Goal: Task Accomplishment & Management: Manage account settings

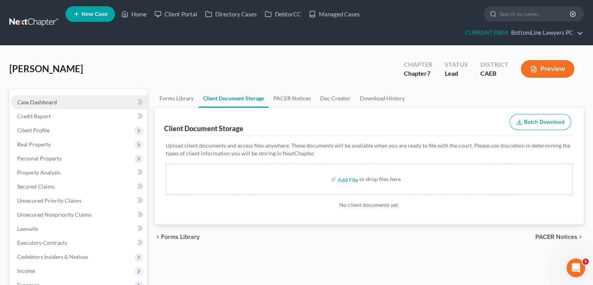
click at [44, 100] on span "Case Dashboard" at bounding box center [37, 102] width 40 height 7
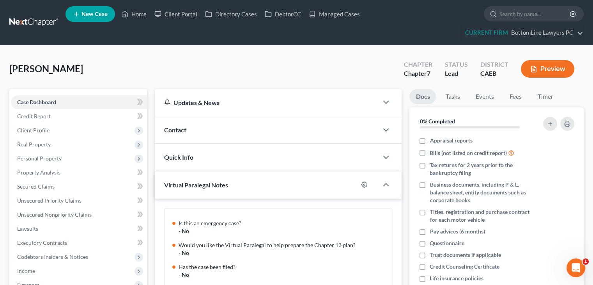
scroll to position [388, 0]
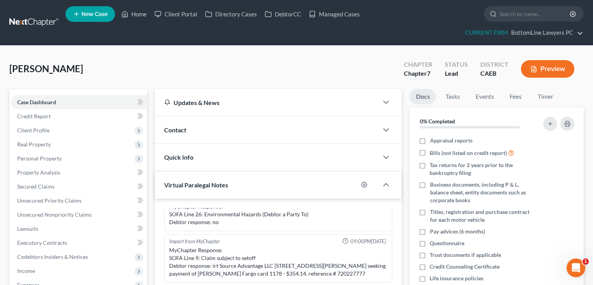
click at [188, 136] on div "Contact" at bounding box center [267, 129] width 224 height 27
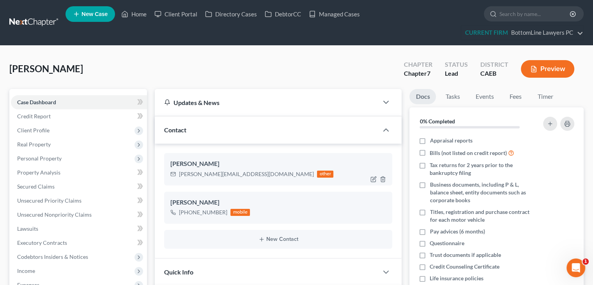
click at [231, 172] on div "heidi@thelawfirm.com" at bounding box center [246, 174] width 135 height 8
drag, startPoint x: 232, startPoint y: 174, endPoint x: 176, endPoint y: 177, distance: 56.3
click at [176, 177] on div "heidi@thelawfirm.com other" at bounding box center [251, 174] width 163 height 10
copy div "heidi@thelawfirm.com"
click at [342, 16] on link "Managed Cases" at bounding box center [334, 14] width 59 height 14
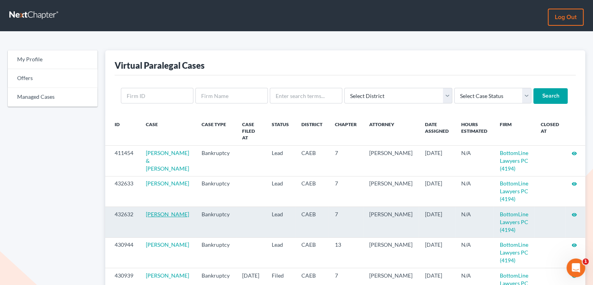
drag, startPoint x: 185, startPoint y: 216, endPoint x: 146, endPoint y: 217, distance: 38.6
click at [146, 217] on td "Jessica Wright" at bounding box center [168, 222] width 56 height 30
copy link "Jessica Wright"
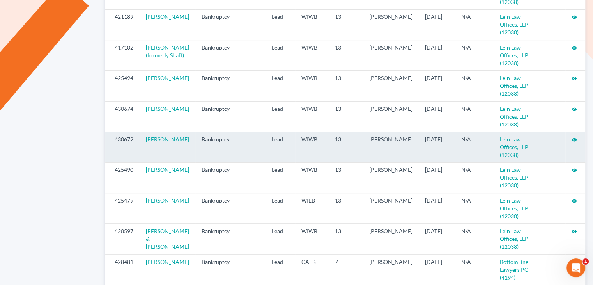
scroll to position [390, 0]
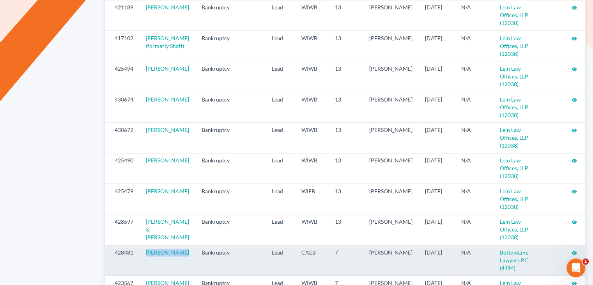
drag, startPoint x: 182, startPoint y: 260, endPoint x: 147, endPoint y: 265, distance: 35.9
click at [147, 265] on td "Randall Nolan" at bounding box center [168, 260] width 56 height 30
copy link "Randall Nolan"
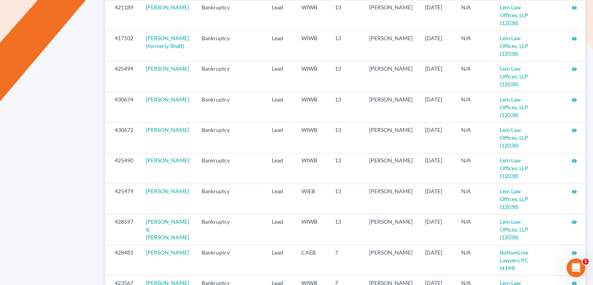
click at [59, 201] on div "My Profile Offers Managed Cases" at bounding box center [53, 176] width 98 height 1033
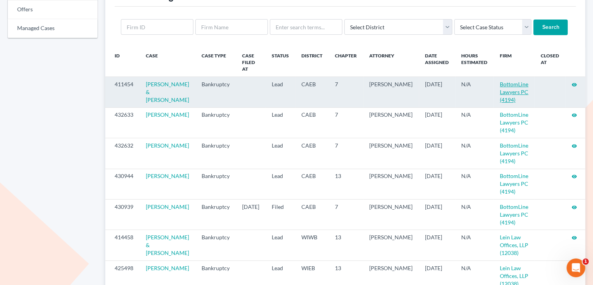
scroll to position [0, 0]
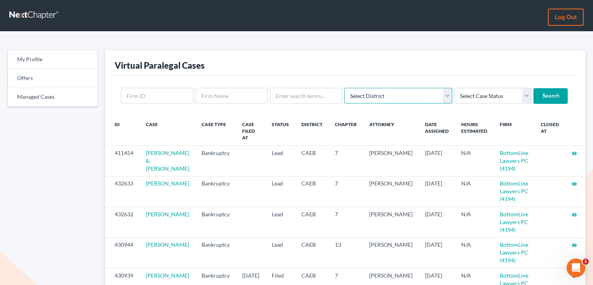
click at [420, 97] on select "Select District Alabama - Middle Alabama - Northern Alabama - Southern Alaska A…" at bounding box center [398, 96] width 108 height 16
select select "11"
click at [344, 88] on select "Select District Alabama - Middle Alabama - Northern Alabama - Southern Alaska A…" at bounding box center [398, 96] width 108 height 16
click at [534, 91] on input "Search" at bounding box center [551, 96] width 34 height 16
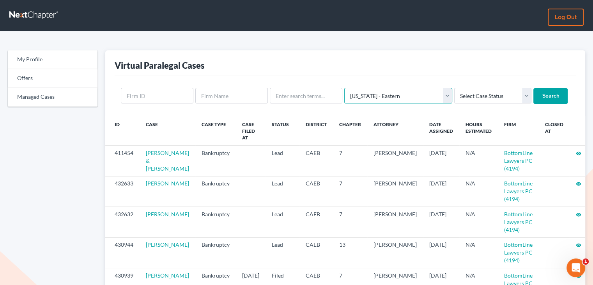
click at [371, 96] on select "Select District Alabama - Middle Alabama - Northern Alabama - Southern Alaska A…" at bounding box center [398, 96] width 108 height 16
select select
click at [344, 88] on select "Select District Alabama - Middle Alabama - Northern Alabama - Southern Alaska A…" at bounding box center [398, 96] width 108 height 16
click at [534, 98] on input "Search" at bounding box center [551, 96] width 34 height 16
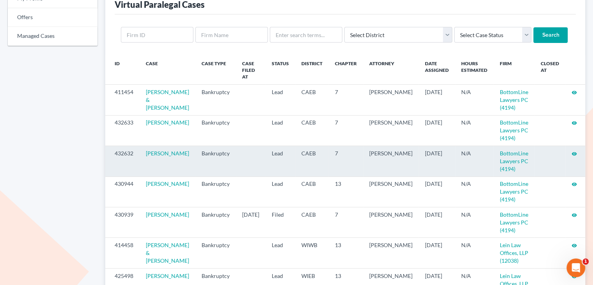
scroll to position [78, 0]
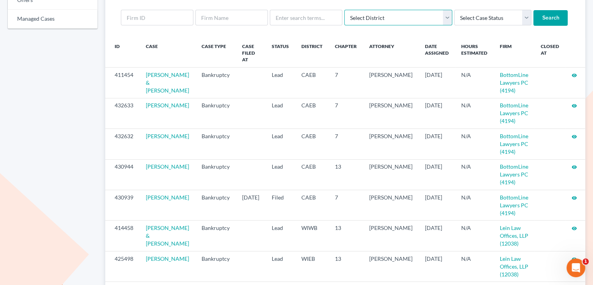
click at [393, 19] on select "Select District Alabama - Middle Alabama - Northern Alabama - Southern Alaska A…" at bounding box center [398, 18] width 108 height 16
select select "91"
click at [344, 10] on select "Select District Alabama - Middle Alabama - Northern Alabama - Southern Alaska A…" at bounding box center [398, 18] width 108 height 16
click at [534, 23] on input "Search" at bounding box center [551, 18] width 34 height 16
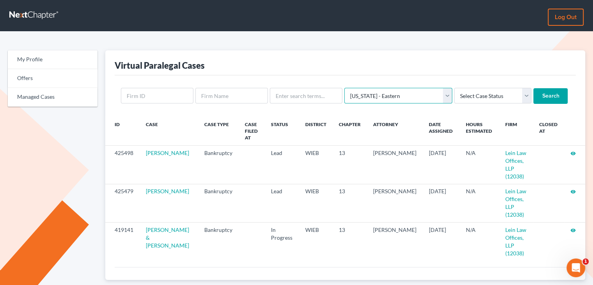
drag, startPoint x: 411, startPoint y: 93, endPoint x: 420, endPoint y: 93, distance: 8.6
click at [412, 93] on select "Select District [US_STATE] - [GEOGRAPHIC_DATA] [US_STATE] - [GEOGRAPHIC_DATA] […" at bounding box center [398, 96] width 108 height 16
select select "92"
click at [344, 88] on select "Select District [US_STATE] - [GEOGRAPHIC_DATA] [US_STATE] - [GEOGRAPHIC_DATA] […" at bounding box center [398, 96] width 108 height 16
click at [534, 94] on input "Search" at bounding box center [551, 96] width 34 height 16
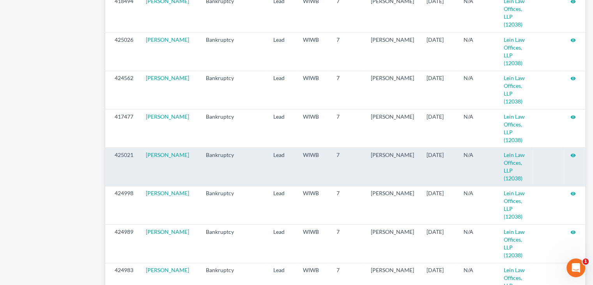
scroll to position [843, 0]
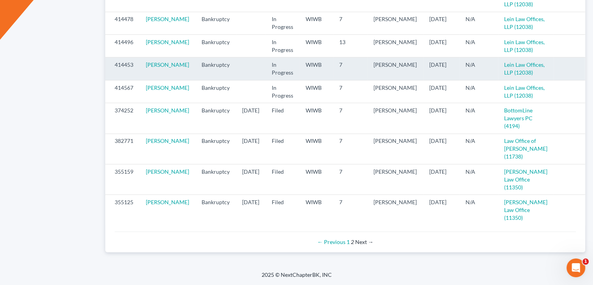
scroll to position [386, 0]
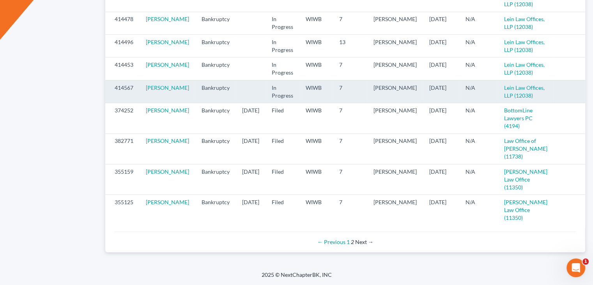
click at [591, 91] on icon "visibility" at bounding box center [593, 87] width 5 height 5
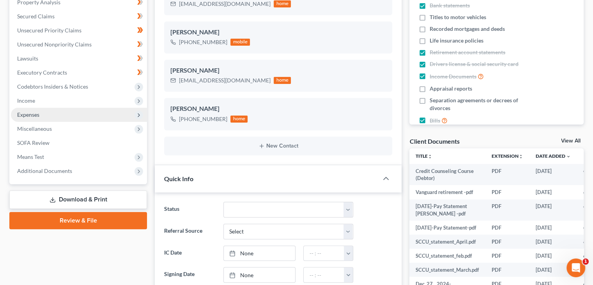
scroll to position [195, 0]
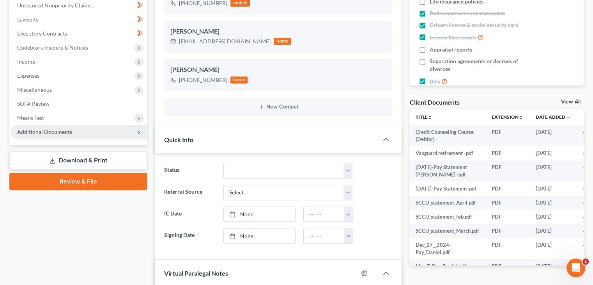
click at [67, 131] on span "Additional Documents" at bounding box center [44, 131] width 55 height 7
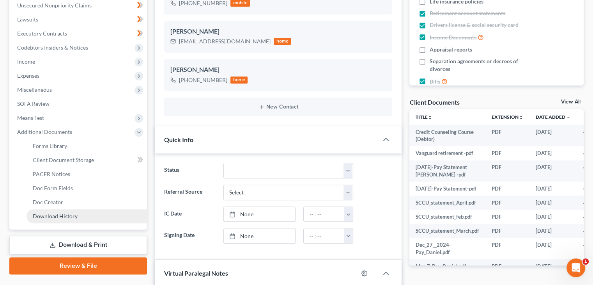
click at [53, 218] on span "Download History" at bounding box center [55, 216] width 45 height 7
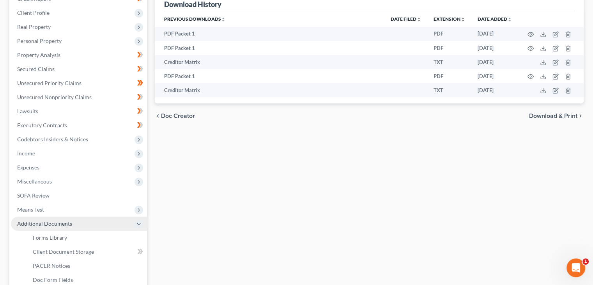
scroll to position [117, 0]
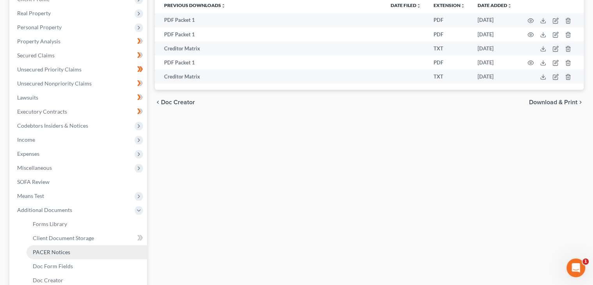
click at [67, 256] on link "PACER Notices" at bounding box center [87, 252] width 121 height 14
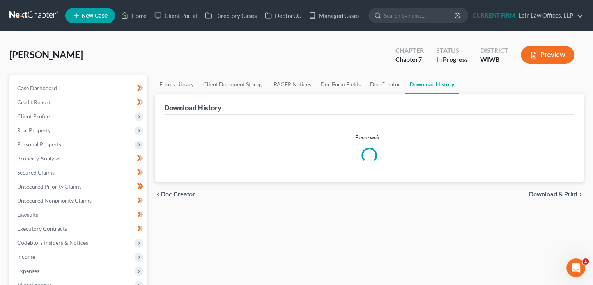
scroll to position [117, 0]
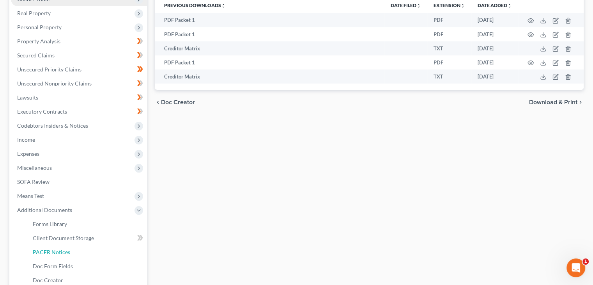
select select "9"
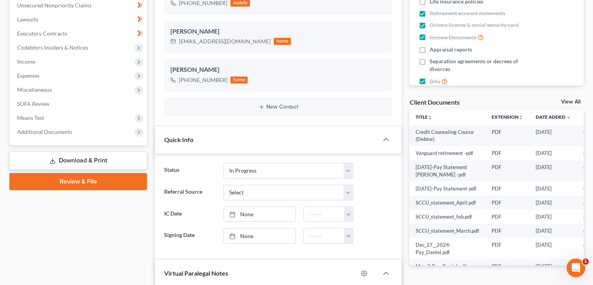
scroll to position [344, 0]
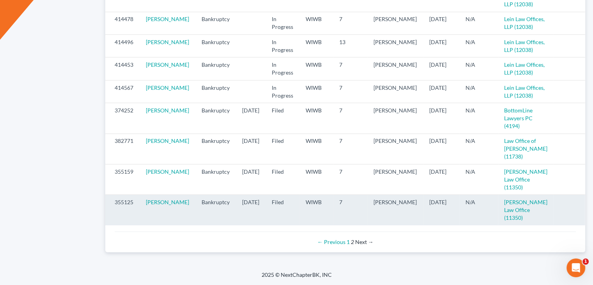
scroll to position [425, 0]
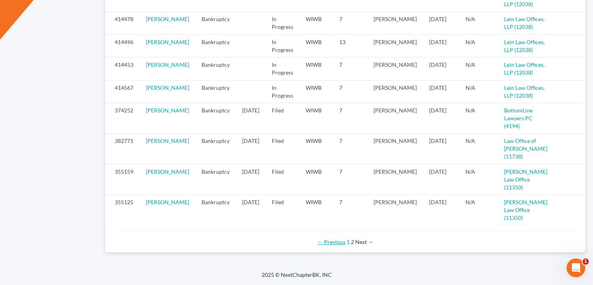
click at [345, 242] on link "← Previous" at bounding box center [332, 241] width 28 height 7
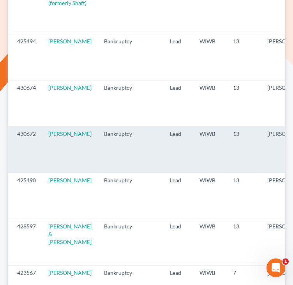
scroll to position [375, 0]
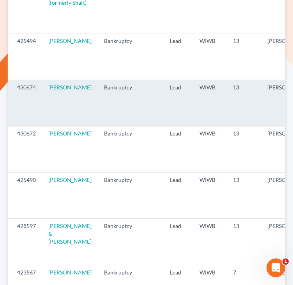
click at [16, 120] on td "430674" at bounding box center [25, 103] width 34 height 46
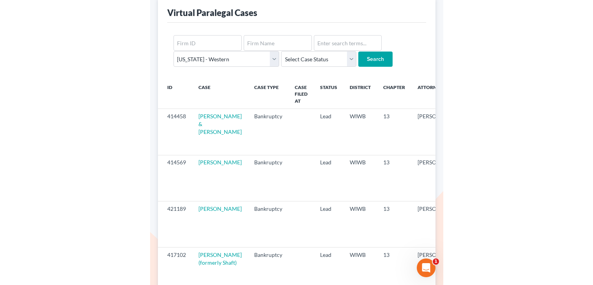
scroll to position [102, 0]
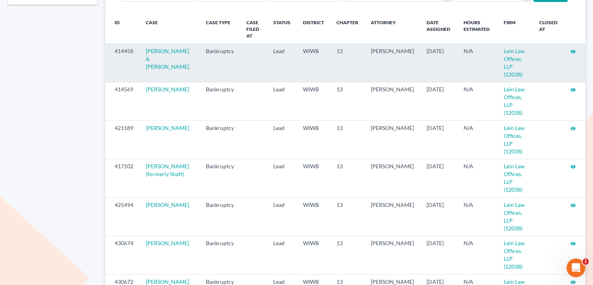
click at [574, 50] on icon "visibility" at bounding box center [573, 51] width 5 height 5
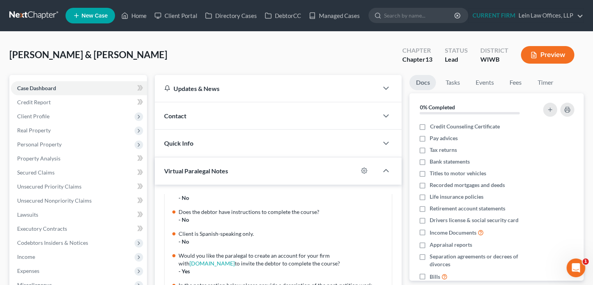
click at [273, 109] on div "Contact" at bounding box center [267, 115] width 224 height 27
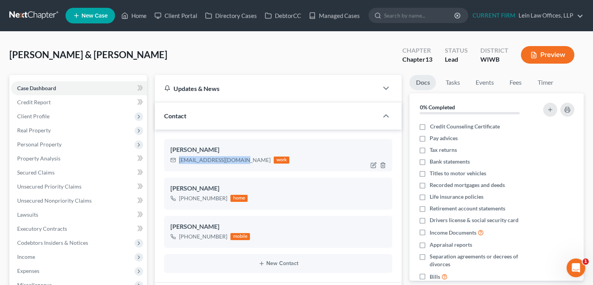
drag, startPoint x: 236, startPoint y: 161, endPoint x: 178, endPoint y: 162, distance: 57.7
click at [178, 162] on div "livingstongr@gmail.com work" at bounding box center [229, 160] width 119 height 10
copy div "livingstongr@gmail.com"
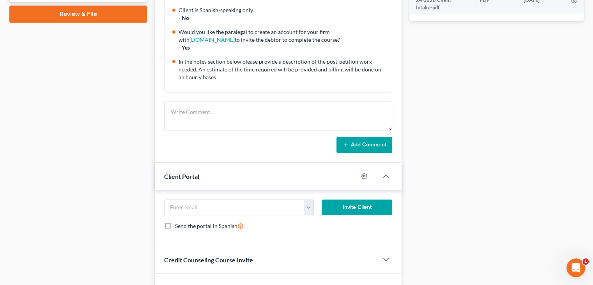
scroll to position [390, 0]
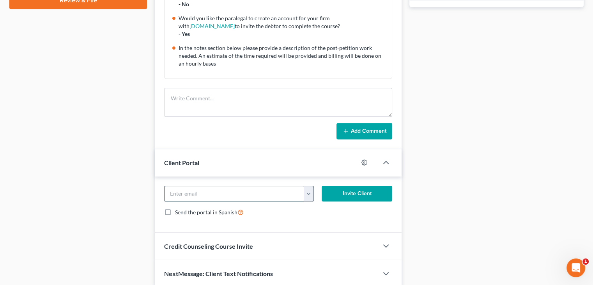
click at [268, 195] on input "email" at bounding box center [235, 193] width 140 height 15
paste input "livingstongr@gmail.com"
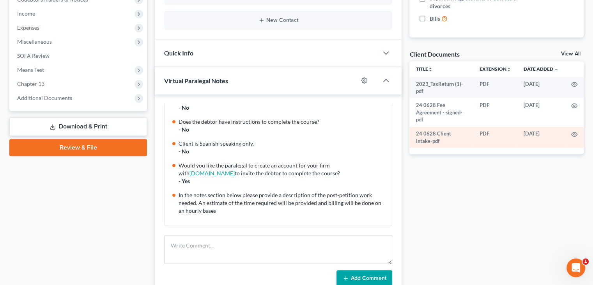
scroll to position [234, 0]
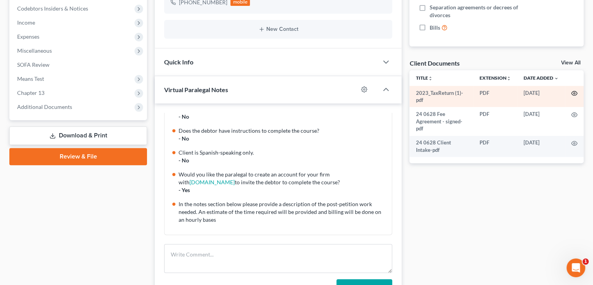
type input "livingstongr@gmail.com"
click at [576, 94] on icon "button" at bounding box center [575, 93] width 6 height 6
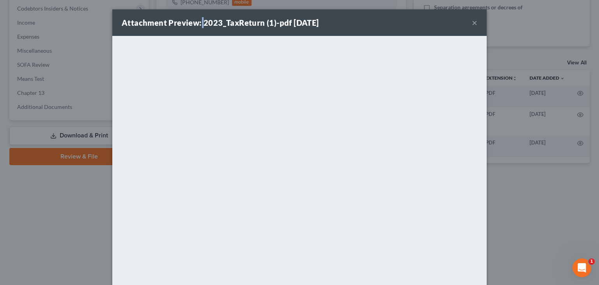
click at [199, 23] on strong "Attachment Preview: 2023_TaxReturn (1)-pdf 07/02/2025" at bounding box center [220, 22] width 197 height 9
click at [214, 32] on div "Attachment Preview: 2023_TaxReturn (1)-pdf 07/02/2025 ×" at bounding box center [299, 22] width 375 height 27
drag, startPoint x: 200, startPoint y: 23, endPoint x: 272, endPoint y: 22, distance: 72.6
click at [272, 22] on strong "Attachment Preview: 2023_TaxReturn (1)-pdf 07/02/2025" at bounding box center [220, 22] width 197 height 9
copy strong "2023_TaxReturn (1)"
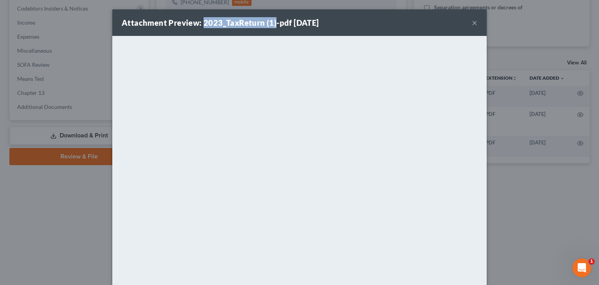
click at [473, 24] on button "×" at bounding box center [474, 22] width 5 height 9
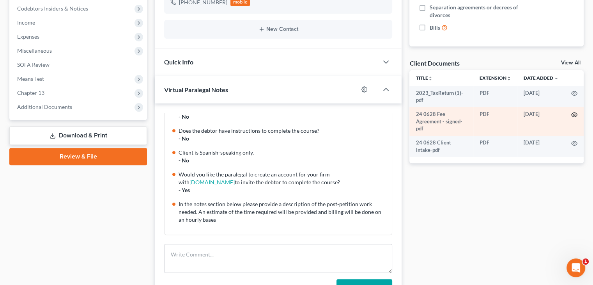
click at [573, 115] on icon "button" at bounding box center [575, 115] width 6 height 6
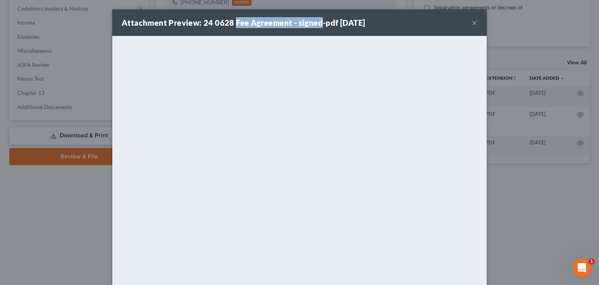
drag, startPoint x: 231, startPoint y: 25, endPoint x: 317, endPoint y: 21, distance: 85.9
click at [317, 21] on strong "Attachment Preview: 24 0628 Fee Agreement - signed-pdf 07/02/2025" at bounding box center [243, 22] width 243 height 9
copy strong "Fee Agreement - signed"
click at [395, 27] on div "Attachment Preview: 24 0628 Fee Agreement - signed-pdf 07/02/2025 ×" at bounding box center [299, 22] width 375 height 27
click at [472, 22] on button "×" at bounding box center [474, 22] width 5 height 9
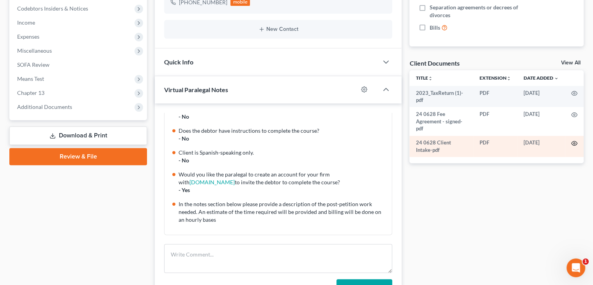
click at [576, 143] on icon "button" at bounding box center [575, 143] width 6 height 6
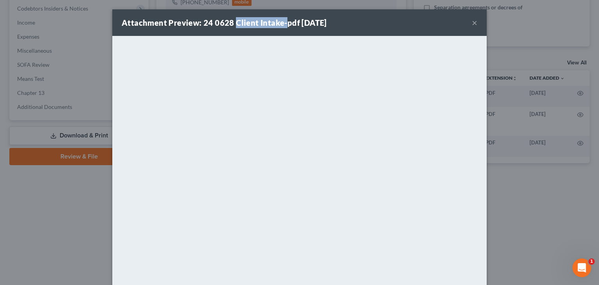
drag, startPoint x: 232, startPoint y: 22, endPoint x: 280, endPoint y: 23, distance: 48.8
click at [280, 23] on strong "Attachment Preview: 24 0628 Client Intake-pdf 07/02/2025" at bounding box center [224, 22] width 205 height 9
copy strong "Client Intake-"
click at [371, 22] on div "Attachment Preview: 24 0628 Client Intake-pdf 07/02/2025 ×" at bounding box center [299, 22] width 375 height 27
click at [474, 24] on button "×" at bounding box center [474, 22] width 5 height 9
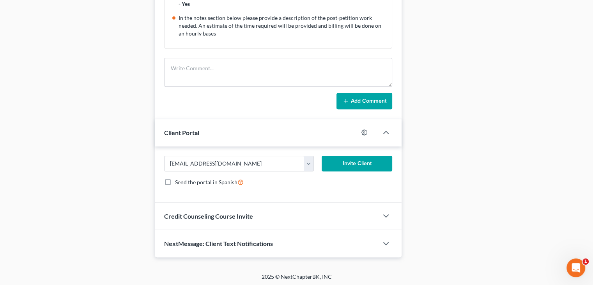
scroll to position [421, 0]
click at [311, 163] on button "button" at bounding box center [308, 162] width 9 height 15
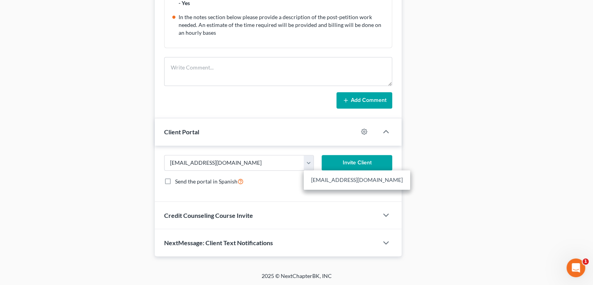
click at [345, 162] on button "Invite Client" at bounding box center [357, 163] width 71 height 16
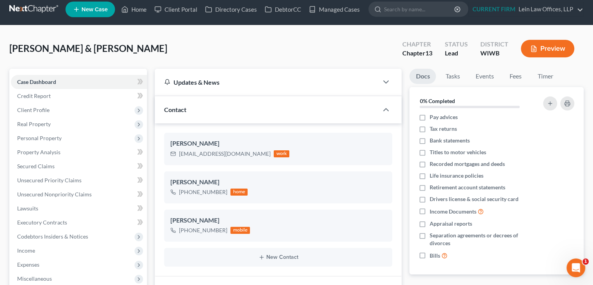
scroll to position [0, 0]
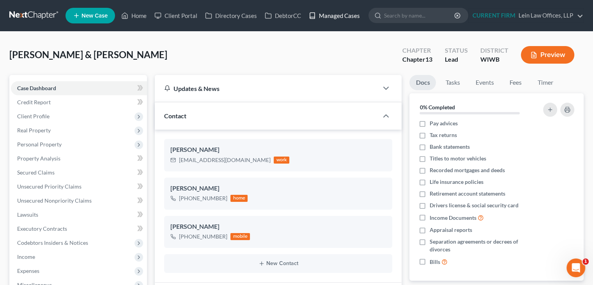
click at [344, 15] on link "Managed Cases" at bounding box center [334, 16] width 59 height 14
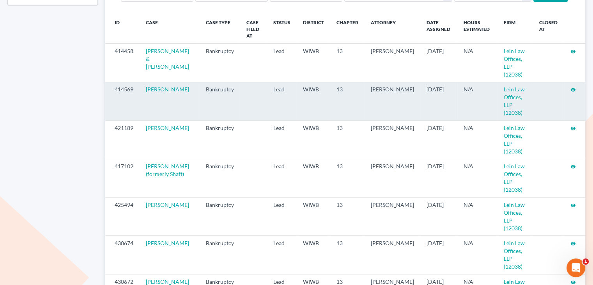
click at [574, 87] on icon "visibility" at bounding box center [573, 89] width 5 height 5
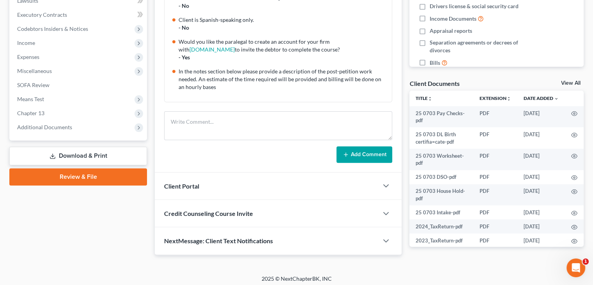
scroll to position [217, 0]
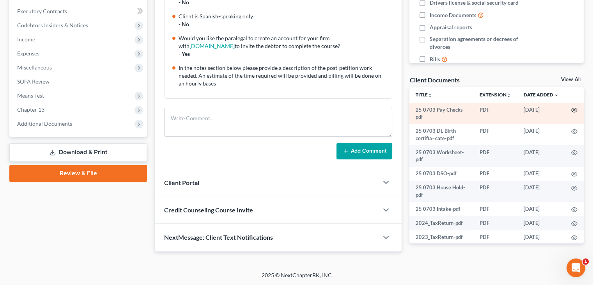
click at [572, 108] on icon "button" at bounding box center [575, 110] width 6 height 6
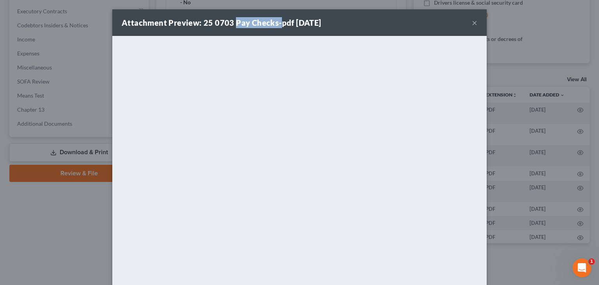
drag, startPoint x: 231, startPoint y: 22, endPoint x: 295, endPoint y: 25, distance: 64.8
click at [277, 22] on strong "Attachment Preview: 25 0703 Pay Checks-pdf 07/03/2025" at bounding box center [222, 22] width 200 height 9
copy strong "Pay Checks-"
click at [391, 22] on div "Attachment Preview: 25 0703 Pay Checks-pdf 07/03/2025 ×" at bounding box center [299, 22] width 375 height 27
click at [472, 22] on button "×" at bounding box center [474, 22] width 5 height 9
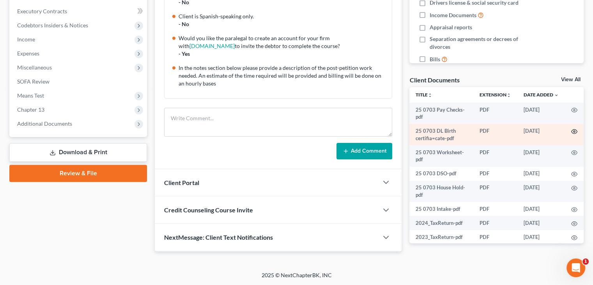
click at [572, 131] on icon "button" at bounding box center [575, 131] width 6 height 6
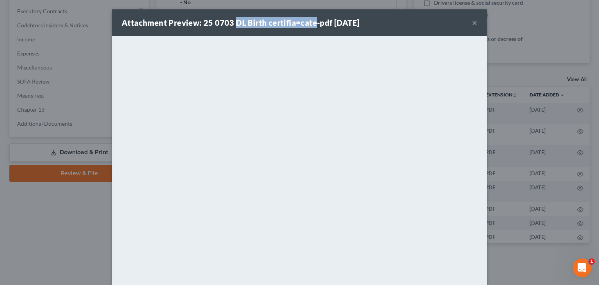
drag, startPoint x: 231, startPoint y: 19, endPoint x: 310, endPoint y: 24, distance: 78.9
click at [310, 24] on strong "Attachment Preview: 25 0703 DL Birth certifia=cate-pdf 07/03/2025" at bounding box center [241, 22] width 238 height 9
copy strong "DL Birth certifia=cate"
click at [391, 26] on div "Attachment Preview: 25 0703 DL Birth certifia=cate-pdf 07/03/2025 ×" at bounding box center [299, 22] width 375 height 27
click at [472, 26] on button "×" at bounding box center [474, 22] width 5 height 9
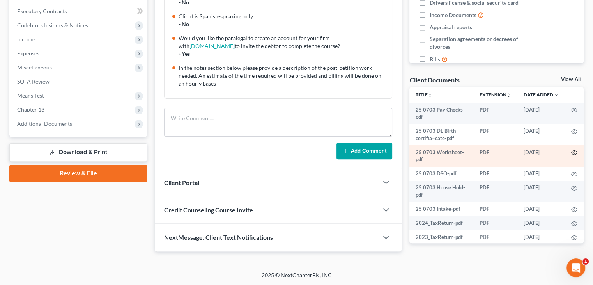
click at [574, 152] on circle "button" at bounding box center [575, 153] width 2 height 2
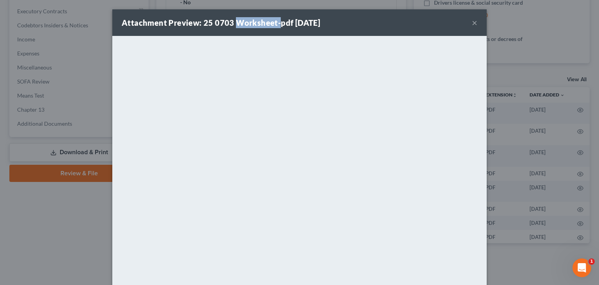
drag, startPoint x: 233, startPoint y: 22, endPoint x: 275, endPoint y: 23, distance: 42.6
click at [275, 23] on strong "Attachment Preview: 25 0703 Worksheet-pdf 07/03/2025" at bounding box center [221, 22] width 199 height 9
copy strong "Worksheet-"
click at [472, 25] on button "×" at bounding box center [474, 22] width 5 height 9
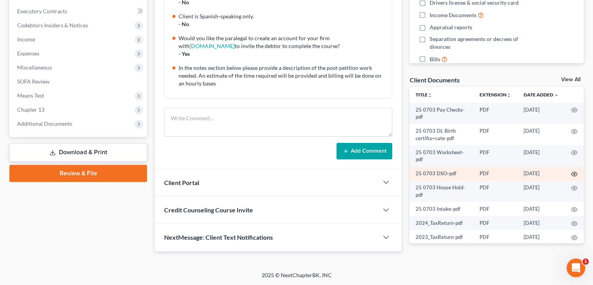
click at [574, 174] on circle "button" at bounding box center [575, 174] width 2 height 2
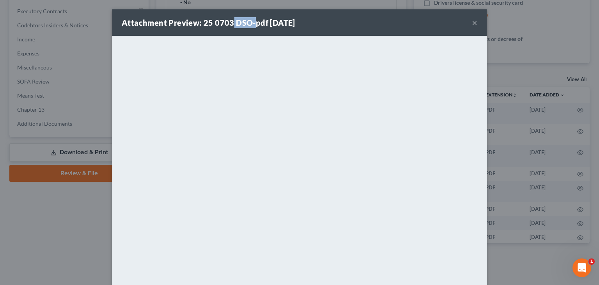
drag, startPoint x: 231, startPoint y: 22, endPoint x: 251, endPoint y: 22, distance: 20.7
click at [251, 22] on strong "Attachment Preview: 25 0703 DSO-pdf 07/03/2025" at bounding box center [209, 22] width 174 height 9
copy strong "DSO-"
click at [378, 28] on div "Attachment Preview: 25 0703 DSO-pdf 07/03/2025 ×" at bounding box center [299, 22] width 375 height 27
click at [472, 24] on button "×" at bounding box center [474, 22] width 5 height 9
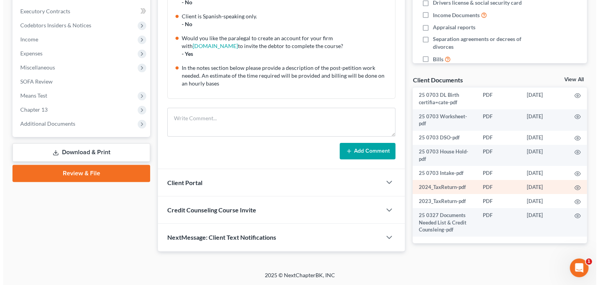
scroll to position [58, 0]
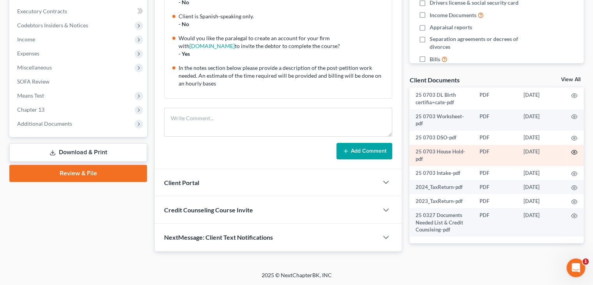
click at [572, 149] on icon "button" at bounding box center [575, 152] width 6 height 6
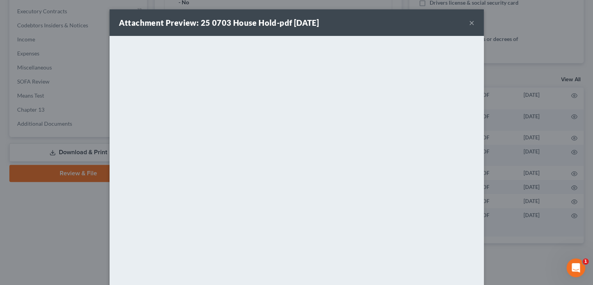
scroll to position [36, 0]
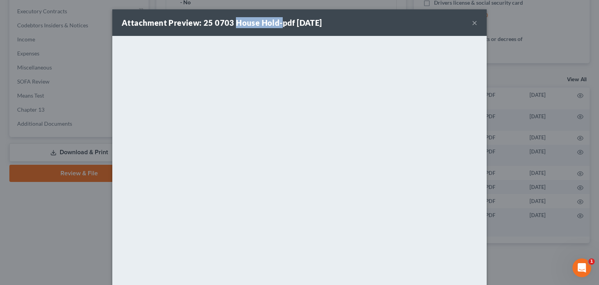
drag, startPoint x: 233, startPoint y: 22, endPoint x: 276, endPoint y: 24, distance: 43.7
click at [276, 24] on strong "Attachment Preview: 25 0703 House Hold-pdf 07/03/2025" at bounding box center [222, 22] width 201 height 9
copy strong "House Hold-"
click at [381, 23] on div "Attachment Preview: 25 0703 House Hold-pdf 07/03/2025 ×" at bounding box center [299, 22] width 375 height 27
click at [473, 25] on button "×" at bounding box center [474, 22] width 5 height 9
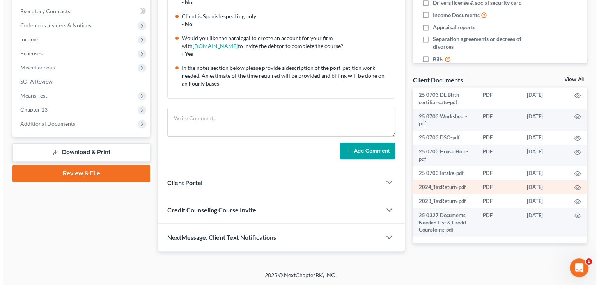
scroll to position [58, 0]
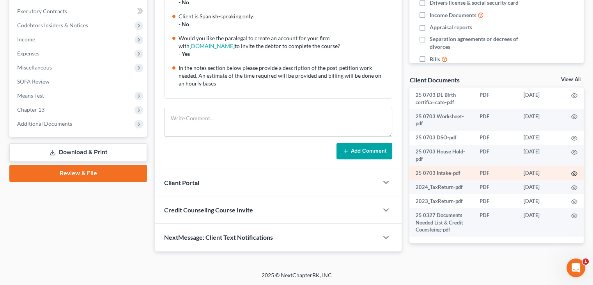
click at [572, 170] on icon "button" at bounding box center [575, 173] width 6 height 6
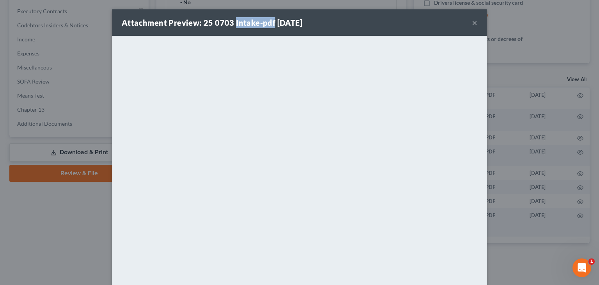
drag, startPoint x: 232, startPoint y: 22, endPoint x: 270, endPoint y: 22, distance: 37.8
click at [270, 22] on strong "Attachment Preview: 25 0703 Intake-pdf 07/03/2025" at bounding box center [212, 22] width 181 height 9
click at [256, 28] on div "Attachment Preview: 25 0703 Intake-pdf 07/03/2025 ×" at bounding box center [299, 22] width 375 height 27
drag, startPoint x: 230, startPoint y: 22, endPoint x: 257, endPoint y: 24, distance: 26.6
click at [257, 24] on strong "Attachment Preview: 25 0703 Intake-pdf 07/03/2025" at bounding box center [212, 22] width 181 height 9
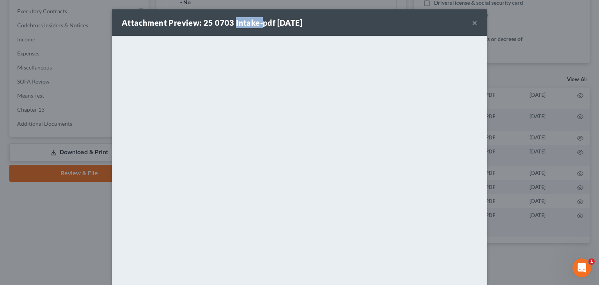
copy strong "Intake-"
click at [403, 27] on div "Attachment Preview: 25 0703 Intake-pdf 07/03/2025 ×" at bounding box center [299, 22] width 375 height 27
click at [473, 23] on button "×" at bounding box center [474, 22] width 5 height 9
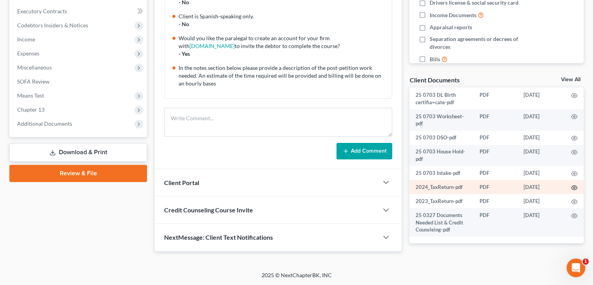
click at [574, 187] on circle "button" at bounding box center [575, 188] width 2 height 2
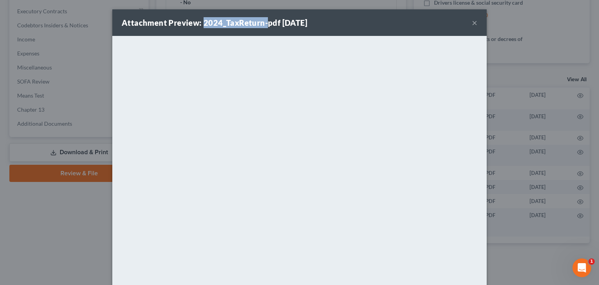
drag, startPoint x: 200, startPoint y: 22, endPoint x: 265, endPoint y: 23, distance: 65.2
click at [265, 23] on strong "Attachment Preview: 2024_TaxReturn-pdf 07/03/2025" at bounding box center [215, 22] width 186 height 9
copy strong "2024_TaxReturn-"
click at [371, 20] on div "Attachment Preview: 2024_TaxReturn-pdf 07/03/2025 ×" at bounding box center [299, 22] width 375 height 27
click at [472, 23] on button "×" at bounding box center [474, 22] width 5 height 9
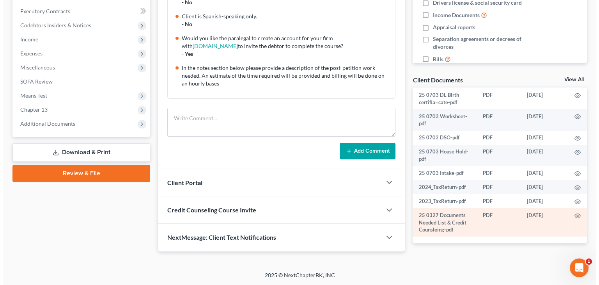
scroll to position [58, 0]
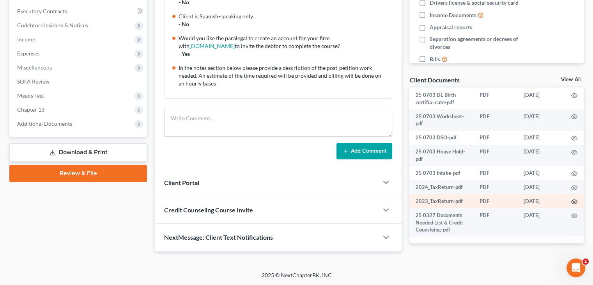
click at [572, 199] on icon "button" at bounding box center [575, 202] width 6 height 6
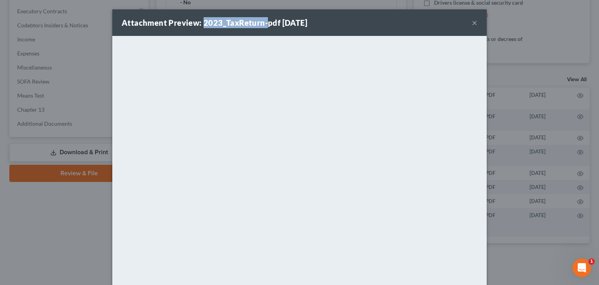
drag, startPoint x: 199, startPoint y: 25, endPoint x: 268, endPoint y: 22, distance: 69.5
click at [265, 21] on strong "Attachment Preview: 2023_TaxReturn-pdf 07/03/2025" at bounding box center [215, 22] width 186 height 9
copy strong "2023_TaxReturn-"
click at [472, 25] on button "×" at bounding box center [474, 22] width 5 height 9
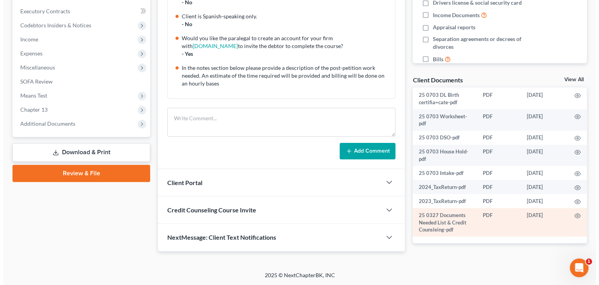
scroll to position [58, 0]
click at [572, 213] on icon "button" at bounding box center [575, 216] width 6 height 6
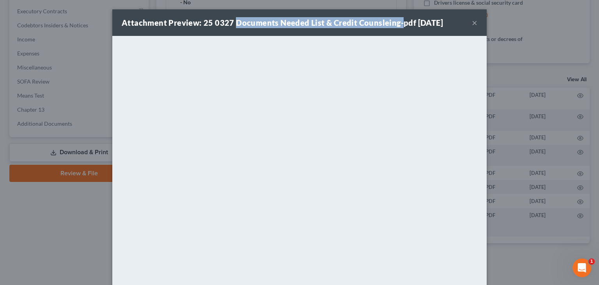
drag, startPoint x: 231, startPoint y: 20, endPoint x: 396, endPoint y: 22, distance: 165.4
click at [396, 22] on strong "Attachment Preview: 25 0327 Documents Needed List & Credit Counsleing-pdf 07/03…" at bounding box center [282, 22] width 321 height 9
copy strong "Documents Needed List & Credit Counsleing-"
click at [472, 25] on button "×" at bounding box center [474, 22] width 5 height 9
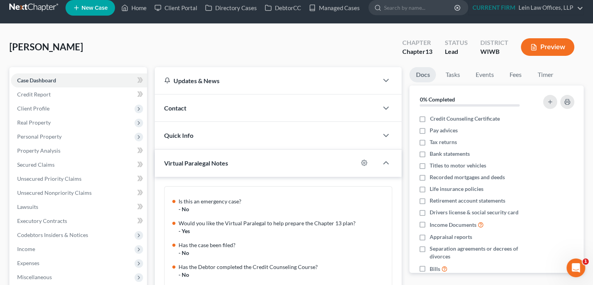
scroll to position [0, 0]
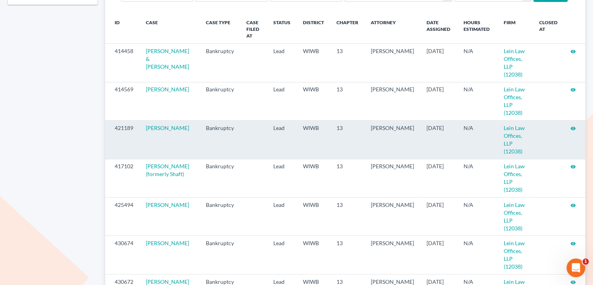
click at [573, 126] on icon "visibility" at bounding box center [573, 128] width 5 height 5
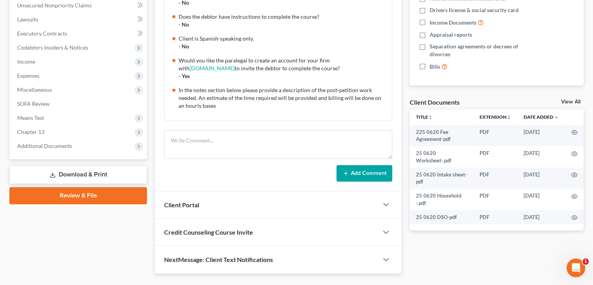
scroll to position [212, 0]
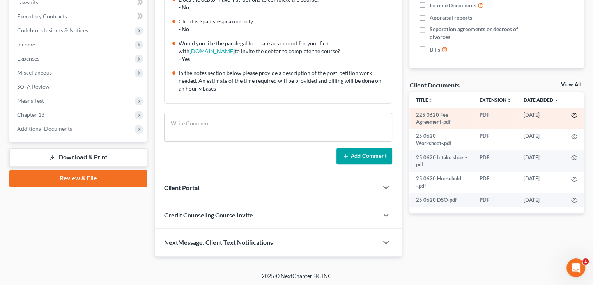
click at [575, 113] on icon "button" at bounding box center [575, 115] width 6 height 6
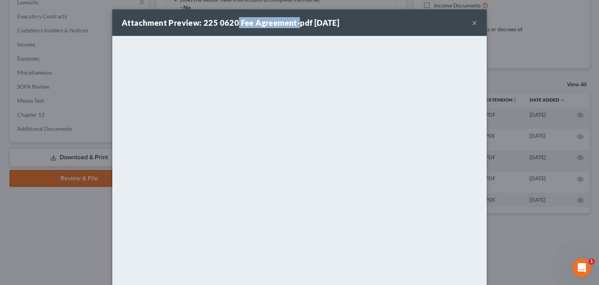
drag, startPoint x: 234, startPoint y: 22, endPoint x: 295, endPoint y: 26, distance: 61.4
click at [295, 26] on strong "Attachment Preview: 225 0620 Fee Agreement-pdf 07/02/2025" at bounding box center [231, 22] width 218 height 9
copy strong "Fee Agreement-"
click at [472, 24] on button "×" at bounding box center [474, 22] width 5 height 9
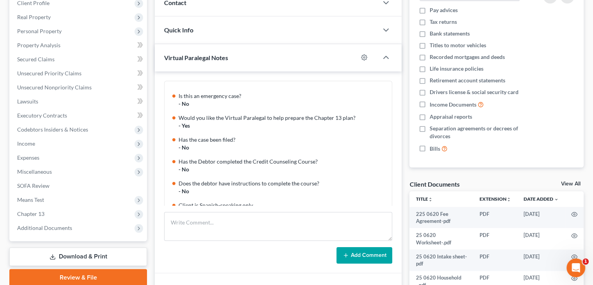
scroll to position [134, 0]
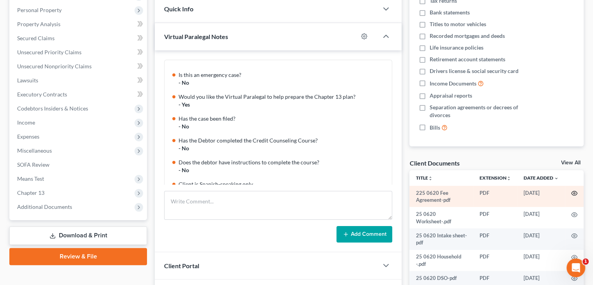
click at [572, 194] on icon "button" at bounding box center [575, 193] width 6 height 6
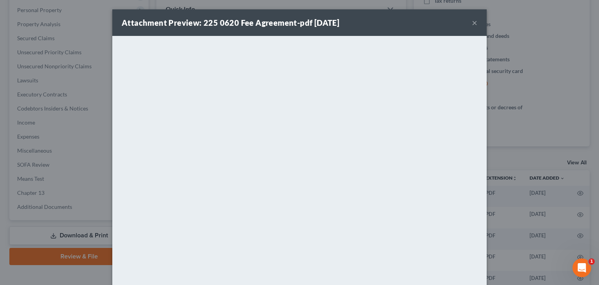
click at [390, 22] on div "Attachment Preview: 225 0620 Fee Agreement-pdf 07/02/2025 ×" at bounding box center [299, 22] width 375 height 27
click at [472, 20] on button "×" at bounding box center [474, 22] width 5 height 9
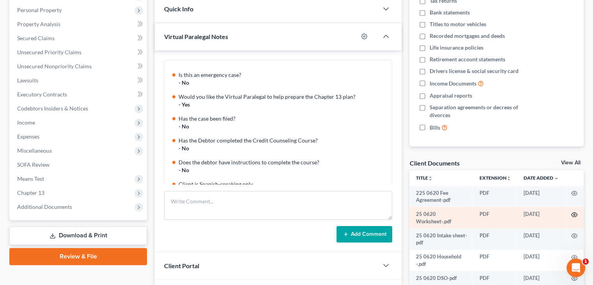
click at [573, 214] on icon "button" at bounding box center [575, 214] width 6 height 6
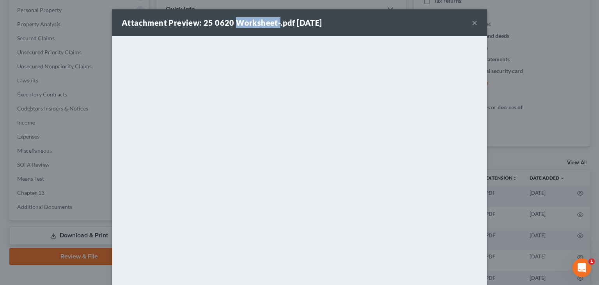
drag, startPoint x: 231, startPoint y: 22, endPoint x: 275, endPoint y: 25, distance: 43.4
click at [275, 25] on strong "Attachment Preview: 25 0620 Worksheet-.pdf 07/02/2025" at bounding box center [222, 22] width 201 height 9
copy strong "Worksheet-"
click at [403, 26] on div "Attachment Preview: 25 0620 Worksheet-.pdf 07/02/2025 ×" at bounding box center [299, 22] width 375 height 27
click at [472, 23] on button "×" at bounding box center [474, 22] width 5 height 9
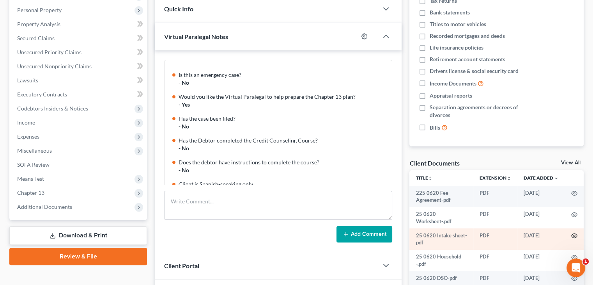
click at [577, 237] on icon "button" at bounding box center [575, 236] width 6 height 4
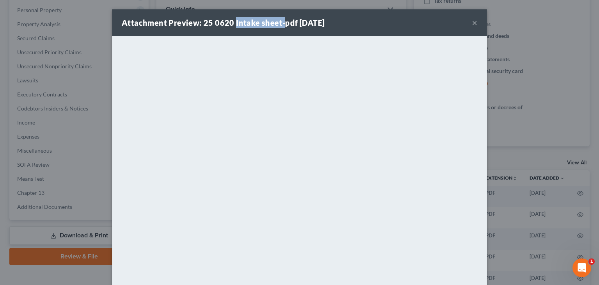
drag, startPoint x: 231, startPoint y: 22, endPoint x: 279, endPoint y: 23, distance: 48.4
click at [279, 23] on strong "Attachment Preview: 25 0620 Intake sheet-pdf 07/02/2025" at bounding box center [223, 22] width 203 height 9
copy strong "Intake sheet-"
click at [472, 23] on button "×" at bounding box center [474, 22] width 5 height 9
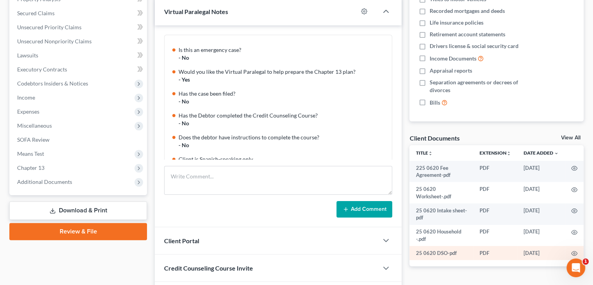
scroll to position [173, 0]
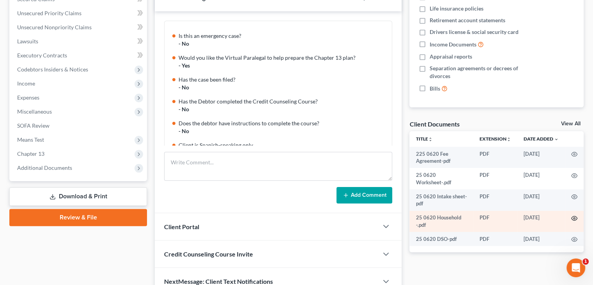
click at [575, 216] on icon "button" at bounding box center [575, 218] width 6 height 6
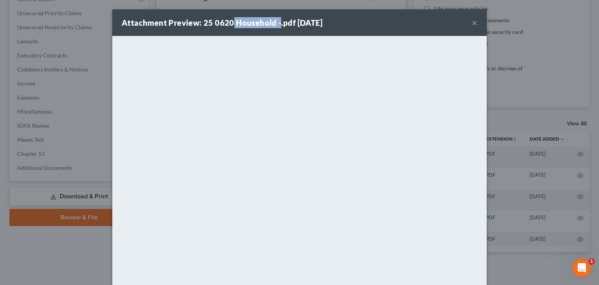
drag, startPoint x: 229, startPoint y: 21, endPoint x: 275, endPoint y: 23, distance: 45.3
click at [275, 23] on strong "Attachment Preview: 25 0620 Household -.pdf 07/02/2025" at bounding box center [222, 22] width 201 height 9
copy strong "Household -"
click at [369, 23] on div "Attachment Preview: 25 0620 Household -.pdf 07/02/2025 ×" at bounding box center [299, 22] width 375 height 27
click at [472, 23] on button "×" at bounding box center [474, 22] width 5 height 9
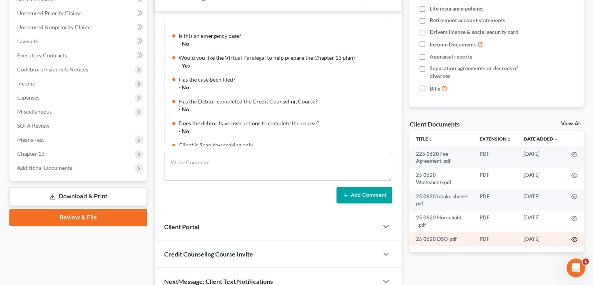
click at [575, 239] on circle "button" at bounding box center [575, 239] width 2 height 2
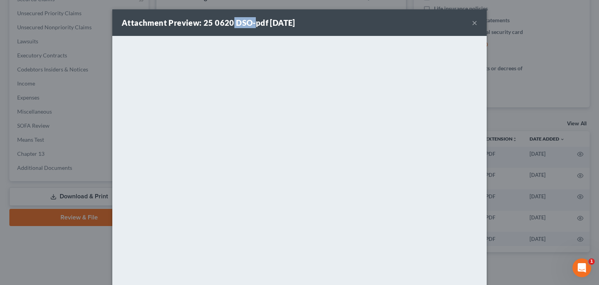
drag, startPoint x: 230, startPoint y: 23, endPoint x: 251, endPoint y: 24, distance: 21.5
click at [251, 24] on strong "Attachment Preview: 25 0620 DSO-pdf 07/02/2025" at bounding box center [209, 22] width 174 height 9
copy strong "DSO-"
click at [469, 24] on div "Attachment Preview: 25 0620 DSO-pdf 07/02/2025 ×" at bounding box center [299, 22] width 375 height 27
click at [473, 23] on button "×" at bounding box center [474, 22] width 5 height 9
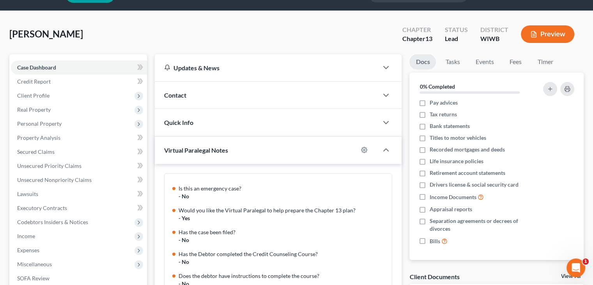
scroll to position [17, 0]
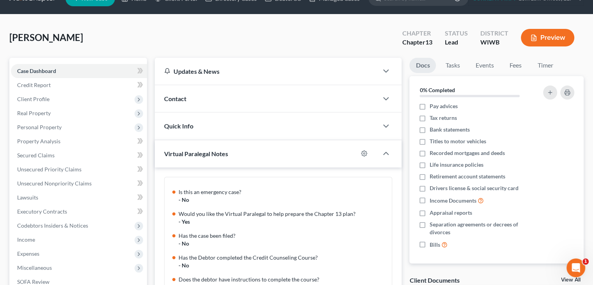
click at [230, 94] on div "Contact" at bounding box center [267, 98] width 224 height 27
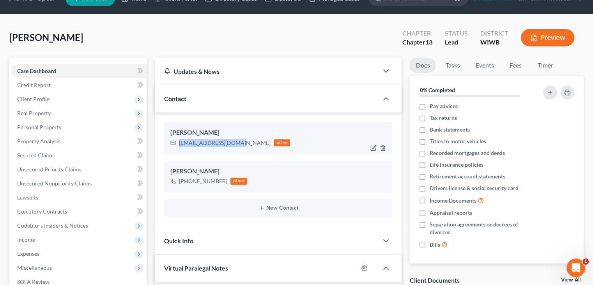
drag, startPoint x: 179, startPoint y: 142, endPoint x: 234, endPoint y: 143, distance: 54.6
click at [234, 143] on div "geslerbetty@gmail.com" at bounding box center [225, 143] width 92 height 8
copy div "geslerbetty@gmail.com"
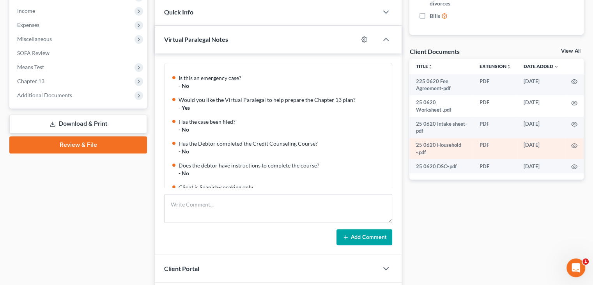
scroll to position [251, 0]
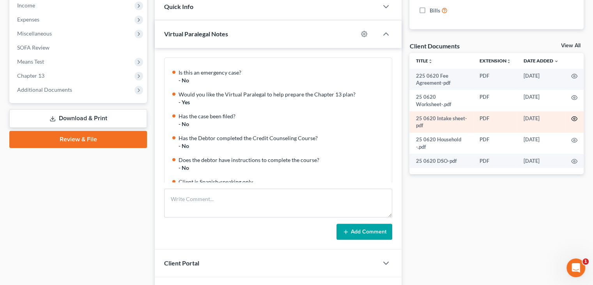
click at [577, 118] on icon "button" at bounding box center [575, 119] width 6 height 4
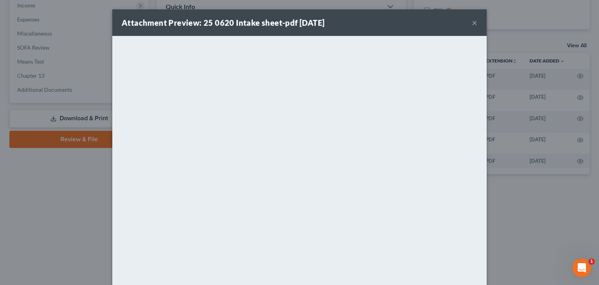
click at [475, 22] on div "Attachment Preview: 25 0620 Intake sheet-pdf 07/02/2025 ×" at bounding box center [299, 22] width 375 height 27
click at [473, 23] on button "×" at bounding box center [474, 22] width 5 height 9
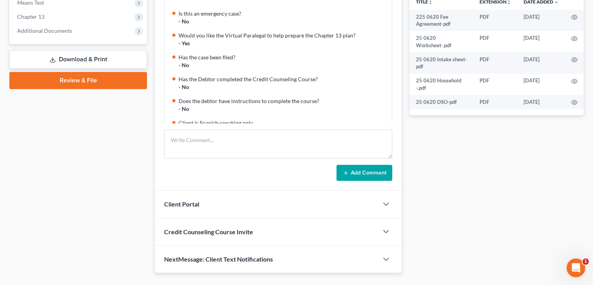
scroll to position [327, 0]
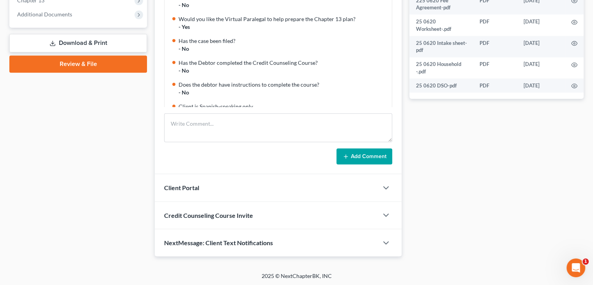
click at [273, 187] on div "Client Portal" at bounding box center [267, 187] width 224 height 27
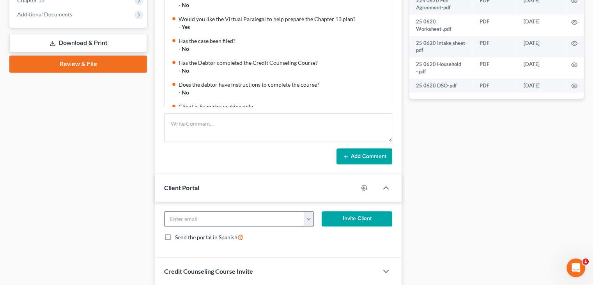
click at [243, 222] on input "email" at bounding box center [235, 218] width 140 height 15
paste input "geslerbetty@gmail.com"
type input "geslerbetty@gmail.com"
click at [353, 218] on button "Invite Client" at bounding box center [357, 219] width 71 height 16
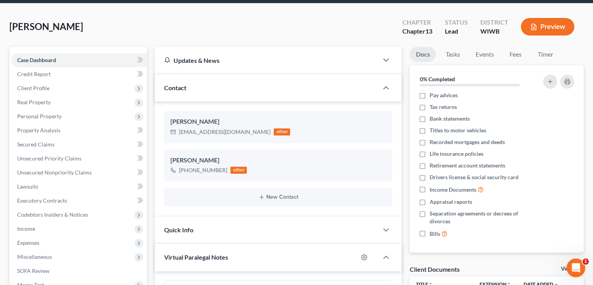
scroll to position [0, 0]
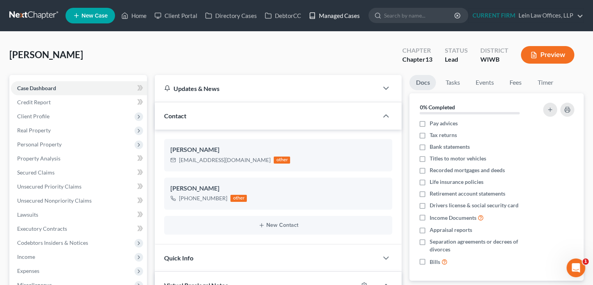
click at [333, 16] on link "Managed Cases" at bounding box center [334, 16] width 59 height 14
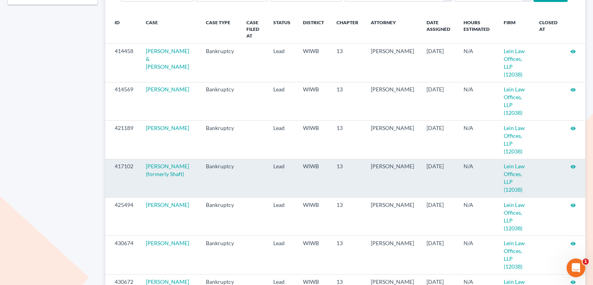
click at [571, 164] on icon "visibility" at bounding box center [573, 166] width 5 height 5
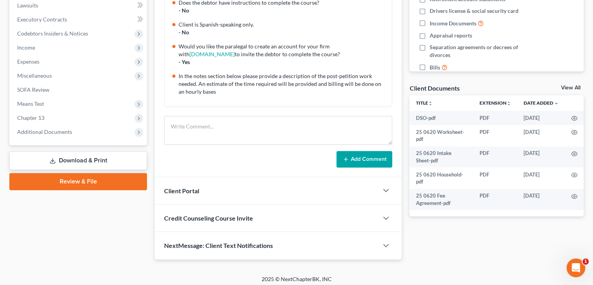
scroll to position [212, 0]
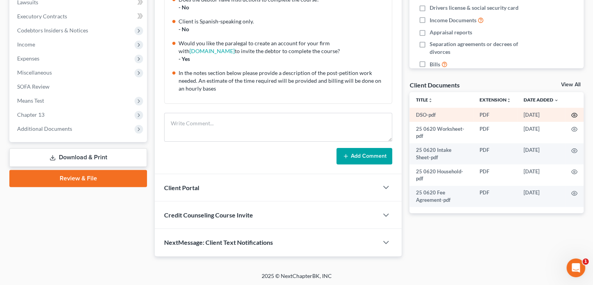
click at [574, 116] on icon "button" at bounding box center [575, 115] width 6 height 6
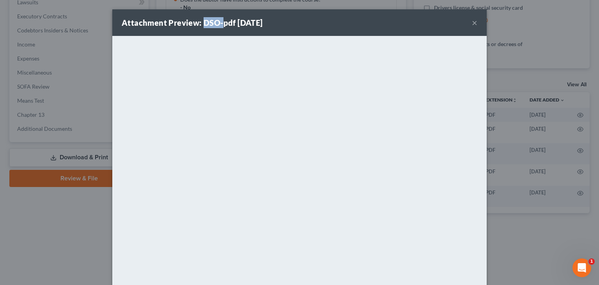
drag, startPoint x: 201, startPoint y: 21, endPoint x: 220, endPoint y: 25, distance: 20.3
click at [218, 25] on strong "Attachment Preview: DSO-pdf [DATE]" at bounding box center [192, 22] width 141 height 9
copy strong "DSO-"
click at [382, 23] on div "Attachment Preview: DSO-pdf [DATE] ×" at bounding box center [299, 22] width 375 height 27
click at [472, 25] on button "×" at bounding box center [474, 22] width 5 height 9
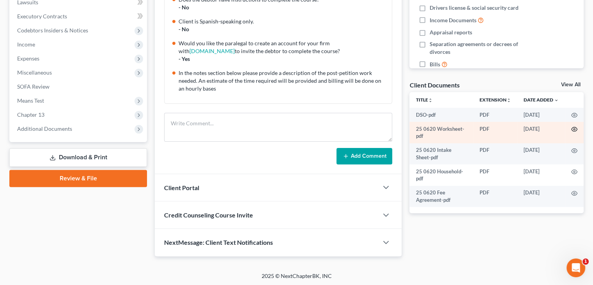
click at [573, 128] on icon "button" at bounding box center [575, 129] width 6 height 6
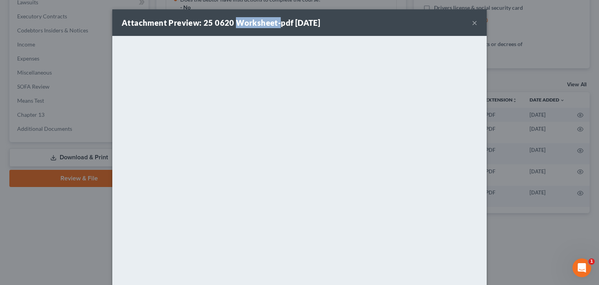
drag, startPoint x: 232, startPoint y: 22, endPoint x: 275, endPoint y: 25, distance: 43.1
click at [275, 25] on strong "Attachment Preview: 25 0620 Worksheet-pdf 07/02/2025" at bounding box center [221, 22] width 199 height 9
copy strong "Worksheet-"
click at [396, 24] on div "Attachment Preview: 25 0620 Worksheet-pdf 07/02/2025 ×" at bounding box center [299, 22] width 375 height 27
click at [472, 22] on button "×" at bounding box center [474, 22] width 5 height 9
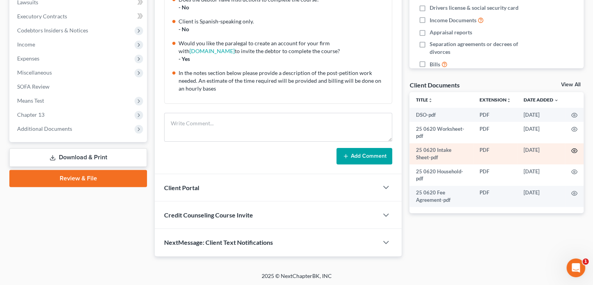
click at [573, 150] on icon "button" at bounding box center [575, 150] width 6 height 6
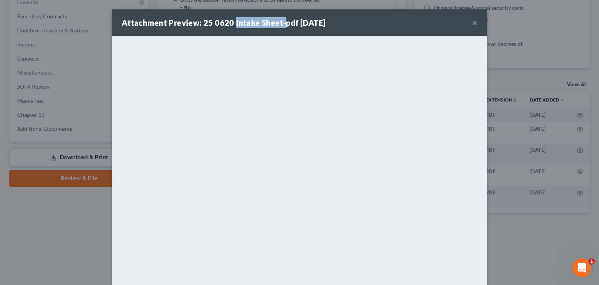
drag, startPoint x: 233, startPoint y: 23, endPoint x: 280, endPoint y: 24, distance: 47.2
click at [280, 24] on strong "Attachment Preview: 25 0620 Intake Sheet-pdf 07/02/2025" at bounding box center [224, 22] width 204 height 9
copy strong "Intake Sheet-"
click at [391, 22] on div "Attachment Preview: 25 0620 Intake Sheet-pdf 07/02/2025 ×" at bounding box center [299, 22] width 375 height 27
click at [472, 24] on button "×" at bounding box center [474, 22] width 5 height 9
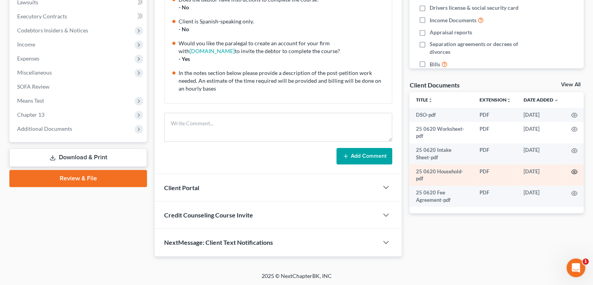
click at [577, 172] on icon "button" at bounding box center [575, 172] width 6 height 4
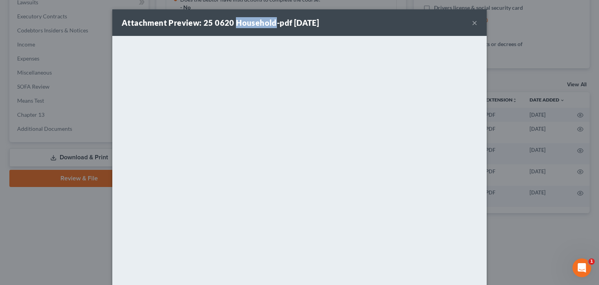
drag, startPoint x: 231, startPoint y: 25, endPoint x: 272, endPoint y: 27, distance: 41.0
click at [272, 27] on strong "Attachment Preview: 25 0620 Household-pdf 07/02/2025" at bounding box center [220, 22] width 197 height 9
copy strong "Household"
click at [399, 34] on div "Attachment Preview: 25 0620 Household-pdf 07/02/2025 ×" at bounding box center [299, 22] width 375 height 27
click at [472, 22] on button "×" at bounding box center [474, 22] width 5 height 9
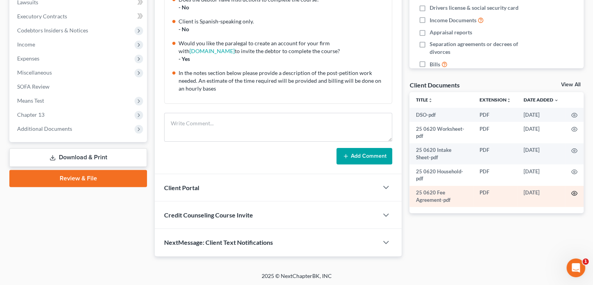
click at [574, 194] on icon "button" at bounding box center [575, 193] width 6 height 6
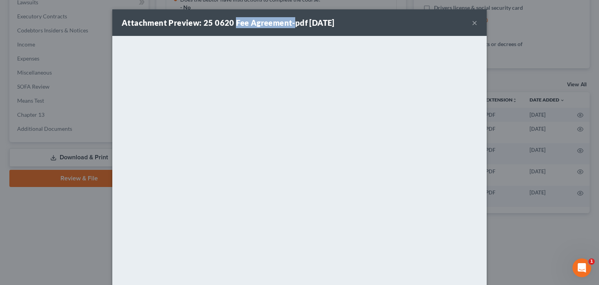
drag, startPoint x: 232, startPoint y: 23, endPoint x: 289, endPoint y: 24, distance: 57.8
click at [289, 24] on strong "Attachment Preview: 25 0620 Fee Agreement-pdf 07/02/2025" at bounding box center [228, 22] width 213 height 9
copy strong "Fee Agreement-"
click at [413, 25] on div "Attachment Preview: 25 0620 Fee Agreement-pdf 07/02/2025 ×" at bounding box center [299, 22] width 375 height 27
click at [472, 22] on button "×" at bounding box center [474, 22] width 5 height 9
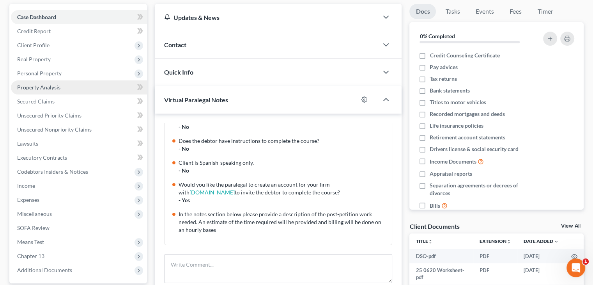
scroll to position [56, 0]
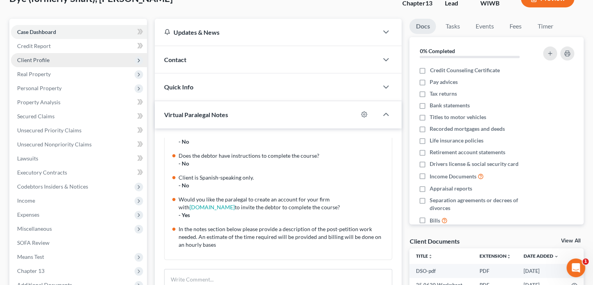
click at [59, 58] on span "Client Profile" at bounding box center [79, 60] width 136 height 14
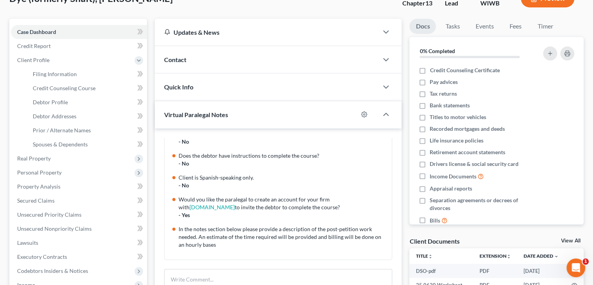
click at [221, 56] on div "Contact" at bounding box center [267, 59] width 224 height 27
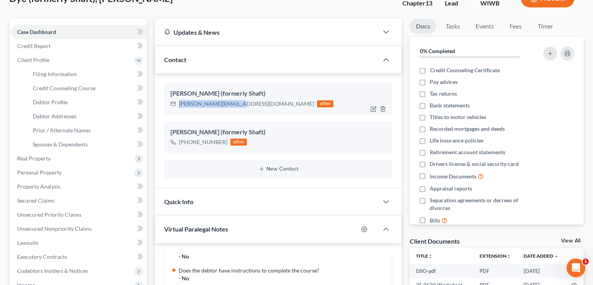
drag, startPoint x: 179, startPoint y: 103, endPoint x: 239, endPoint y: 105, distance: 59.7
click at [239, 104] on div "amy.dye2024@gmail.com" at bounding box center [246, 104] width 135 height 8
copy div "amy.dye2024@gmail.com"
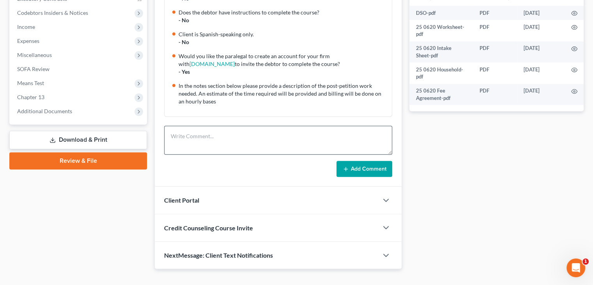
scroll to position [327, 0]
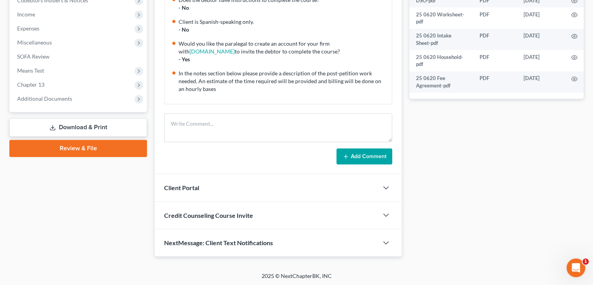
click at [248, 180] on div "Client Portal" at bounding box center [267, 187] width 224 height 27
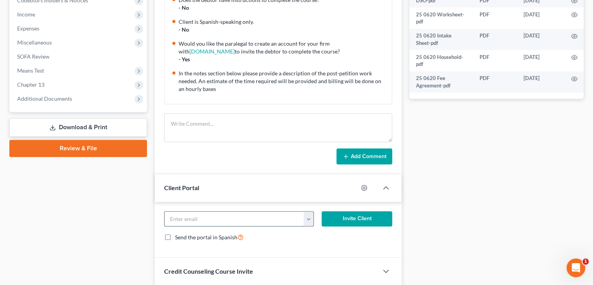
click at [244, 211] on input "email" at bounding box center [235, 218] width 140 height 15
paste input "amy.dye2024@gmail.com"
type input "amy.dye2024@gmail.com"
click at [348, 218] on button "Invite Client" at bounding box center [357, 219] width 71 height 16
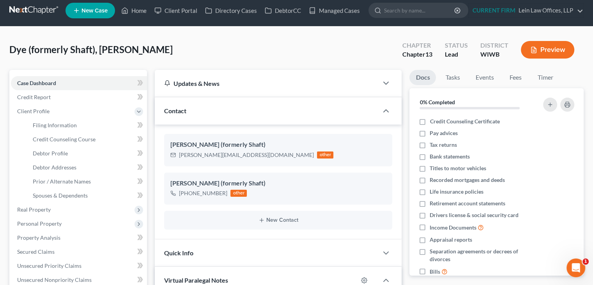
scroll to position [0, 0]
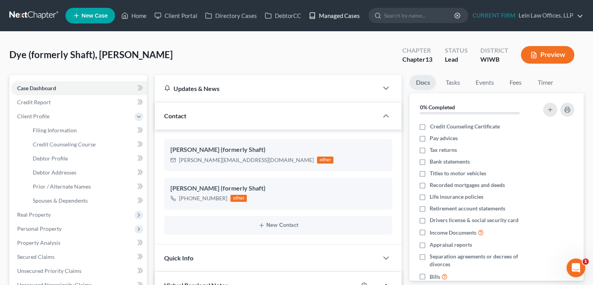
click at [337, 14] on link "Managed Cases" at bounding box center [334, 16] width 59 height 14
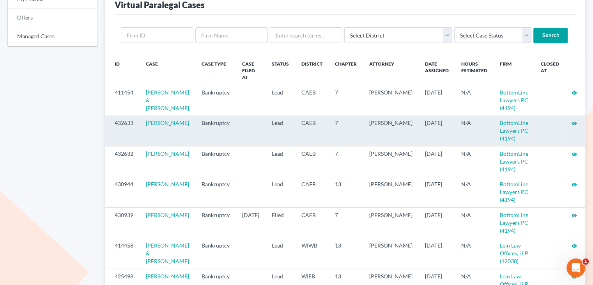
scroll to position [78, 0]
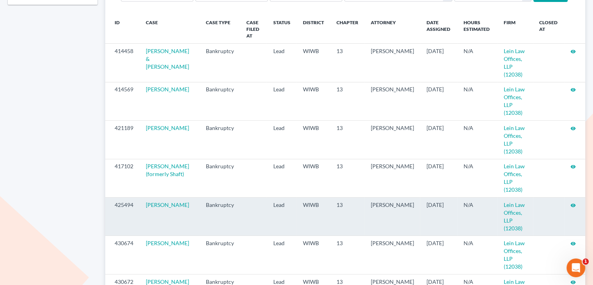
click at [574, 202] on icon "visibility" at bounding box center [573, 204] width 5 height 5
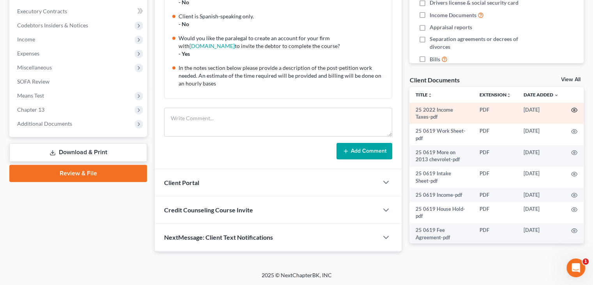
click at [572, 109] on icon "button" at bounding box center [575, 110] width 6 height 6
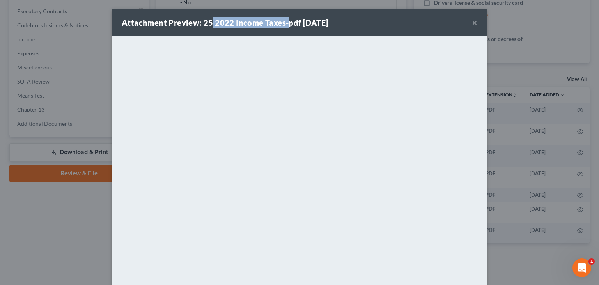
drag, startPoint x: 210, startPoint y: 23, endPoint x: 282, endPoint y: 24, distance: 72.6
click at [282, 24] on strong "Attachment Preview: 25 2022 Income Taxes-pdf [DATE]" at bounding box center [225, 22] width 206 height 9
copy strong "2022 Income Taxes-"
click at [382, 22] on div "Attachment Preview: 25 2022 Income Taxes-pdf [DATE] ×" at bounding box center [299, 22] width 375 height 27
click at [475, 24] on div "Attachment Preview: 25 2022 Income Taxes-pdf [DATE] ×" at bounding box center [299, 22] width 375 height 27
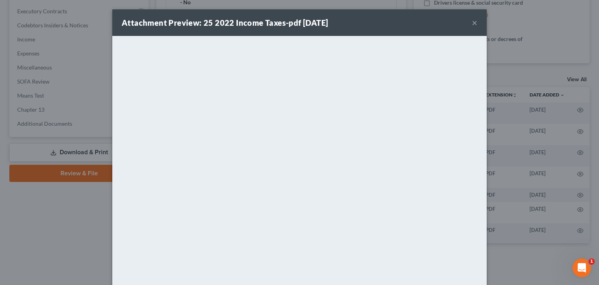
click at [473, 23] on button "×" at bounding box center [474, 22] width 5 height 9
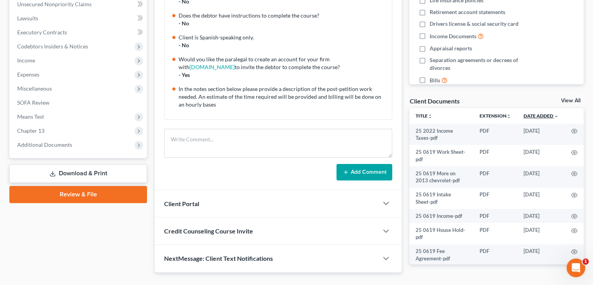
scroll to position [178, 0]
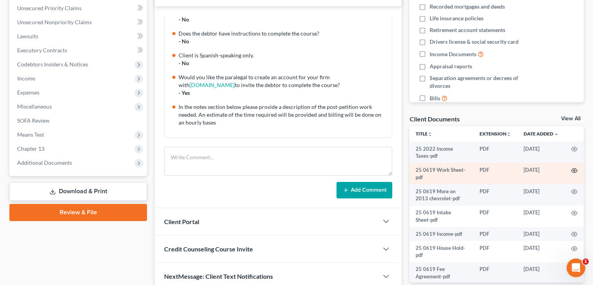
click at [572, 169] on icon "button" at bounding box center [575, 170] width 6 height 6
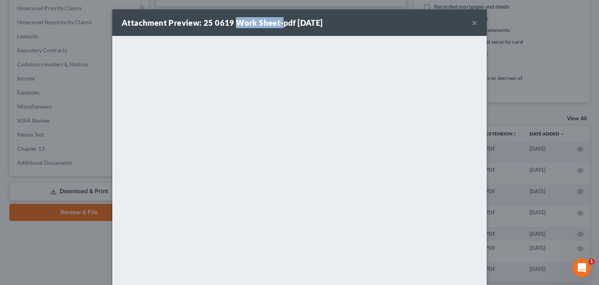
drag, startPoint x: 231, startPoint y: 21, endPoint x: 278, endPoint y: 22, distance: 47.2
click at [278, 22] on strong "Attachment Preview: 25 0619 Work Sheet-pdf [DATE]" at bounding box center [222, 22] width 201 height 9
copy strong "Work Sheet-"
click at [379, 30] on div "Attachment Preview: 25 0619 Work Sheet-pdf [DATE] ×" at bounding box center [299, 22] width 375 height 27
click at [472, 24] on button "×" at bounding box center [474, 22] width 5 height 9
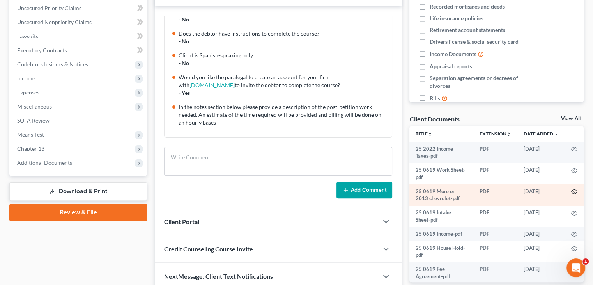
click at [572, 190] on icon "button" at bounding box center [575, 191] width 6 height 6
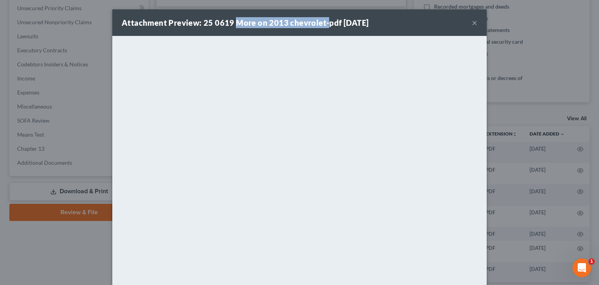
drag, startPoint x: 234, startPoint y: 21, endPoint x: 322, endPoint y: 28, distance: 88.5
click at [322, 28] on div "Attachment Preview: 25 0619 More on 2013 chevrolet-pdf [DATE] ×" at bounding box center [299, 22] width 375 height 27
copy strong "More on 2013 chevrolet-"
click at [390, 27] on div "Attachment Preview: 25 0619 More on 2013 chevrolet-pdf [DATE] ×" at bounding box center [299, 22] width 375 height 27
click at [472, 25] on button "×" at bounding box center [474, 22] width 5 height 9
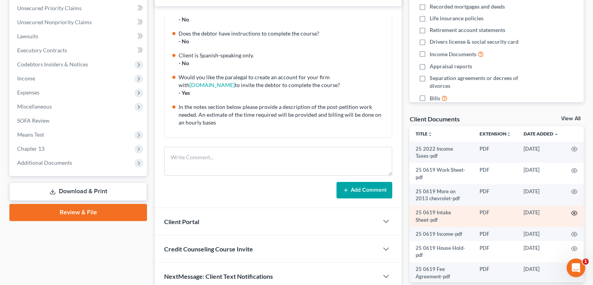
click at [572, 211] on icon "button" at bounding box center [575, 213] width 6 height 6
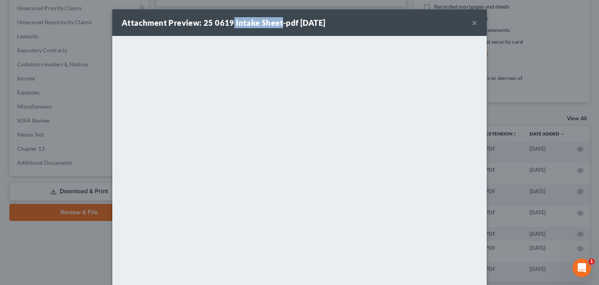
drag, startPoint x: 227, startPoint y: 21, endPoint x: 278, endPoint y: 24, distance: 50.8
click at [278, 24] on strong "Attachment Preview: 25 0619 Intake Sheet-pdf [DATE]" at bounding box center [224, 22] width 204 height 9
copy strong "Intake Sheet"
click at [384, 20] on div "Attachment Preview: 25 0619 Intake Sheet-pdf [DATE] ×" at bounding box center [299, 22] width 375 height 27
click at [472, 23] on button "×" at bounding box center [474, 22] width 5 height 9
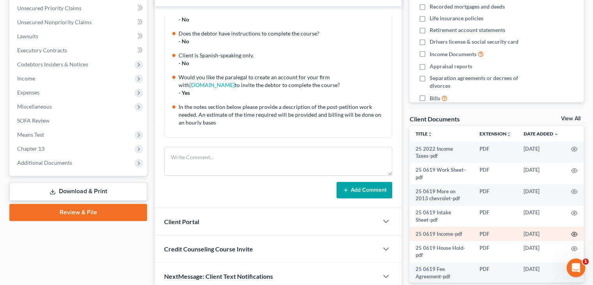
click at [572, 231] on icon "button" at bounding box center [575, 234] width 6 height 6
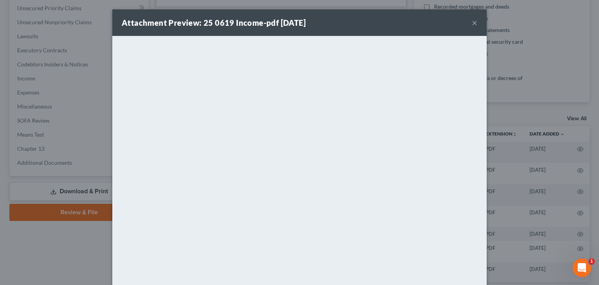
click at [210, 21] on strong "Attachment Preview: 25 0619 Income-pdf 07/02/2025" at bounding box center [214, 22] width 184 height 9
drag, startPoint x: 229, startPoint y: 22, endPoint x: 261, endPoint y: 25, distance: 31.8
click at [261, 25] on strong "Attachment Preview: 25 0619 Income-pdf 07/02/2025" at bounding box center [214, 22] width 184 height 9
copy strong "Income-"
click at [472, 23] on button "×" at bounding box center [474, 22] width 5 height 9
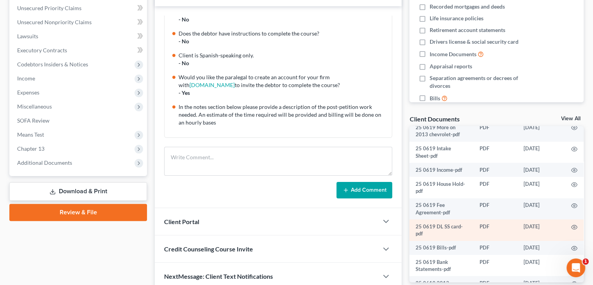
scroll to position [78, 0]
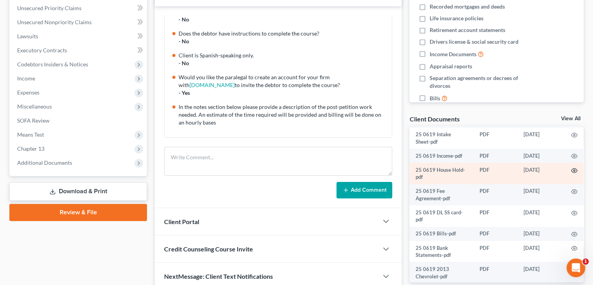
click at [574, 171] on circle "button" at bounding box center [575, 171] width 2 height 2
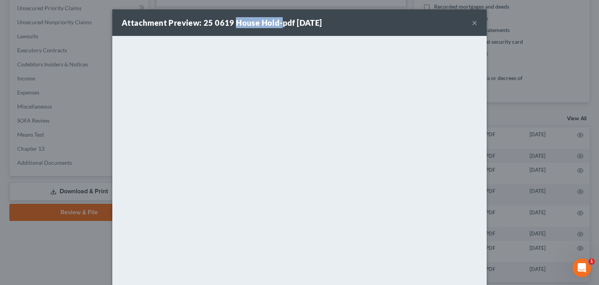
drag, startPoint x: 232, startPoint y: 24, endPoint x: 277, endPoint y: 24, distance: 45.3
click at [277, 24] on strong "Attachment Preview: 25 0619 House Hold-pdf 07/02/2025" at bounding box center [222, 22] width 201 height 9
copy strong "House Hold-"
click at [368, 22] on div "Attachment Preview: 25 0619 House Hold-pdf 07/02/2025 ×" at bounding box center [299, 22] width 375 height 27
click at [473, 23] on button "×" at bounding box center [474, 22] width 5 height 9
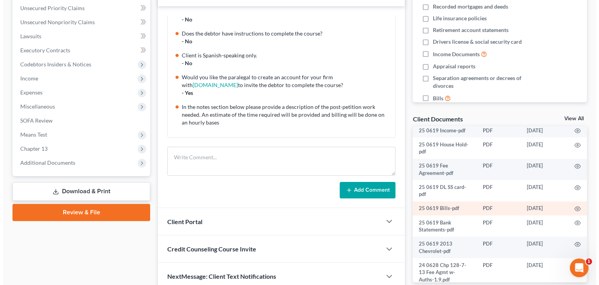
scroll to position [117, 0]
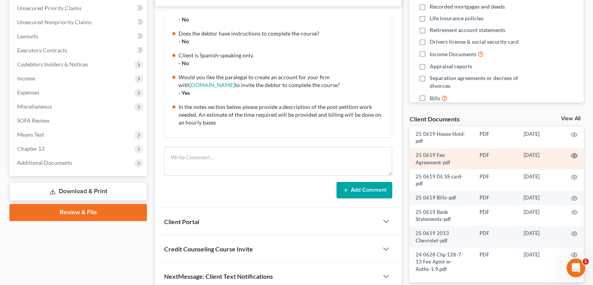
click at [572, 159] on icon "button" at bounding box center [575, 156] width 6 height 6
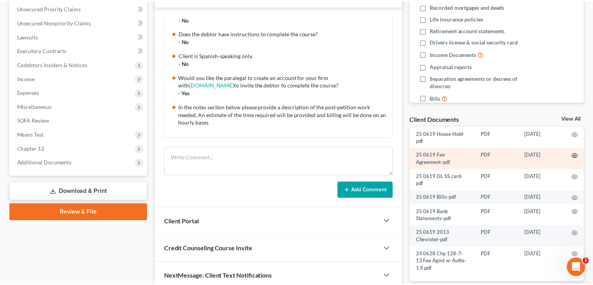
scroll to position [114, 0]
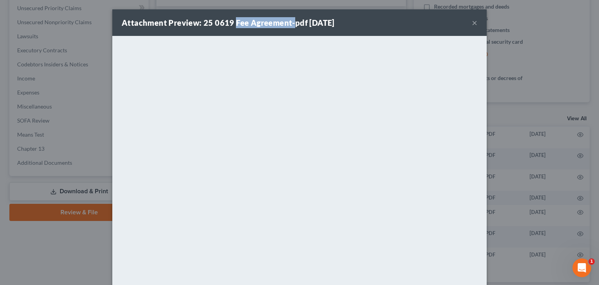
drag, startPoint x: 230, startPoint y: 22, endPoint x: 292, endPoint y: 24, distance: 61.7
click at [290, 24] on strong "Attachment Preview: 25 0619 Fee Agreement-pdf 07/02/2025" at bounding box center [228, 22] width 213 height 9
copy strong "Fee Agreement-"
click at [382, 25] on div "Attachment Preview: 25 0619 Fee Agreement-pdf 07/02/2025 ×" at bounding box center [299, 22] width 375 height 27
click at [472, 22] on button "×" at bounding box center [474, 22] width 5 height 9
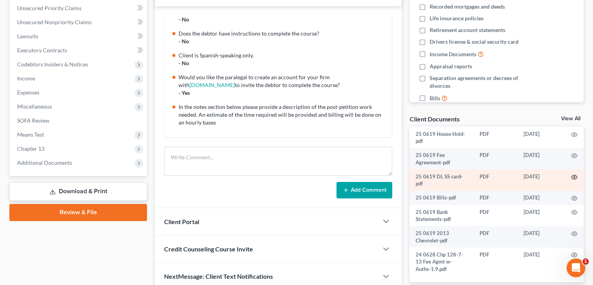
click at [572, 180] on icon "button" at bounding box center [575, 177] width 6 height 6
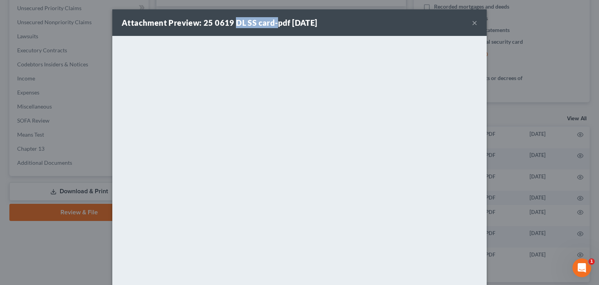
drag, startPoint x: 231, startPoint y: 21, endPoint x: 275, endPoint y: 23, distance: 44.1
click at [273, 23] on strong "Attachment Preview: 25 0619 DL SS card-pdf 07/02/2025" at bounding box center [220, 22] width 196 height 9
copy strong "DL SS card-"
click at [401, 26] on div "Attachment Preview: 25 0619 DL SS card-pdf 07/02/2025 ×" at bounding box center [299, 22] width 375 height 27
click at [472, 21] on button "×" at bounding box center [474, 22] width 5 height 9
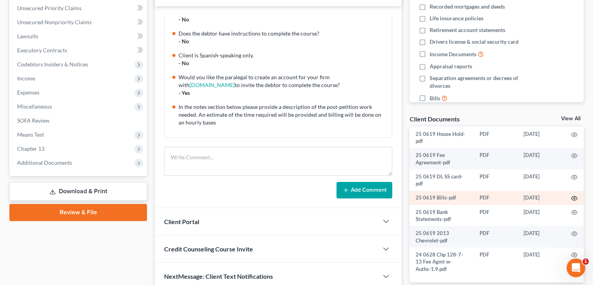
click at [572, 201] on icon "button" at bounding box center [575, 198] width 6 height 6
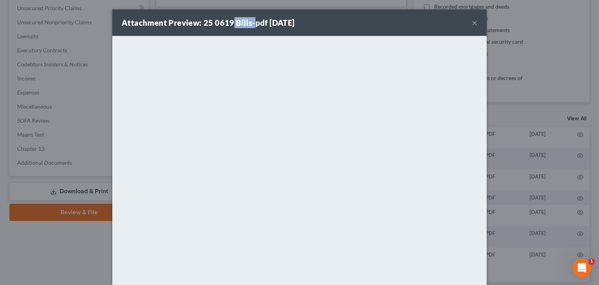
drag, startPoint x: 229, startPoint y: 22, endPoint x: 263, endPoint y: 22, distance: 34.3
click at [252, 22] on strong "Attachment Preview: 25 0619 Bills-pdf 07/02/2025" at bounding box center [208, 22] width 173 height 9
copy strong "Bills-"
click at [468, 23] on div "Attachment Preview: 25 0619 Bills-pdf 07/02/2025 ×" at bounding box center [299, 22] width 375 height 27
click at [473, 23] on button "×" at bounding box center [474, 22] width 5 height 9
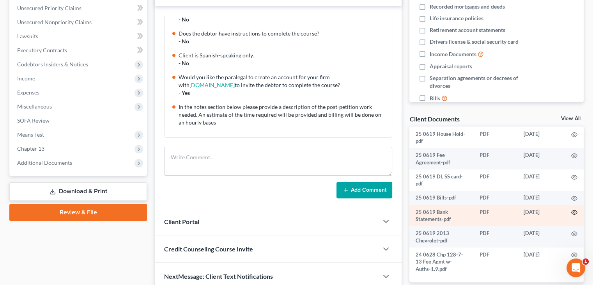
click at [574, 213] on circle "button" at bounding box center [575, 212] width 2 height 2
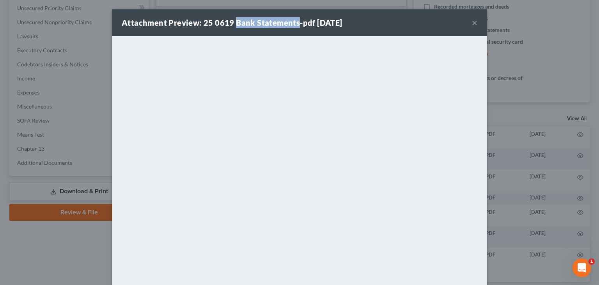
drag, startPoint x: 233, startPoint y: 21, endPoint x: 295, endPoint y: 22, distance: 62.4
click at [295, 22] on strong "Attachment Preview: 25 0619 Bank Statements-pdf 07/02/2025" at bounding box center [232, 22] width 221 height 9
copy strong "Bank Statements"
click at [412, 24] on div "Attachment Preview: 25 0619 Bank Statements-pdf 07/02/2025 ×" at bounding box center [299, 22] width 375 height 27
click at [472, 25] on button "×" at bounding box center [474, 22] width 5 height 9
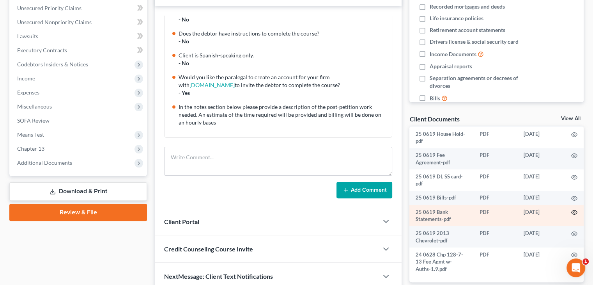
click at [574, 213] on circle "button" at bounding box center [575, 212] width 2 height 2
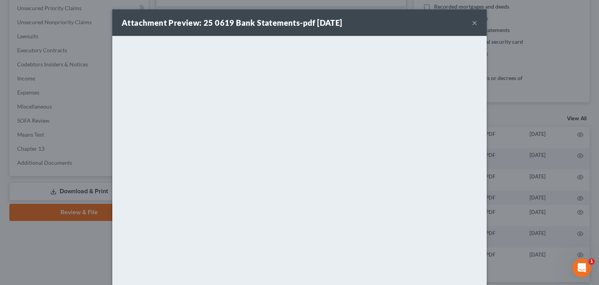
click at [472, 22] on button "×" at bounding box center [474, 22] width 5 height 9
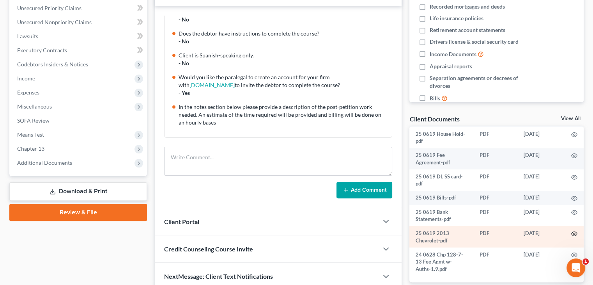
click at [572, 237] on icon "button" at bounding box center [575, 234] width 6 height 6
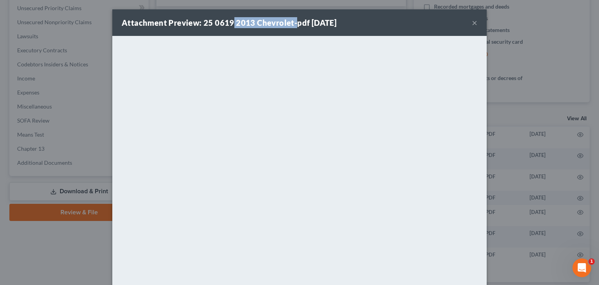
drag, startPoint x: 229, startPoint y: 21, endPoint x: 290, endPoint y: 24, distance: 60.5
click at [290, 24] on strong "Attachment Preview: 25 0619 2013 Chevrolet-pdf 07/02/2025" at bounding box center [229, 22] width 215 height 9
click at [399, 17] on div "Attachment Preview: 25 0619 2013 Chevrolet-pdf 07/02/2025 ×" at bounding box center [299, 22] width 375 height 27
click at [472, 24] on button "×" at bounding box center [474, 22] width 5 height 9
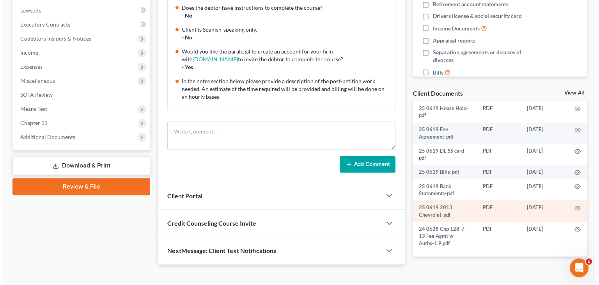
scroll to position [217, 0]
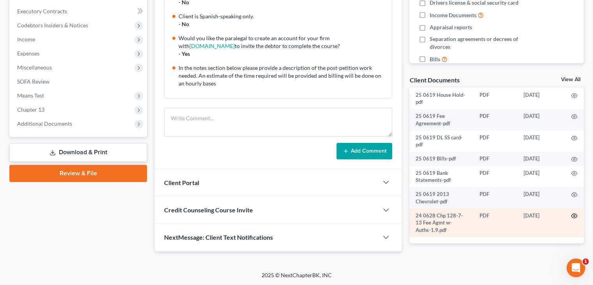
click at [574, 215] on circle "button" at bounding box center [575, 216] width 2 height 2
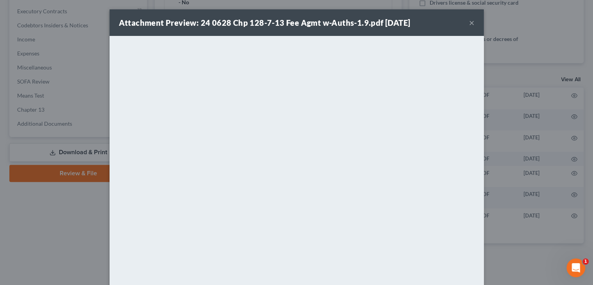
scroll to position [114, 0]
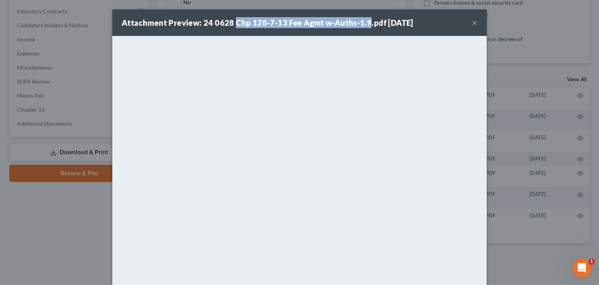
drag, startPoint x: 232, startPoint y: 22, endPoint x: 366, endPoint y: 22, distance: 133.4
click at [366, 22] on strong "Attachment Preview: 24 0628 Chp 128-7-13 Fee Agmt w-Auths-1.9.pdf 07/02/2025" at bounding box center [268, 22] width 292 height 9
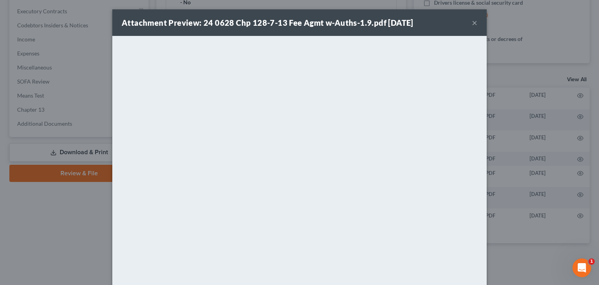
click at [400, 16] on div "Attachment Preview: 24 0628 Chp 128-7-13 Fee Agmt w-Auths-1.9.pdf 07/02/2025 ×" at bounding box center [299, 22] width 375 height 27
click at [472, 25] on button "×" at bounding box center [474, 22] width 5 height 9
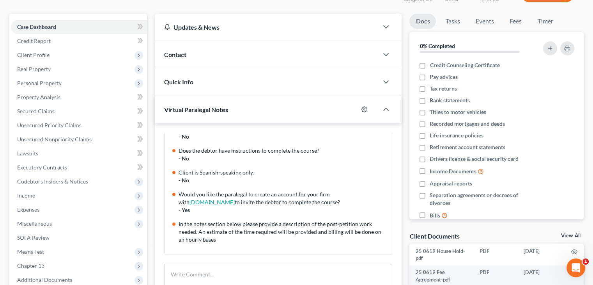
scroll to position [0, 0]
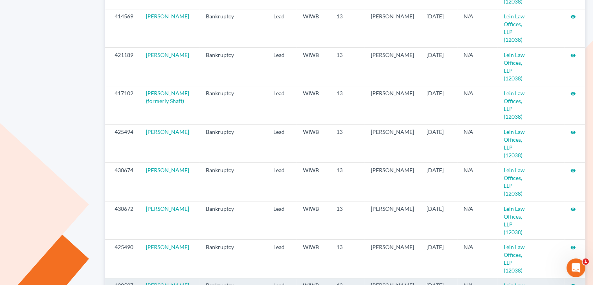
scroll to position [180, 0]
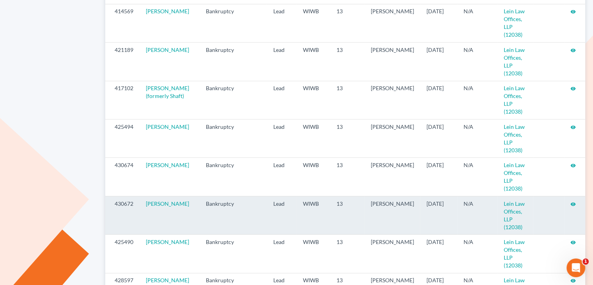
click at [574, 201] on icon "visibility" at bounding box center [573, 203] width 5 height 5
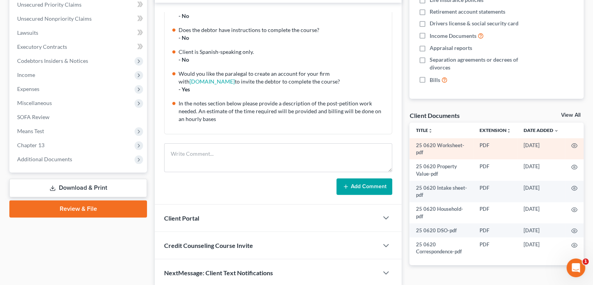
scroll to position [195, 0]
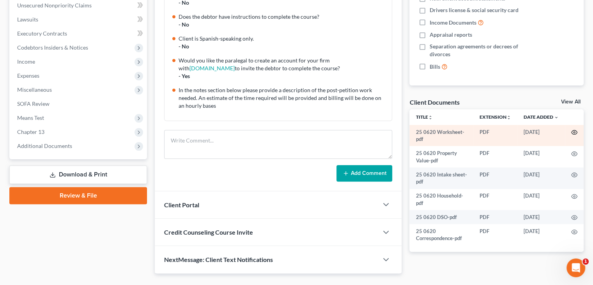
click at [574, 132] on circle "button" at bounding box center [575, 132] width 2 height 2
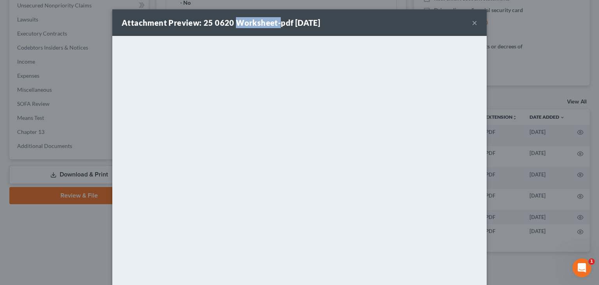
drag, startPoint x: 232, startPoint y: 22, endPoint x: 275, endPoint y: 23, distance: 42.9
click at [275, 23] on strong "Attachment Preview: 25 0620 Worksheet-pdf 08/05/2025" at bounding box center [221, 22] width 199 height 9
copy strong "Worksheet-"
click at [387, 25] on div "Attachment Preview: 25 0620 Worksheet-pdf 08/05/2025 ×" at bounding box center [299, 22] width 375 height 27
click at [472, 24] on button "×" at bounding box center [474, 22] width 5 height 9
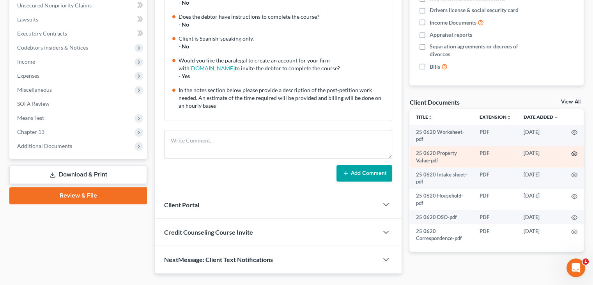
click at [575, 154] on circle "button" at bounding box center [575, 154] width 2 height 2
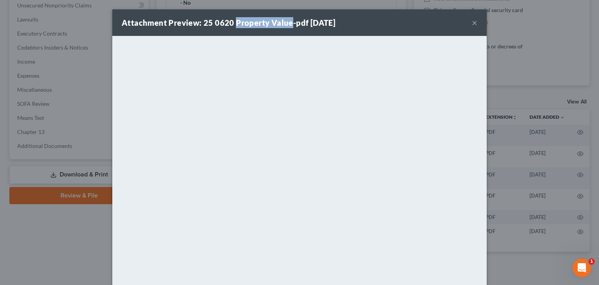
drag, startPoint x: 230, startPoint y: 23, endPoint x: 288, endPoint y: 24, distance: 57.7
click at [288, 24] on strong "Attachment Preview: 25 0620 Property Value-pdf 08/05/2025" at bounding box center [229, 22] width 214 height 9
copy strong "Property Value"
click at [377, 26] on div "Attachment Preview: 25 0620 Property Value-pdf 08/05/2025 ×" at bounding box center [299, 22] width 375 height 27
click at [472, 26] on button "×" at bounding box center [474, 22] width 5 height 9
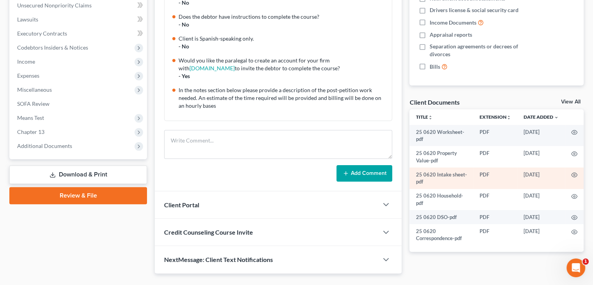
click at [579, 174] on td at bounding box center [574, 177] width 19 height 21
click at [577, 176] on icon "button" at bounding box center [575, 175] width 6 height 6
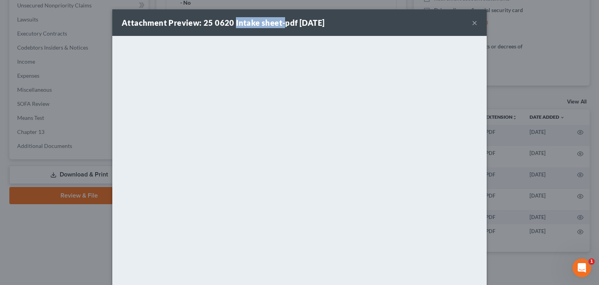
drag, startPoint x: 231, startPoint y: 21, endPoint x: 279, endPoint y: 23, distance: 48.0
click at [279, 23] on strong "Attachment Preview: 25 0620 Intake sheet-pdf 08/05/2025" at bounding box center [223, 22] width 203 height 9
copy strong "Intake sheet-"
click at [371, 28] on div "Attachment Preview: 25 0620 Intake sheet-pdf 08/05/2025 ×" at bounding box center [299, 22] width 375 height 27
click at [472, 25] on button "×" at bounding box center [474, 22] width 5 height 9
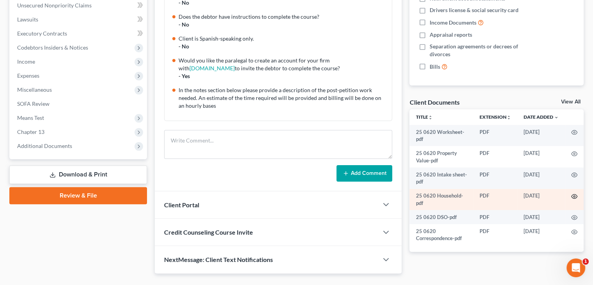
click at [574, 195] on icon "button" at bounding box center [575, 196] width 6 height 6
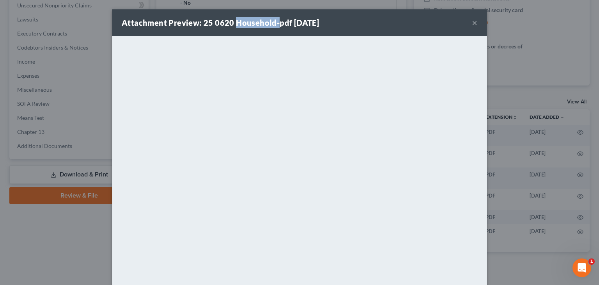
drag, startPoint x: 230, startPoint y: 23, endPoint x: 274, endPoint y: 24, distance: 43.7
click at [274, 22] on strong "Attachment Preview: 25 0620 Household-pdf 08/05/2025" at bounding box center [220, 22] width 197 height 9
copy strong "Household-"
click at [473, 24] on button "×" at bounding box center [474, 22] width 5 height 9
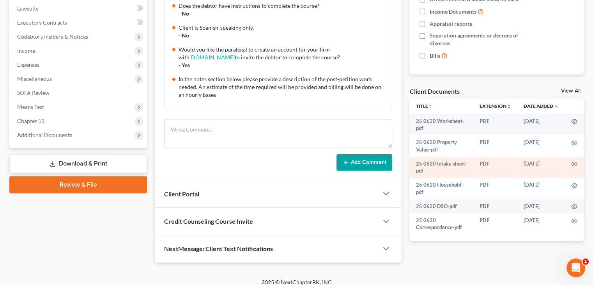
scroll to position [212, 0]
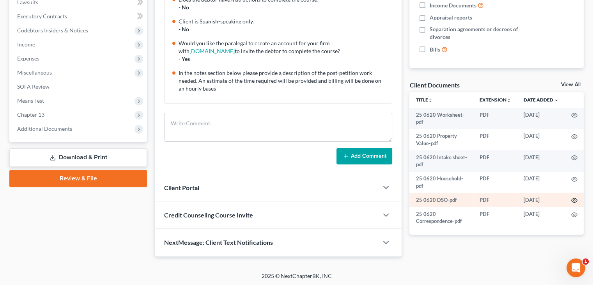
click at [574, 200] on circle "button" at bounding box center [575, 200] width 2 height 2
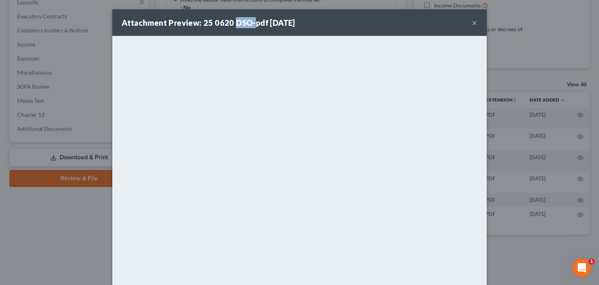
drag, startPoint x: 231, startPoint y: 21, endPoint x: 257, endPoint y: 24, distance: 27.1
click at [251, 24] on strong "Attachment Preview: 25 0620 DSO-pdf 08/05/2025" at bounding box center [209, 22] width 174 height 9
copy strong "DSO-"
click at [473, 25] on button "×" at bounding box center [474, 22] width 5 height 9
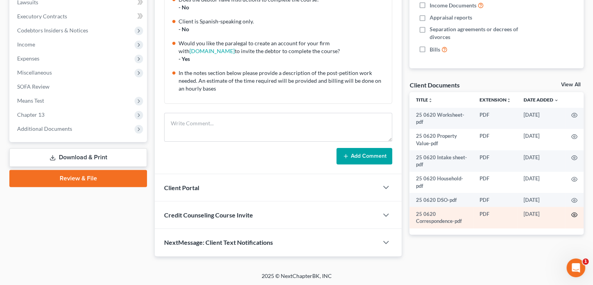
click at [575, 217] on icon "button" at bounding box center [575, 214] width 6 height 6
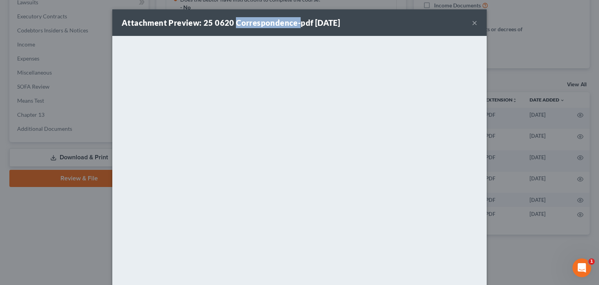
drag, startPoint x: 233, startPoint y: 22, endPoint x: 294, endPoint y: 24, distance: 60.5
click at [294, 24] on strong "Attachment Preview: 25 0620 Correspondence-pdf 08/05/2025" at bounding box center [231, 22] width 218 height 9
copy strong "Correspondence-"
click at [391, 22] on div "Attachment Preview: 25 0620 Correspondence-pdf 08/05/2025 ×" at bounding box center [299, 22] width 375 height 27
click at [472, 25] on button "×" at bounding box center [474, 22] width 5 height 9
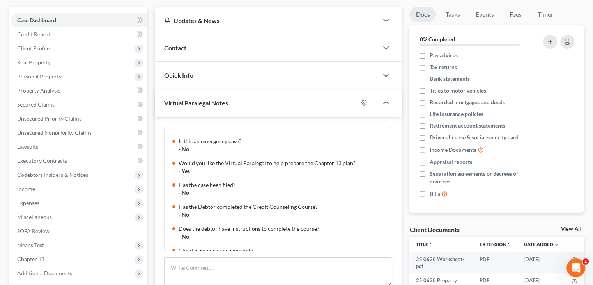
scroll to position [56, 0]
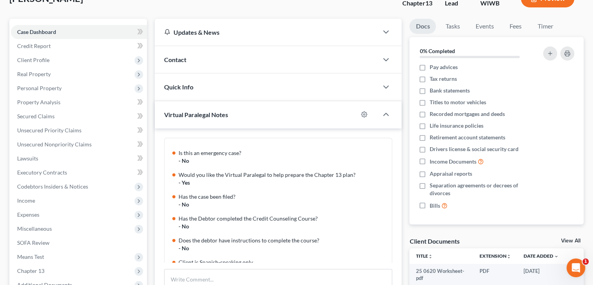
click at [193, 60] on div "Contact" at bounding box center [267, 59] width 224 height 27
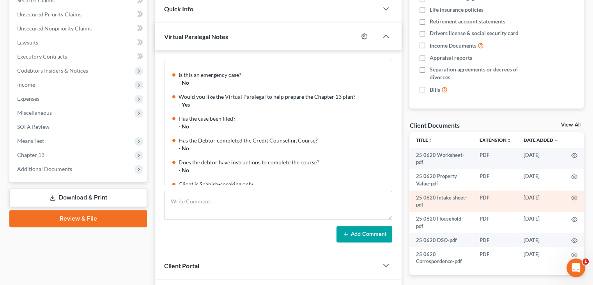
scroll to position [173, 0]
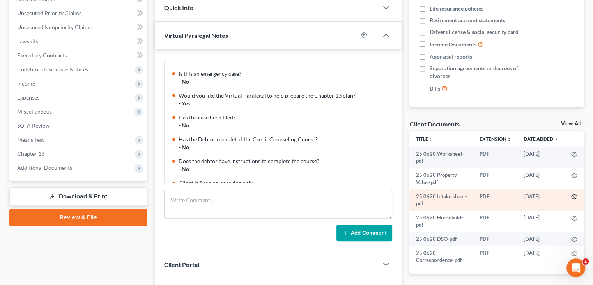
click at [574, 197] on icon "button" at bounding box center [575, 196] width 6 height 6
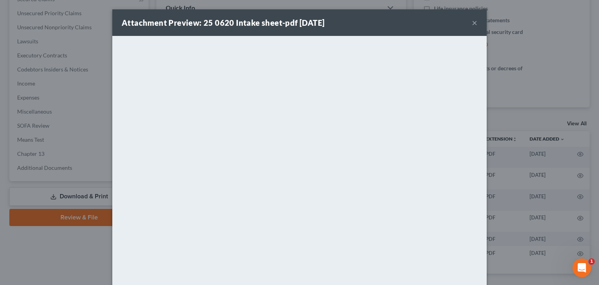
click at [472, 24] on button "×" at bounding box center [474, 22] width 5 height 9
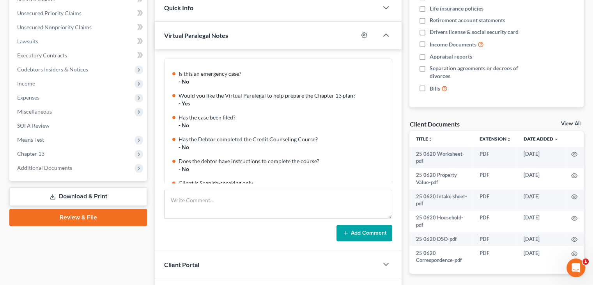
click at [211, 229] on div "Add Comment" at bounding box center [278, 233] width 228 height 16
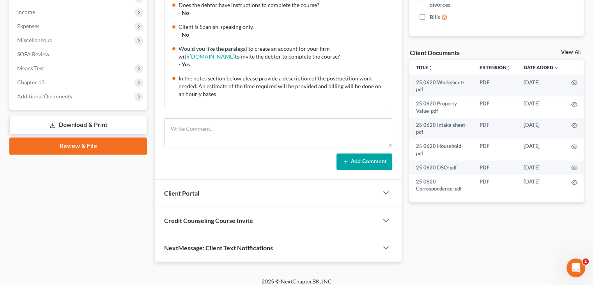
scroll to position [250, 0]
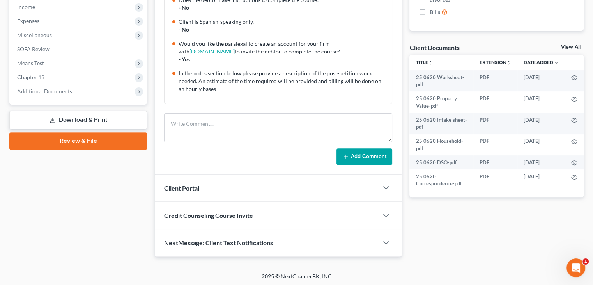
click at [207, 186] on div "Client Portal" at bounding box center [267, 187] width 224 height 27
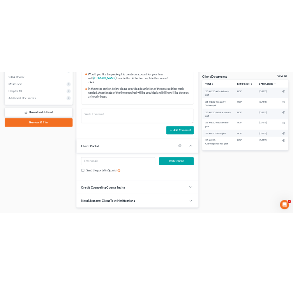
scroll to position [7, 0]
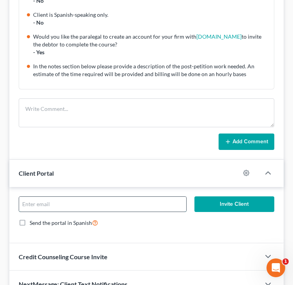
click at [105, 200] on input "email" at bounding box center [102, 204] width 167 height 15
type input "randycornell203@gmail.com"
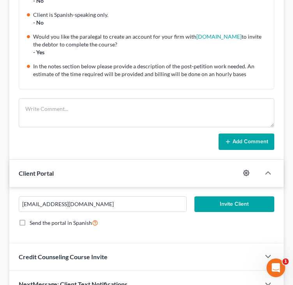
click at [246, 172] on circle "button" at bounding box center [247, 173] width 2 height 2
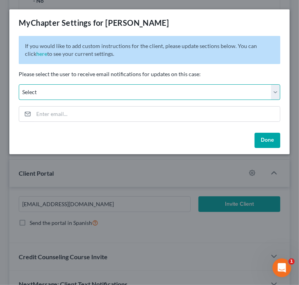
click at [277, 92] on select "Select ceron@paralegalasaservice.com mlein@leinlawoffices.com jacobweecesdev@gm…" at bounding box center [150, 92] width 262 height 16
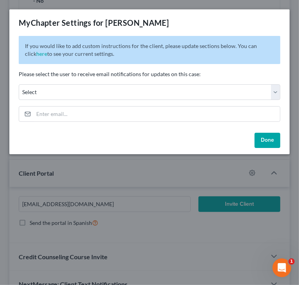
click at [211, 16] on div "MyChapter Settings for Cornell, Randy" at bounding box center [149, 22] width 280 height 27
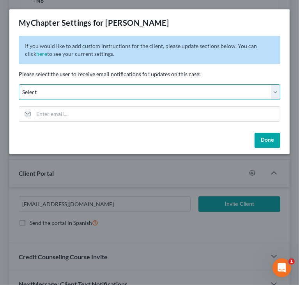
click at [276, 95] on select "Select ceron@paralegalasaservice.com mlein@leinlawoffices.com jacobweecesdev@gm…" at bounding box center [150, 92] width 262 height 16
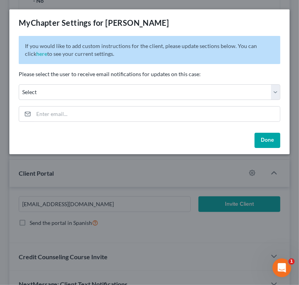
click at [194, 22] on div "MyChapter Settings for Cornell, Randy" at bounding box center [149, 22] width 280 height 27
click at [265, 140] on button "Done" at bounding box center [268, 141] width 26 height 16
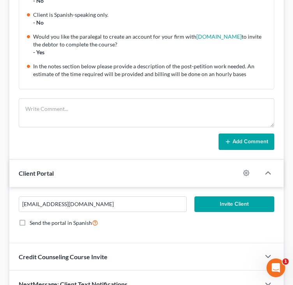
click at [224, 202] on button "Invite Client" at bounding box center [235, 204] width 80 height 16
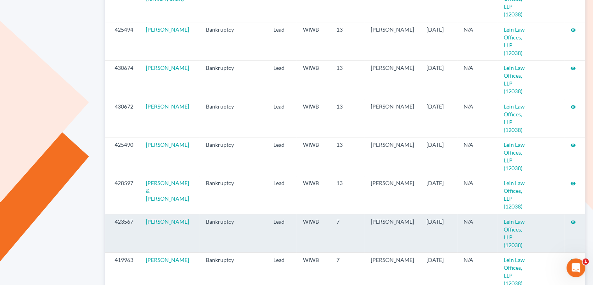
scroll to position [258, 0]
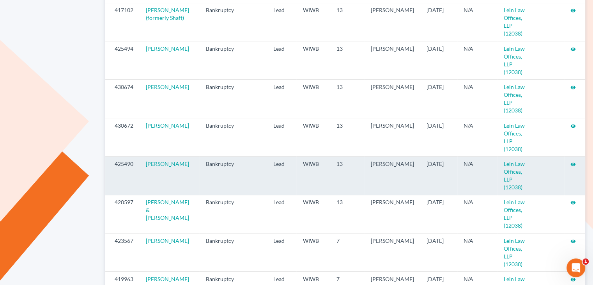
click at [293, 162] on icon "visibility" at bounding box center [573, 164] width 5 height 5
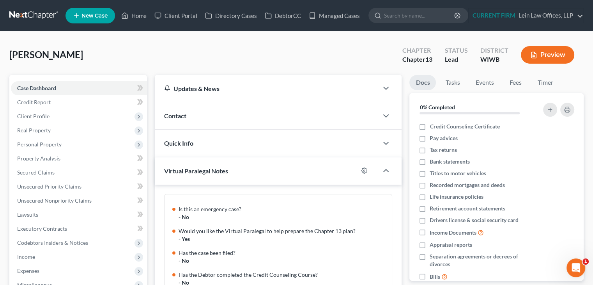
scroll to position [85, 0]
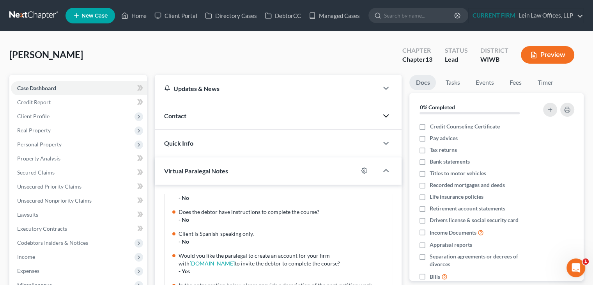
click at [388, 114] on icon "button" at bounding box center [386, 115] width 9 height 9
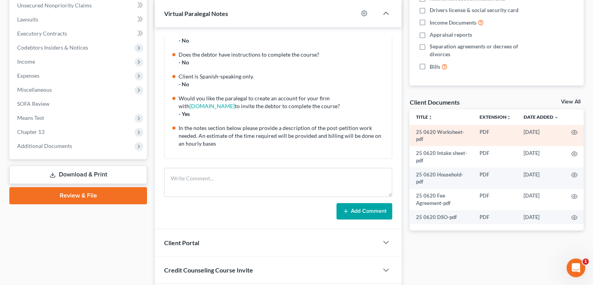
scroll to position [234, 0]
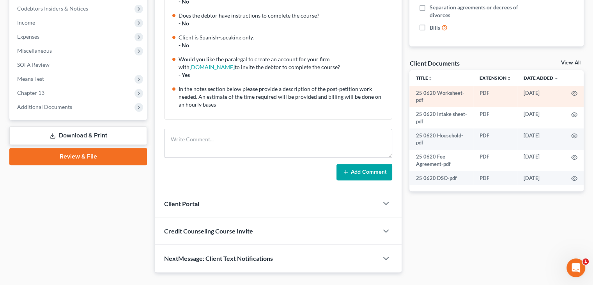
click at [576, 97] on td at bounding box center [574, 96] width 19 height 21
click at [576, 95] on icon "button" at bounding box center [575, 93] width 6 height 6
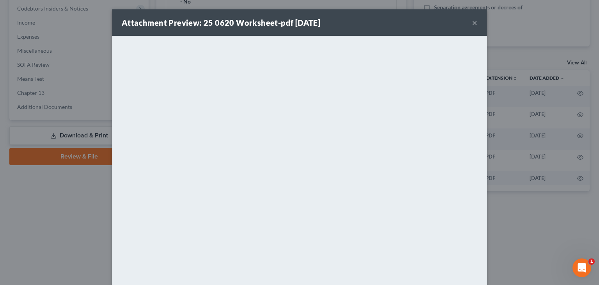
click at [472, 26] on button "×" at bounding box center [474, 22] width 5 height 9
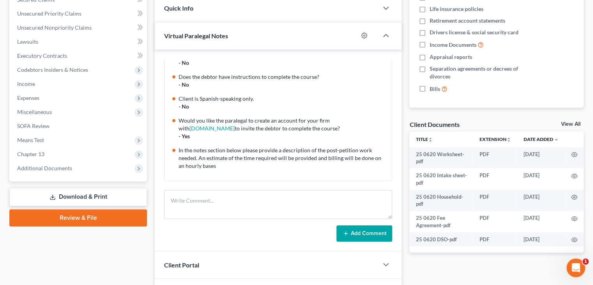
scroll to position [195, 0]
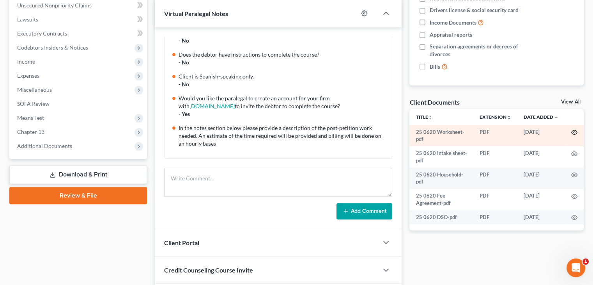
click at [577, 131] on icon "button" at bounding box center [575, 132] width 6 height 4
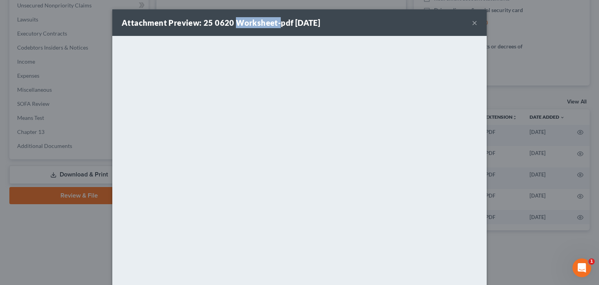
drag, startPoint x: 231, startPoint y: 21, endPoint x: 276, endPoint y: 24, distance: 45.0
click at [276, 24] on strong "Attachment Preview: 25 0620 Worksheet-pdf 07/02/2025" at bounding box center [221, 22] width 199 height 9
copy strong "Worksheet-"
click at [391, 32] on div "Attachment Preview: 25 0620 Worksheet-pdf 07/02/2025 ×" at bounding box center [299, 22] width 375 height 27
click at [472, 21] on button "×" at bounding box center [474, 22] width 5 height 9
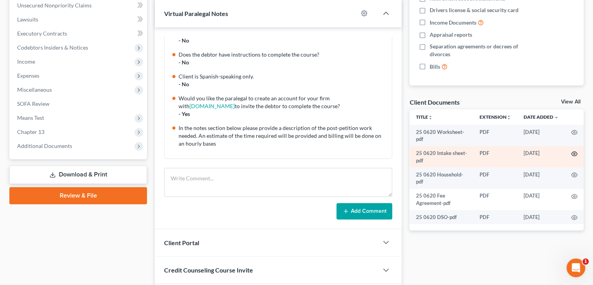
click at [572, 153] on icon "button" at bounding box center [575, 154] width 6 height 4
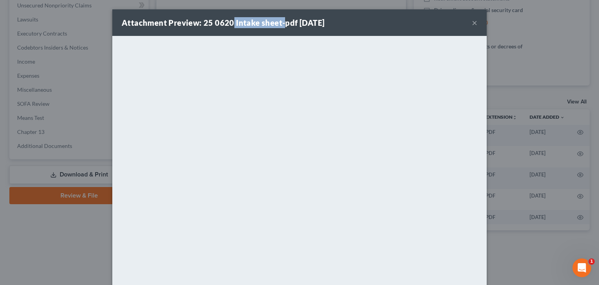
drag, startPoint x: 231, startPoint y: 22, endPoint x: 279, endPoint y: 21, distance: 48.8
click at [279, 21] on strong "Attachment Preview: 25 0620 Intake sheet-pdf 07/02/2025" at bounding box center [223, 22] width 203 height 9
copy strong "Intake sheet-"
click at [386, 29] on div "Attachment Preview: 25 0620 Intake sheet-pdf 07/02/2025 ×" at bounding box center [299, 22] width 375 height 27
click at [472, 23] on button "×" at bounding box center [474, 22] width 5 height 9
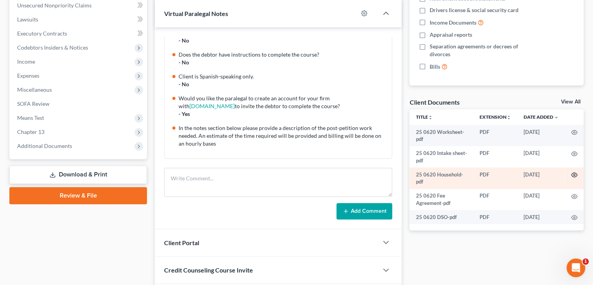
click at [573, 174] on icon "button" at bounding box center [575, 175] width 6 height 6
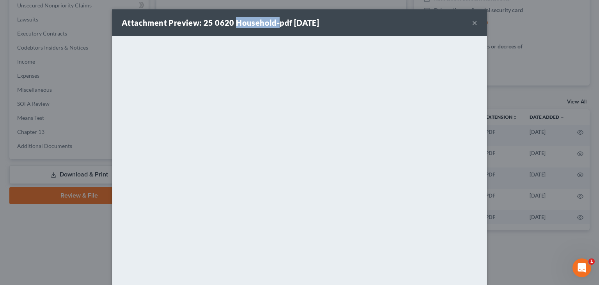
drag, startPoint x: 231, startPoint y: 22, endPoint x: 273, endPoint y: 26, distance: 42.3
click at [273, 26] on strong "Attachment Preview: 25 0620 Household-pdf 07/02/2025" at bounding box center [220, 22] width 197 height 9
copy strong "Household-"
click at [385, 24] on div "Attachment Preview: 25 0620 Household-pdf 07/02/2025 ×" at bounding box center [299, 22] width 375 height 27
click at [473, 24] on button "×" at bounding box center [474, 22] width 5 height 9
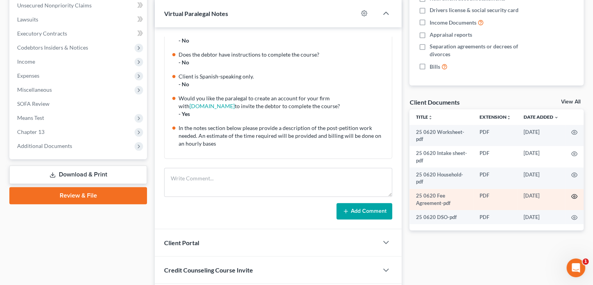
click at [574, 194] on icon "button" at bounding box center [575, 196] width 6 height 4
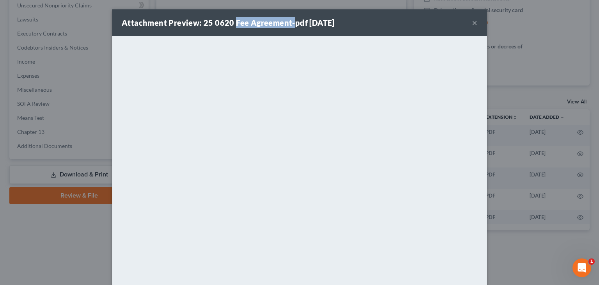
drag, startPoint x: 232, startPoint y: 22, endPoint x: 289, endPoint y: 24, distance: 56.6
click at [289, 24] on strong "Attachment Preview: 25 0620 Fee Agreement-pdf 07/02/2025" at bounding box center [228, 22] width 213 height 9
copy strong "Fee Agreement-"
click at [393, 24] on div "Attachment Preview: 25 0620 Fee Agreement-pdf 07/02/2025 ×" at bounding box center [299, 22] width 375 height 27
click at [472, 24] on button "×" at bounding box center [474, 22] width 5 height 9
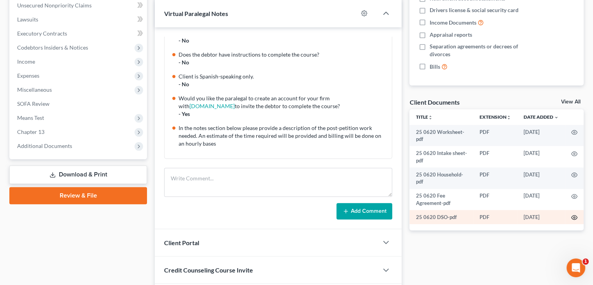
click at [573, 219] on icon "button" at bounding box center [575, 217] width 6 height 4
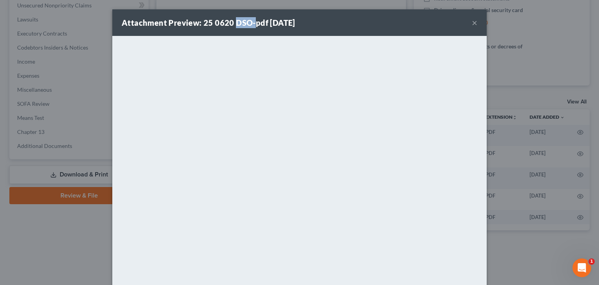
drag, startPoint x: 233, startPoint y: 22, endPoint x: 252, endPoint y: 23, distance: 19.1
click at [250, 23] on strong "Attachment Preview: 25 0620 DSO-pdf 07/02/2025" at bounding box center [209, 22] width 174 height 9
copy strong "DSO-"
click at [382, 24] on div "Attachment Preview: 25 0620 DSO-pdf 07/02/2025 ×" at bounding box center [299, 22] width 375 height 27
click at [472, 25] on button "×" at bounding box center [474, 22] width 5 height 9
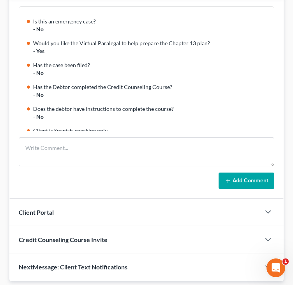
scroll to position [7, 0]
click at [292, 40] on div "Cobb, Andrew Upgraded Chapter Chapter 13 Status Lead District WIWB Preview Peti…" at bounding box center [146, 214] width 293 height 865
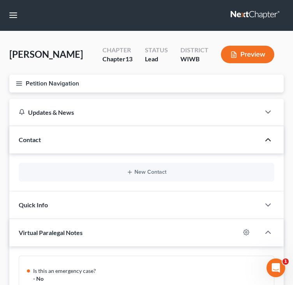
scroll to position [0, 0]
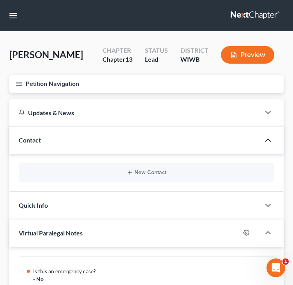
click at [13, 165] on div "New Contact" at bounding box center [146, 173] width 275 height 38
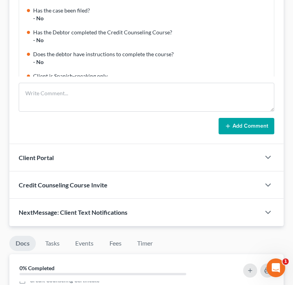
scroll to position [312, 0]
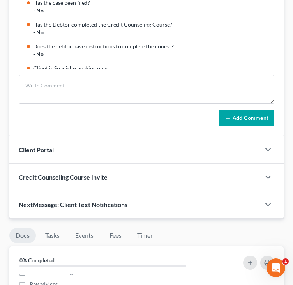
click at [123, 153] on div "Client Portal" at bounding box center [134, 149] width 251 height 27
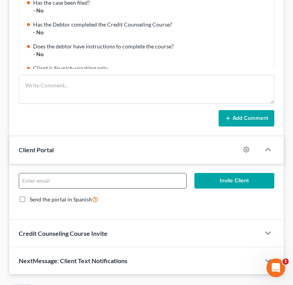
click at [112, 179] on input "email" at bounding box center [102, 180] width 167 height 15
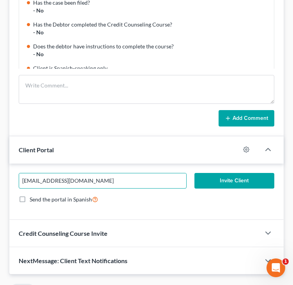
type input "andrewcobb14@yahoo.com"
click at [225, 179] on button "Invite Client" at bounding box center [235, 181] width 80 height 16
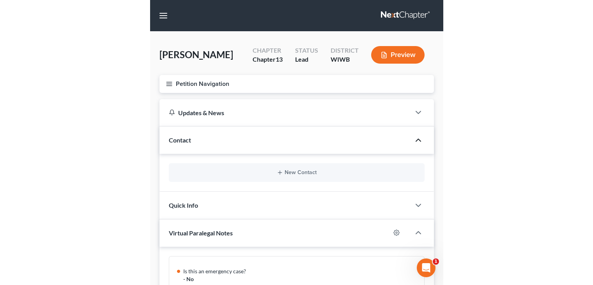
scroll to position [15, 0]
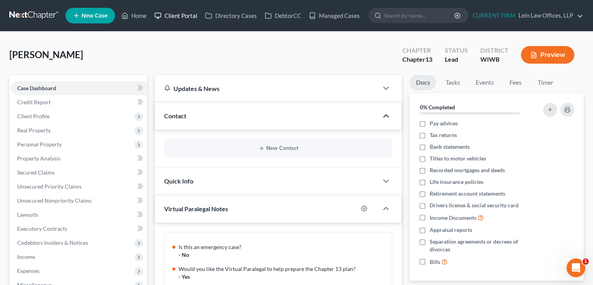
click at [178, 16] on link "Client Portal" at bounding box center [176, 16] width 51 height 14
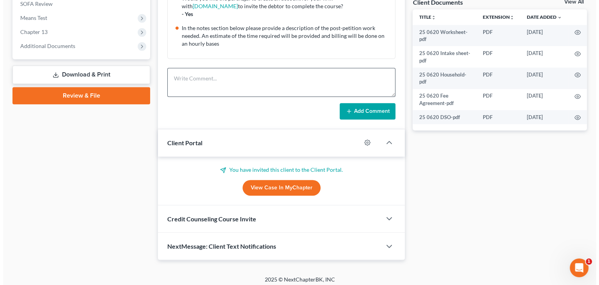
scroll to position [298, 0]
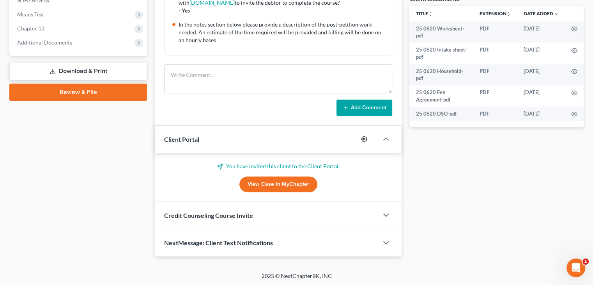
click at [366, 136] on icon "button" at bounding box center [364, 139] width 6 height 6
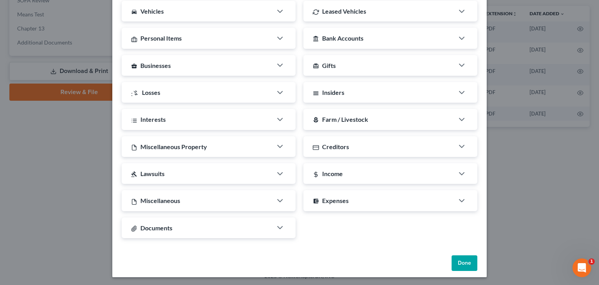
scroll to position [196, 0]
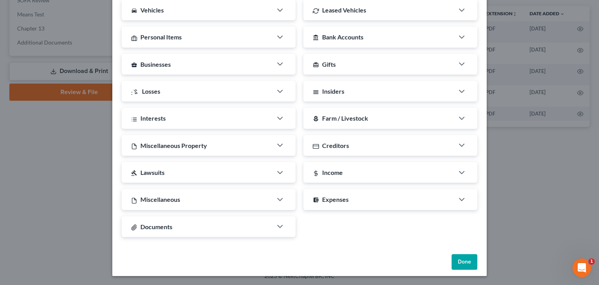
click at [283, 228] on div at bounding box center [283, 226] width 23 height 16
click at [278, 227] on icon "button" at bounding box center [279, 226] width 9 height 9
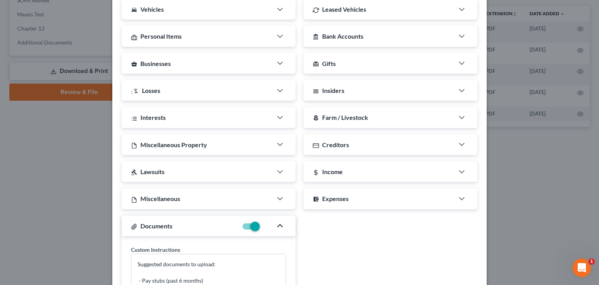
scroll to position [199, 0]
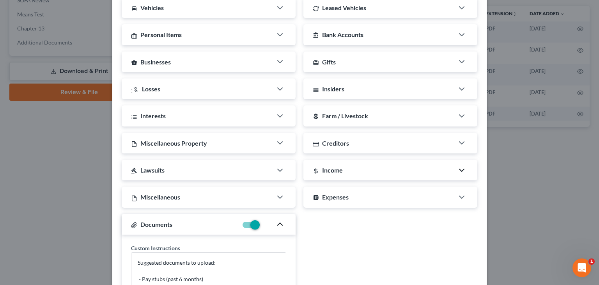
click at [461, 167] on icon "button" at bounding box center [461, 169] width 9 height 9
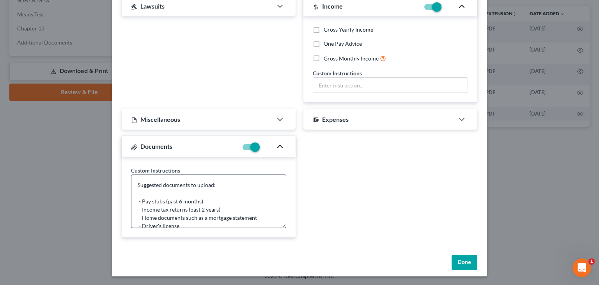
scroll to position [39, 0]
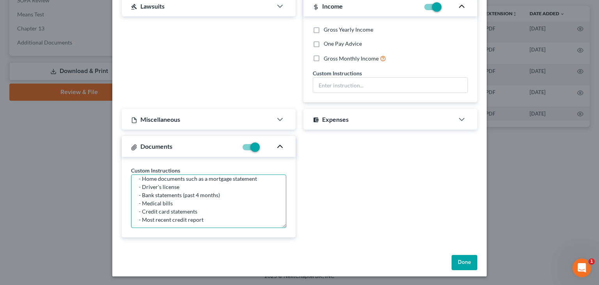
click at [242, 186] on textarea "Suggested documents to upload: - Pay stubs (past 6 months) - Income tax returns…" at bounding box center [208, 200] width 155 height 53
click at [229, 215] on textarea "Suggested documents to upload: - Pay stubs (past 6 months) - Income tax returns…" at bounding box center [208, 200] width 155 height 53
click at [206, 184] on textarea "Suggested documents to upload: - Pay stubs (past 6 months) - Income tax returns…" at bounding box center [208, 200] width 155 height 53
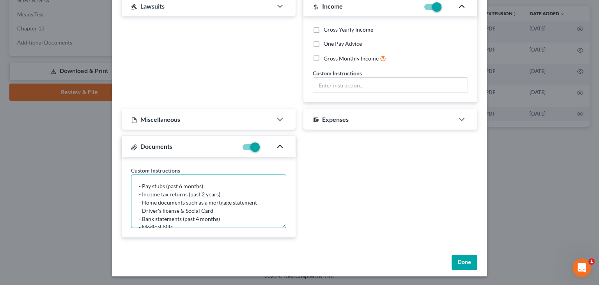
scroll to position [2, 0]
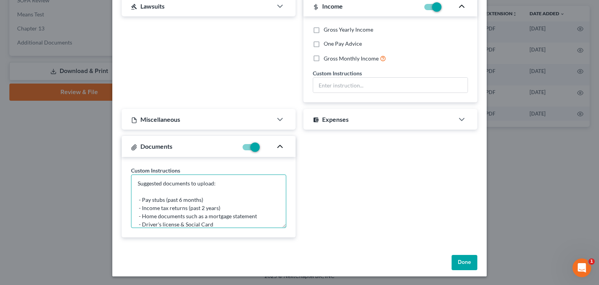
click at [155, 215] on textarea "Suggested documents to upload: - Pay stubs (past 6 months) - Income tax returns…" at bounding box center [208, 200] width 155 height 53
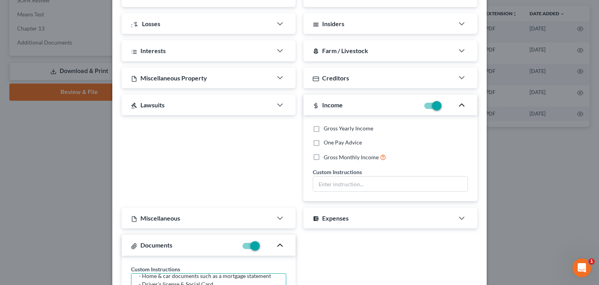
scroll to position [245, 0]
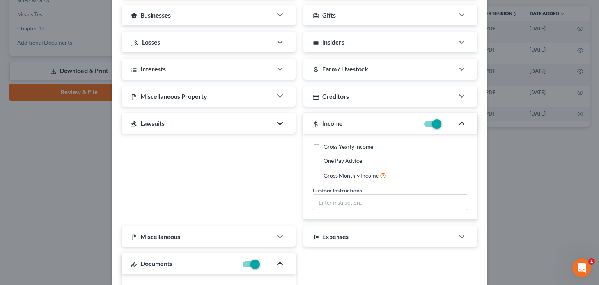
type textarea "Suggested documents to upload: - Pay stubs (past 6 months) - Income tax returns…"
click at [279, 124] on icon "button" at bounding box center [279, 123] width 9 height 9
click at [275, 96] on icon "button" at bounding box center [279, 95] width 9 height 9
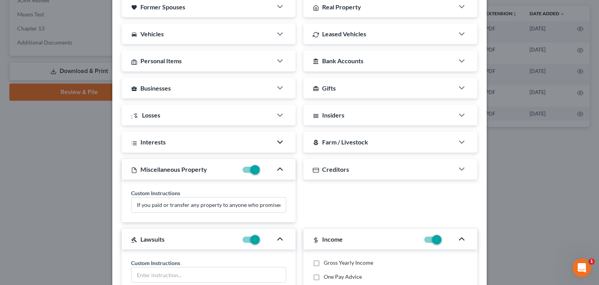
scroll to position [167, 0]
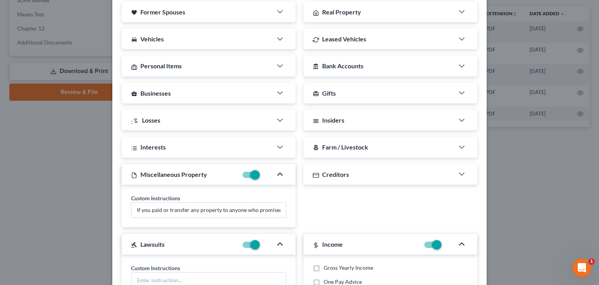
click at [278, 97] on div at bounding box center [283, 93] width 23 height 16
click at [278, 96] on icon "button" at bounding box center [279, 92] width 9 height 9
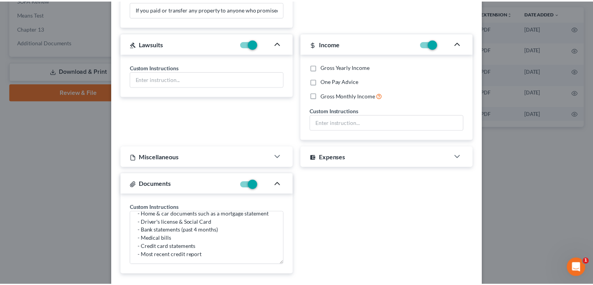
scroll to position [448, 0]
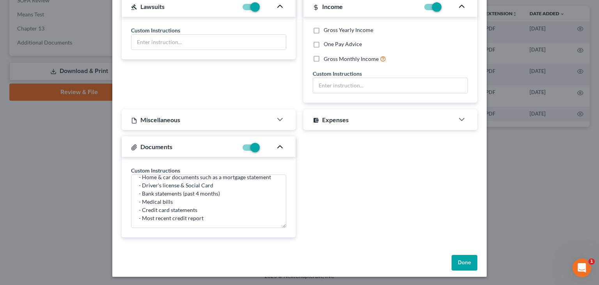
click at [462, 259] on button "Done" at bounding box center [465, 263] width 26 height 16
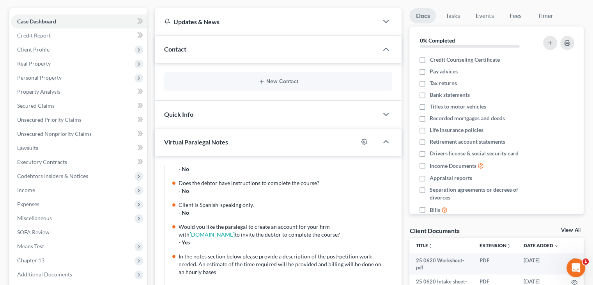
scroll to position [0, 0]
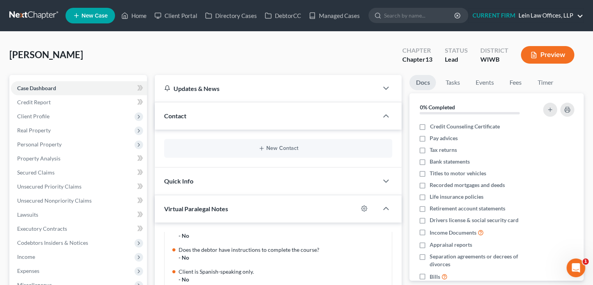
click at [543, 16] on link "CURRENT FIRM Lein Law Offices, LLP" at bounding box center [526, 16] width 115 height 14
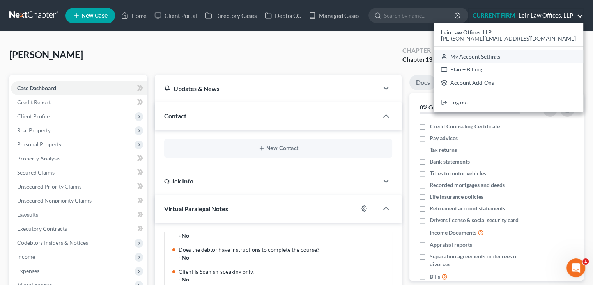
click at [516, 55] on link "My Account Settings" at bounding box center [509, 56] width 150 height 13
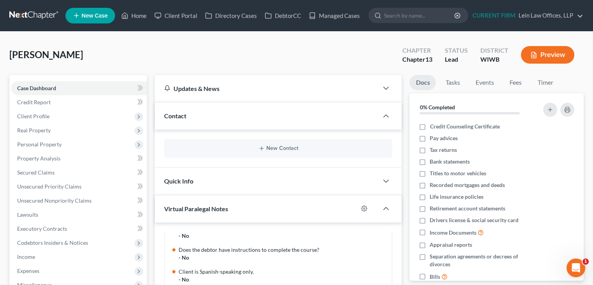
select select "91"
select select "23"
select select "52"
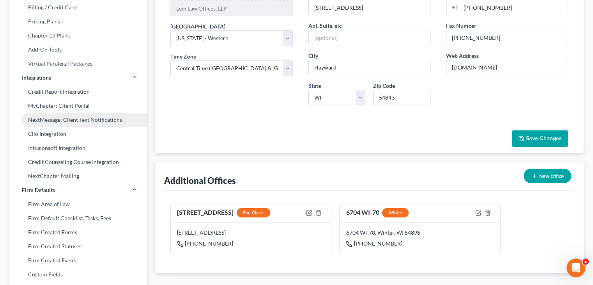
scroll to position [117, 0]
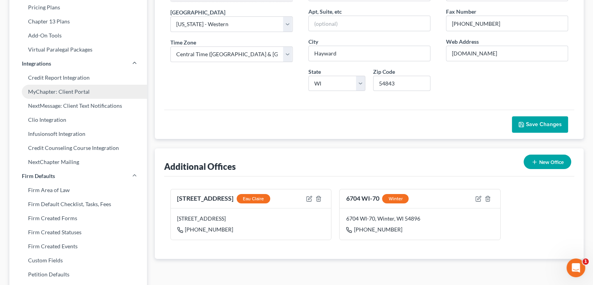
click at [60, 91] on link "MyChapter: Client Portal" at bounding box center [78, 92] width 138 height 14
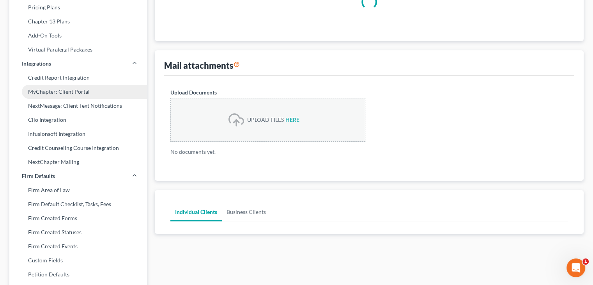
select select
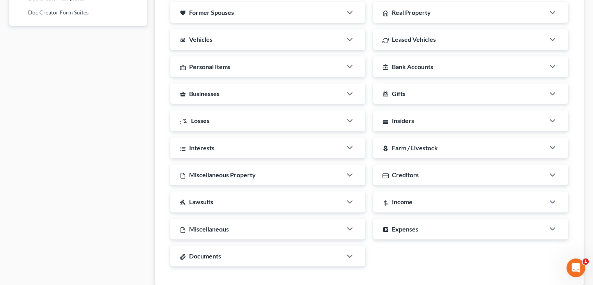
scroll to position [542, 0]
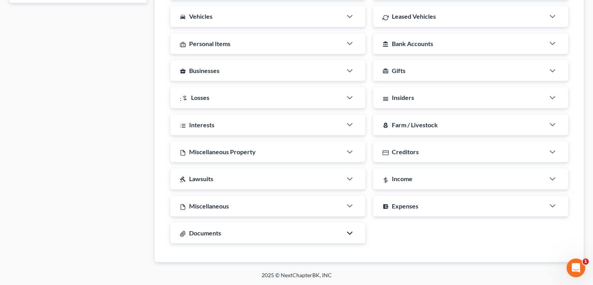
click at [354, 233] on icon "button" at bounding box center [349, 232] width 9 height 9
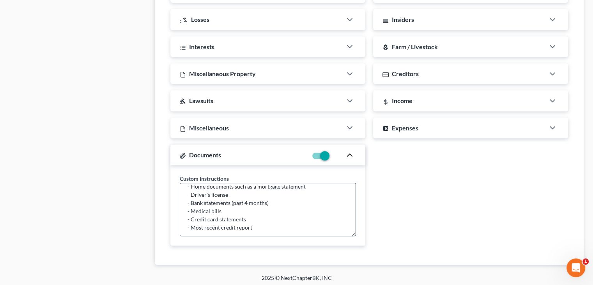
scroll to position [41, 0]
click at [253, 190] on textarea "Suggested documents to upload: - Pay stubs (past 6 months) - Income tax returns…" at bounding box center [268, 209] width 176 height 53
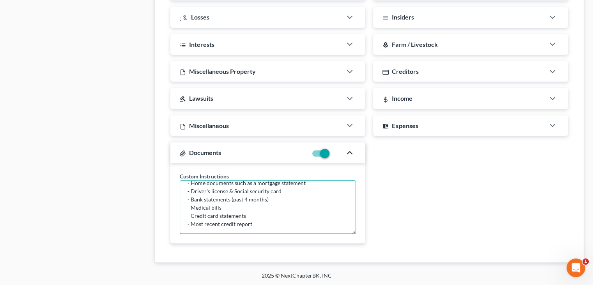
scroll to position [584, 0]
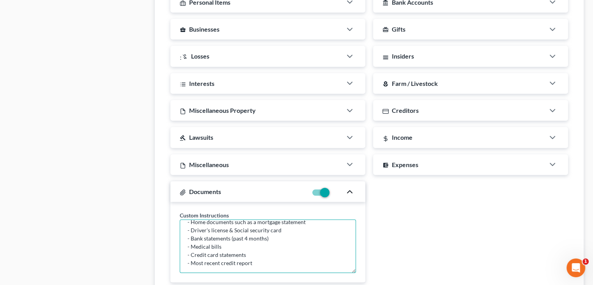
click at [205, 222] on textarea "Suggested documents to upload: - Pay stubs (past 6 months) - Income tax returns…" at bounding box center [268, 245] width 176 height 53
click at [291, 225] on textarea "Suggested documents to upload: - Pay stubs (past 6 months) - Income tax returns…" at bounding box center [268, 245] width 176 height 53
click at [309, 224] on textarea "Suggested documents to upload: - Pay stubs (past 6 months) - Income tax returns…" at bounding box center [268, 245] width 176 height 53
click at [343, 225] on textarea "Suggested documents to upload: - Pay stubs (past 6 months) - Income tax returns…" at bounding box center [268, 245] width 176 height 53
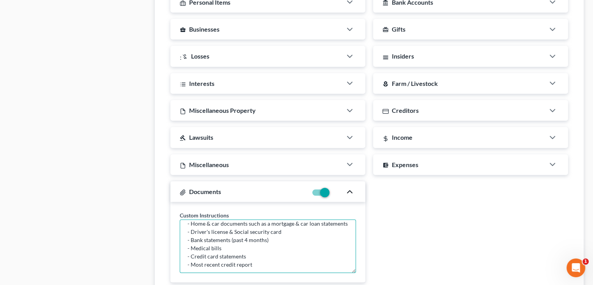
click at [266, 224] on textarea "Suggested documents to upload: - Pay stubs (past 6 months) - Income tax returns…" at bounding box center [268, 245] width 176 height 53
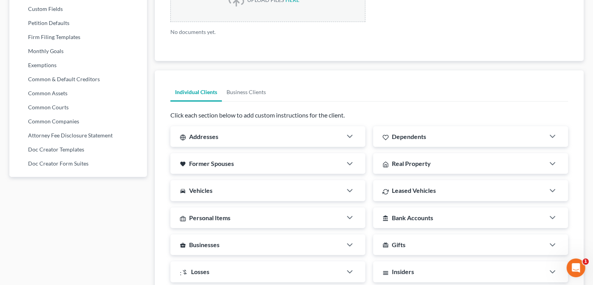
scroll to position [350, 0]
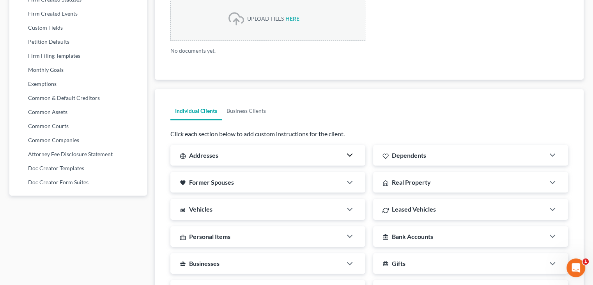
type textarea "Suggested documents to upload: - Pay stubs (past 6 months) - Income tax returns…"
click at [350, 153] on icon "button" at bounding box center [349, 154] width 9 height 9
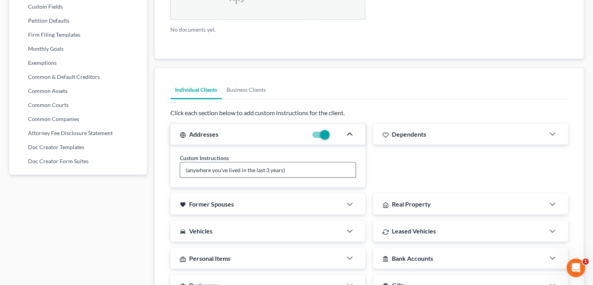
scroll to position [389, 0]
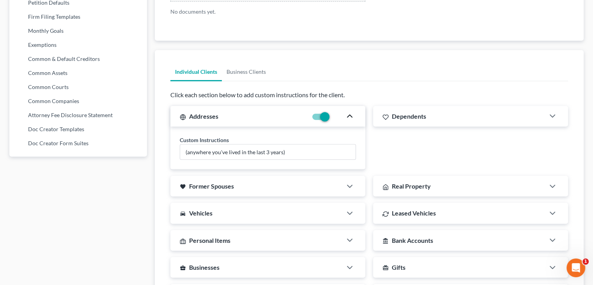
click at [417, 114] on span "Dependents" at bounding box center [409, 115] width 34 height 7
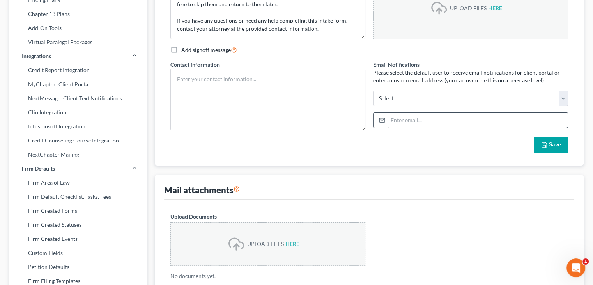
scroll to position [119, 0]
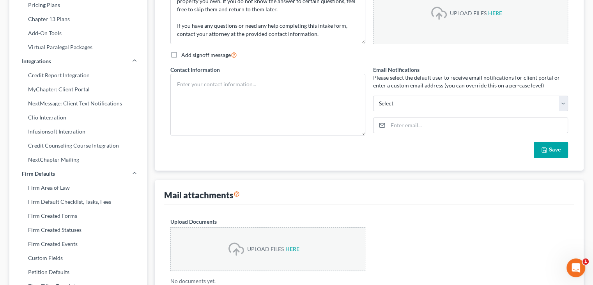
click at [545, 149] on icon "button" at bounding box center [544, 150] width 6 height 6
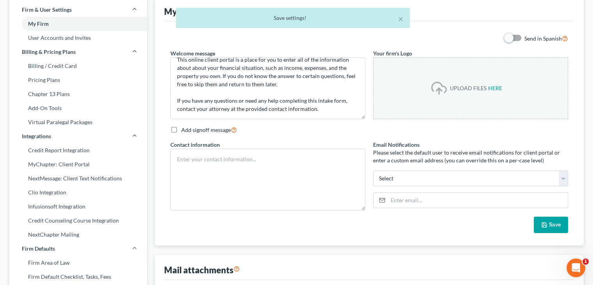
scroll to position [41, 0]
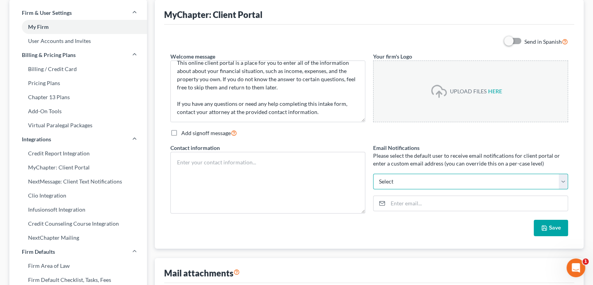
click at [414, 185] on select "ceron@paralegalasaservice.com mlein@leinlawoffices.com jacobweecesdev@gmail.com…" at bounding box center [470, 182] width 195 height 16
select select "0"
click at [373, 174] on select "ceron@paralegalasaservice.com mlein@leinlawoffices.com jacobweecesdev@gmail.com…" at bounding box center [470, 182] width 195 height 16
click at [563, 179] on select "ceron@paralegalasaservice.com mlein@leinlawoffices.com jacobweecesdev@gmail.com…" at bounding box center [470, 182] width 195 height 16
click at [432, 157] on p "Please select the default user to receive email notifications for client portal…" at bounding box center [470, 160] width 195 height 16
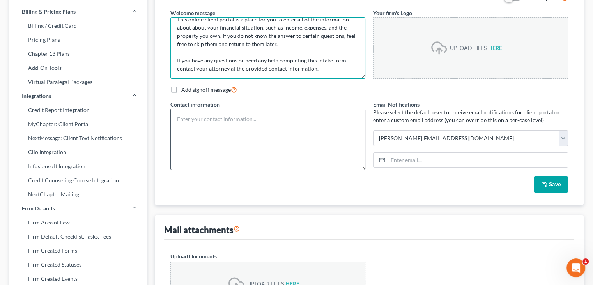
scroll to position [80, 0]
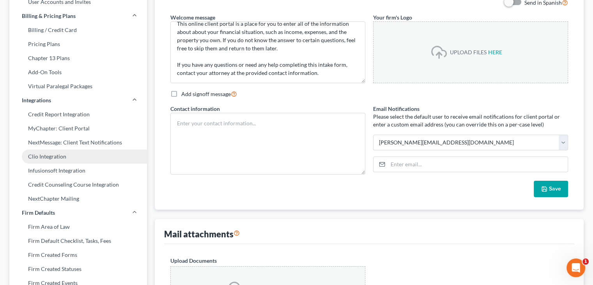
click at [86, 157] on link "Clio Integration" at bounding box center [78, 156] width 138 height 14
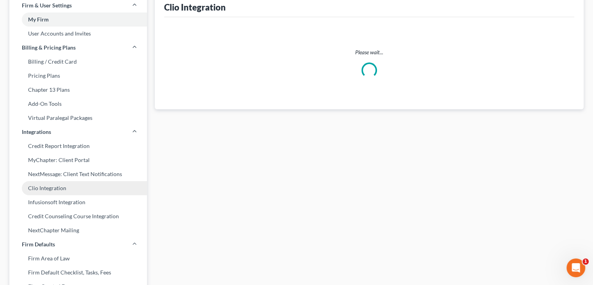
select select "1"
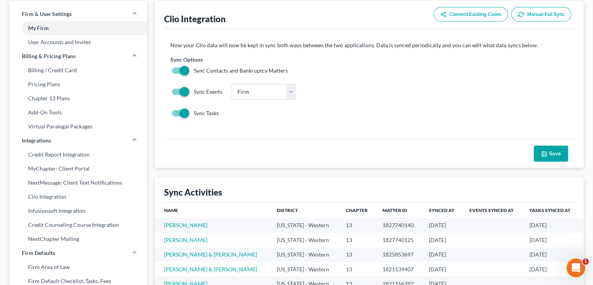
scroll to position [39, 0]
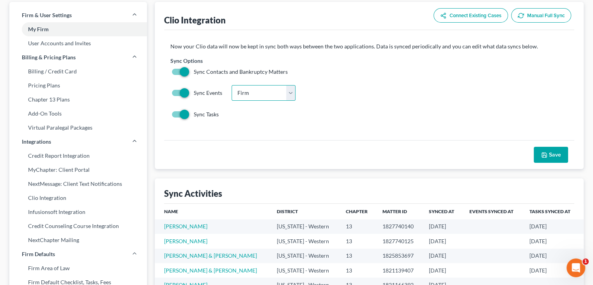
click at [286, 93] on select "Choose Calendar Matthew Lein Firm Matthew Lein Matthew Lein" at bounding box center [264, 93] width 64 height 16
click at [328, 92] on div "Sync Events Choose Calendar Matthew Lein Firm Matthew Lein Matthew Lein" at bounding box center [369, 93] width 398 height 16
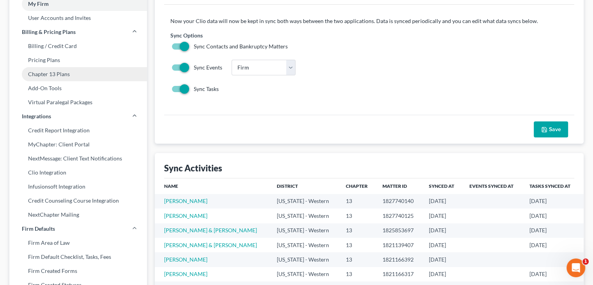
scroll to position [78, 0]
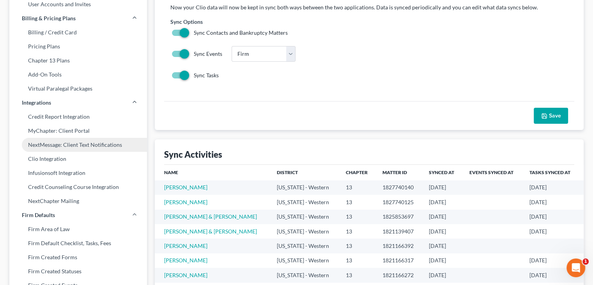
click at [123, 146] on link "NextMessage: Client Text Notifications" at bounding box center [78, 145] width 138 height 14
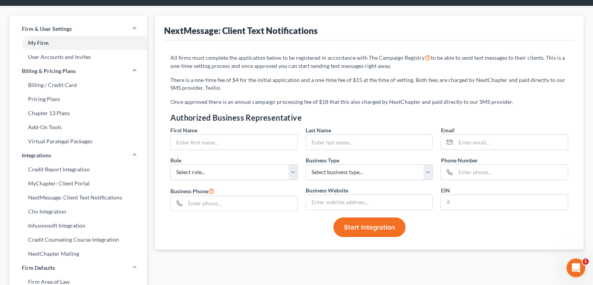
scroll to position [39, 0]
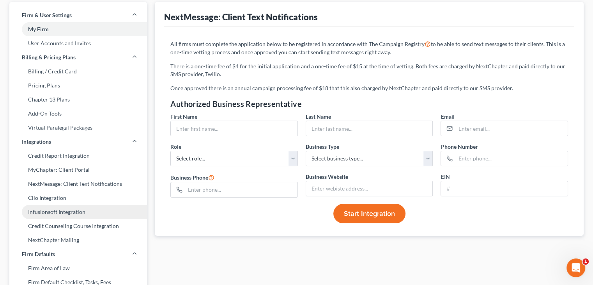
click at [66, 211] on link "Infusionsoft Integration" at bounding box center [78, 212] width 138 height 14
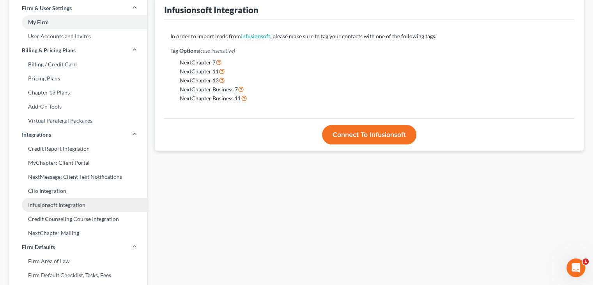
scroll to position [78, 0]
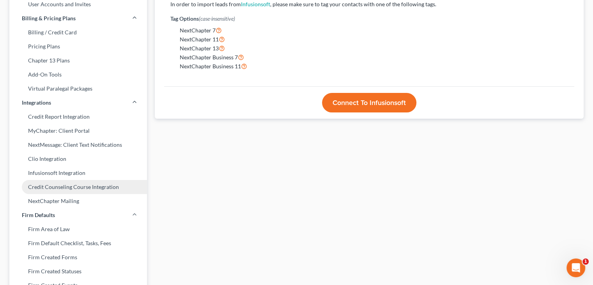
click at [98, 188] on link "Credit Counseling Course Integration" at bounding box center [78, 187] width 138 height 14
select select
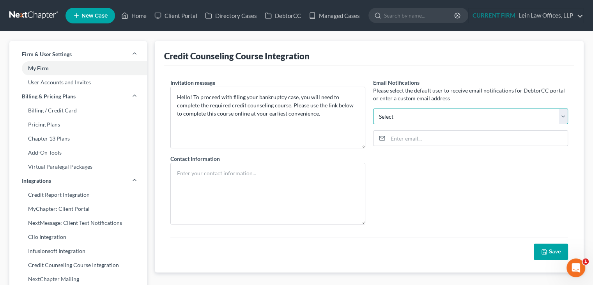
click at [415, 117] on select "ceron@paralegalasaservice.com mlein@leinlawoffices.com jacobweecesdev@gmail.com…" at bounding box center [470, 116] width 195 height 16
click at [411, 71] on div "Invitation message Hello! To proceed with filing your bankruptcy case, you will…" at bounding box center [369, 169] width 410 height 206
click at [343, 12] on link "Managed Cases" at bounding box center [334, 16] width 59 height 14
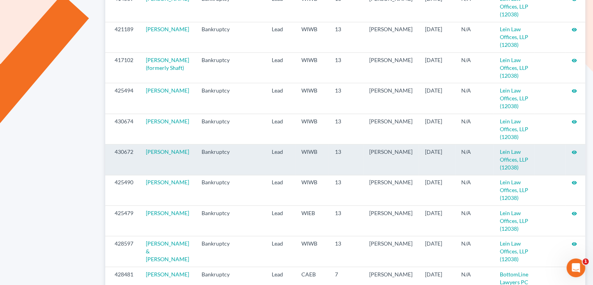
scroll to position [390, 0]
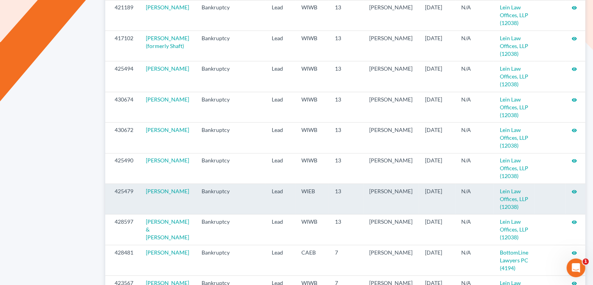
click at [573, 194] on icon "visibility" at bounding box center [574, 191] width 5 height 5
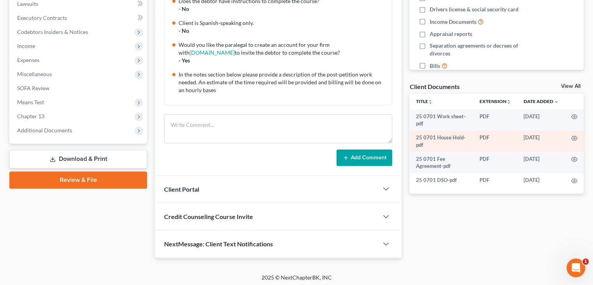
scroll to position [212, 0]
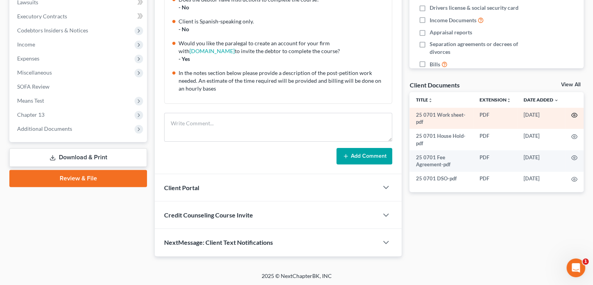
click at [576, 117] on icon "button" at bounding box center [575, 115] width 6 height 4
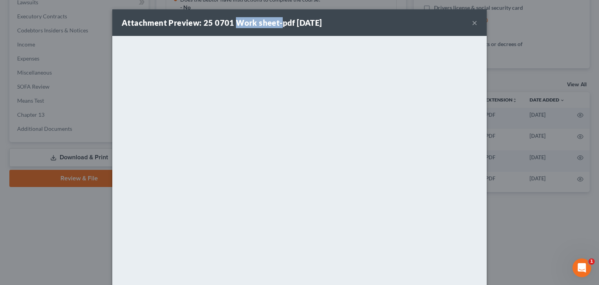
drag, startPoint x: 233, startPoint y: 23, endPoint x: 279, endPoint y: 25, distance: 46.1
click at [277, 25] on strong "Attachment Preview: 25 0701 Work sheet-pdf [DATE]" at bounding box center [222, 22] width 201 height 9
copy strong "Work sheet-"
click at [393, 24] on div "Attachment Preview: 25 0701 Work sheet-pdf [DATE] ×" at bounding box center [299, 22] width 375 height 27
click at [472, 23] on button "×" at bounding box center [474, 22] width 5 height 9
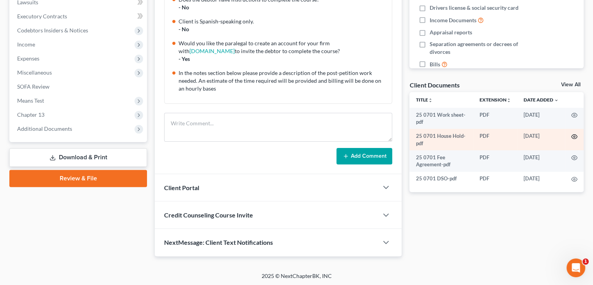
click at [574, 135] on icon "button" at bounding box center [575, 136] width 6 height 6
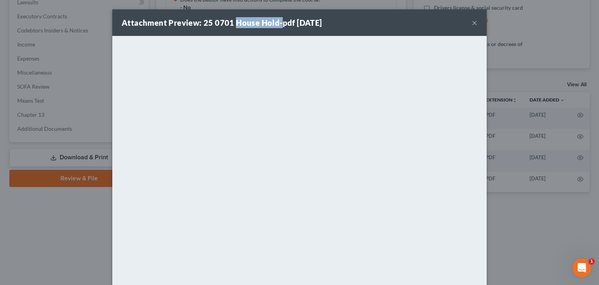
drag, startPoint x: 231, startPoint y: 22, endPoint x: 276, endPoint y: 21, distance: 45.7
click at [276, 21] on strong "Attachment Preview: 25 0701 House Hold-pdf [DATE]" at bounding box center [222, 22] width 201 height 9
copy strong "House Hold-"
click at [234, 23] on strong "Attachment Preview: 25 0701 House Hold-pdf [DATE]" at bounding box center [222, 22] width 201 height 9
drag, startPoint x: 233, startPoint y: 22, endPoint x: 276, endPoint y: 21, distance: 43.7
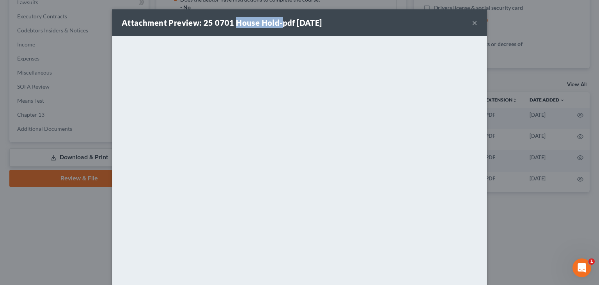
click at [276, 21] on strong "Attachment Preview: 25 0701 House Hold-pdf [DATE]" at bounding box center [222, 22] width 201 height 9
copy strong "House Hold-"
click at [392, 23] on div "Attachment Preview: 25 0701 House Hold-pdf [DATE] ×" at bounding box center [299, 22] width 375 height 27
click at [472, 22] on button "×" at bounding box center [474, 22] width 5 height 9
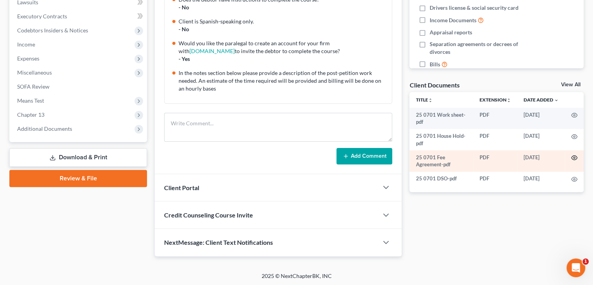
click at [575, 158] on circle "button" at bounding box center [575, 158] width 2 height 2
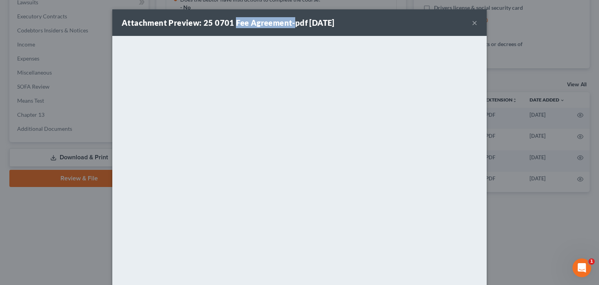
drag, startPoint x: 231, startPoint y: 21, endPoint x: 295, endPoint y: 23, distance: 64.0
click at [290, 23] on strong "Attachment Preview: 25 0701 Fee Agreement-pdf [DATE]" at bounding box center [228, 22] width 213 height 9
copy strong "Fee Agreement-"
click at [472, 23] on button "×" at bounding box center [474, 22] width 5 height 9
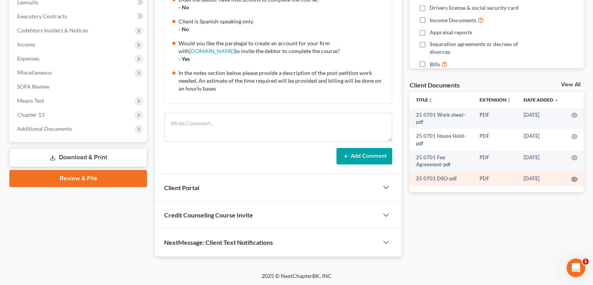
click at [572, 178] on icon "button" at bounding box center [575, 179] width 6 height 6
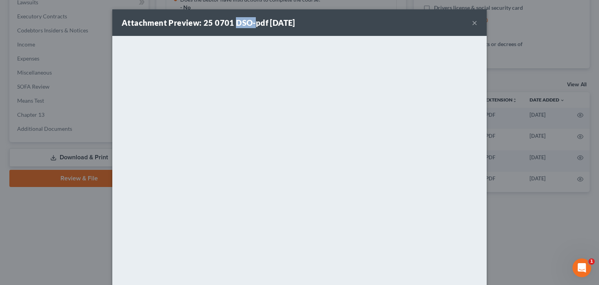
drag, startPoint x: 231, startPoint y: 22, endPoint x: 250, endPoint y: 23, distance: 18.4
click at [250, 23] on strong "Attachment Preview: 25 0701 DSO-pdf [DATE]" at bounding box center [209, 22] width 174 height 9
copy strong "DSO-"
click at [385, 29] on div "Attachment Preview: 25 0701 DSO-pdf 07/02/2025 ×" at bounding box center [299, 22] width 375 height 27
click at [472, 23] on button "×" at bounding box center [474, 22] width 5 height 9
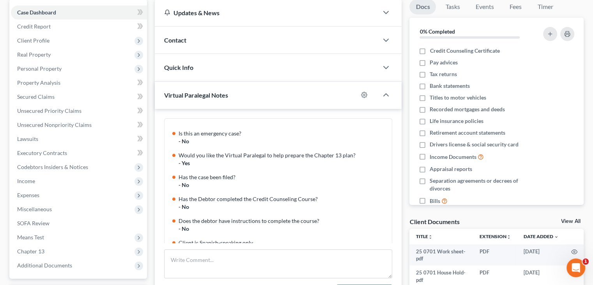
scroll to position [56, 0]
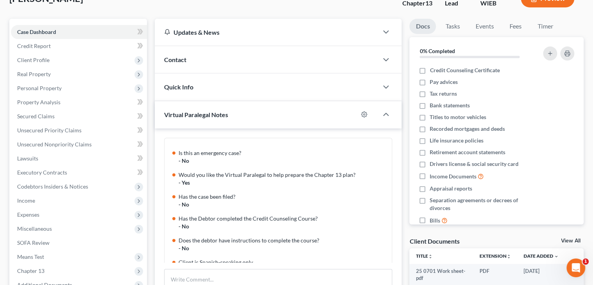
click at [187, 62] on div "Contact" at bounding box center [267, 59] width 224 height 27
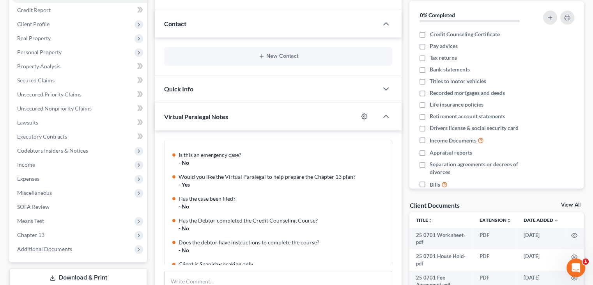
scroll to position [250, 0]
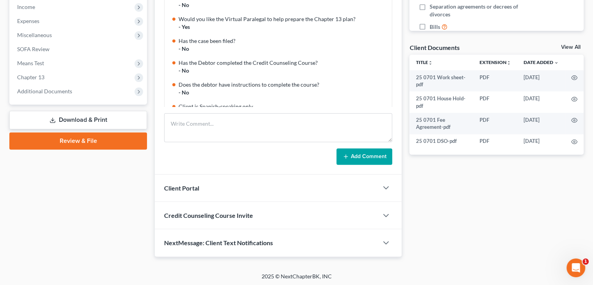
click at [315, 180] on div "Client Portal" at bounding box center [267, 187] width 224 height 27
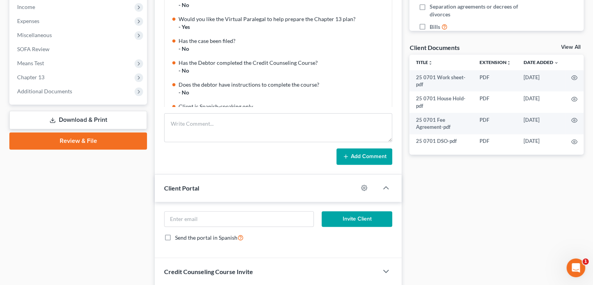
click at [100, 190] on div "Case Dashboard Payments Invoices Payments Payments Credit Report Client Profile" at bounding box center [78, 69] width 146 height 488
click at [80, 197] on div "Case Dashboard Payments Invoices Payments Payments Credit Report Client Profile" at bounding box center [78, 69] width 146 height 488
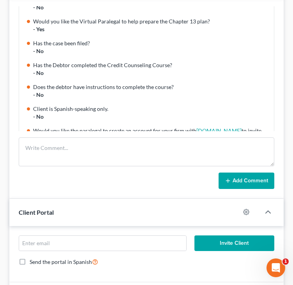
scroll to position [77, 0]
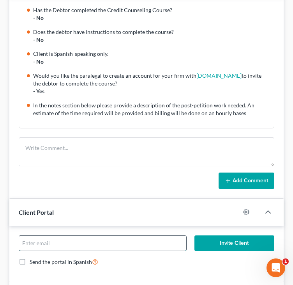
click at [124, 239] on input "email" at bounding box center [102, 243] width 167 height 15
type input "carrieelizabeth8003@gmail.com"
click at [235, 241] on button "Invite Client" at bounding box center [235, 243] width 80 height 16
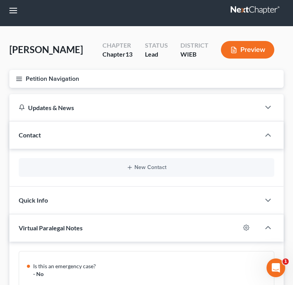
scroll to position [0, 0]
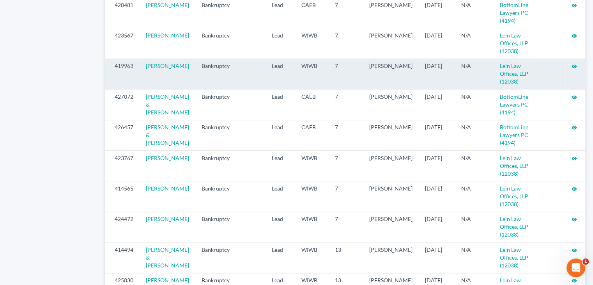
scroll to position [624, 0]
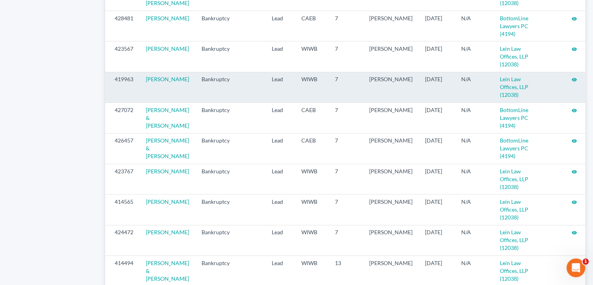
click at [293, 82] on icon "visibility" at bounding box center [574, 79] width 5 height 5
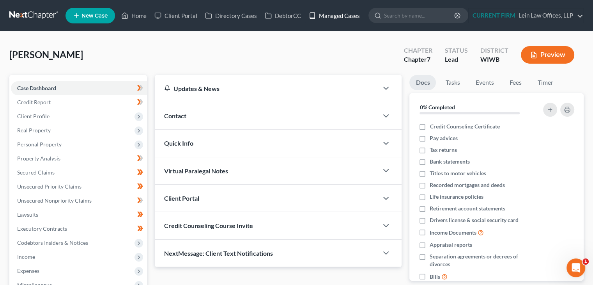
click at [353, 17] on link "Managed Cases" at bounding box center [334, 16] width 59 height 14
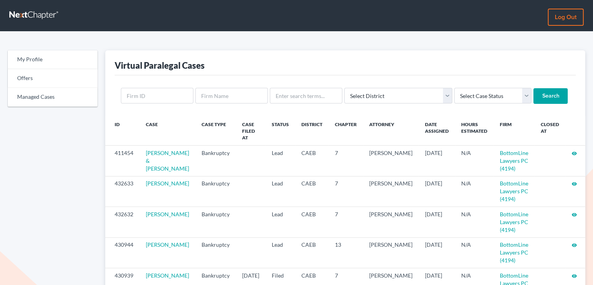
click at [344, 18] on nav "Log out" at bounding box center [296, 15] width 593 height 31
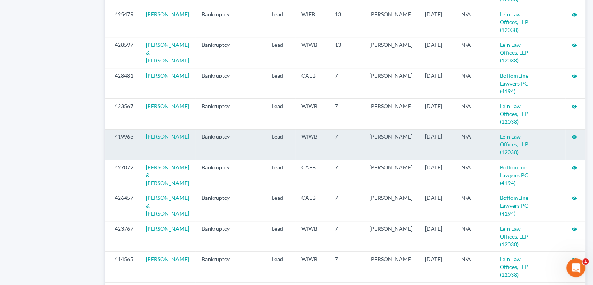
scroll to position [585, 0]
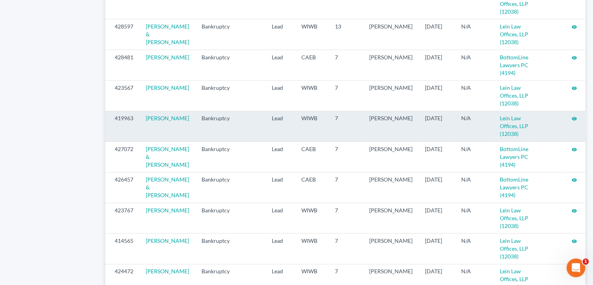
click at [575, 121] on icon "visibility" at bounding box center [574, 118] width 5 height 5
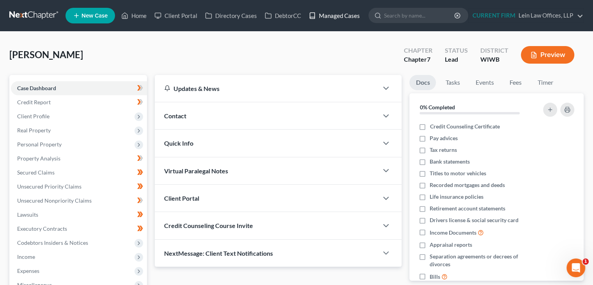
click at [336, 18] on link "Managed Cases" at bounding box center [334, 16] width 59 height 14
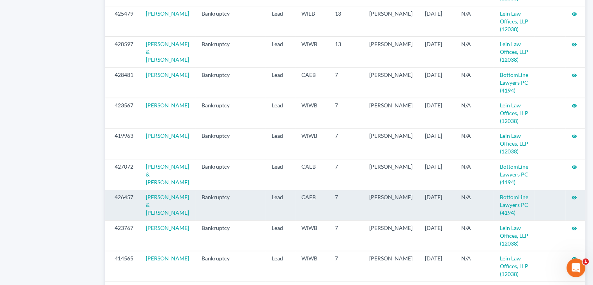
scroll to position [585, 0]
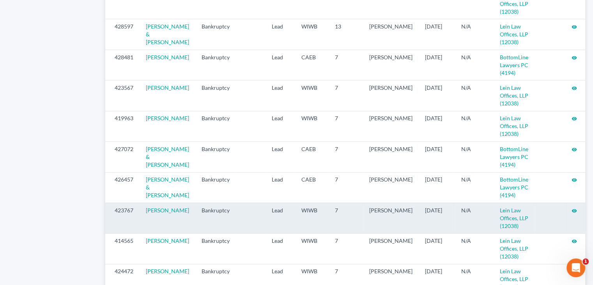
click at [574, 213] on icon "visibility" at bounding box center [574, 210] width 5 height 5
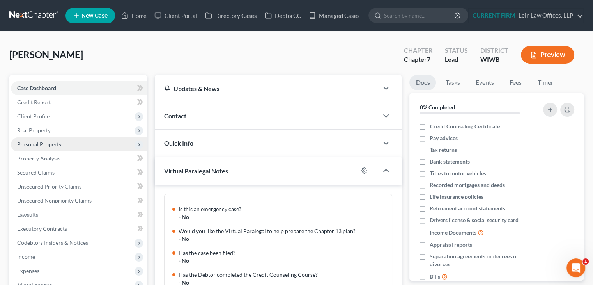
scroll to position [85, 0]
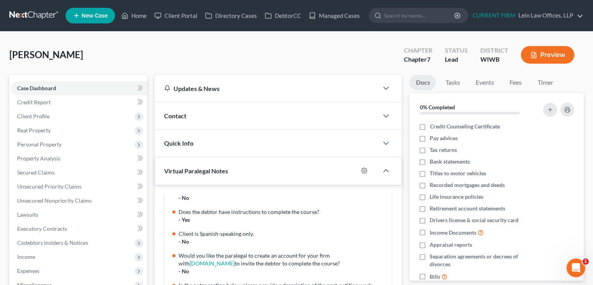
click at [298, 123] on div "Contact" at bounding box center [267, 115] width 224 height 27
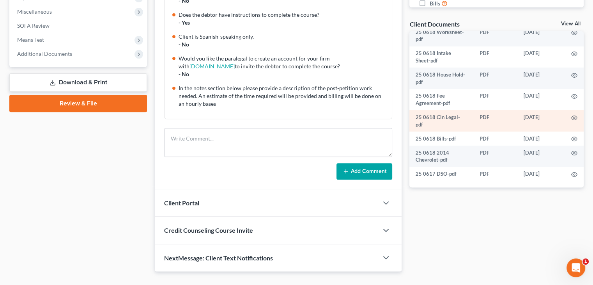
scroll to position [234, 0]
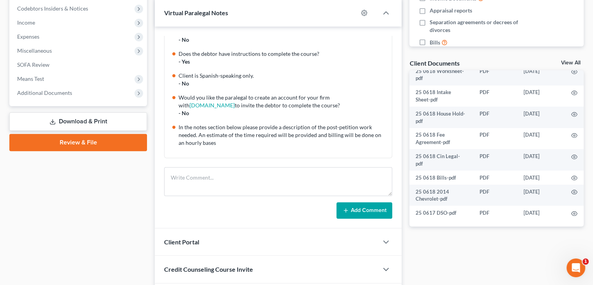
click at [126, 221] on div "Case Dashboard Payments Invoices Payments Payments Credit Report Client Profile" at bounding box center [78, 76] width 146 height 470
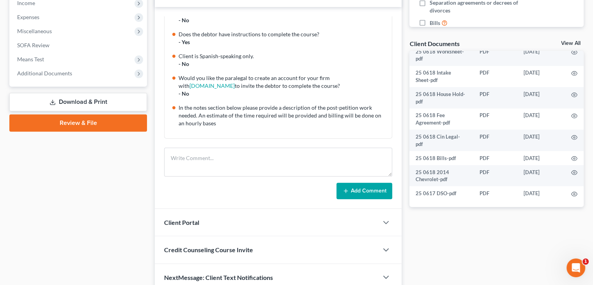
scroll to position [273, 0]
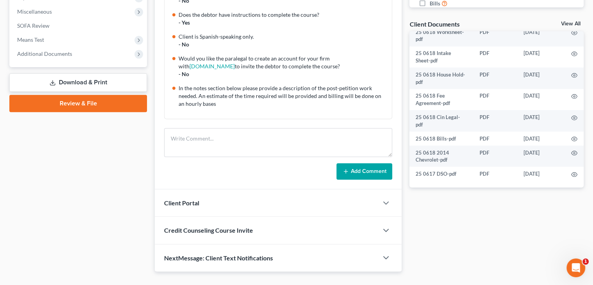
click at [117, 177] on div "Case Dashboard Payments Invoices Payments Payments Credit Report Client Profile" at bounding box center [78, 37] width 146 height 470
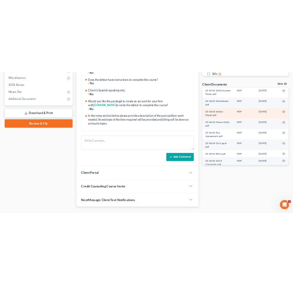
scroll to position [68, 0]
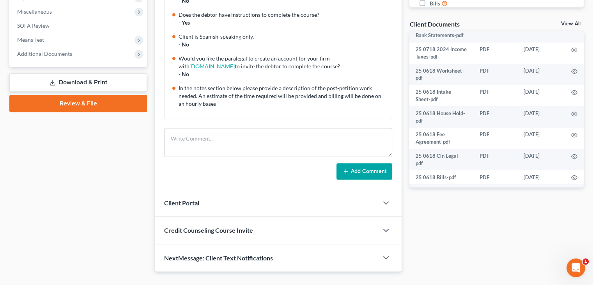
click at [112, 170] on div "Case Dashboard Payments Invoices Payments Payments Credit Report Client Profile" at bounding box center [78, 37] width 146 height 470
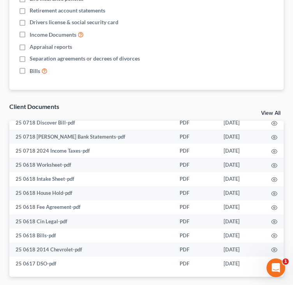
scroll to position [699, 0]
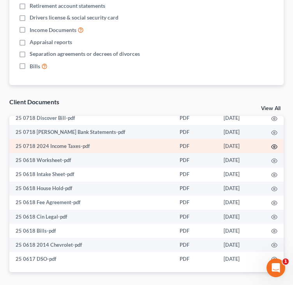
click at [274, 146] on circle "button" at bounding box center [275, 147] width 2 height 2
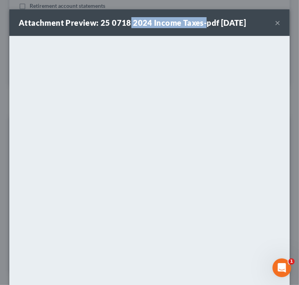
drag, startPoint x: 130, startPoint y: 22, endPoint x: 206, endPoint y: 24, distance: 76.9
click at [204, 24] on strong "Attachment Preview: 25 0718 2024 Income Taxes-pdf 07/18/2025" at bounding box center [132, 22] width 227 height 9
copy strong "2024 Income Taxes-"
click at [275, 23] on button "×" at bounding box center [277, 22] width 5 height 9
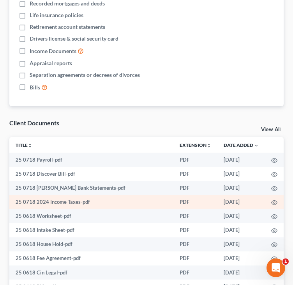
scroll to position [660, 0]
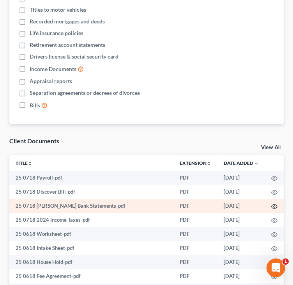
click at [272, 203] on icon "button" at bounding box center [275, 206] width 6 height 6
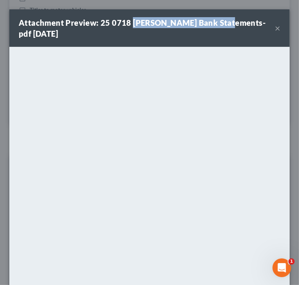
drag, startPoint x: 131, startPoint y: 23, endPoint x: 227, endPoint y: 25, distance: 96.0
click at [225, 24] on strong "Attachment Preview: 25 0718 Becvar Bank Statements-pdf 07/18/2025" at bounding box center [142, 28] width 247 height 20
copy strong "Becvar Bank Statements-"
click at [275, 29] on button "×" at bounding box center [277, 27] width 5 height 9
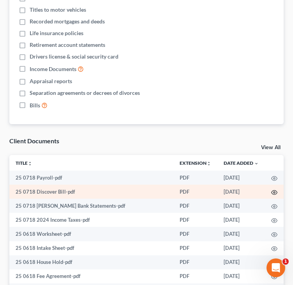
click at [274, 192] on circle "button" at bounding box center [275, 193] width 2 height 2
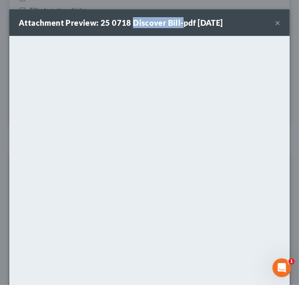
drag, startPoint x: 132, startPoint y: 23, endPoint x: 180, endPoint y: 29, distance: 48.8
click at [180, 29] on div "Attachment Preview: 25 0718 Discover Bill-pdf 07/18/2025 ×" at bounding box center [149, 22] width 280 height 27
copy strong "Discover Bill-"
click at [275, 23] on button "×" at bounding box center [277, 22] width 5 height 9
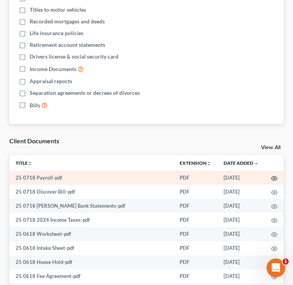
click at [272, 175] on icon "button" at bounding box center [275, 178] width 6 height 6
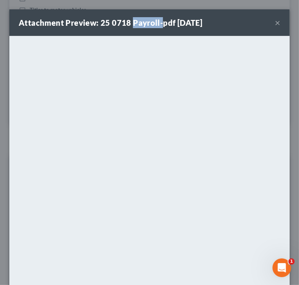
drag, startPoint x: 131, startPoint y: 22, endPoint x: 159, endPoint y: 29, distance: 28.6
click at [159, 29] on div "Attachment Preview: 25 0718 Payroll-pdf 07/18/2025 ×" at bounding box center [149, 22] width 280 height 27
copy strong "Payroll-"
click at [98, 25] on strong "Attachment Preview: 25 0718 Payroll-pdf 07/18/2025" at bounding box center [111, 22] width 184 height 9
click at [275, 23] on button "×" at bounding box center [277, 22] width 5 height 9
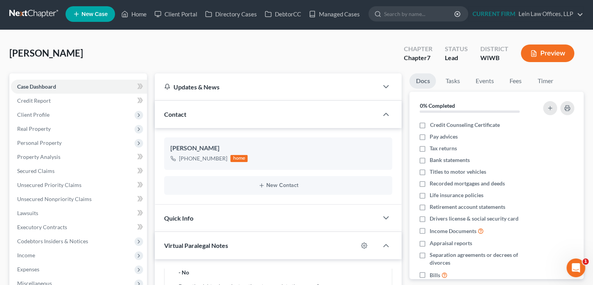
scroll to position [0, 0]
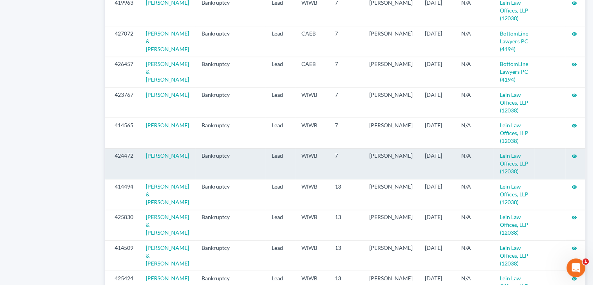
scroll to position [702, 0]
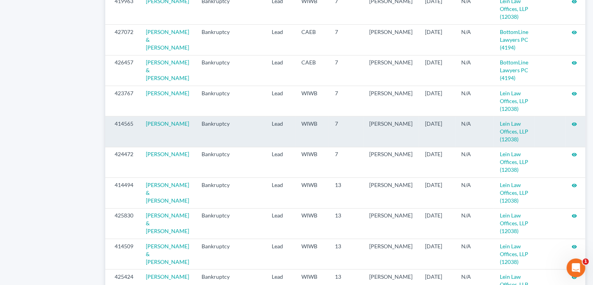
click at [574, 127] on icon "visibility" at bounding box center [574, 123] width 5 height 5
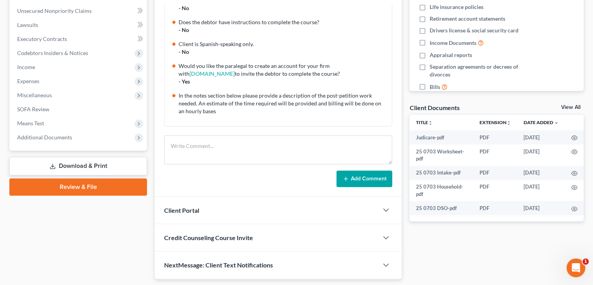
scroll to position [195, 0]
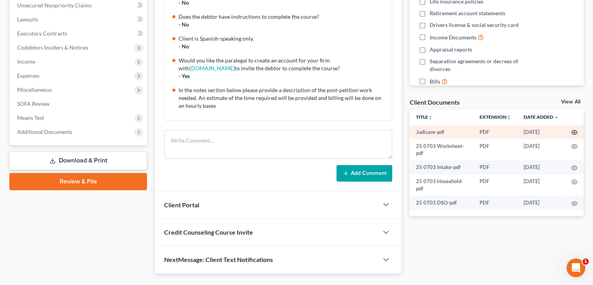
click at [574, 133] on icon "button" at bounding box center [575, 132] width 6 height 6
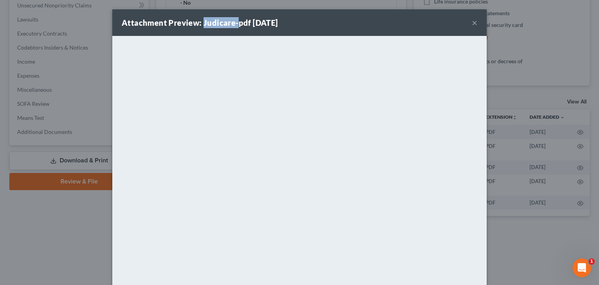
drag, startPoint x: 199, startPoint y: 21, endPoint x: 236, endPoint y: 25, distance: 36.4
click at [233, 24] on strong "Attachment Preview: Judicare-pdf 07/03/2025" at bounding box center [200, 22] width 156 height 9
copy strong "Judicare-"
click at [472, 25] on button "×" at bounding box center [474, 22] width 5 height 9
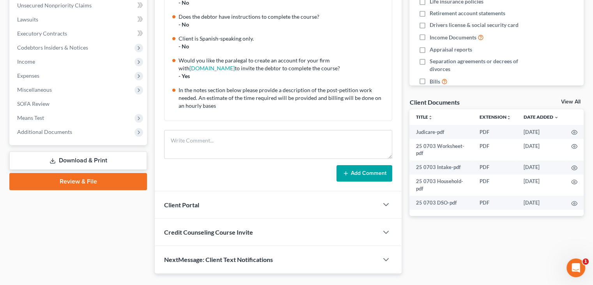
click at [214, 177] on div "Add Comment" at bounding box center [278, 173] width 228 height 16
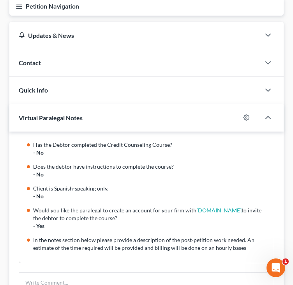
scroll to position [72, 0]
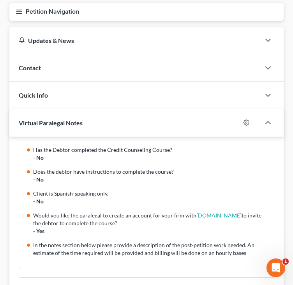
click at [260, 72] on div "Contact" at bounding box center [134, 67] width 251 height 27
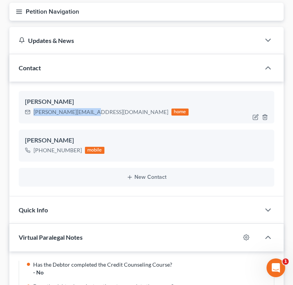
drag, startPoint x: 33, startPoint y: 112, endPoint x: 120, endPoint y: 115, distance: 86.7
click at [89, 112] on div "carpenter@cheqnet.net" at bounding box center [101, 112] width 135 height 8
copy div "carpenter@cheqnet.net"
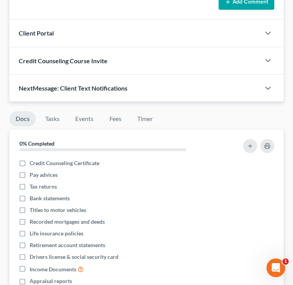
scroll to position [501, 0]
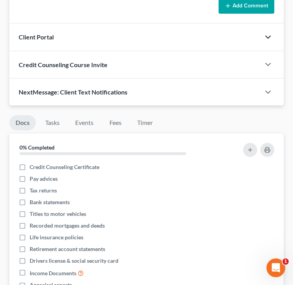
click at [267, 36] on polyline "button" at bounding box center [268, 37] width 5 height 2
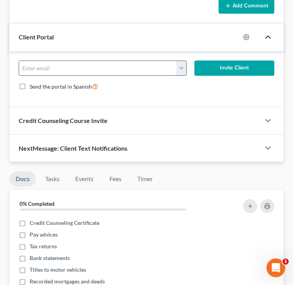
click at [148, 71] on input "email" at bounding box center [98, 68] width 158 height 15
paste input "carpenter@cheqnet.net"
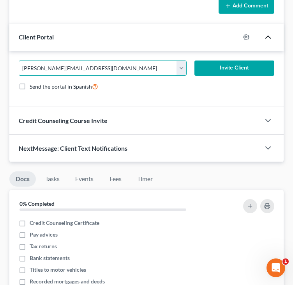
type input "carpenter@cheqnet.net"
click at [219, 67] on button "Invite Client" at bounding box center [235, 68] width 80 height 16
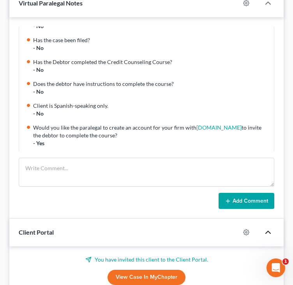
scroll to position [0, 0]
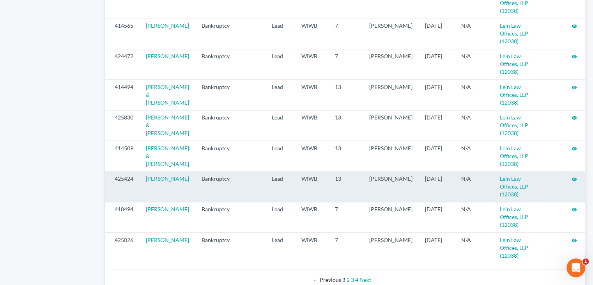
scroll to position [819, 0]
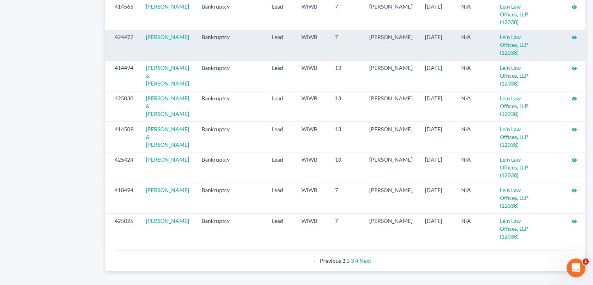
click at [293, 40] on icon "visibility" at bounding box center [574, 37] width 5 height 5
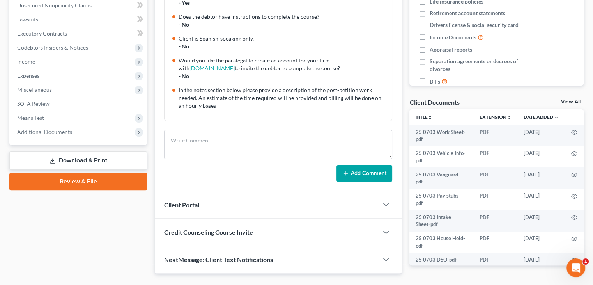
scroll to position [217, 0]
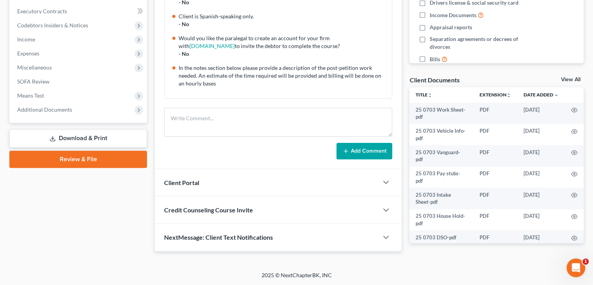
click at [92, 202] on div "Case Dashboard Payments Invoices Payments Payments Credit Report Client Profile" at bounding box center [78, 57] width 146 height 398
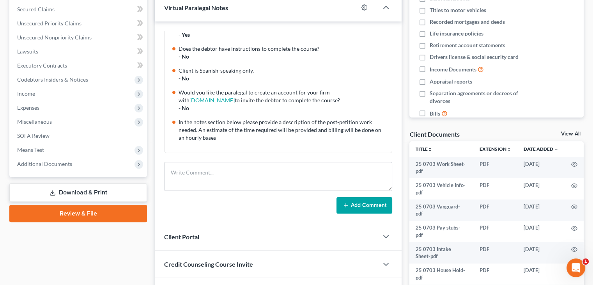
scroll to position [61, 0]
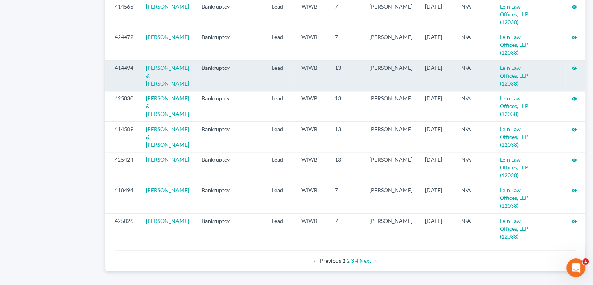
click at [572, 71] on icon "visibility" at bounding box center [574, 68] width 5 height 5
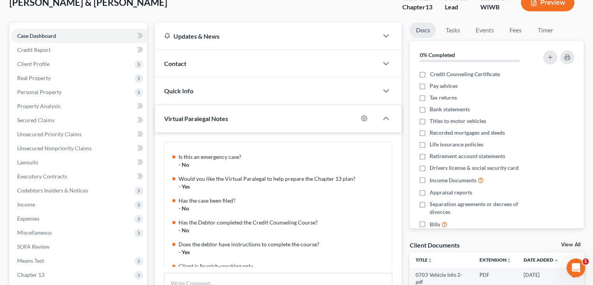
scroll to position [39, 0]
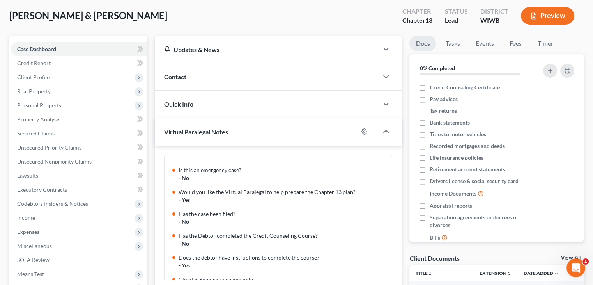
click at [231, 75] on div "Contact" at bounding box center [267, 76] width 224 height 27
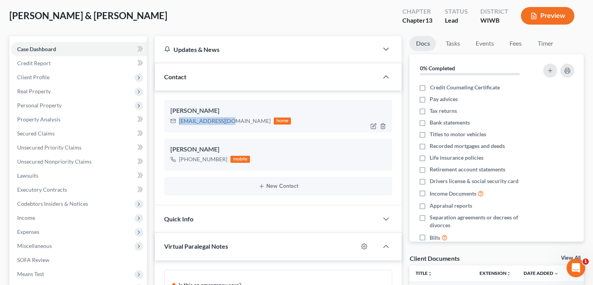
drag, startPoint x: 179, startPoint y: 121, endPoint x: 230, endPoint y: 123, distance: 50.8
click at [230, 123] on div "[EMAIL_ADDRESS][DOMAIN_NAME] home" at bounding box center [230, 121] width 121 height 10
copy div "[EMAIL_ADDRESS][DOMAIN_NAME]"
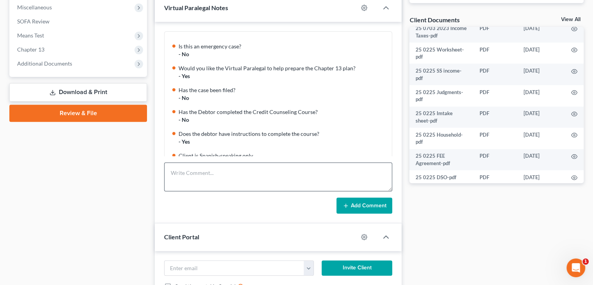
scroll to position [312, 0]
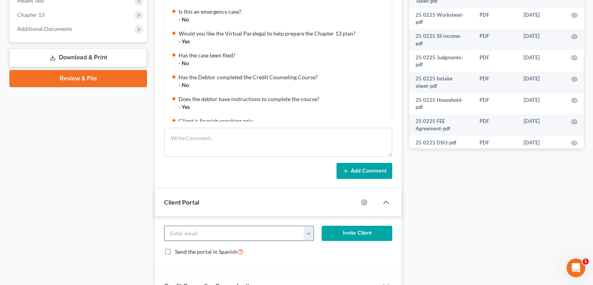
click at [195, 233] on input "email" at bounding box center [235, 233] width 140 height 15
paste input "yuroktim@gmail.com"
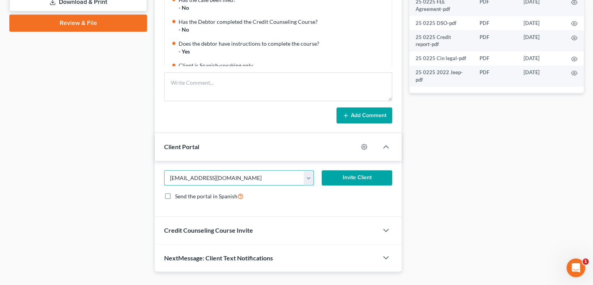
scroll to position [382, 0]
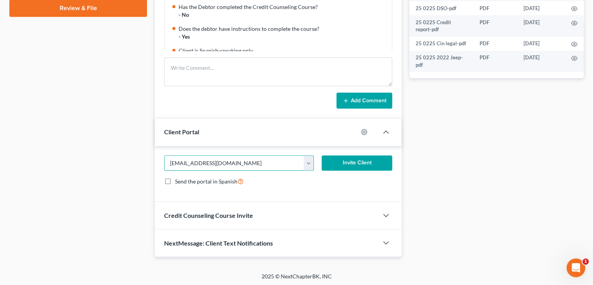
type input "yuroktim@gmail.com"
click at [337, 162] on button "Invite Client" at bounding box center [357, 163] width 71 height 16
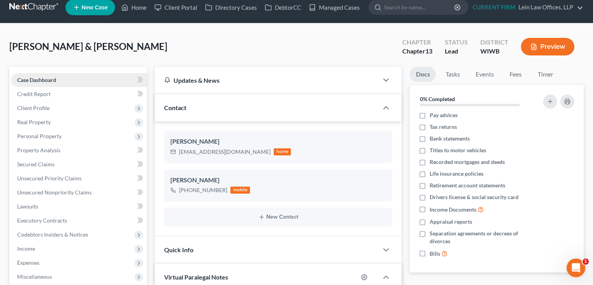
scroll to position [0, 0]
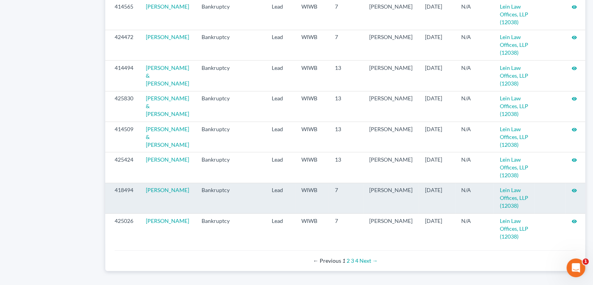
click at [573, 193] on icon "visibility" at bounding box center [574, 190] width 5 height 5
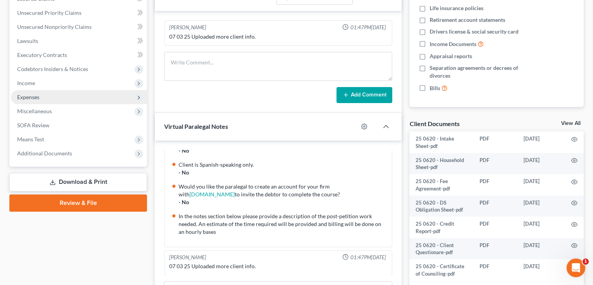
scroll to position [156, 0]
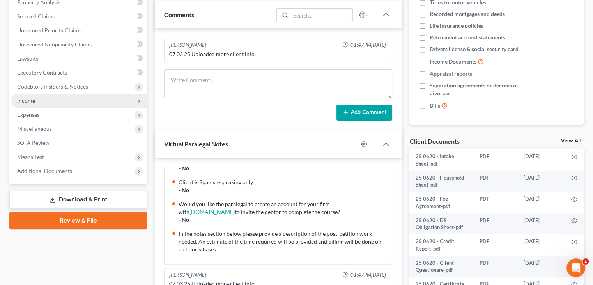
click at [74, 97] on span "Income" at bounding box center [79, 101] width 136 height 14
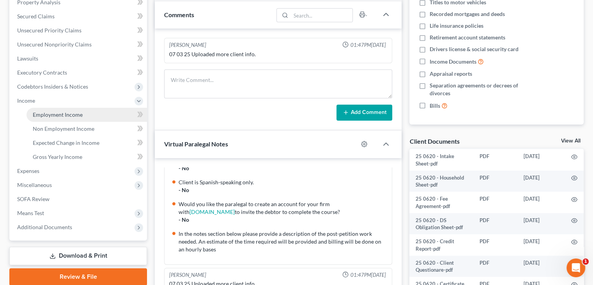
click at [71, 113] on span "Employment Income" at bounding box center [58, 114] width 50 height 7
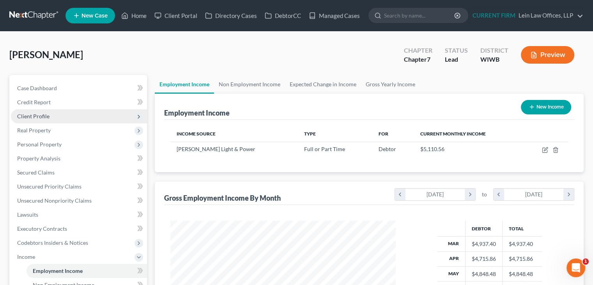
click at [39, 113] on span "Client Profile" at bounding box center [33, 116] width 32 height 7
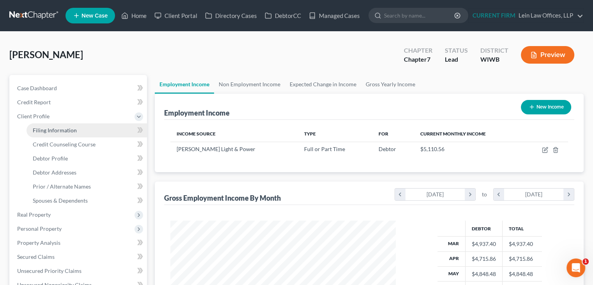
click at [42, 127] on span "Filing Information" at bounding box center [55, 130] width 44 height 7
select select "1"
select select "0"
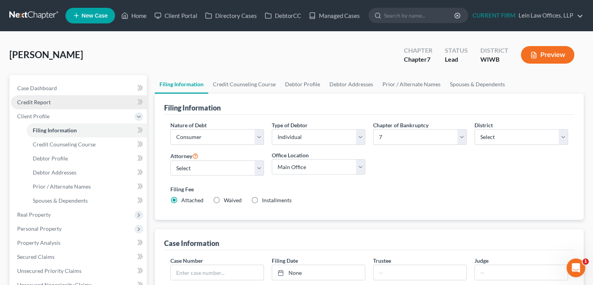
click at [41, 99] on span "Credit Report" at bounding box center [34, 102] width 34 height 7
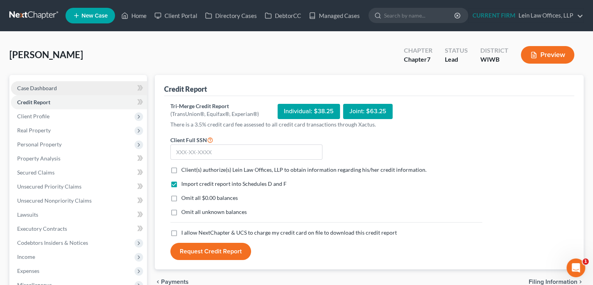
click at [41, 88] on span "Case Dashboard" at bounding box center [37, 88] width 40 height 7
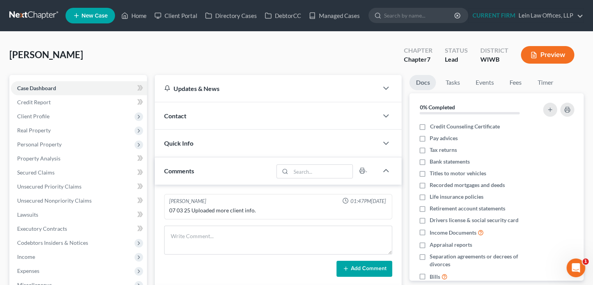
scroll to position [110, 0]
click at [185, 118] on span "Contact" at bounding box center [175, 115] width 22 height 7
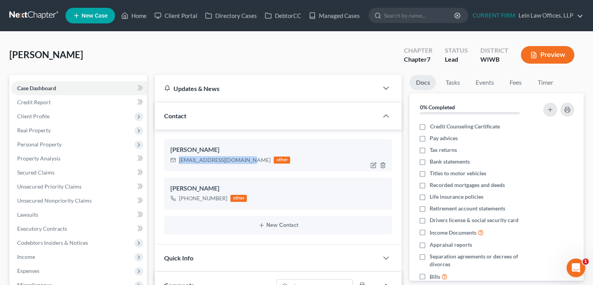
drag, startPoint x: 179, startPoint y: 160, endPoint x: 245, endPoint y: 161, distance: 66.3
click at [245, 161] on div "iloveminidonkeys@msn.com other" at bounding box center [230, 160] width 120 height 10
copy div "iloveminidonkeys@msn.com"
click at [343, 17] on link "Managed Cases" at bounding box center [334, 16] width 59 height 14
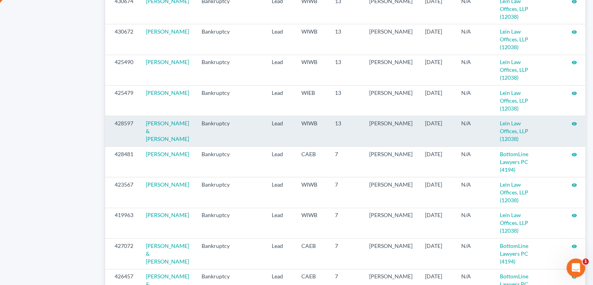
scroll to position [546, 0]
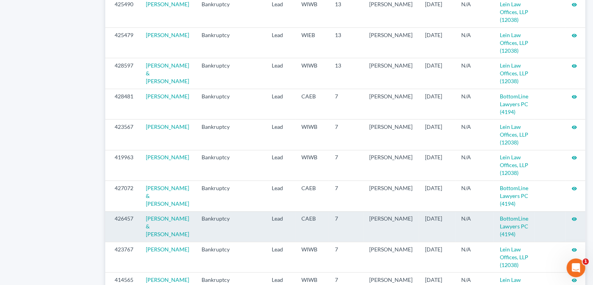
click at [574, 222] on icon "visibility" at bounding box center [574, 218] width 5 height 5
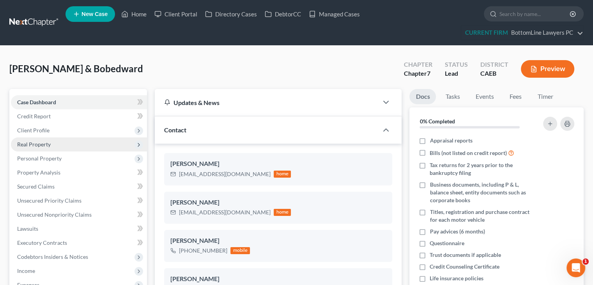
scroll to position [380, 0]
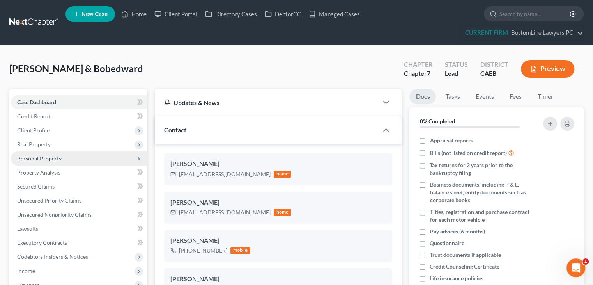
click at [36, 160] on span "Personal Property" at bounding box center [39, 158] width 44 height 7
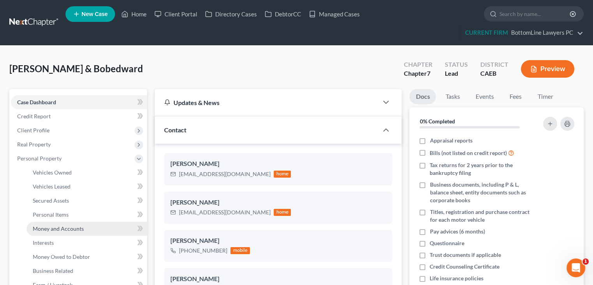
click at [72, 229] on span "Money and Accounts" at bounding box center [58, 228] width 51 height 7
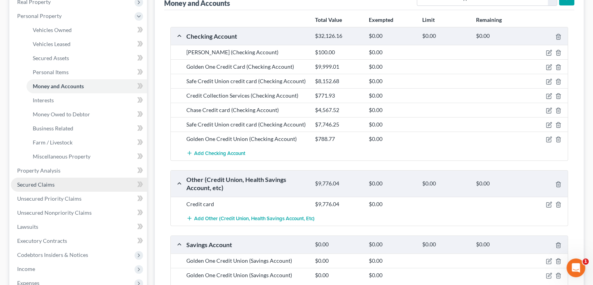
scroll to position [156, 0]
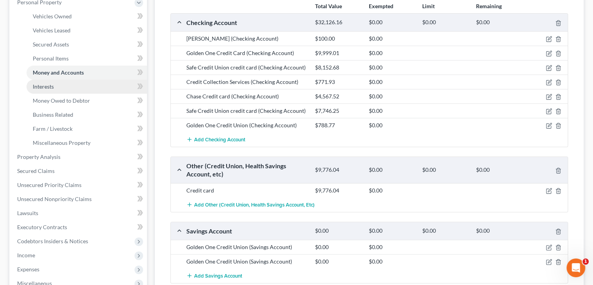
click at [83, 89] on link "Interests" at bounding box center [87, 87] width 121 height 14
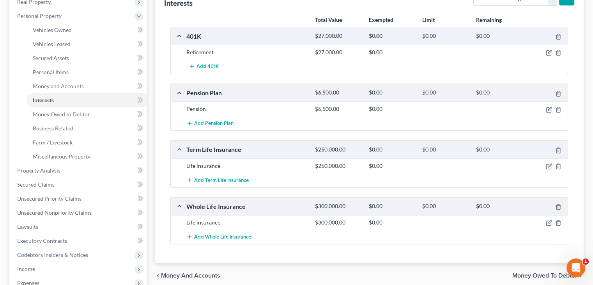
scroll to position [156, 0]
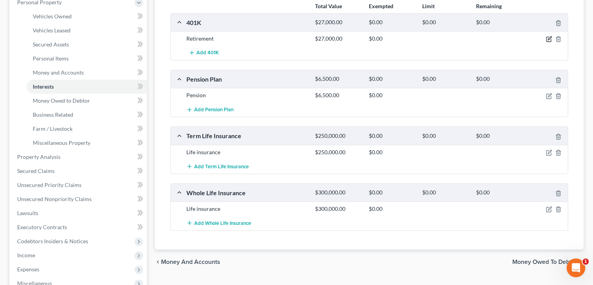
click at [550, 38] on icon "button" at bounding box center [550, 39] width 4 height 4
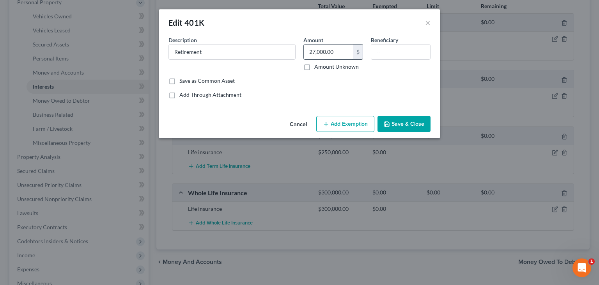
click at [340, 53] on input "27,000.00" at bounding box center [329, 51] width 50 height 15
paste input "$28,895.03"
type input "28,895.03"
click at [301, 124] on button "Cancel" at bounding box center [299, 125] width 30 height 16
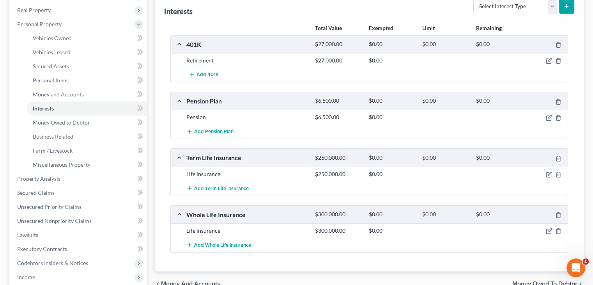
scroll to position [117, 0]
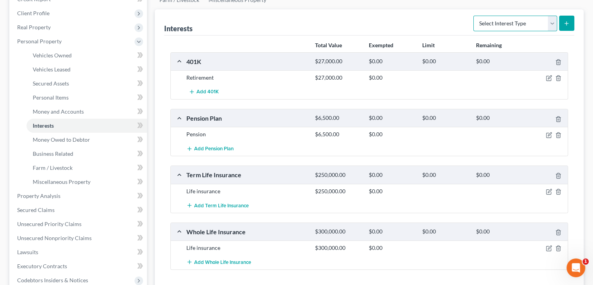
click at [557, 22] on select "Select Interest Type 401K Annuity Bond Education IRA Government Bond Government…" at bounding box center [516, 24] width 84 height 16
click at [234, 81] on div "Retirement $27,000.00 $0.00" at bounding box center [369, 77] width 397 height 14
click at [549, 78] on icon "button" at bounding box center [549, 78] width 6 height 6
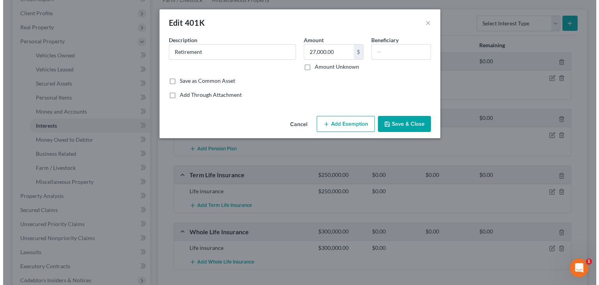
scroll to position [103, 0]
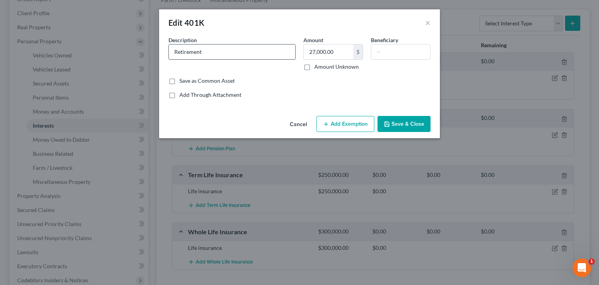
click at [248, 53] on input "Retirement" at bounding box center [232, 51] width 126 height 15
click at [172, 53] on input "Retirement" at bounding box center [232, 51] width 126 height 15
paste input "403b Plan"
drag, startPoint x: 189, startPoint y: 52, endPoint x: 206, endPoint y: 52, distance: 17.6
click at [201, 53] on input "403b Plan Retirement" at bounding box center [232, 51] width 126 height 15
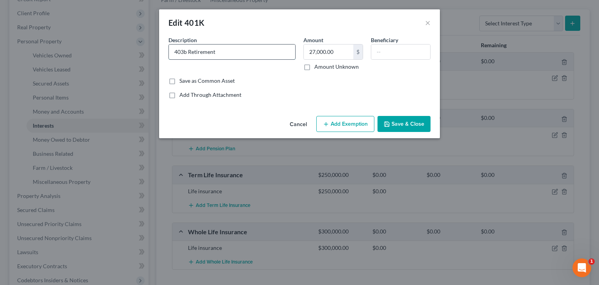
click at [232, 52] on input "403b Retirement" at bounding box center [232, 51] width 126 height 15
paste input "Plan"
type input "403b Retirement Plan (Autumn)"
click at [340, 52] on input "27,000.00" at bounding box center [329, 51] width 50 height 15
paste input "$28,895.03"
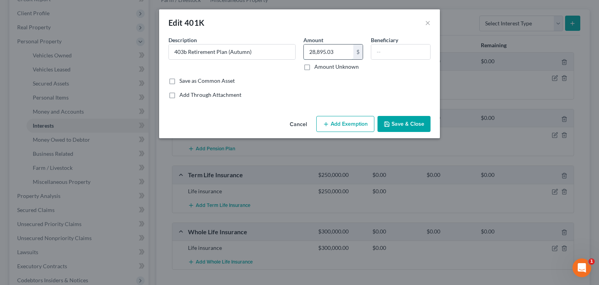
drag, startPoint x: 331, startPoint y: 50, endPoint x: 348, endPoint y: 46, distance: 17.2
click at [346, 46] on input "28,895.03" at bounding box center [329, 51] width 50 height 15
type input "28,895.0"
click at [413, 119] on button "Save & Close" at bounding box center [404, 124] width 53 height 16
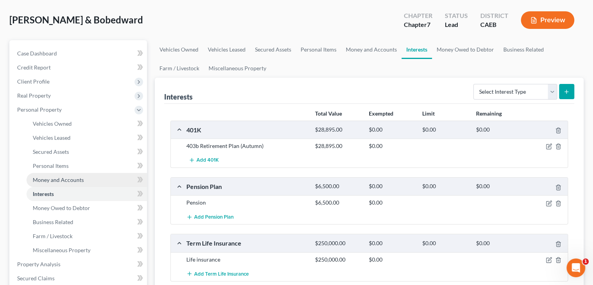
scroll to position [0, 0]
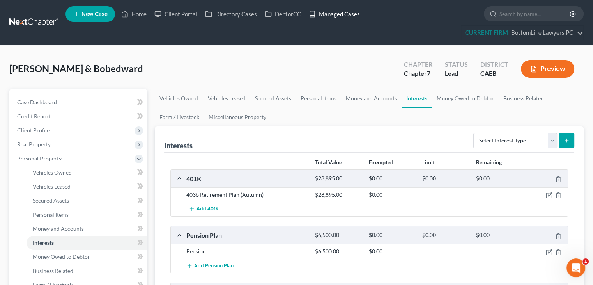
click at [336, 15] on link "Managed Cases" at bounding box center [334, 14] width 59 height 14
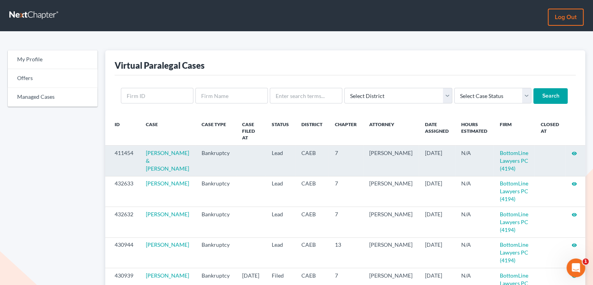
click at [575, 151] on icon "visibility" at bounding box center [574, 153] width 5 height 5
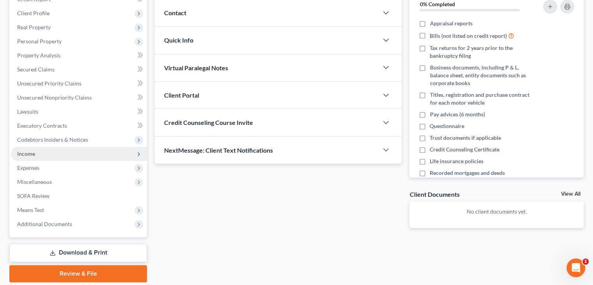
scroll to position [143, 0]
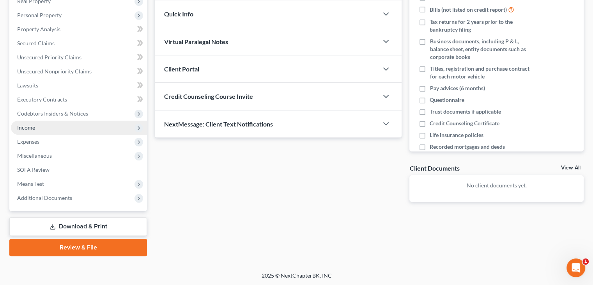
click at [45, 128] on span "Income" at bounding box center [79, 128] width 136 height 14
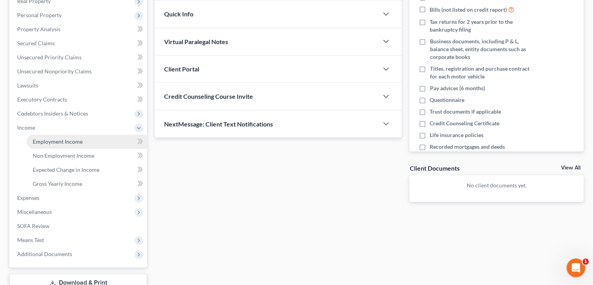
click at [44, 140] on span "Employment Income" at bounding box center [58, 141] width 50 height 7
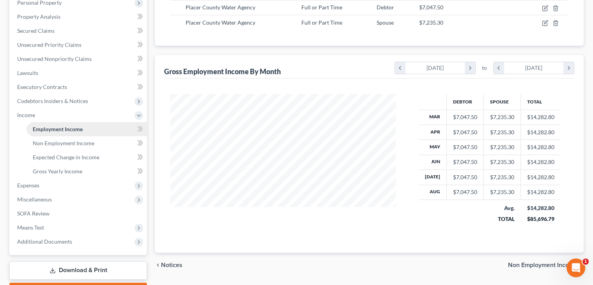
scroll to position [156, 0]
click at [78, 187] on span "Expenses" at bounding box center [79, 185] width 136 height 14
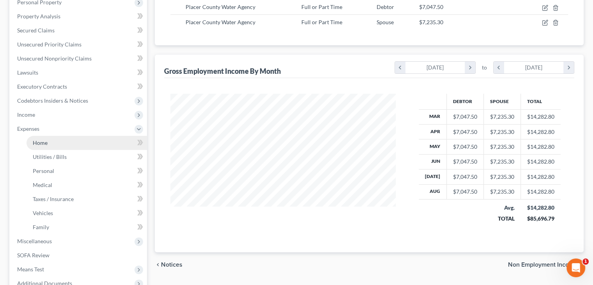
click at [57, 144] on link "Home" at bounding box center [87, 143] width 121 height 14
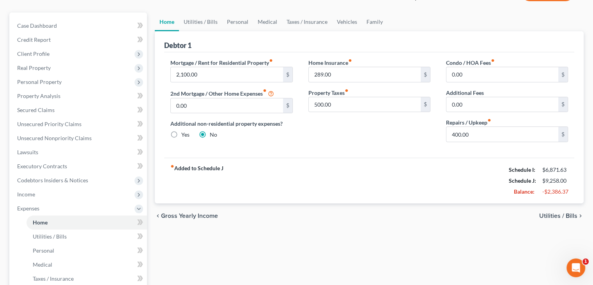
scroll to position [78, 0]
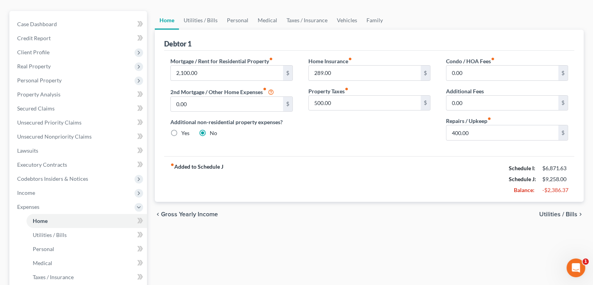
click at [568, 214] on span "Utilities / Bills" at bounding box center [559, 214] width 38 height 6
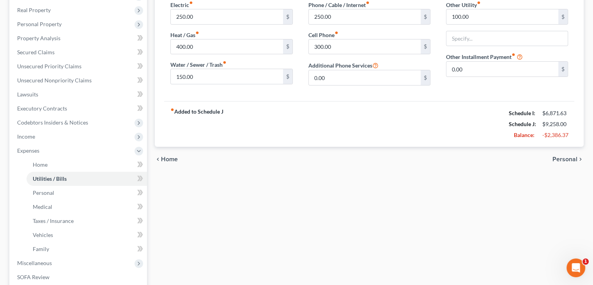
scroll to position [117, 0]
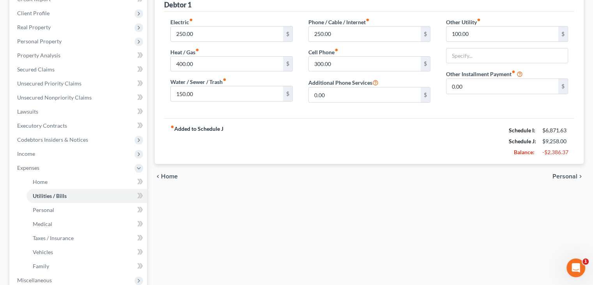
click at [577, 177] on span "Personal" at bounding box center [565, 176] width 25 height 6
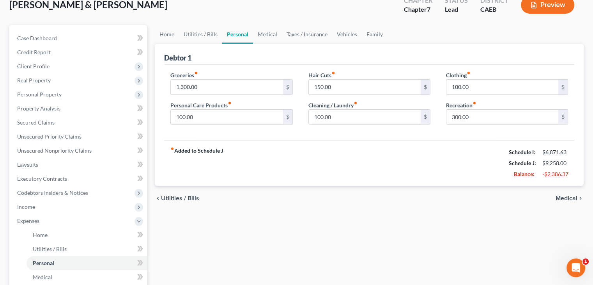
scroll to position [78, 0]
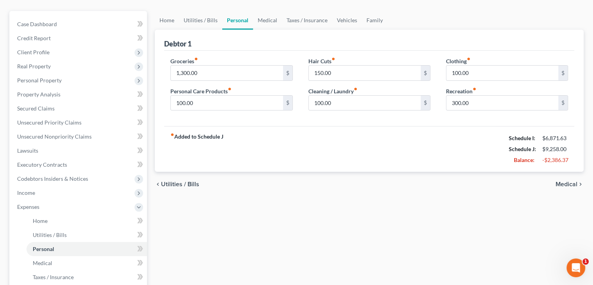
click at [574, 186] on span "Medical" at bounding box center [567, 184] width 22 height 6
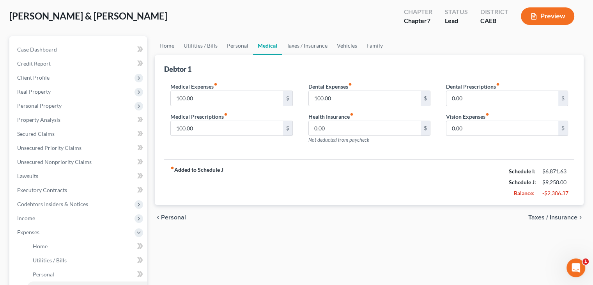
scroll to position [78, 0]
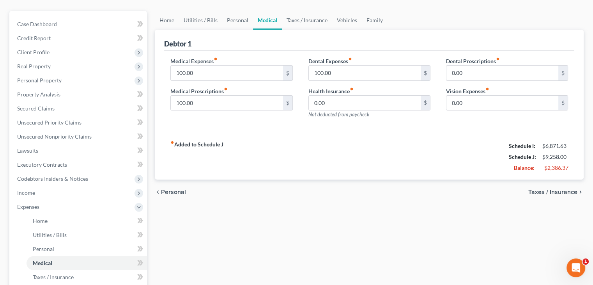
click at [565, 194] on span "Taxes / Insurance" at bounding box center [553, 192] width 49 height 6
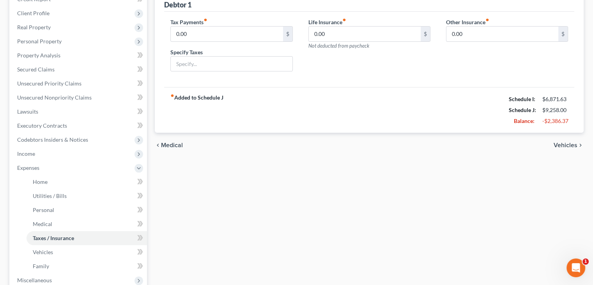
click at [570, 146] on span "Vehicles" at bounding box center [566, 145] width 24 height 6
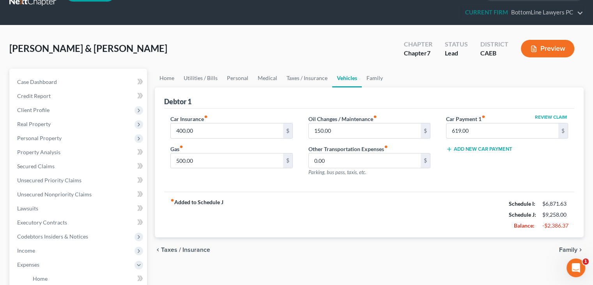
scroll to position [78, 0]
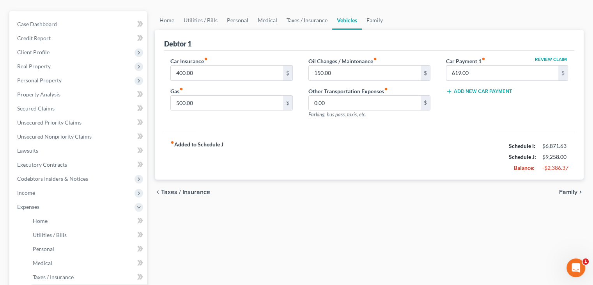
click at [562, 190] on span "Family" at bounding box center [568, 192] width 18 height 6
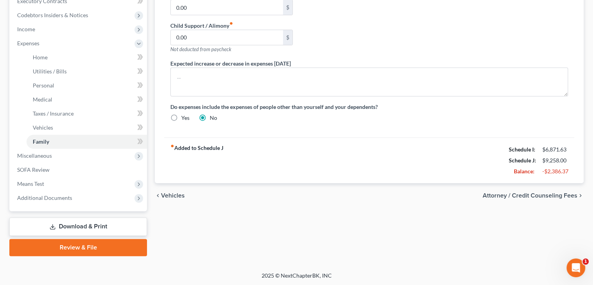
click at [551, 193] on span "Attorney / Credit Counseling Fees" at bounding box center [530, 195] width 95 height 6
select select "0"
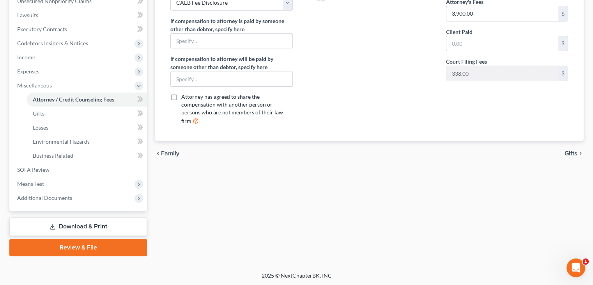
click at [573, 150] on span "Gifts" at bounding box center [571, 153] width 13 height 6
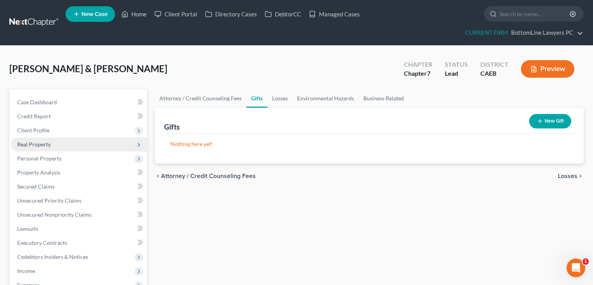
click at [57, 147] on span "Real Property" at bounding box center [79, 144] width 136 height 14
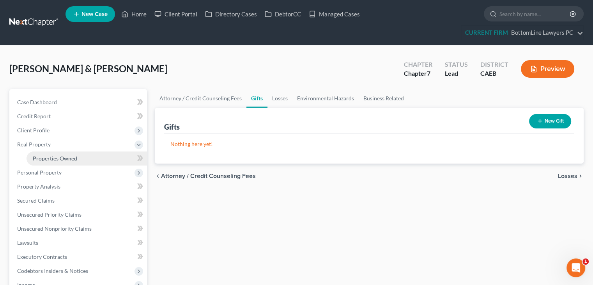
click at [59, 158] on span "Properties Owned" at bounding box center [55, 158] width 44 height 7
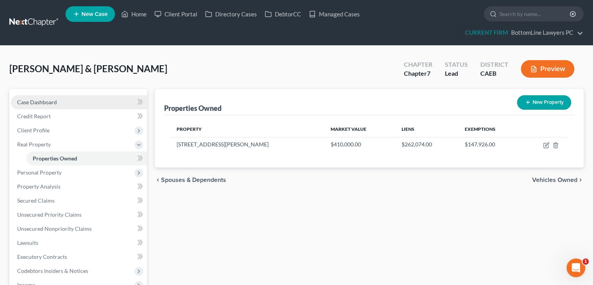
click at [14, 99] on link "Case Dashboard" at bounding box center [79, 102] width 136 height 14
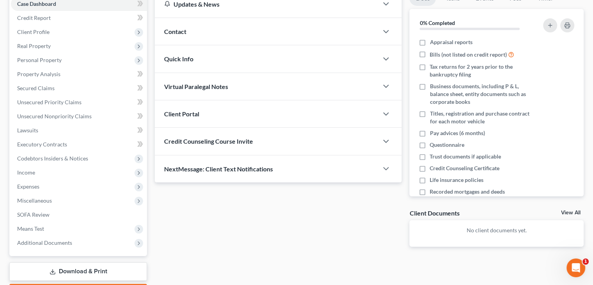
scroll to position [26, 0]
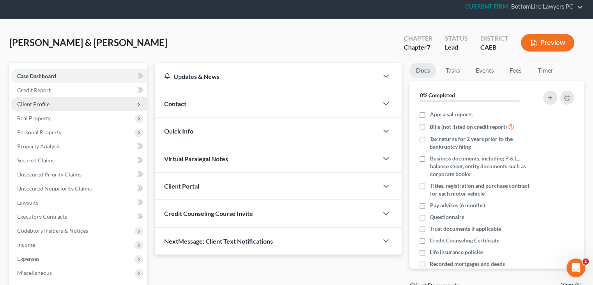
click at [53, 102] on span "Client Profile" at bounding box center [79, 104] width 136 height 14
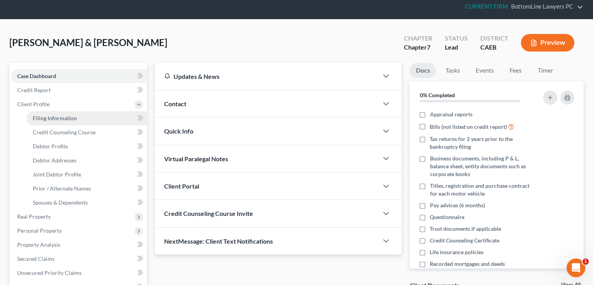
click at [52, 119] on span "Filing Information" at bounding box center [55, 118] width 44 height 7
select select "1"
select select "0"
select select "4"
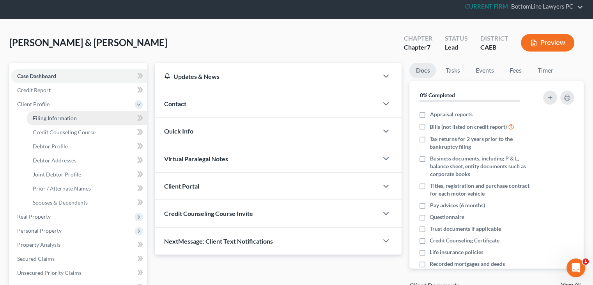
select select "1"
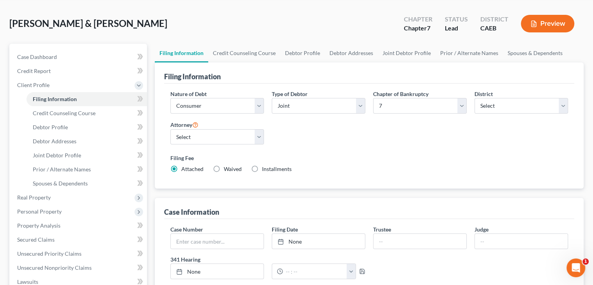
scroll to position [32, 0]
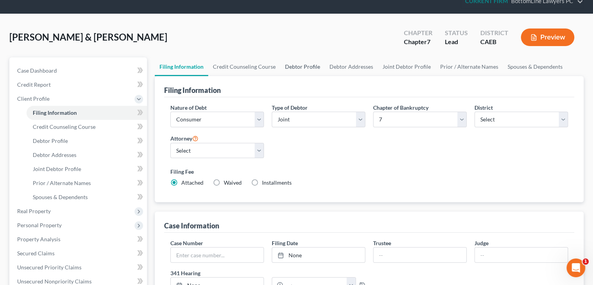
click at [304, 69] on link "Debtor Profile" at bounding box center [302, 66] width 44 height 19
select select "1"
select select "2"
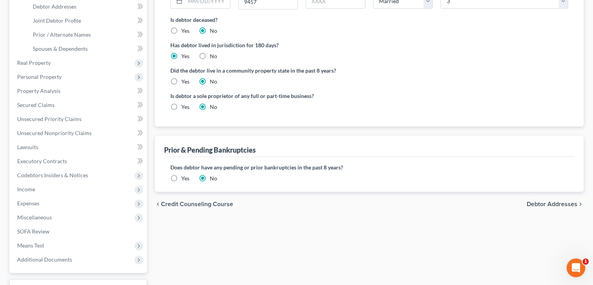
scroll to position [195, 0]
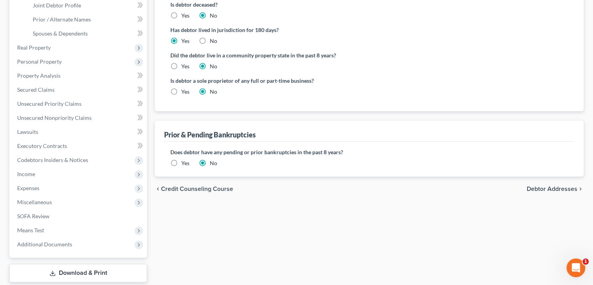
click at [224, 188] on span "Credit Counseling Course" at bounding box center [197, 189] width 72 height 6
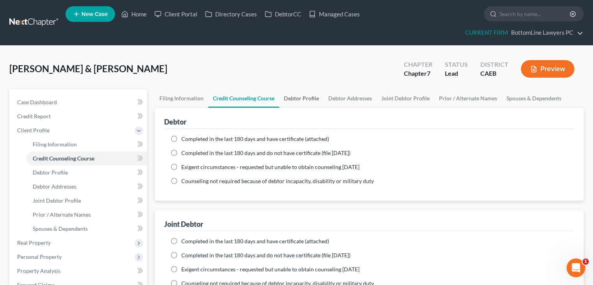
click at [311, 98] on link "Debtor Profile" at bounding box center [301, 98] width 44 height 19
select select "1"
select select "2"
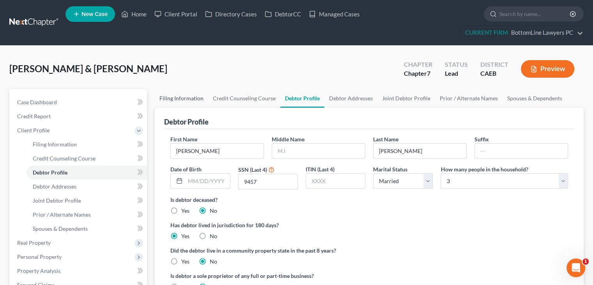
click at [189, 97] on link "Filing Information" at bounding box center [181, 98] width 53 height 19
select select "1"
select select "0"
select select "8"
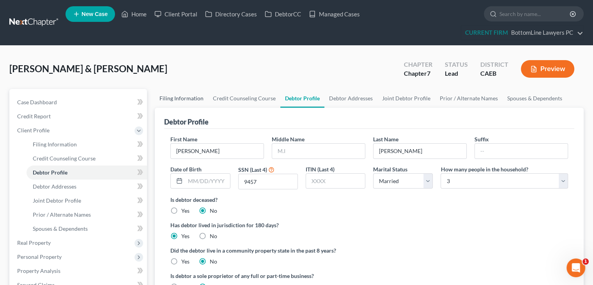
select select "0"
select select "4"
select select "1"
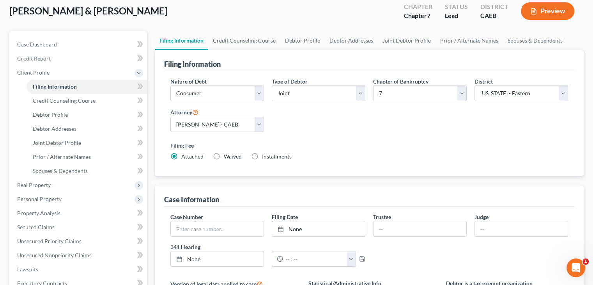
scroll to position [39, 0]
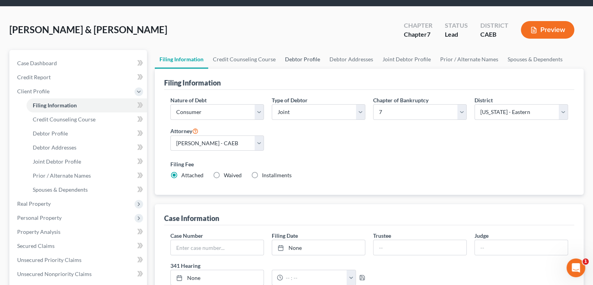
click at [309, 60] on link "Debtor Profile" at bounding box center [302, 59] width 44 height 19
select select "1"
select select "2"
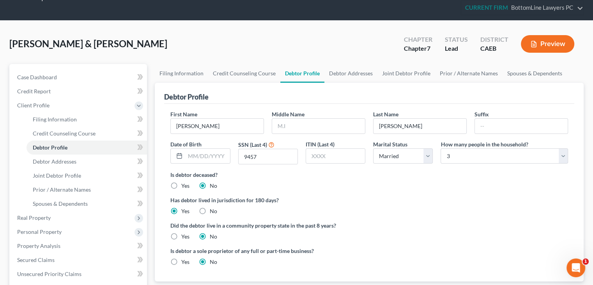
scroll to position [39, 0]
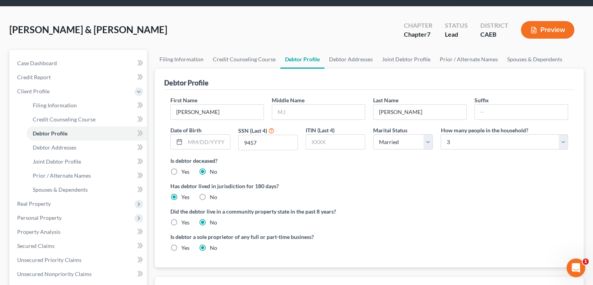
click at [181, 222] on label "Yes" at bounding box center [185, 222] width 8 height 8
click at [185, 222] on input "Yes" at bounding box center [187, 220] width 5 height 5
radio input "true"
radio input "false"
click at [383, 208] on label "Did the debtor live in a community property state in the past 8 years?" at bounding box center [369, 211] width 398 height 8
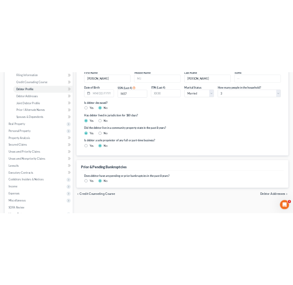
scroll to position [156, 0]
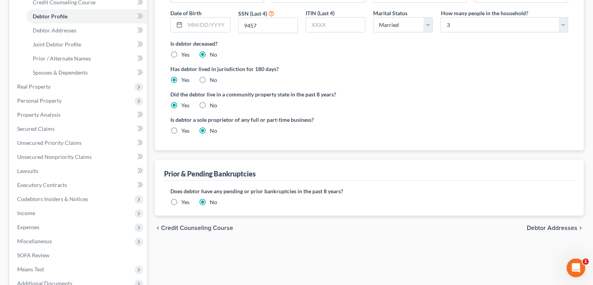
click at [181, 203] on label "Yes" at bounding box center [185, 202] width 8 height 8
click at [185, 203] on input "Yes" at bounding box center [187, 200] width 5 height 5
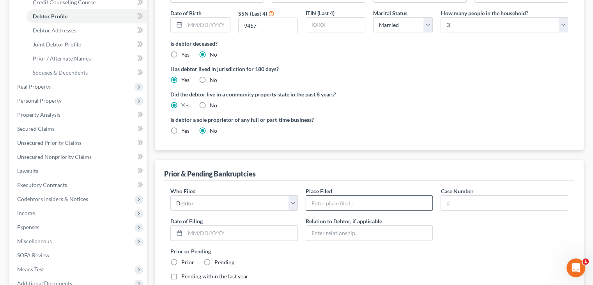
click at [343, 197] on input "text" at bounding box center [369, 202] width 127 height 15
type input "CAEB"
click at [181, 259] on label "Prior" at bounding box center [187, 262] width 13 height 8
click at [185, 259] on input "Prior" at bounding box center [187, 260] width 5 height 5
radio input "true"
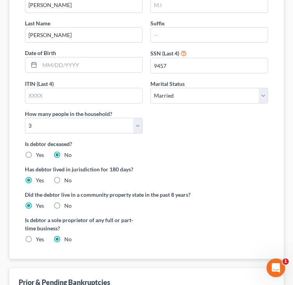
click at [206, 208] on div "Did the debtor live in a community property state in the past 8 years? Yes No" at bounding box center [146, 199] width 243 height 19
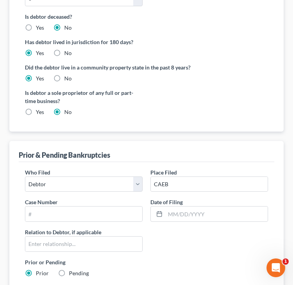
scroll to position [312, 0]
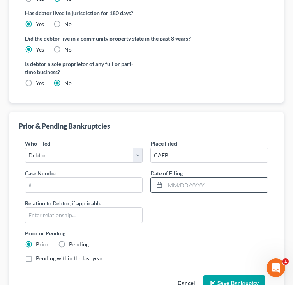
click at [186, 183] on input "text" at bounding box center [216, 185] width 103 height 15
type input "[DATE]"
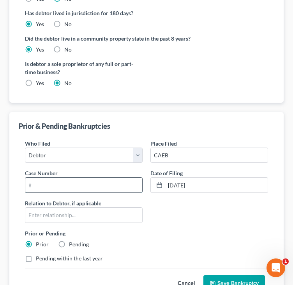
click at [89, 184] on input "text" at bounding box center [83, 185] width 117 height 15
type input "2024-22019"
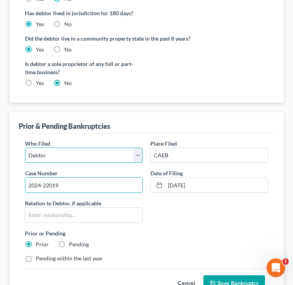
click at [136, 154] on select "Debtor Other" at bounding box center [84, 155] width 118 height 16
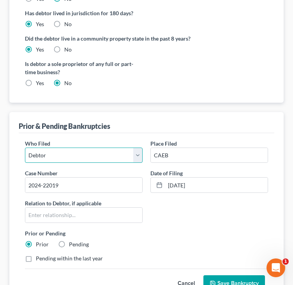
click at [136, 154] on select "Debtor Other" at bounding box center [84, 155] width 118 height 16
click at [234, 281] on button "Save Bankruptcy" at bounding box center [235, 283] width 62 height 16
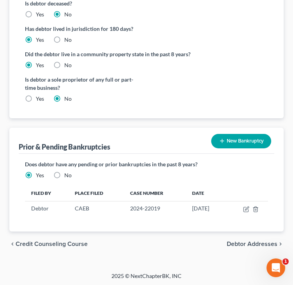
click at [250, 241] on span "Debtor Addresses" at bounding box center [252, 244] width 51 height 6
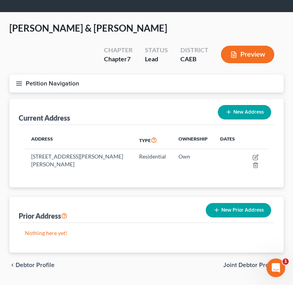
scroll to position [41, 0]
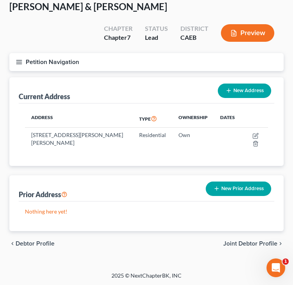
click at [255, 241] on span "Joint Debtor Profile" at bounding box center [251, 243] width 54 height 6
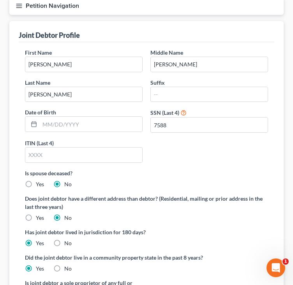
scroll to position [187, 0]
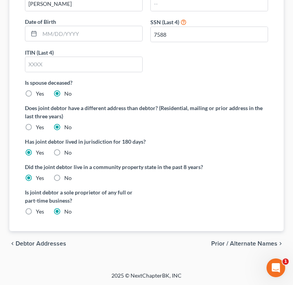
click at [48, 243] on span "Debtor Addresses" at bounding box center [41, 243] width 51 height 6
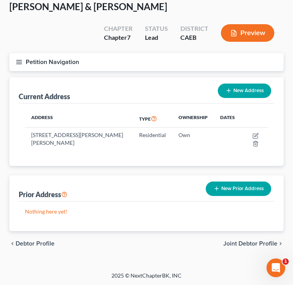
click at [47, 241] on span "Debtor Profile" at bounding box center [35, 243] width 39 height 6
select select "1"
select select "2"
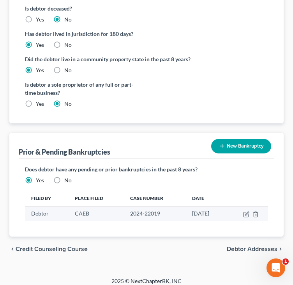
scroll to position [296, 0]
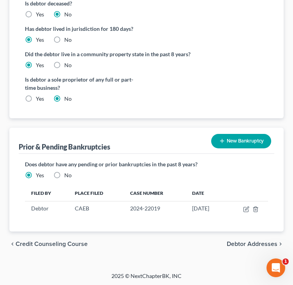
click at [243, 241] on span "Debtor Addresses" at bounding box center [252, 244] width 51 height 6
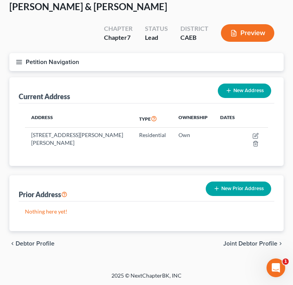
scroll to position [41, 0]
click at [245, 241] on span "Joint Debtor Profile" at bounding box center [251, 243] width 54 height 6
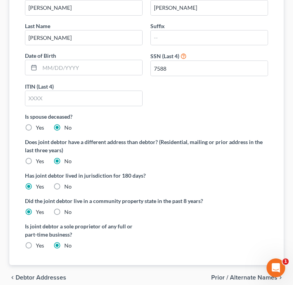
scroll to position [187, 0]
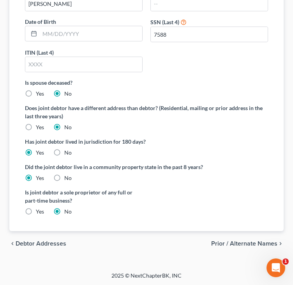
click at [256, 243] on span "Prior / Alternate Names" at bounding box center [244, 243] width 66 height 6
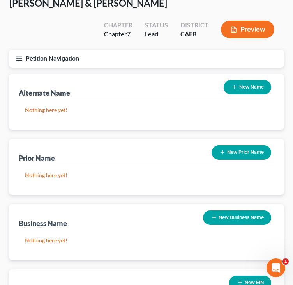
scroll to position [78, 0]
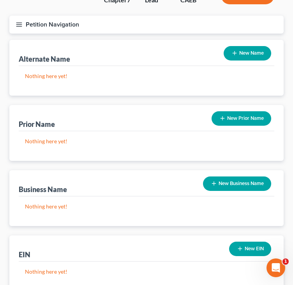
click at [236, 56] on icon "button" at bounding box center [235, 53] width 6 height 6
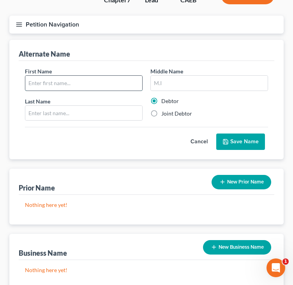
click at [97, 78] on input "text" at bounding box center [83, 83] width 117 height 15
click at [183, 115] on label "Joint Debtor" at bounding box center [177, 114] width 31 height 8
click at [170, 115] on input "Joint Debtor" at bounding box center [167, 112] width 5 height 5
radio input "true"
radio input "false"
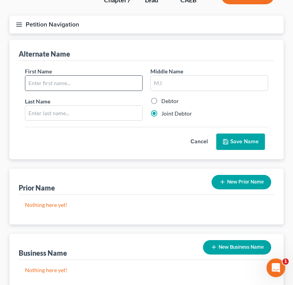
click at [67, 81] on input "text" at bounding box center [83, 83] width 117 height 15
type input "Kimberly"
type input "D"
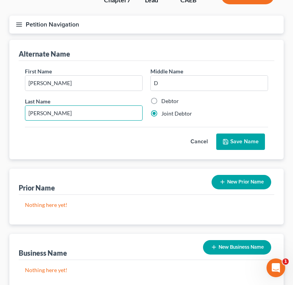
type input "Nicholas"
click at [234, 138] on button "Save Name" at bounding box center [241, 141] width 49 height 16
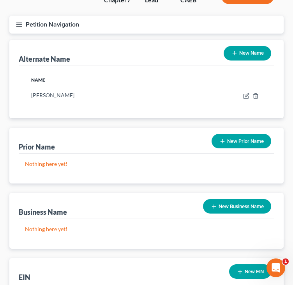
click at [238, 50] on button "New Name" at bounding box center [248, 53] width 48 height 14
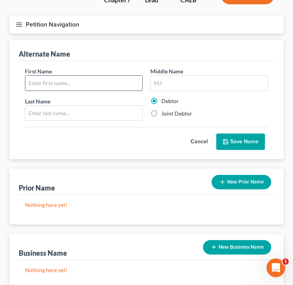
click at [92, 83] on input "text" at bounding box center [83, 83] width 117 height 15
type input "Kim"
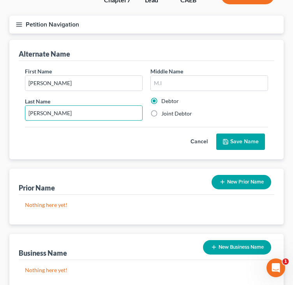
type input "Nicholas"
click at [243, 142] on button "Save Name" at bounding box center [241, 141] width 49 height 16
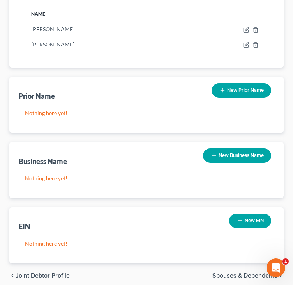
scroll to position [176, 0]
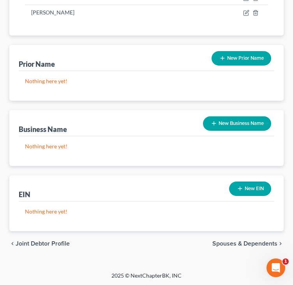
click at [250, 245] on span "Spouses & Dependents" at bounding box center [245, 243] width 65 height 6
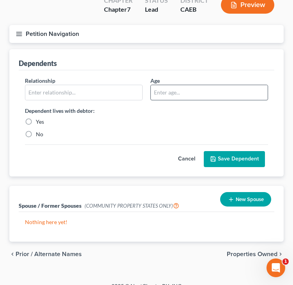
scroll to position [78, 0]
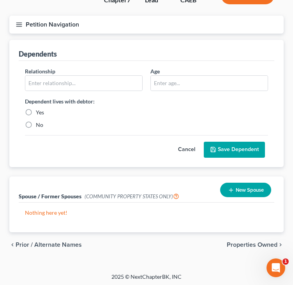
click at [173, 97] on div "Relationship * Age Dependent lives with debtor: Yes No" at bounding box center [146, 101] width 251 height 68
click at [237, 244] on span "Properties Owned" at bounding box center [252, 244] width 51 height 6
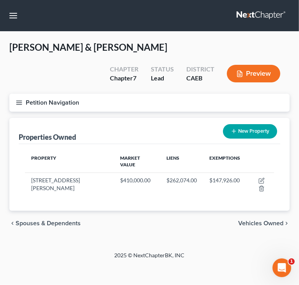
click at [261, 220] on span "Vehicles Owned" at bounding box center [260, 223] width 45 height 6
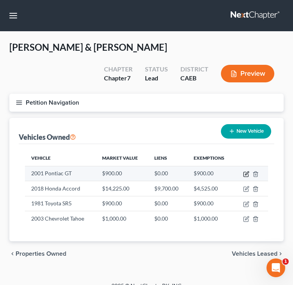
click at [244, 174] on icon "button" at bounding box center [246, 174] width 5 height 5
select select "0"
select select "25"
select select "4"
select select "2"
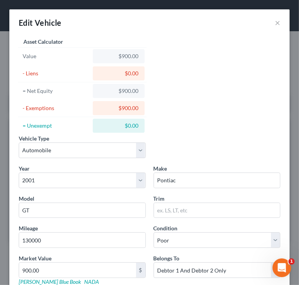
click at [205, 94] on div "Vehicle Type Select Automobile Truck Trailer Watercraft Aircraft Motor Home Atv…" at bounding box center [150, 182] width 270 height 293
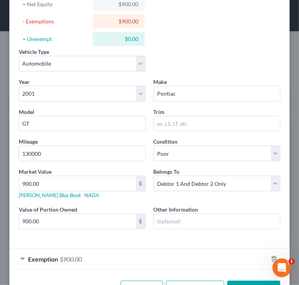
scroll to position [113, 0]
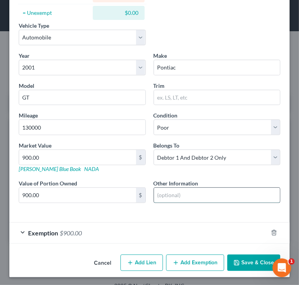
click at [177, 195] on input "text" at bounding box center [217, 195] width 126 height 15
type input "Value based on Pick n Pool offer, $75."
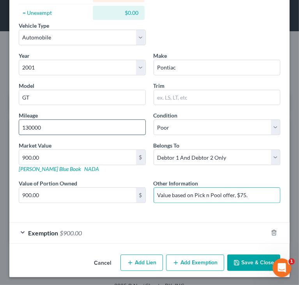
click at [31, 125] on input "130000" at bounding box center [82, 127] width 126 height 15
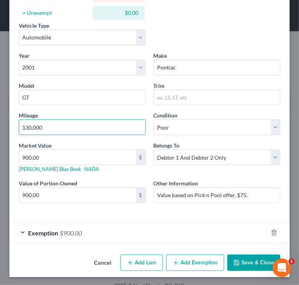
type input "130,000"
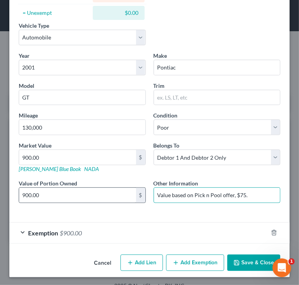
drag, startPoint x: 252, startPoint y: 193, endPoint x: 141, endPoint y: 194, distance: 110.4
click at [141, 194] on div "Year Select 2026 2025 2024 2023 2022 2021 2020 2019 2018 2017 2016 2015 2014 20…" at bounding box center [150, 133] width 270 height 164
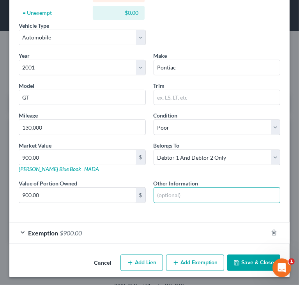
click at [236, 258] on button "Save & Close" at bounding box center [253, 262] width 53 height 16
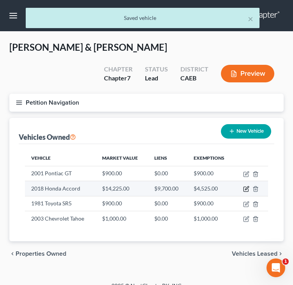
click at [245, 189] on icon "button" at bounding box center [246, 189] width 6 height 6
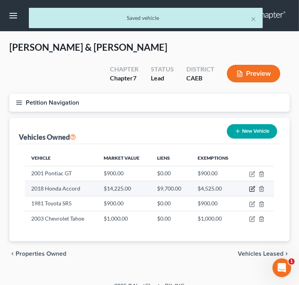
select select "0"
select select "8"
select select "2"
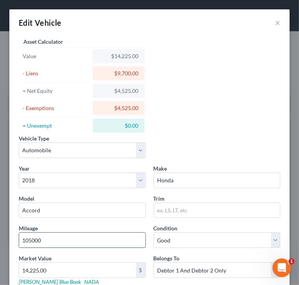
click at [31, 236] on input "105000" at bounding box center [82, 240] width 126 height 15
type input "105,000"
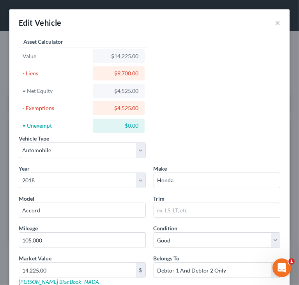
click at [198, 96] on div "Vehicle Type Select Automobile Truck Trailer Watercraft Aircraft Motor Home Atv…" at bounding box center [150, 182] width 270 height 293
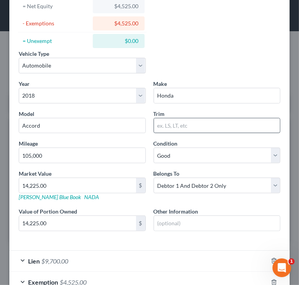
scroll to position [117, 0]
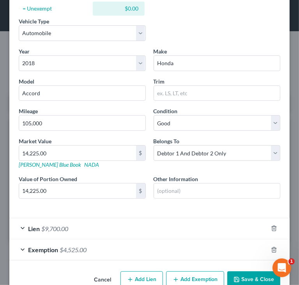
click at [51, 225] on span "$9,700.00" at bounding box center [54, 228] width 27 height 7
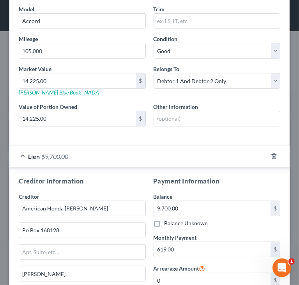
scroll to position [189, 0]
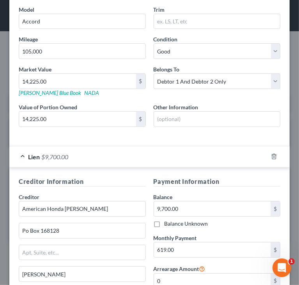
click at [22, 153] on div "Lien $9,700.00" at bounding box center [138, 156] width 259 height 21
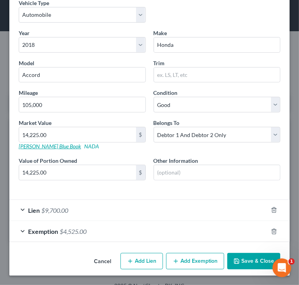
scroll to position [134, 0]
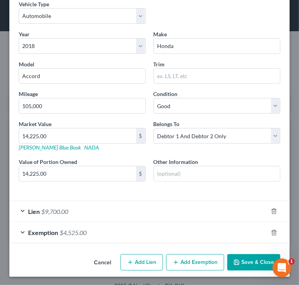
click at [236, 258] on button "Save & Close" at bounding box center [253, 262] width 53 height 16
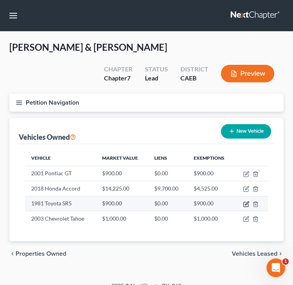
click at [247, 204] on icon "button" at bounding box center [246, 204] width 6 height 6
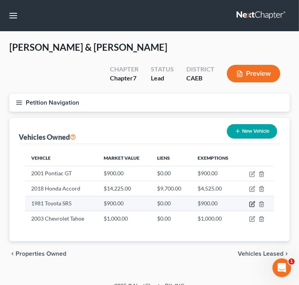
select select "0"
select select "45"
select select "4"
select select "2"
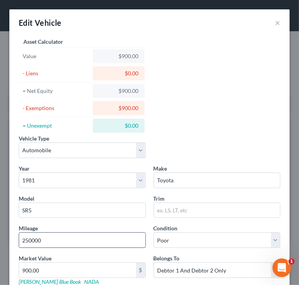
click at [30, 239] on input "250000" at bounding box center [82, 240] width 126 height 15
type input "250,000"
click at [208, 130] on div "Vehicle Type Select Automobile Truck Trailer Watercraft Aircraft Motor Home Atv…" at bounding box center [150, 182] width 270 height 293
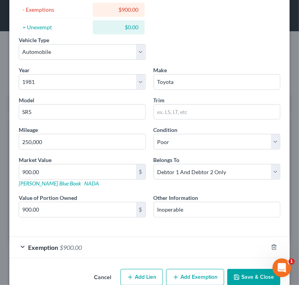
scroll to position [113, 0]
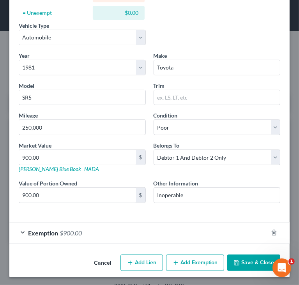
click at [242, 263] on button "Save & Close" at bounding box center [253, 262] width 53 height 16
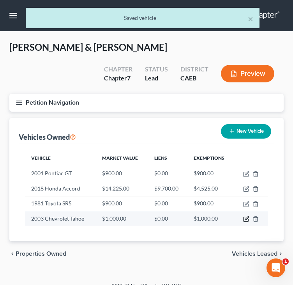
click at [247, 219] on icon "button" at bounding box center [246, 219] width 6 height 6
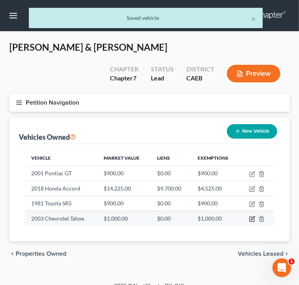
select select "0"
select select "23"
select select "4"
select select "2"
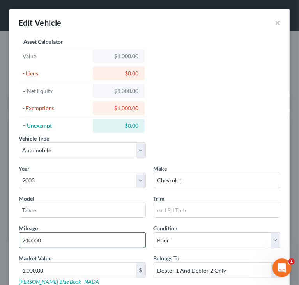
click at [31, 239] on input "240000" at bounding box center [82, 240] width 126 height 15
type input "240,000"
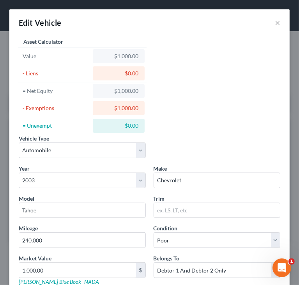
click at [212, 111] on div "Vehicle Type Select Automobile Truck Trailer Watercraft Aircraft Motor Home Atv…" at bounding box center [150, 182] width 270 height 293
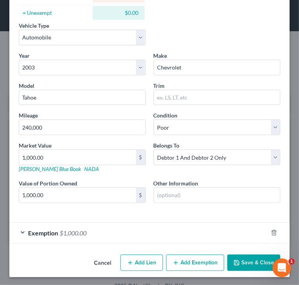
click at [231, 256] on button "Save & Close" at bounding box center [253, 262] width 53 height 16
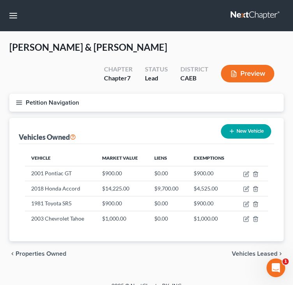
click at [19, 103] on icon "button" at bounding box center [19, 102] width 7 height 7
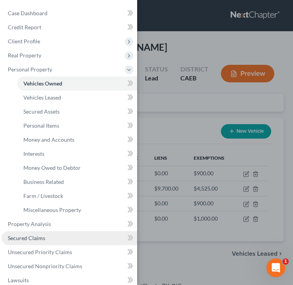
click at [59, 238] on link "Secured Claims" at bounding box center [70, 238] width 136 height 14
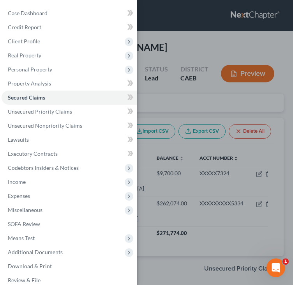
click at [184, 100] on div "Case Dashboard Payments Invoices Payments Payments Credit Report Client Profile" at bounding box center [146, 142] width 293 height 285
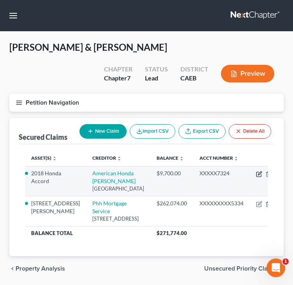
click at [258, 174] on icon "button" at bounding box center [260, 173] width 4 height 4
select select "45"
select select "8"
select select "2"
select select "0"
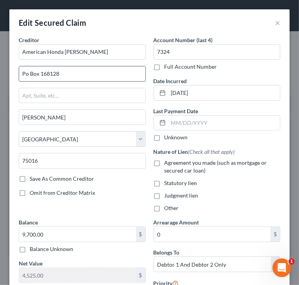
click at [25, 71] on input "Po Box 168128" at bounding box center [82, 73] width 126 height 15
type input "PO Box 168128"
click at [181, 160] on span "Agreement you made (such as mortgage or secured car loan)" at bounding box center [216, 166] width 103 height 14
click at [173, 160] on input "Agreement you made (such as mortgage or secured car loan)" at bounding box center [170, 161] width 5 height 5
checkbox input "true"
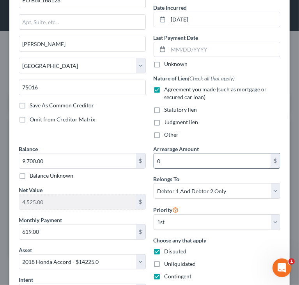
scroll to position [78, 0]
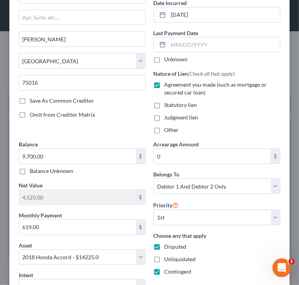
click at [86, 136] on div "Creditor * American Honda Finan PO Box 168128 Irving State AL AK AR AZ CA CO CT…" at bounding box center [82, 49] width 135 height 182
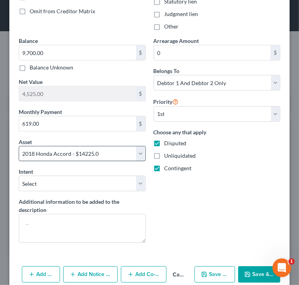
scroll to position [195, 0]
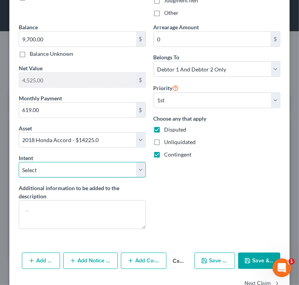
click at [123, 169] on select "Select Surrender Redeem Reaffirm Avoid Other" at bounding box center [82, 170] width 127 height 16
select select "2"
click at [19, 162] on select "Select Surrender Redeem Reaffirm Avoid Other" at bounding box center [82, 170] width 127 height 16
click at [238, 163] on div "Arrearage Amount 0 $ Belongs To * Select Debtor 1 Only Debtor 2 Only Debtor 1 A…" at bounding box center [217, 129] width 135 height 212
click at [222, 175] on div "Arrearage Amount 0 $ Belongs To * Select Debtor 1 Only Debtor 2 Only Debtor 1 A…" at bounding box center [217, 129] width 135 height 212
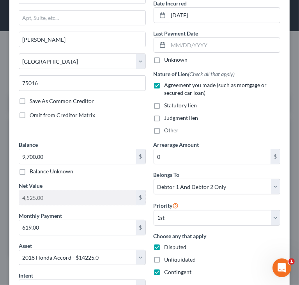
scroll to position [60, 0]
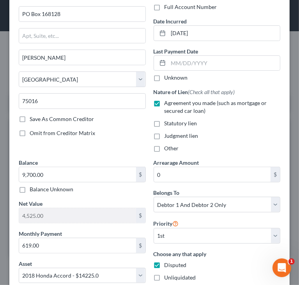
click at [84, 138] on div "Creditor * American Honda Finan PO Box 168128 Irving State AL AK AR AZ CA CO CT…" at bounding box center [82, 67] width 135 height 182
click at [89, 169] on input "9,700.00" at bounding box center [77, 174] width 117 height 15
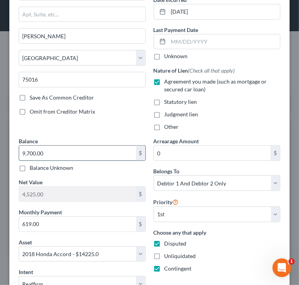
scroll to position [99, 0]
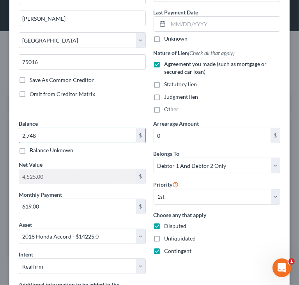
type input "2,748"
click at [88, 95] on span "Omit from Creditor Matrix" at bounding box center [63, 94] width 66 height 7
click at [38, 95] on input "Omit from Creditor Matrix" at bounding box center [35, 92] width 5 height 5
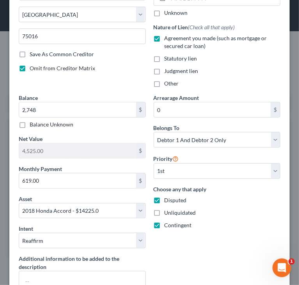
scroll to position [138, 0]
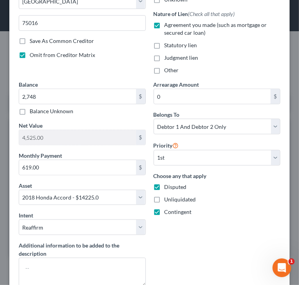
click at [87, 55] on span "Omit from Creditor Matrix" at bounding box center [63, 54] width 66 height 7
click at [38, 55] on input "Omit from Creditor Matrix" at bounding box center [35, 53] width 5 height 5
checkbox input "false"
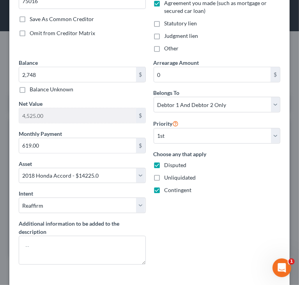
scroll to position [177, 0]
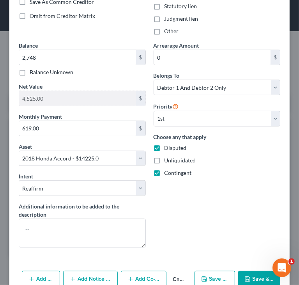
click at [212, 171] on div "Contingent" at bounding box center [217, 173] width 127 height 8
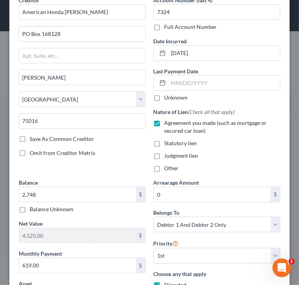
scroll to position [21, 0]
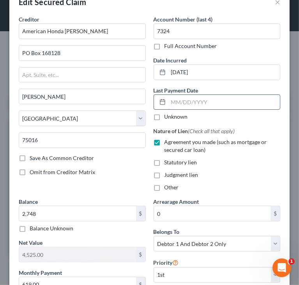
click at [204, 105] on input "text" at bounding box center [225, 102] width 112 height 15
click at [205, 102] on input "text" at bounding box center [225, 102] width 112 height 15
type input "07/25/2025"
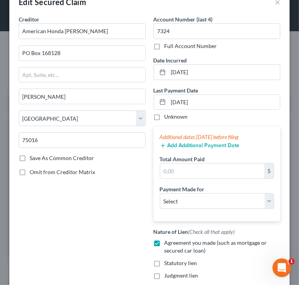
click at [184, 144] on button "Add Additional Payment Date" at bounding box center [200, 145] width 80 height 6
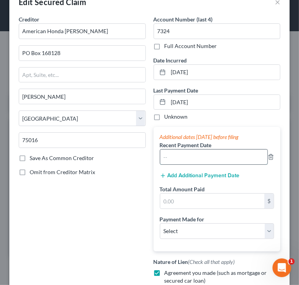
click at [200, 152] on input "text" at bounding box center [214, 156] width 108 height 15
type input "06/28/2025"
click at [222, 176] on button "Add Additional Payment Date" at bounding box center [200, 175] width 80 height 6
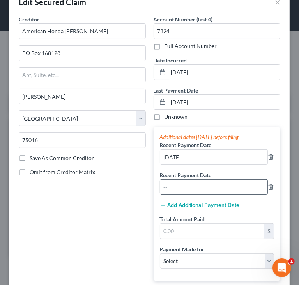
click at [203, 183] on input "text" at bounding box center [214, 186] width 108 height 15
type input "05/28/2025"
click at [206, 228] on input "text" at bounding box center [212, 231] width 105 height 15
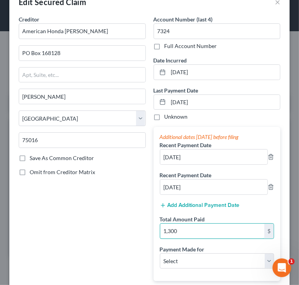
type input "1,300"
click at [124, 225] on div "Creditor * American Honda Finan PO Box 168128 Irving State AL AK AR AZ CA CO CT…" at bounding box center [82, 186] width 135 height 343
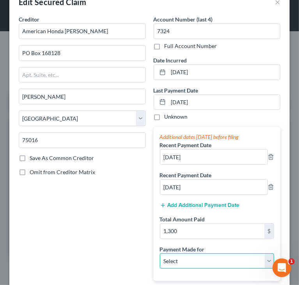
click at [217, 259] on select "Select Car Credit Card Loan Repayment Mortgage Other Suppliers Or Vendors" at bounding box center [217, 261] width 115 height 16
select select "0"
click at [160, 253] on select "Select Car Credit Card Loan Repayment Mortgage Other Suppliers Or Vendors" at bounding box center [217, 261] width 115 height 16
click at [123, 224] on div "Creditor * American Honda Finan PO Box 168128 Irving State AL AK AR AZ CA CO CT…" at bounding box center [82, 186] width 135 height 343
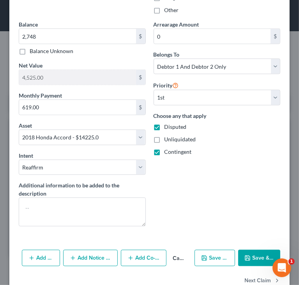
scroll to position [376, 0]
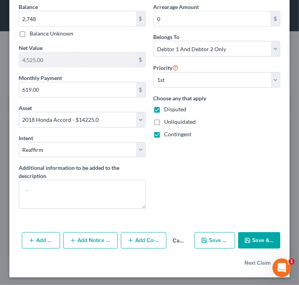
click at [245, 239] on icon "button" at bounding box center [248, 240] width 6 height 6
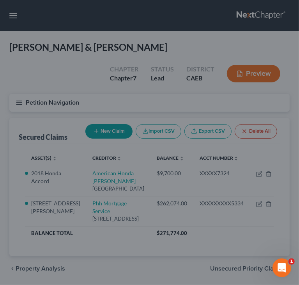
select select
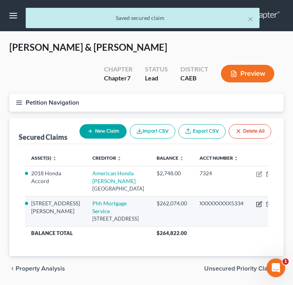
click at [256, 207] on icon "button" at bounding box center [259, 204] width 6 height 6
select select "33"
select select "6"
select select "2"
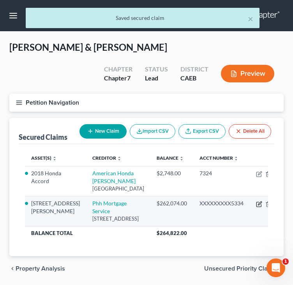
select select "0"
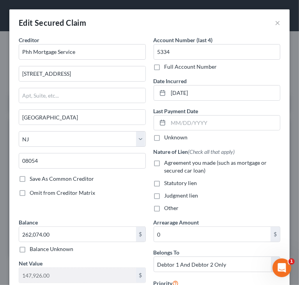
click at [126, 25] on div "Edit Secured Claim ×" at bounding box center [149, 22] width 280 height 27
click at [254, 197] on div "Judgment lien" at bounding box center [217, 196] width 127 height 8
click at [61, 232] on input "262,074.00" at bounding box center [77, 234] width 117 height 15
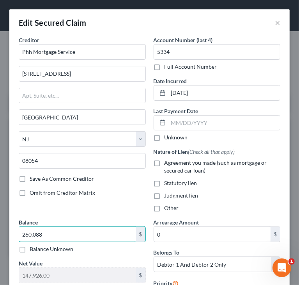
type input "260,088"
click at [195, 164] on span "Agreement you made (such as mortgage or secured car loan)" at bounding box center [216, 166] width 103 height 14
click at [173, 164] on input "Agreement you made (such as mortgage or secured car loan)" at bounding box center [170, 161] width 5 height 5
checkbox input "true"
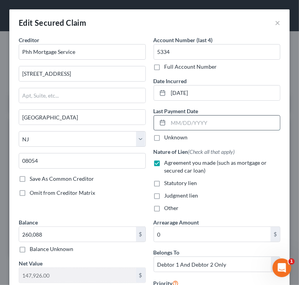
click at [229, 124] on input "text" at bounding box center [225, 122] width 112 height 15
type input "08/01/2025"
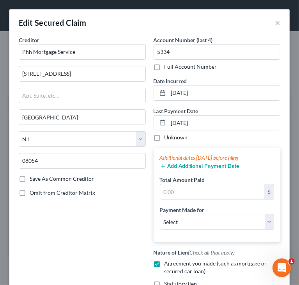
click at [217, 167] on button "Add Additional Payment Date" at bounding box center [200, 166] width 80 height 6
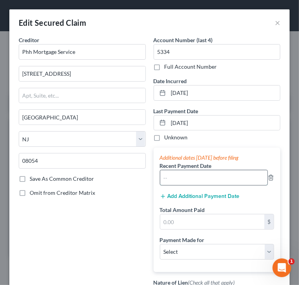
click at [212, 180] on input "text" at bounding box center [214, 177] width 108 height 15
type input "07/07/2025"
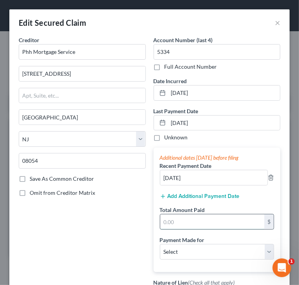
click at [197, 218] on input "text" at bounding box center [212, 221] width 105 height 15
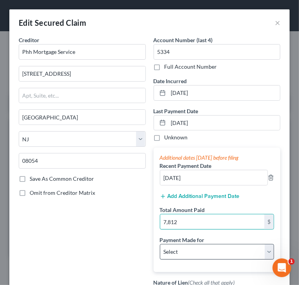
type input "7,812"
click at [179, 252] on select "Select Car Credit Card Loan Repayment Mortgage Other Suppliers Or Vendors" at bounding box center [217, 252] width 115 height 16
select select "3"
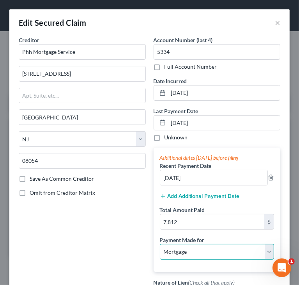
click at [160, 244] on select "Select Car Credit Card Loan Repayment Mortgage Other Suppliers Or Vendors" at bounding box center [217, 252] width 115 height 16
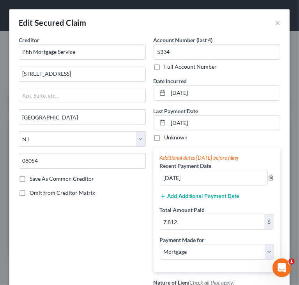
click at [134, 230] on div "Creditor * Phh Mortgage Service 3000 Leadenhall Rd Mount Laurel State AL AK AR …" at bounding box center [82, 192] width 135 height 313
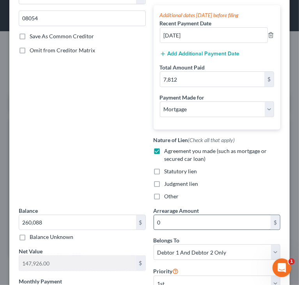
scroll to position [156, 0]
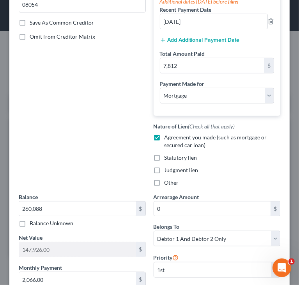
click at [89, 157] on div "Creditor * Phh Mortgage Service 3000 Leadenhall Rd Mount Laurel State AL AK AR …" at bounding box center [82, 36] width 135 height 313
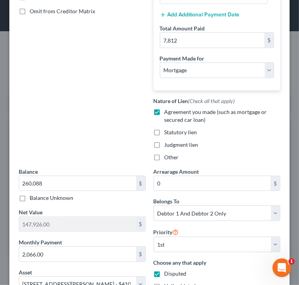
scroll to position [234, 0]
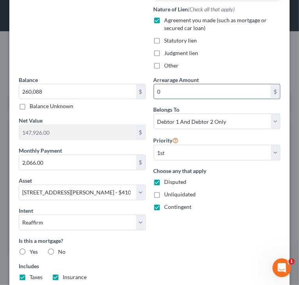
click at [163, 89] on input "0" at bounding box center [212, 91] width 117 height 15
type input "852"
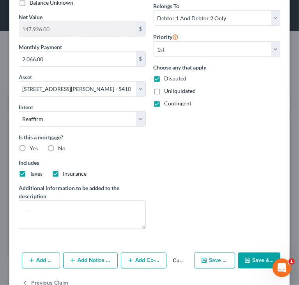
scroll to position [390, 0]
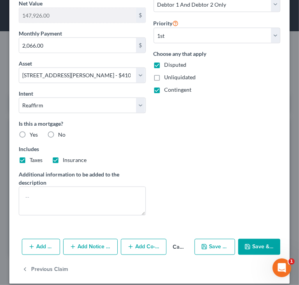
click at [35, 137] on div "Is this a mortgage? Yes No Includes Taxes Insurance" at bounding box center [82, 141] width 127 height 44
click at [30, 135] on label "Yes" at bounding box center [34, 135] width 8 height 8
click at [33, 135] on input "Yes" at bounding box center [35, 133] width 5 height 5
radio input "true"
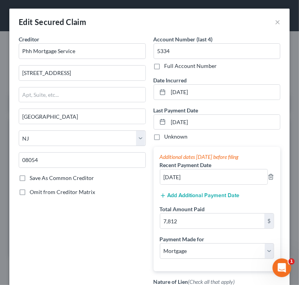
scroll to position [0, 0]
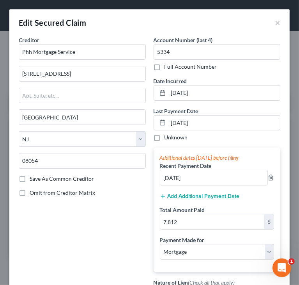
click at [96, 206] on div "Creditor * Phh Mortgage Service 3000 Leadenhall Rd Mount Laurel State AL AK AR …" at bounding box center [82, 192] width 135 height 313
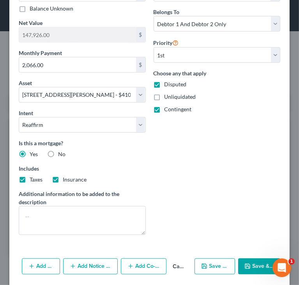
scroll to position [396, 0]
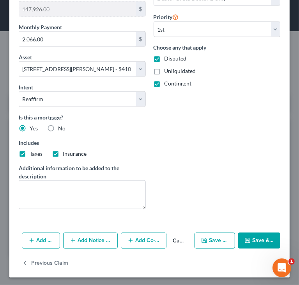
click at [245, 238] on icon "button" at bounding box center [248, 240] width 6 height 6
select select
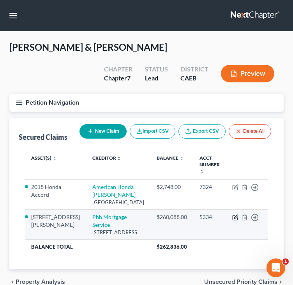
click at [234, 214] on icon "button" at bounding box center [236, 217] width 6 height 6
select select "33"
select select "3"
select select "6"
select select "2"
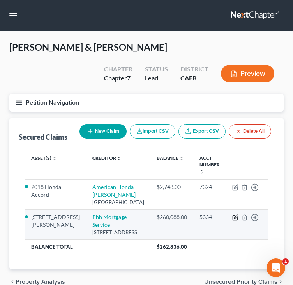
select select "2"
select select "0"
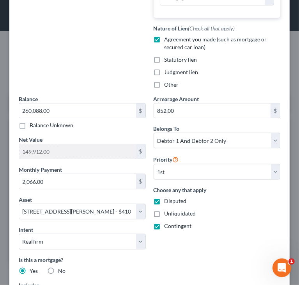
scroll to position [273, 0]
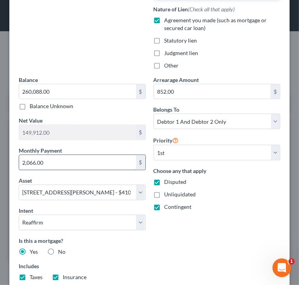
click at [34, 162] on input "2,066.00" at bounding box center [77, 162] width 117 height 15
click at [36, 162] on input "20,676.00" at bounding box center [77, 162] width 117 height 15
click at [28, 163] on input "20,67.00" at bounding box center [77, 162] width 117 height 15
click at [31, 160] on input "20,67.00" at bounding box center [77, 162] width 117 height 15
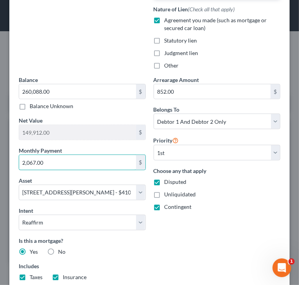
type input "2,067.00"
click at [220, 206] on div "Contingent" at bounding box center [217, 207] width 127 height 8
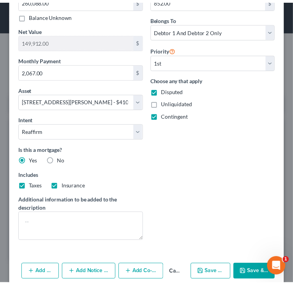
scroll to position [396, 0]
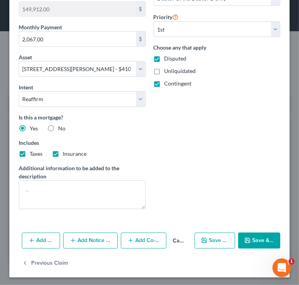
click at [253, 239] on button "Save & Close" at bounding box center [259, 241] width 42 height 16
select select "6"
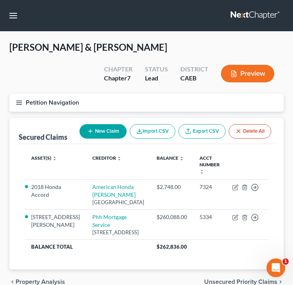
click at [202, 102] on button "Petition Navigation" at bounding box center [146, 103] width 275 height 18
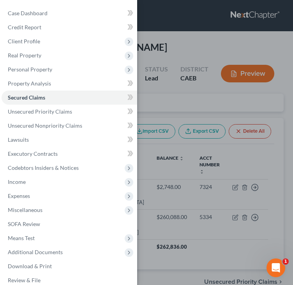
click at [287, 97] on div "Case Dashboard Payments Invoices Payments Payments Credit Report Client Profile" at bounding box center [146, 142] width 293 height 285
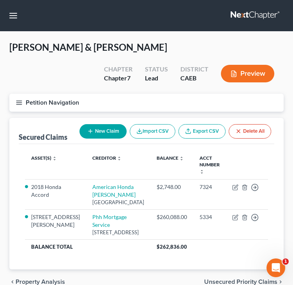
click at [19, 101] on icon "button" at bounding box center [19, 102] width 7 height 7
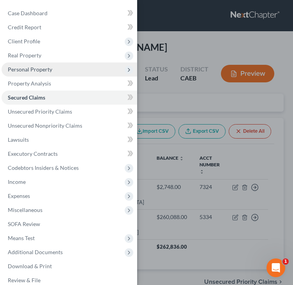
click at [44, 68] on span "Personal Property" at bounding box center [30, 69] width 44 height 7
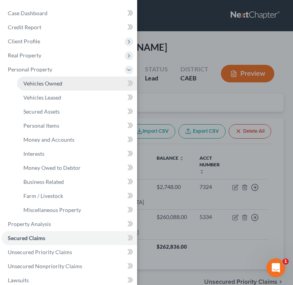
click at [44, 83] on span "Vehicles Owned" at bounding box center [42, 83] width 39 height 7
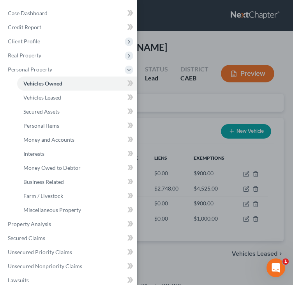
click at [231, 35] on div "Case Dashboard Payments Invoices Payments Payments Credit Report Client Profile" at bounding box center [146, 142] width 293 height 285
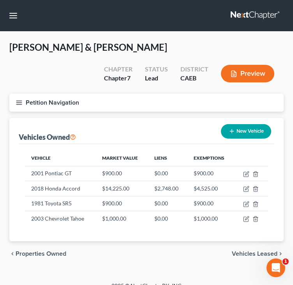
click at [21, 101] on line "button" at bounding box center [18, 101] width 5 height 0
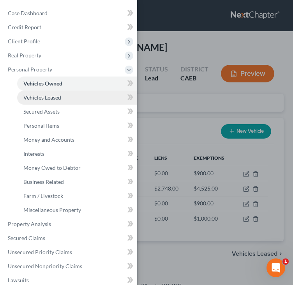
click at [48, 96] on span "Vehicles Leased" at bounding box center [42, 97] width 38 height 7
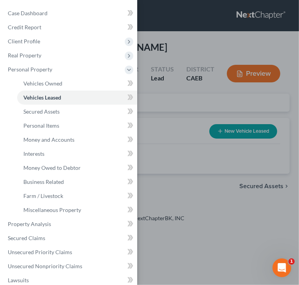
click at [183, 50] on div "Case Dashboard Payments Invoices Payments Payments Credit Report Client Profile" at bounding box center [149, 142] width 299 height 285
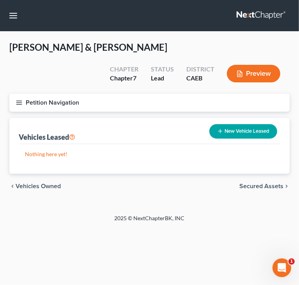
click at [273, 186] on span "Secured Assets" at bounding box center [262, 186] width 44 height 6
click at [269, 185] on span "Personal Items" at bounding box center [263, 186] width 42 height 6
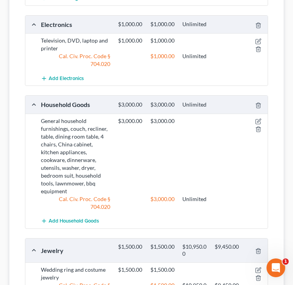
scroll to position [234, 0]
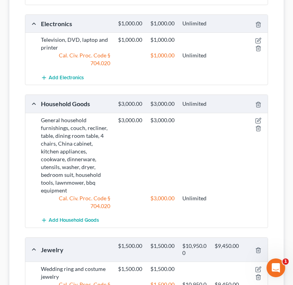
click at [28, 70] on div "Television, DVD, laptop and printer $1,000.00 $1,000.00 Cal. Civ. Proc. Code § …" at bounding box center [146, 51] width 243 height 38
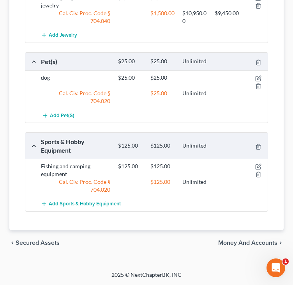
scroll to position [514, 0]
click at [44, 241] on span "Secured Assets" at bounding box center [38, 243] width 44 height 6
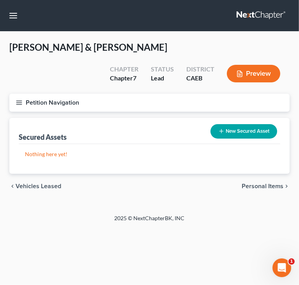
click at [21, 103] on icon "button" at bounding box center [19, 102] width 7 height 7
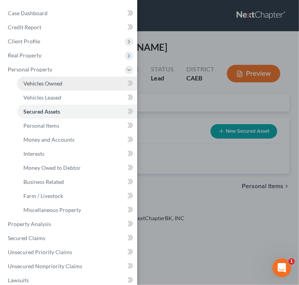
click at [51, 83] on span "Vehicles Owned" at bounding box center [42, 83] width 39 height 7
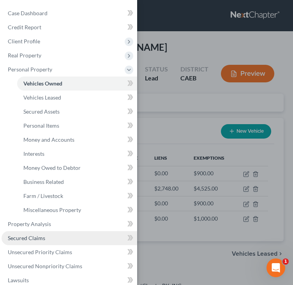
click at [39, 236] on span "Secured Claims" at bounding box center [26, 237] width 37 height 7
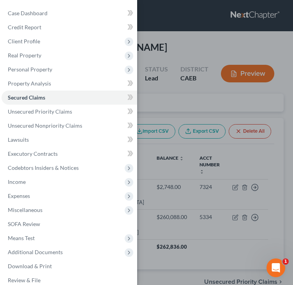
click at [197, 101] on div "Case Dashboard Payments Invoices Payments Payments Credit Report Client Profile" at bounding box center [146, 142] width 293 height 285
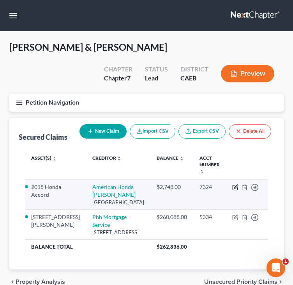
click at [234, 185] on icon "button" at bounding box center [236, 187] width 4 height 4
select select "45"
select select "0"
select select "8"
select select "2"
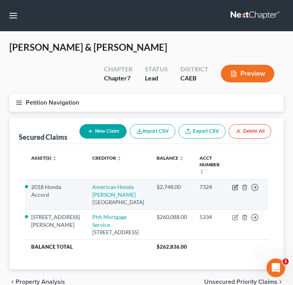
select select "2"
select select "0"
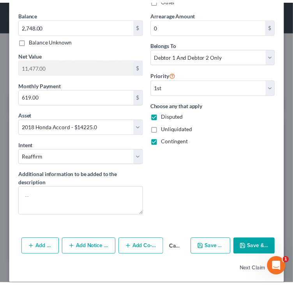
scroll to position [376, 0]
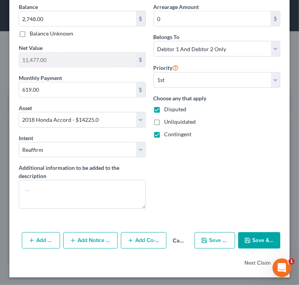
click at [175, 238] on button "Cancel" at bounding box center [179, 241] width 25 height 16
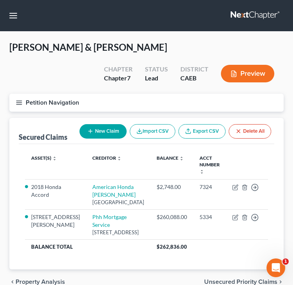
click at [20, 102] on icon "button" at bounding box center [19, 102] width 7 height 7
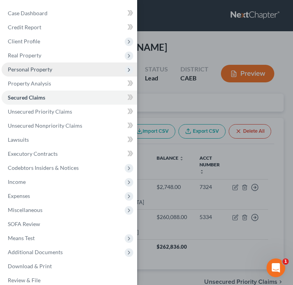
click at [37, 69] on span "Personal Property" at bounding box center [30, 69] width 44 height 7
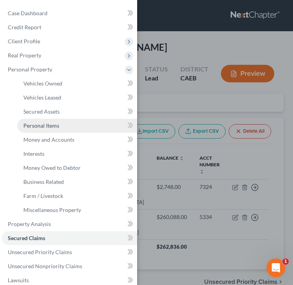
click at [39, 126] on span "Personal Items" at bounding box center [41, 125] width 36 height 7
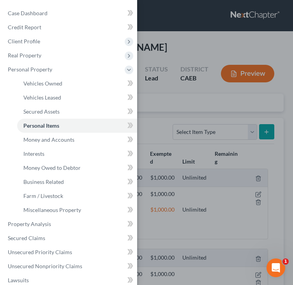
click at [185, 44] on div "Case Dashboard Payments Invoices Payments Payments Credit Report Client Profile" at bounding box center [146, 142] width 293 height 285
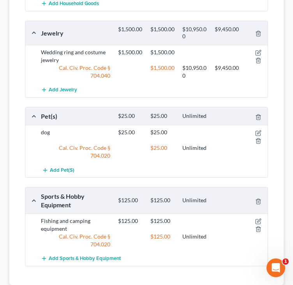
scroll to position [468, 0]
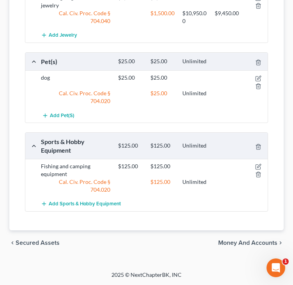
scroll to position [514, 0]
click at [235, 242] on span "Money and Accounts" at bounding box center [247, 243] width 59 height 6
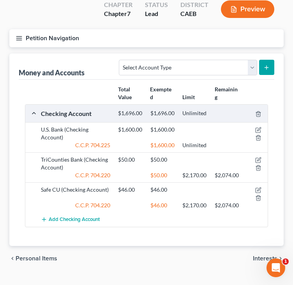
scroll to position [78, 0]
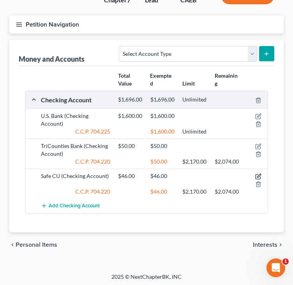
click at [259, 178] on icon "button" at bounding box center [259, 176] width 4 height 4
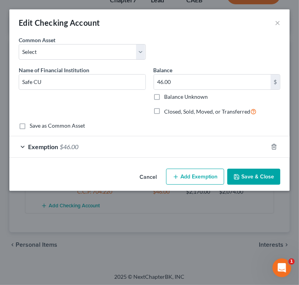
click at [101, 73] on div "Name of Financial Institution * Safe CU" at bounding box center [82, 78] width 127 height 24
click at [98, 78] on input "Safe CU" at bounding box center [82, 82] width 126 height 15
type input "Safe CU - 8994"
click at [252, 176] on button "Save & Close" at bounding box center [253, 177] width 53 height 16
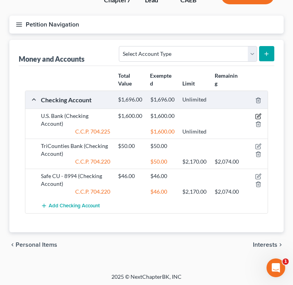
click at [257, 119] on icon "button" at bounding box center [259, 116] width 6 height 6
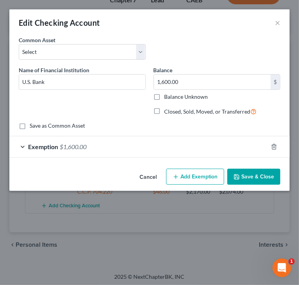
click at [147, 174] on button "Cancel" at bounding box center [148, 177] width 30 height 16
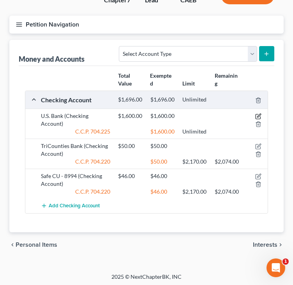
click at [258, 119] on icon "button" at bounding box center [259, 116] width 6 height 6
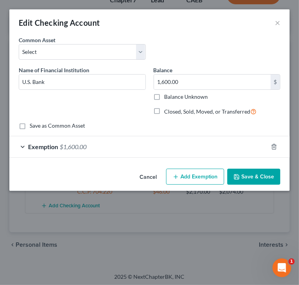
click at [165, 112] on label "Closed, Sold, Moved, or Transferred" at bounding box center [211, 111] width 92 height 9
click at [168, 112] on input "Closed, Sold, Moved, or Transferred" at bounding box center [170, 109] width 5 height 5
checkbox input "true"
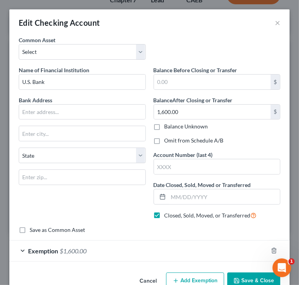
click at [165, 141] on label "Omit from Schedule A/B" at bounding box center [194, 141] width 59 height 8
click at [168, 141] on input "Omit from Schedule A/B" at bounding box center [170, 139] width 5 height 5
checkbox input "true"
click at [217, 169] on input "text" at bounding box center [217, 166] width 126 height 15
type input "1155"
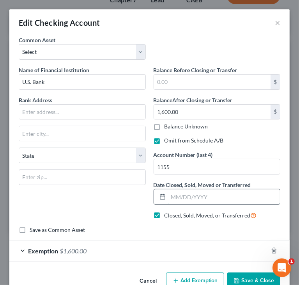
click at [186, 197] on input "text" at bounding box center [225, 196] width 112 height 15
type input "09/24/2024"
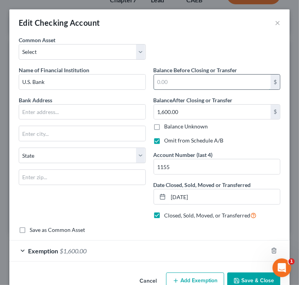
click at [192, 75] on input "text" at bounding box center [212, 82] width 117 height 15
type input "1,600"
drag, startPoint x: 181, startPoint y: 83, endPoint x: 131, endPoint y: 91, distance: 50.2
click at [131, 91] on div "Name of Financial Institution * U.S. Bank Bank Address State AL AK AR AZ CA CO …" at bounding box center [150, 146] width 270 height 160
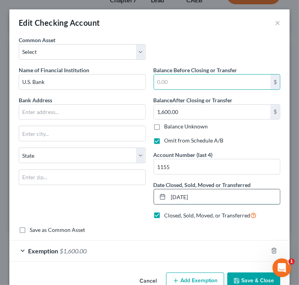
click at [183, 194] on input "09/24/2024" at bounding box center [225, 196] width 112 height 15
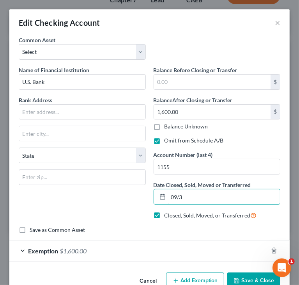
type input "[DATE]"
click at [243, 280] on button "Save & Close" at bounding box center [253, 280] width 53 height 16
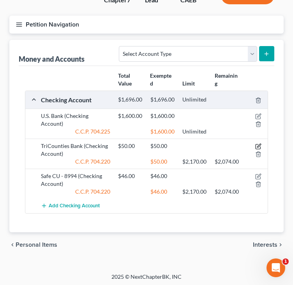
click at [259, 147] on icon "button" at bounding box center [259, 146] width 4 height 4
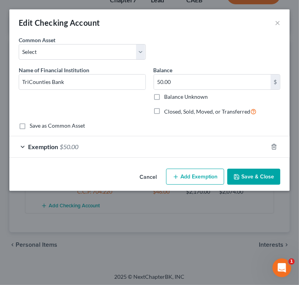
click at [148, 176] on button "Cancel" at bounding box center [148, 177] width 30 height 16
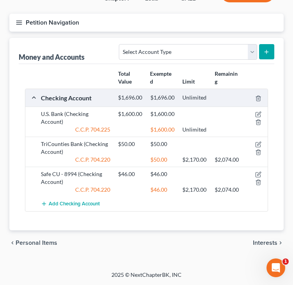
scroll to position [109, 0]
click at [254, 241] on span "Interests" at bounding box center [265, 243] width 25 height 6
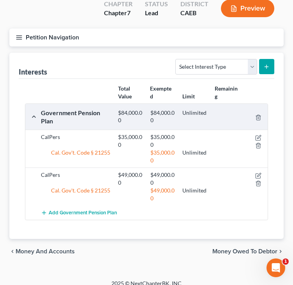
scroll to position [73, 0]
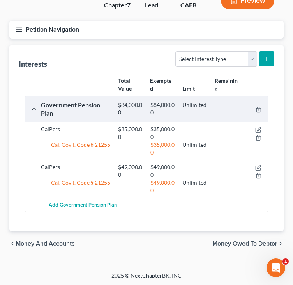
click at [48, 242] on span "Money and Accounts" at bounding box center [45, 243] width 59 height 6
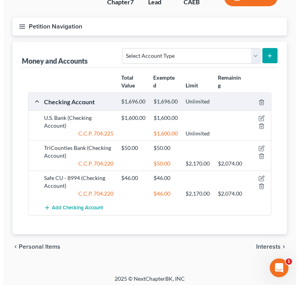
scroll to position [78, 0]
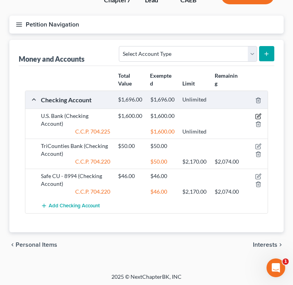
click at [259, 119] on icon "button" at bounding box center [259, 116] width 6 height 6
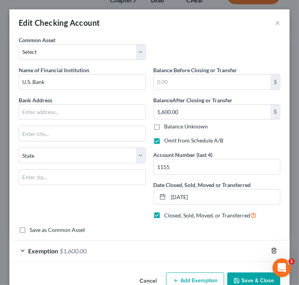
click at [272, 249] on polyline "button" at bounding box center [274, 249] width 5 height 0
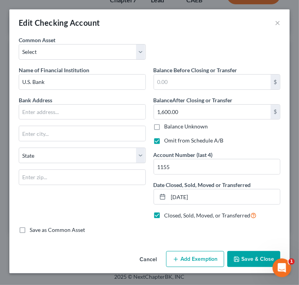
click at [248, 256] on button "Save & Close" at bounding box center [253, 259] width 53 height 16
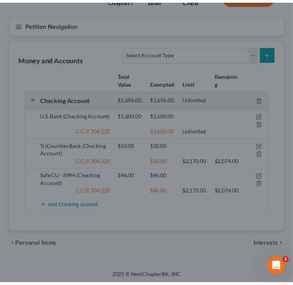
scroll to position [71, 0]
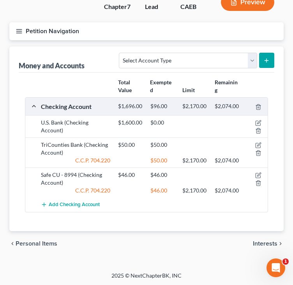
click at [18, 33] on line "button" at bounding box center [18, 33] width 5 height 0
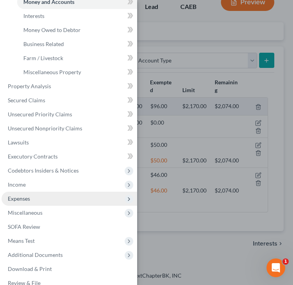
scroll to position [149, 0]
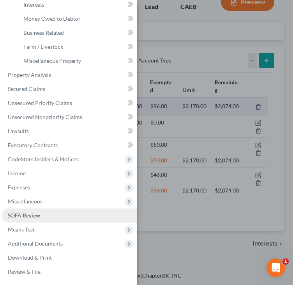
click at [36, 216] on span "SOFA Review" at bounding box center [24, 215] width 32 height 7
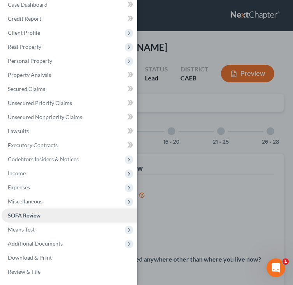
scroll to position [9, 0]
click at [250, 120] on div "Case Dashboard Payments Invoices Payments Payments Credit Report Client Profile" at bounding box center [146, 142] width 293 height 285
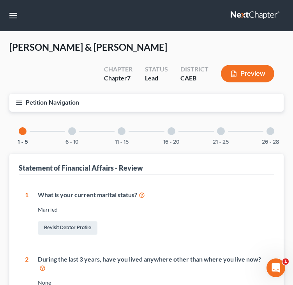
click at [121, 130] on div at bounding box center [122, 131] width 8 height 8
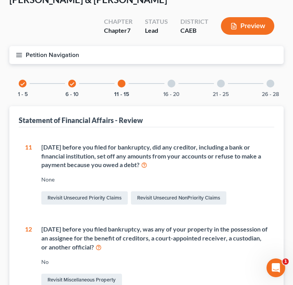
scroll to position [2, 0]
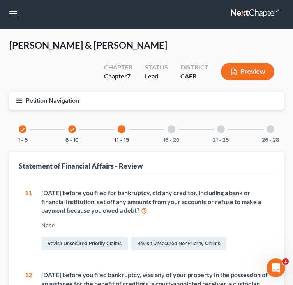
click at [172, 128] on div at bounding box center [172, 129] width 8 height 8
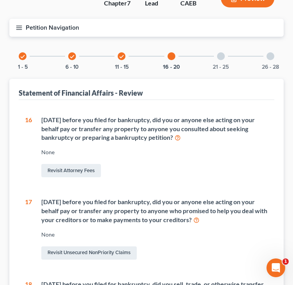
scroll to position [80, 0]
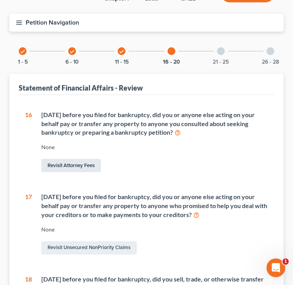
click at [85, 164] on link "Revisit Attorney Fees" at bounding box center [71, 165] width 60 height 13
select select "0"
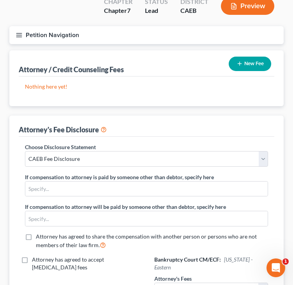
scroll to position [78, 0]
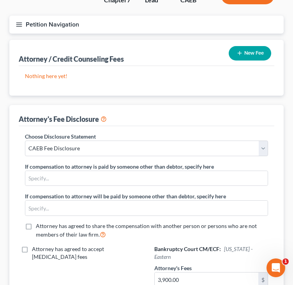
click at [243, 52] on button "New Fee" at bounding box center [250, 53] width 43 height 14
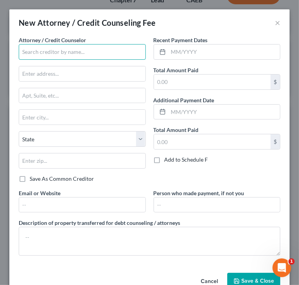
click at [91, 55] on input "text" at bounding box center [82, 52] width 127 height 16
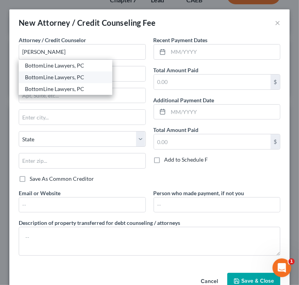
click at [64, 78] on div "BottomLine Lawyers, PC" at bounding box center [65, 77] width 81 height 8
type input "BottomLine Lawyers, PC"
type input "440 N Barranca Avenue"
type input "2045"
type input "Covina"
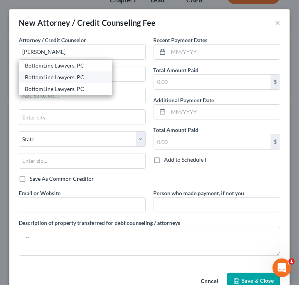
select select "4"
type input "91723"
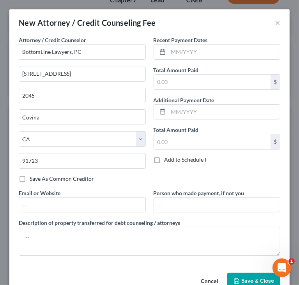
click at [244, 280] on span "Save & Close" at bounding box center [257, 280] width 33 height 7
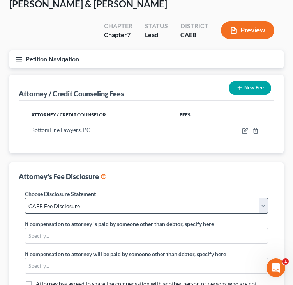
scroll to position [37, 0]
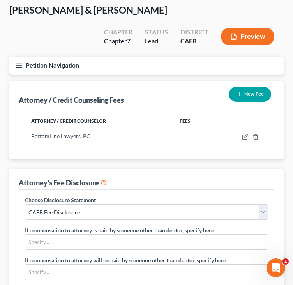
click at [17, 66] on icon "button" at bounding box center [19, 65] width 7 height 7
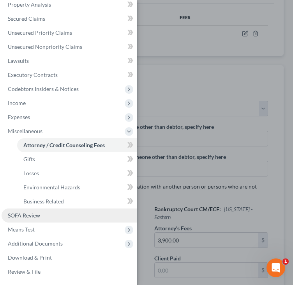
scroll to position [154, 0]
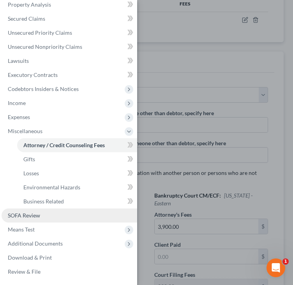
click at [12, 216] on span "SOFA Review" at bounding box center [24, 215] width 32 height 7
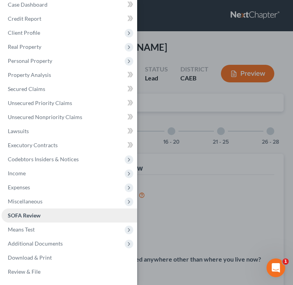
scroll to position [9, 0]
click at [171, 131] on div "Case Dashboard Payments Invoices Payments Payments Credit Report Client Profile" at bounding box center [146, 142] width 293 height 285
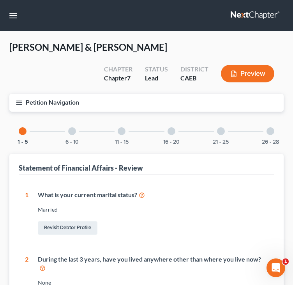
click at [172, 132] on div at bounding box center [172, 131] width 8 height 8
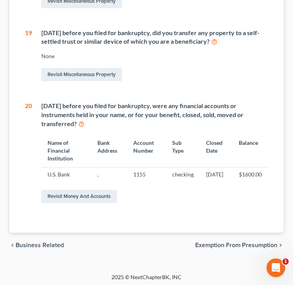
scroll to position [468, 0]
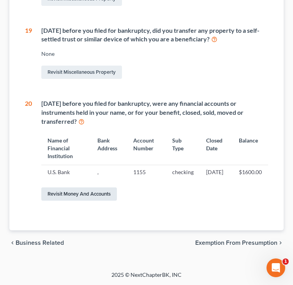
click at [80, 201] on link "Revisit Money and Accounts" at bounding box center [79, 193] width 76 height 13
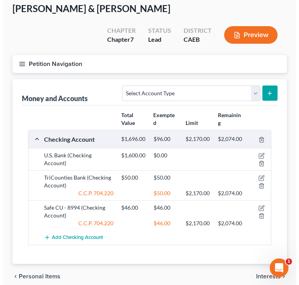
scroll to position [39, 0]
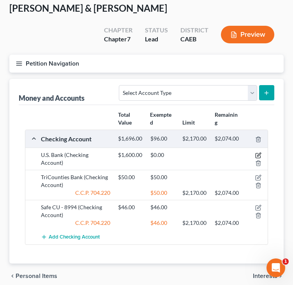
click at [257, 158] on icon "button" at bounding box center [259, 155] width 6 height 6
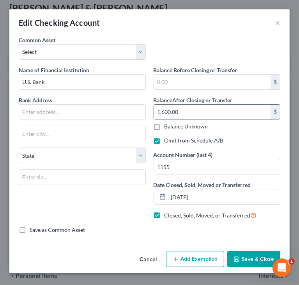
click at [202, 111] on input "1,600.00" at bounding box center [212, 112] width 117 height 15
type input "45"
click at [249, 263] on button "Save & Close" at bounding box center [253, 259] width 53 height 16
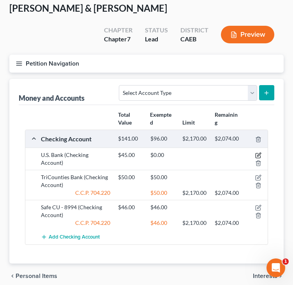
click at [259, 158] on icon "button" at bounding box center [259, 155] width 6 height 6
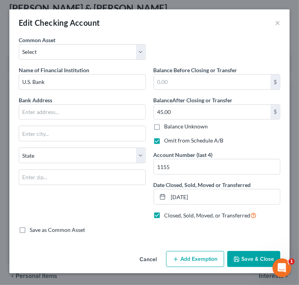
click at [184, 258] on button "Add Exemption" at bounding box center [195, 259] width 58 height 16
select select "2"
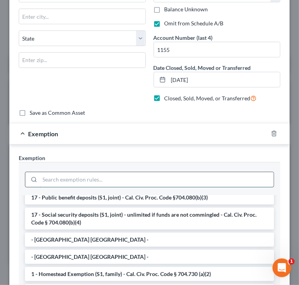
click at [153, 178] on input "search" at bounding box center [157, 179] width 234 height 15
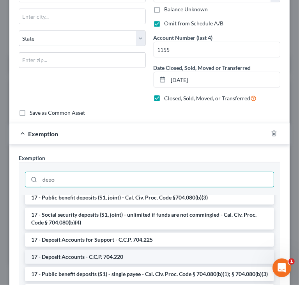
type input "depo"
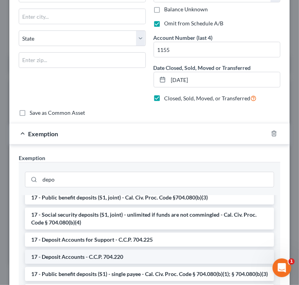
click at [105, 261] on li "17 - Deposit Accounts - C.C.P. 704.220" at bounding box center [149, 257] width 249 height 14
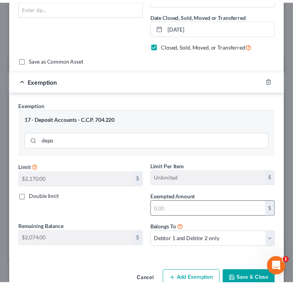
scroll to position [187, 0]
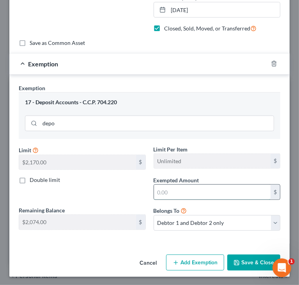
click at [241, 192] on input "text" at bounding box center [212, 192] width 117 height 15
type input "45"
click at [249, 258] on button "Save & Close" at bounding box center [253, 262] width 53 height 16
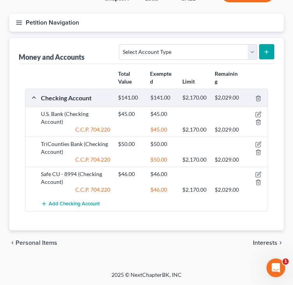
scroll to position [109, 0]
click at [270, 242] on span "Interests" at bounding box center [265, 243] width 25 height 6
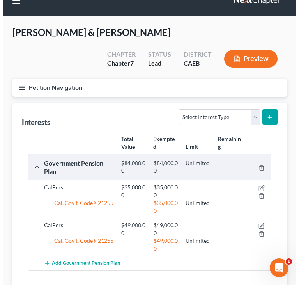
scroll to position [39, 0]
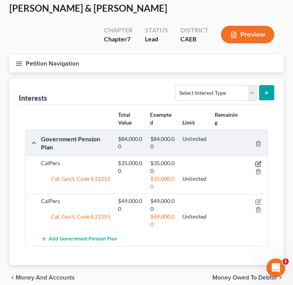
click at [258, 164] on icon "button" at bounding box center [259, 163] width 4 height 4
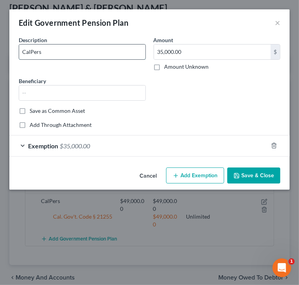
drag, startPoint x: 33, startPoint y: 52, endPoint x: 64, endPoint y: 54, distance: 30.5
click at [51, 54] on input "CalPers" at bounding box center [82, 51] width 126 height 15
type input "CalPERS ([PERSON_NAME][GEOGRAPHIC_DATA])"
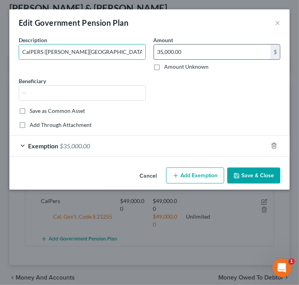
click at [208, 55] on input "35,000.00" at bounding box center [212, 51] width 117 height 15
type input "43,583"
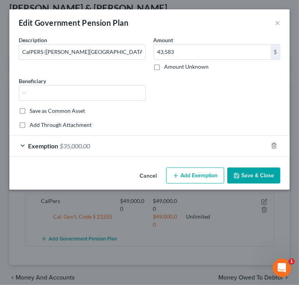
click at [44, 145] on span "Exemption" at bounding box center [43, 145] width 30 height 7
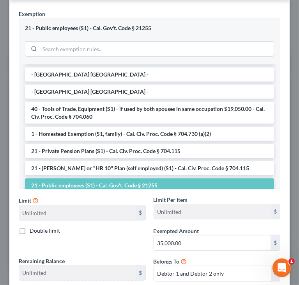
scroll to position [195, 0]
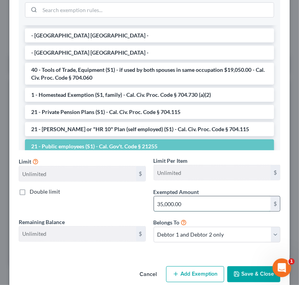
click at [229, 201] on input "35,000.00" at bounding box center [212, 203] width 117 height 15
type input "43,583"
click at [253, 275] on button "Save & Close" at bounding box center [253, 274] width 53 height 16
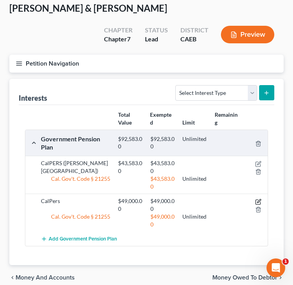
click at [257, 199] on icon "button" at bounding box center [258, 201] width 5 height 5
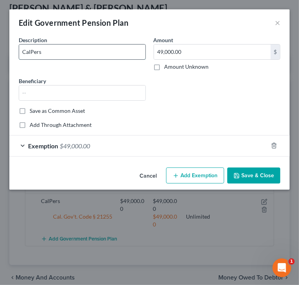
click at [114, 53] on input "CalPers" at bounding box center [82, 51] width 126 height 15
type input "CalPERS ([PERSON_NAME])"
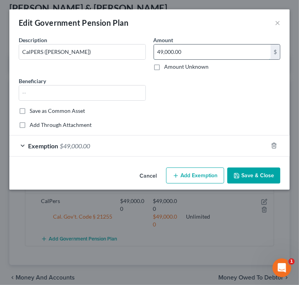
click at [202, 50] on input "49,000.00" at bounding box center [212, 51] width 117 height 15
type input "57,201"
click at [34, 145] on span "Exemption" at bounding box center [43, 145] width 30 height 7
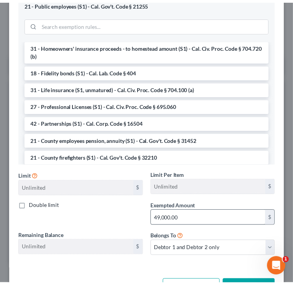
scroll to position [207, 0]
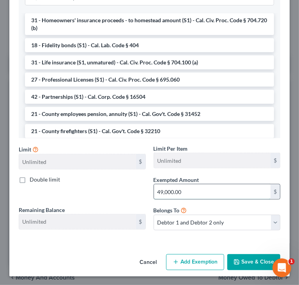
click at [238, 192] on input "49,000.00" at bounding box center [212, 191] width 117 height 15
type input "57,201"
click at [245, 264] on button "Save & Close" at bounding box center [253, 262] width 53 height 16
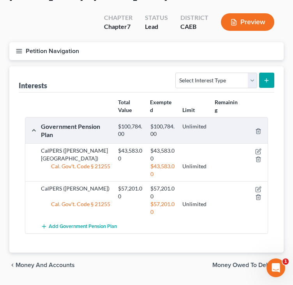
scroll to position [73, 0]
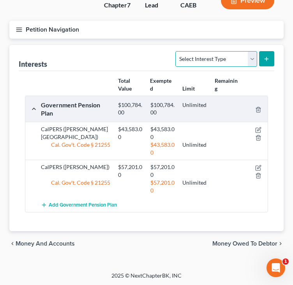
click at [256, 57] on select "Select Interest Type 401K Annuity Bond Education IRA Government Bond Government…" at bounding box center [217, 59] width 82 height 16
select select "other_retirement_plan"
click at [177, 51] on select "Select Interest Type 401K Annuity Bond Education IRA Government Bond Government…" at bounding box center [217, 59] width 82 height 16
click at [266, 59] on icon "submit" at bounding box center [267, 59] width 6 height 6
click at [262, 60] on button "submit" at bounding box center [266, 58] width 15 height 15
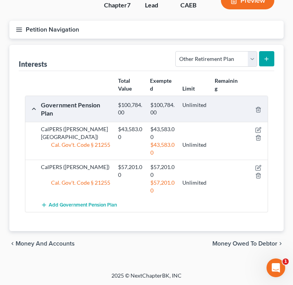
click at [262, 60] on button "submit" at bounding box center [266, 58] width 15 height 15
click at [59, 242] on span "Money and Accounts" at bounding box center [45, 243] width 59 height 6
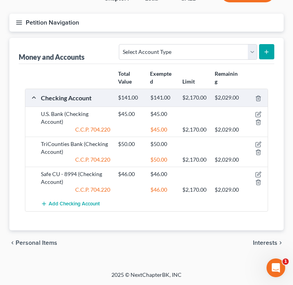
scroll to position [109, 0]
click at [256, 242] on span "Interests" at bounding box center [265, 243] width 25 height 6
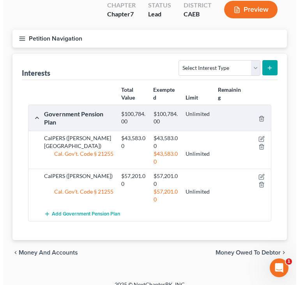
scroll to position [73, 0]
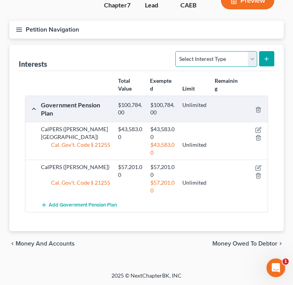
click at [250, 62] on select "Select Interest Type 401K Annuity Bond Education IRA Government Bond Government…" at bounding box center [217, 59] width 82 height 16
select select "other_retirement_plan"
click at [177, 51] on select "Select Interest Type 401K Annuity Bond Education IRA Government Bond Government…" at bounding box center [217, 59] width 82 height 16
click at [265, 59] on line "submit" at bounding box center [267, 59] width 4 height 0
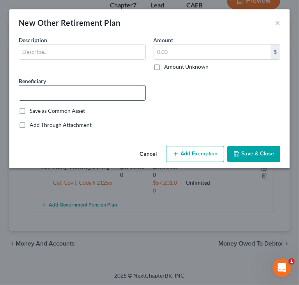
click at [122, 94] on input "text" at bounding box center [82, 92] width 126 height 15
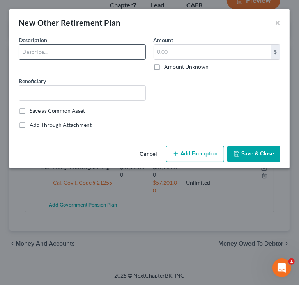
click at [108, 50] on input "text" at bounding box center [82, 51] width 126 height 15
type input "Placer County Deferred Compensation - Empower ([PERSON_NAME])"
click at [75, 53] on input "Placer County Deferred Compensation - Empower ([PERSON_NAME])" at bounding box center [82, 51] width 126 height 15
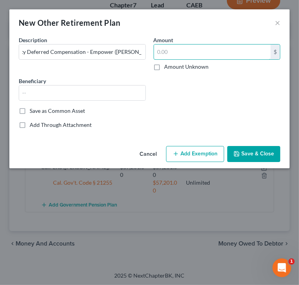
scroll to position [0, 0]
type input "14,392"
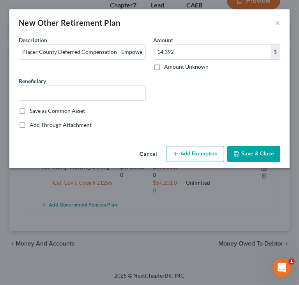
click at [186, 152] on button "Add Exemption" at bounding box center [195, 154] width 58 height 16
select select "2"
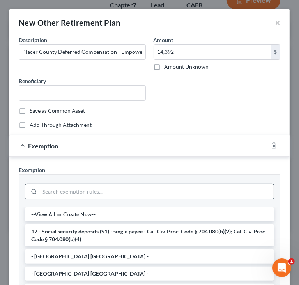
click at [63, 191] on input "search" at bounding box center [157, 191] width 234 height 15
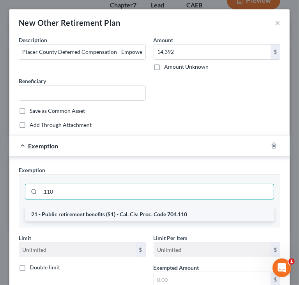
type input ".110"
click at [158, 211] on li "21 - Public retirement benefits (S1) - Cal. Civ. Proc. Code 704.110" at bounding box center [149, 214] width 249 height 14
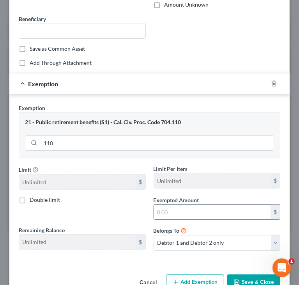
scroll to position [43, 0]
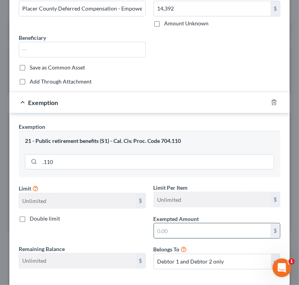
click at [191, 230] on input "text" at bounding box center [212, 230] width 117 height 15
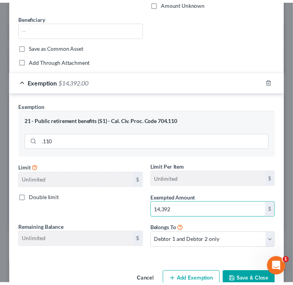
scroll to position [82, 0]
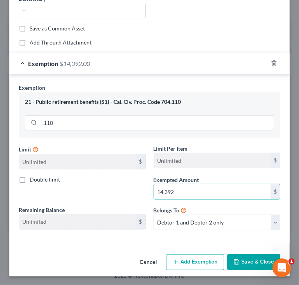
type input "14,392"
click at [243, 257] on button "Save & Close" at bounding box center [253, 262] width 53 height 16
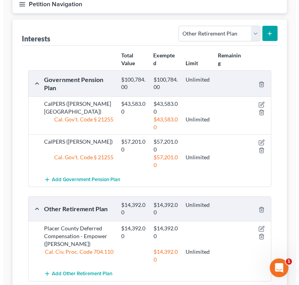
scroll to position [112, 0]
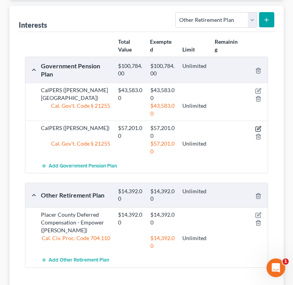
click at [259, 128] on icon "button" at bounding box center [259, 128] width 4 height 4
select select "2"
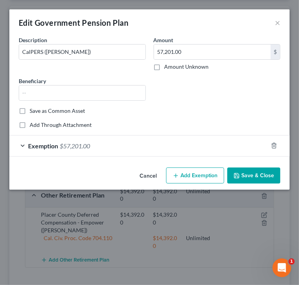
click at [51, 147] on span "Exemption" at bounding box center [43, 145] width 30 height 7
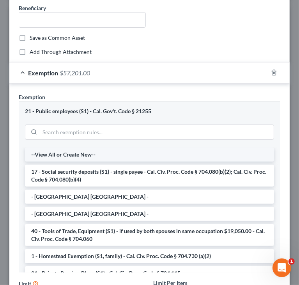
scroll to position [78, 0]
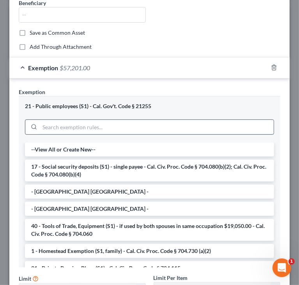
click at [137, 124] on input "search" at bounding box center [157, 127] width 234 height 15
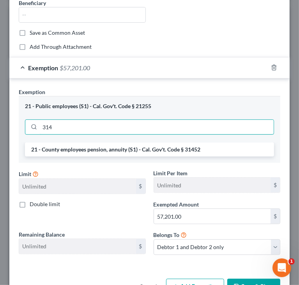
type input "314"
click at [62, 266] on div "An exemption set must first be selected from the Filing Information section. Co…" at bounding box center [149, 117] width 280 height 318
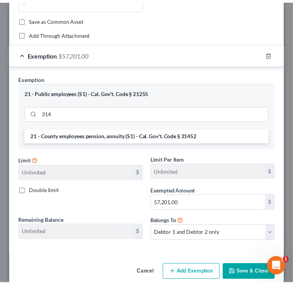
scroll to position [103, 0]
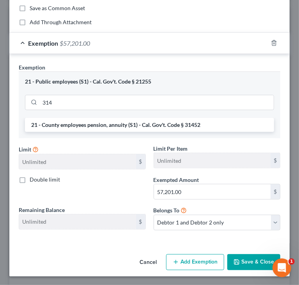
click at [142, 259] on button "Cancel" at bounding box center [148, 263] width 30 height 16
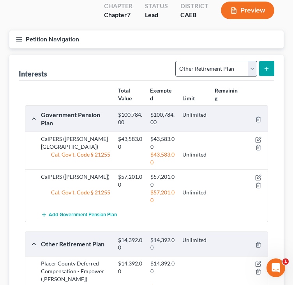
scroll to position [50, 0]
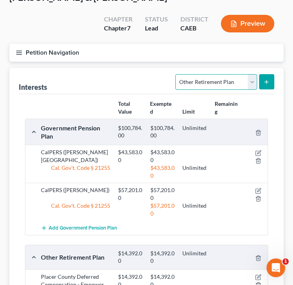
click at [232, 82] on select "Select Interest Type 401K Annuity Bond Education IRA Government Bond Government…" at bounding box center [217, 82] width 82 height 16
select select "stock"
click at [177, 74] on select "Select Interest Type 401K Annuity Bond Education IRA Government Bond Government…" at bounding box center [217, 82] width 82 height 16
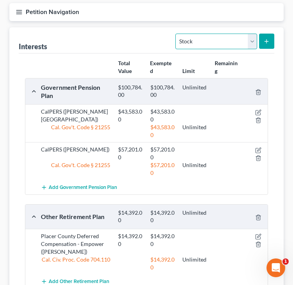
scroll to position [89, 0]
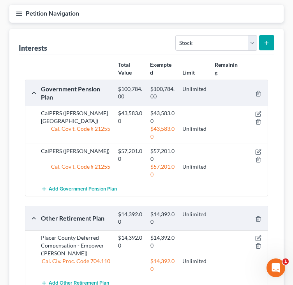
click at [270, 40] on icon "submit" at bounding box center [267, 43] width 6 height 6
click at [267, 41] on icon "submit" at bounding box center [267, 43] width 6 height 6
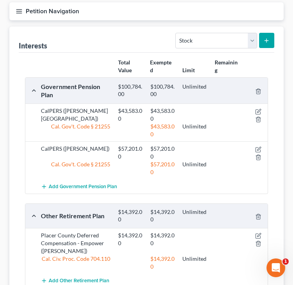
scroll to position [167, 0]
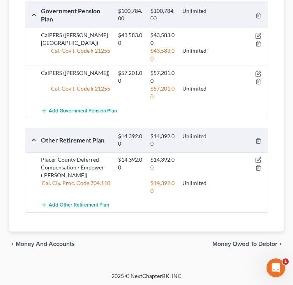
click at [37, 241] on span "Money and Accounts" at bounding box center [45, 244] width 59 height 6
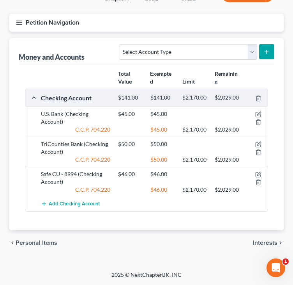
scroll to position [109, 0]
click at [268, 242] on span "Interests" at bounding box center [265, 243] width 25 height 6
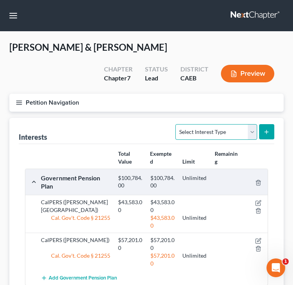
click at [219, 129] on select "Select Interest Type 401K Annuity Bond Education IRA Government Bond Government…" at bounding box center [217, 132] width 82 height 16
select select "stock"
click at [177, 124] on select "Select Interest Type 401K Annuity Bond Education IRA Government Bond Government…" at bounding box center [217, 132] width 82 height 16
click at [266, 132] on line "submit" at bounding box center [267, 132] width 4 height 0
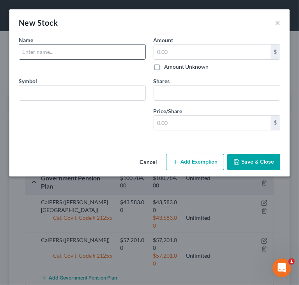
click at [98, 54] on input "text" at bounding box center [82, 51] width 126 height 15
type input "UBS - Company Sponsored Stock Plan"
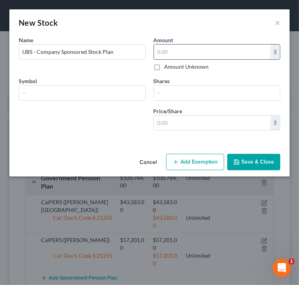
click at [218, 52] on input "text" at bounding box center [212, 51] width 117 height 15
type input "1,812"
click at [191, 162] on button "Add Exemption" at bounding box center [195, 162] width 58 height 16
select select "2"
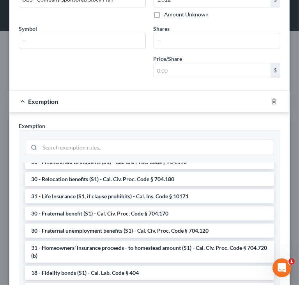
scroll to position [39, 0]
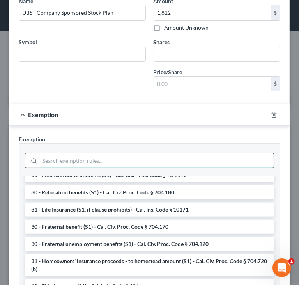
click at [166, 161] on input "search" at bounding box center [157, 160] width 234 height 15
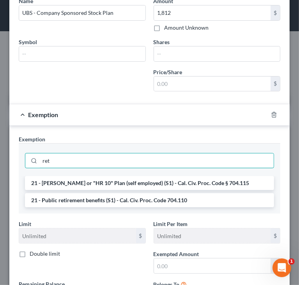
drag, startPoint x: 95, startPoint y: 163, endPoint x: 21, endPoint y: 178, distance: 75.6
click at [21, 178] on div "ret 21 - KEOGH or "HR 10" Plan (self employed) (S1) - Cal. Civ. Proc. Code § 70…" at bounding box center [150, 178] width 262 height 71
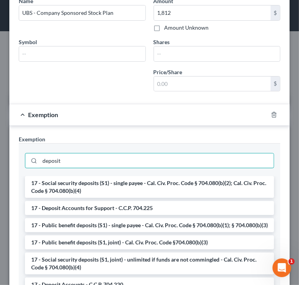
drag, startPoint x: 108, startPoint y: 153, endPoint x: 9, endPoint y: 175, distance: 101.0
click at [9, 174] on div "Exemption Set must be selected for CA. Exemption * deposit 17 - Social security…" at bounding box center [149, 264] width 280 height 276
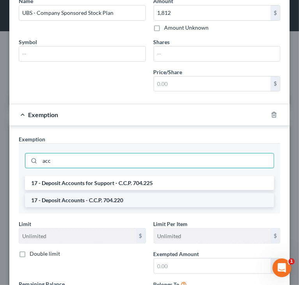
type input "acc"
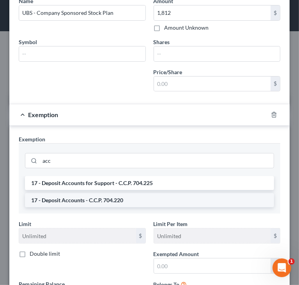
click at [76, 198] on li "17 - Deposit Accounts - C.C.P. 704.220" at bounding box center [149, 200] width 249 height 14
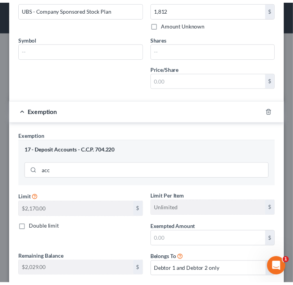
scroll to position [91, 0]
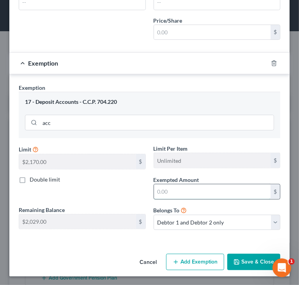
click at [208, 193] on input "text" at bounding box center [212, 191] width 117 height 15
type input "1,812"
click at [245, 258] on button "Save & Close" at bounding box center [253, 262] width 53 height 16
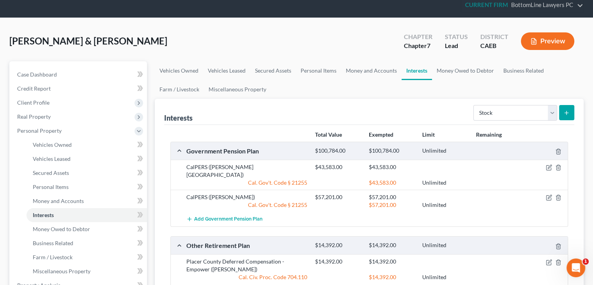
scroll to position [0, 0]
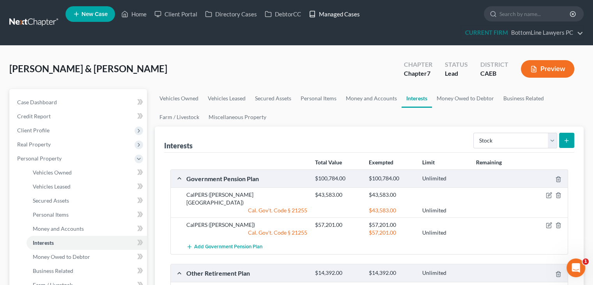
click at [341, 12] on link "Managed Cases" at bounding box center [334, 14] width 59 height 14
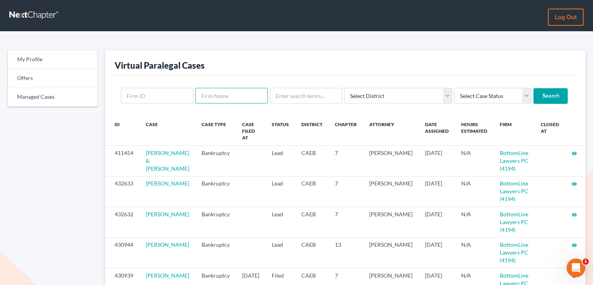
click at [229, 95] on input "text" at bounding box center [231, 96] width 73 height 16
click at [295, 95] on input "text" at bounding box center [306, 96] width 73 height 16
type input "[PERSON_NAME]"
click at [534, 94] on input "Search" at bounding box center [551, 96] width 34 height 16
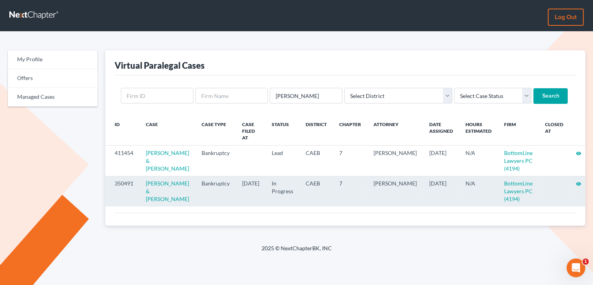
click at [576, 185] on icon "visibility" at bounding box center [578, 183] width 5 height 5
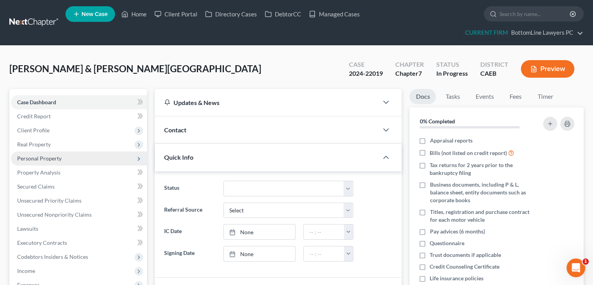
click at [52, 156] on span "Personal Property" at bounding box center [39, 158] width 44 height 7
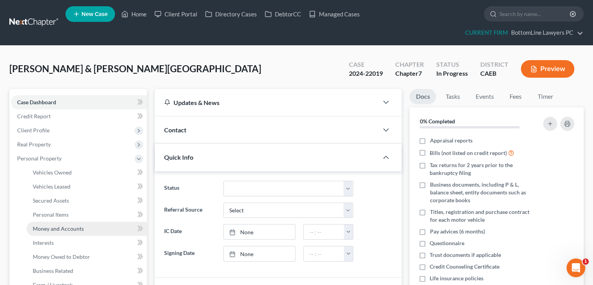
click at [64, 228] on span "Money and Accounts" at bounding box center [58, 228] width 51 height 7
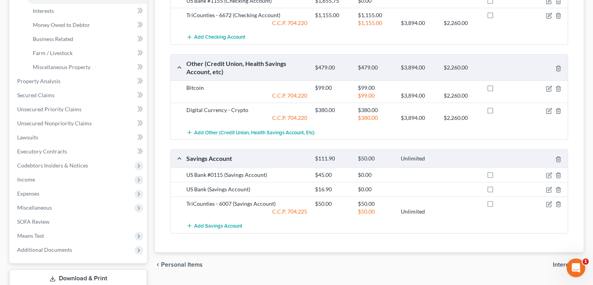
scroll to position [234, 0]
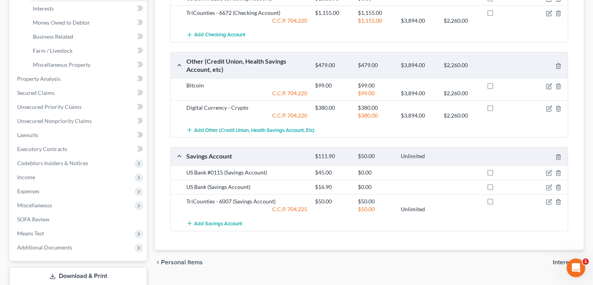
click at [559, 260] on span "Interests" at bounding box center [565, 262] width 25 height 6
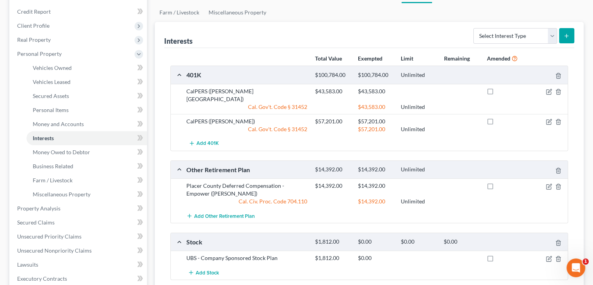
scroll to position [117, 0]
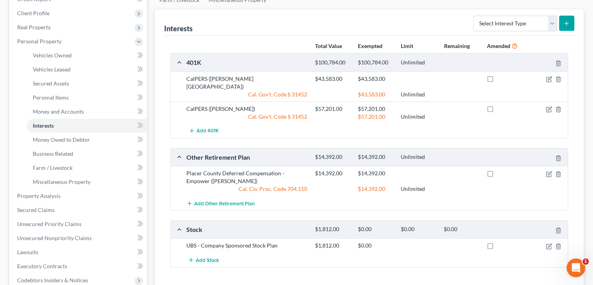
click at [242, 27] on div "Interests Select Interest Type 401K Annuity Bond Education IRA Government Bond …" at bounding box center [369, 22] width 410 height 26
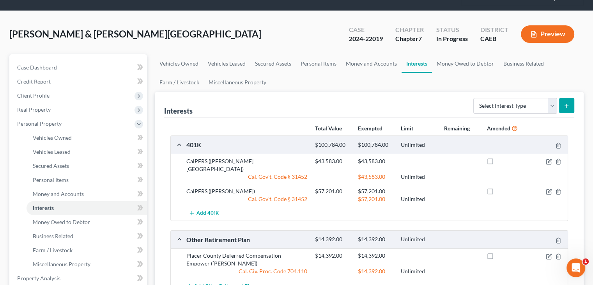
scroll to position [0, 0]
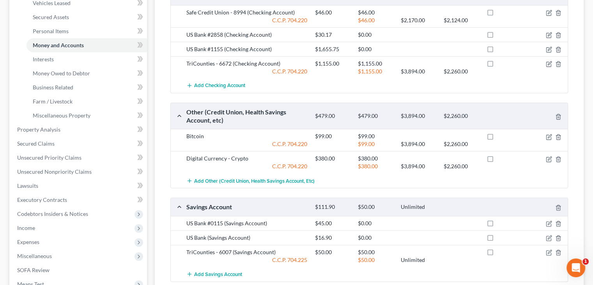
scroll to position [156, 0]
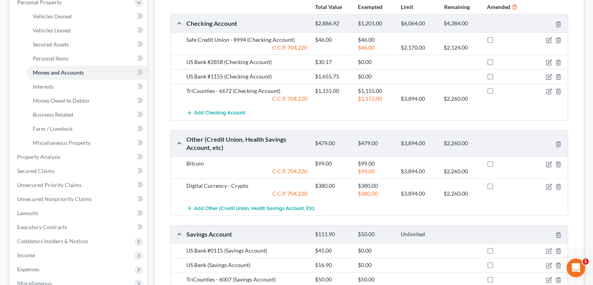
click at [165, 34] on div "Total Value Exempted Limit Remaining Amended Checking Account $2,886.92 $1,201.…" at bounding box center [369, 161] width 410 height 331
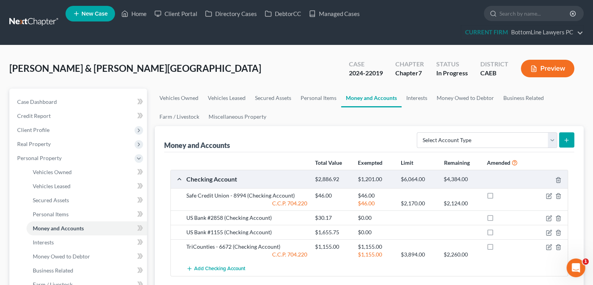
scroll to position [0, 0]
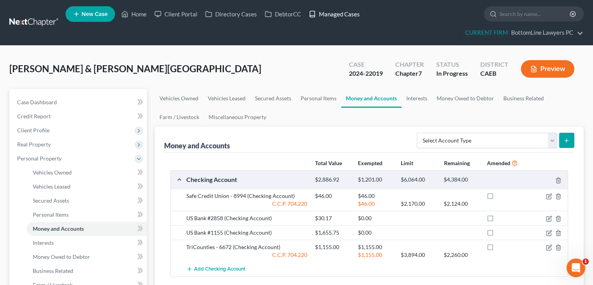
click at [343, 12] on link "Managed Cases" at bounding box center [334, 14] width 59 height 14
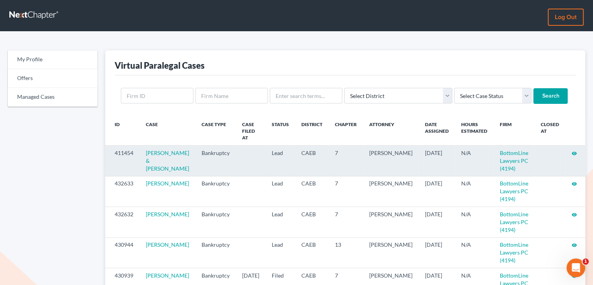
click at [574, 151] on icon "visibility" at bounding box center [574, 153] width 5 height 5
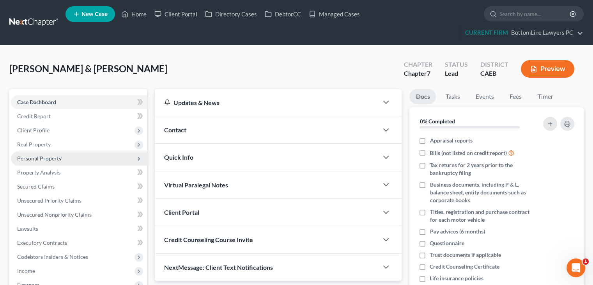
click at [45, 158] on span "Personal Property" at bounding box center [39, 158] width 44 height 7
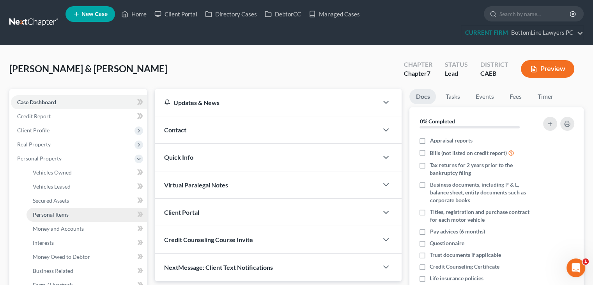
click at [55, 215] on span "Personal Items" at bounding box center [51, 214] width 36 height 7
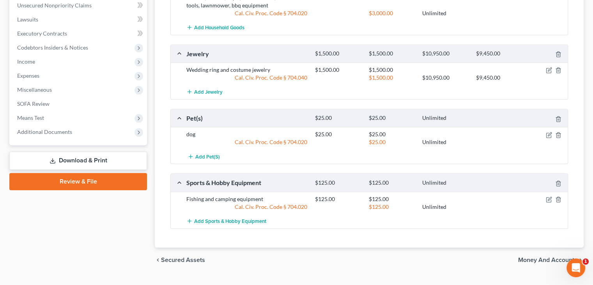
scroll to position [351, 0]
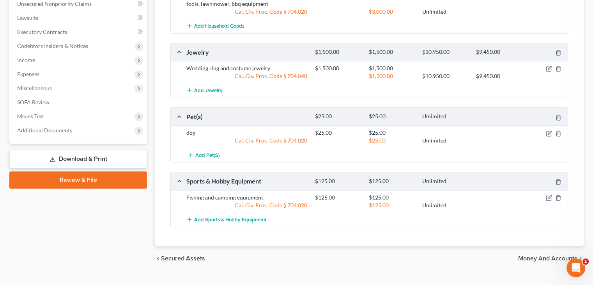
click at [547, 258] on span "Money and Accounts" at bounding box center [547, 258] width 59 height 6
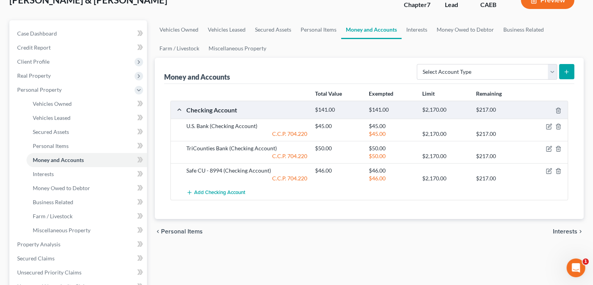
scroll to position [78, 0]
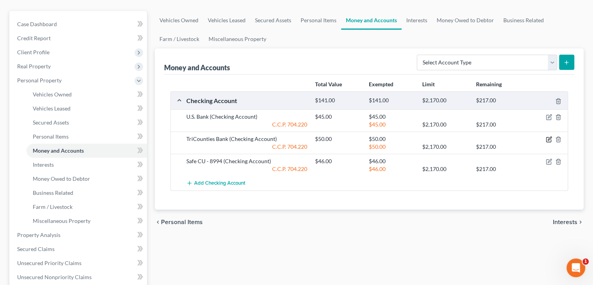
click at [549, 138] on icon "button" at bounding box center [549, 139] width 6 height 6
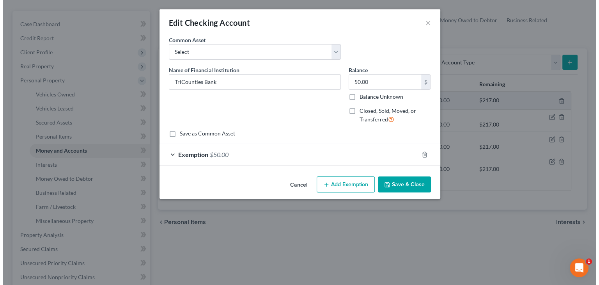
scroll to position [64, 0]
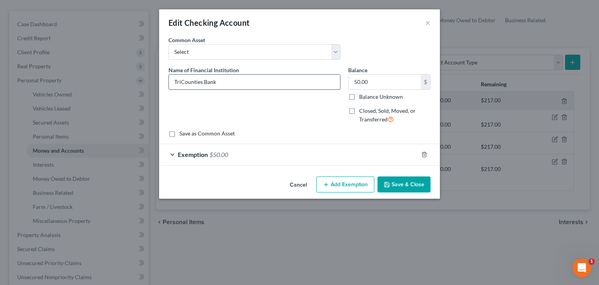
click at [269, 80] on input "TriCounties Bank" at bounding box center [254, 82] width 171 height 15
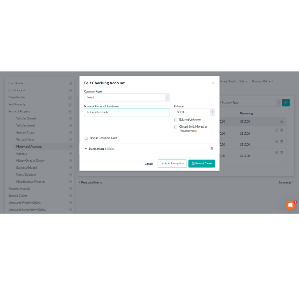
scroll to position [79, 0]
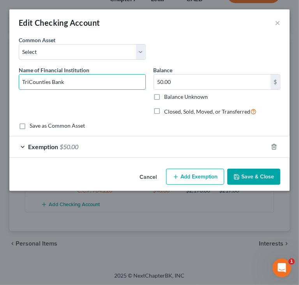
click at [140, 178] on button "Cancel" at bounding box center [148, 177] width 30 height 16
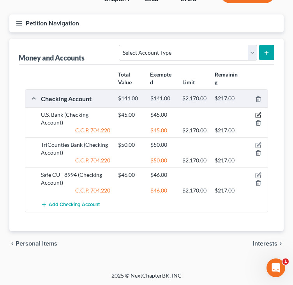
click at [259, 118] on icon "button" at bounding box center [259, 115] width 6 height 6
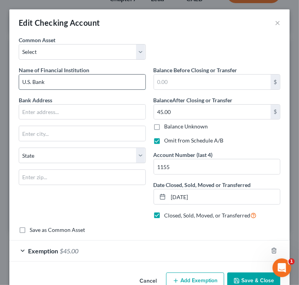
click at [94, 86] on input "U.S. Bank" at bounding box center [82, 82] width 126 height 15
type input "U.S. Bank - 1155"
click at [237, 277] on button "Save & Close" at bounding box center [253, 280] width 53 height 16
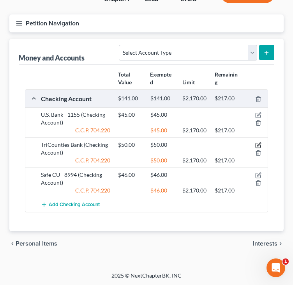
click at [259, 148] on icon "button" at bounding box center [259, 145] width 6 height 6
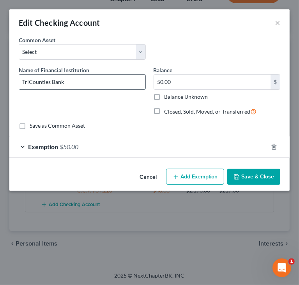
click at [92, 80] on input "TriCounties Bank" at bounding box center [82, 82] width 126 height 15
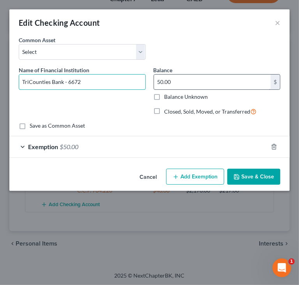
type input "TriCounties Bank - 6672"
click at [236, 83] on input "50.00" at bounding box center [212, 82] width 117 height 15
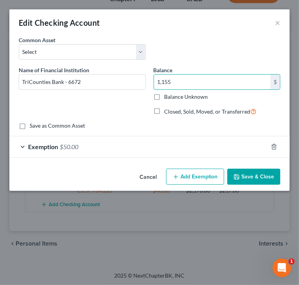
type input "1,155"
click at [66, 144] on span "$50.00" at bounding box center [69, 146] width 19 height 7
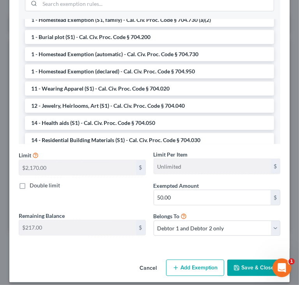
scroll to position [208, 0]
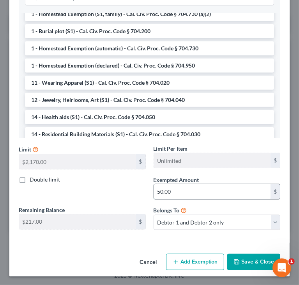
click at [227, 192] on input "50.00" at bounding box center [212, 191] width 117 height 15
type input "1,155"
click at [245, 263] on button "Save & Close" at bounding box center [253, 262] width 53 height 16
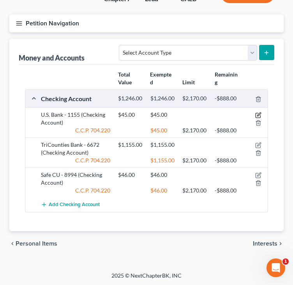
click at [258, 118] on icon "button" at bounding box center [259, 115] width 6 height 6
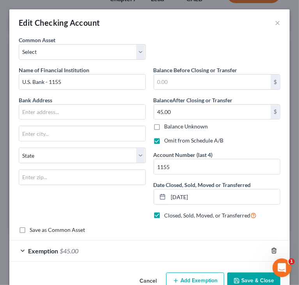
click at [271, 250] on icon "button" at bounding box center [274, 250] width 6 height 6
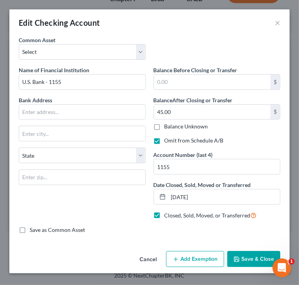
click at [259, 258] on button "Save & Close" at bounding box center [253, 259] width 53 height 16
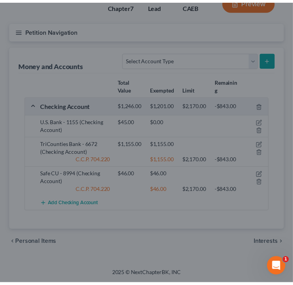
scroll to position [71, 0]
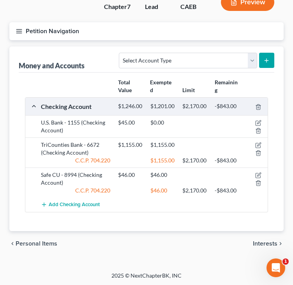
click at [21, 185] on div "Total Value Exempted Limit Remaining Checking Account $1,246.00 $1,201.00 $2,17…" at bounding box center [147, 152] width 256 height 158
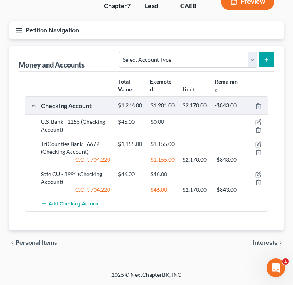
scroll to position [93, 0]
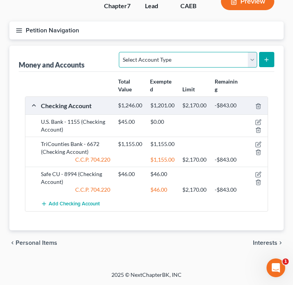
click at [250, 52] on select "Select Account Type Brokerage Cash on Hand Certificates of Deposit Checking Acc…" at bounding box center [188, 60] width 138 height 16
click at [121, 52] on select "Select Account Type Brokerage Cash on Hand Certificates of Deposit Checking Acc…" at bounding box center [188, 60] width 138 height 16
click at [254, 52] on select "Select Account Type Brokerage Cash on Hand Certificates of Deposit Checking Acc…" at bounding box center [188, 60] width 138 height 16
select select "savings"
click at [121, 52] on select "Select Account Type Brokerage Cash on Hand Certificates of Deposit Checking Acc…" at bounding box center [188, 60] width 138 height 16
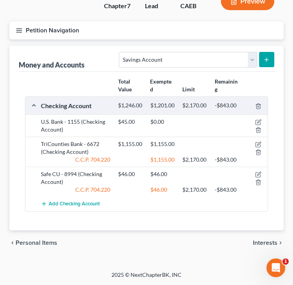
click at [261, 52] on button "submit" at bounding box center [266, 59] width 15 height 15
click at [267, 58] on line "submit" at bounding box center [267, 60] width 0 height 4
click at [43, 242] on span "Personal Items" at bounding box center [37, 243] width 42 height 6
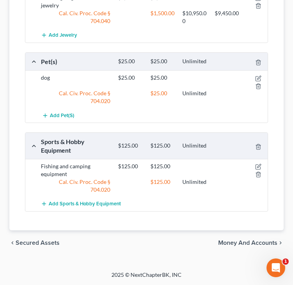
scroll to position [514, 0]
click at [252, 245] on span "Money and Accounts" at bounding box center [247, 243] width 59 height 6
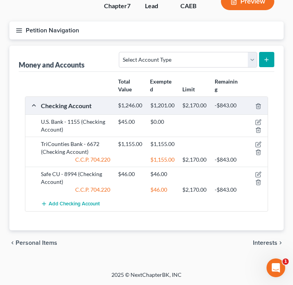
scroll to position [93, 0]
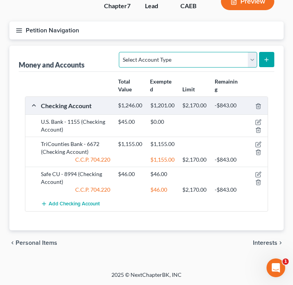
click at [256, 52] on select "Select Account Type Brokerage Cash on Hand Certificates of Deposit Checking Acc…" at bounding box center [188, 60] width 138 height 16
select select "savings"
click at [121, 52] on select "Select Account Type Brokerage Cash on Hand Certificates of Deposit Checking Acc…" at bounding box center [188, 60] width 138 height 16
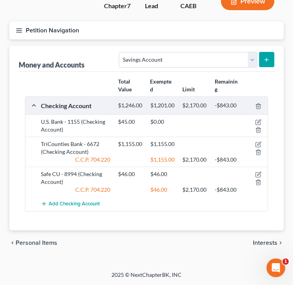
click at [264, 57] on icon "submit" at bounding box center [267, 60] width 6 height 6
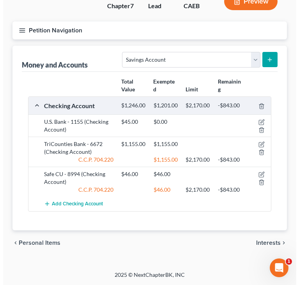
scroll to position [71, 0]
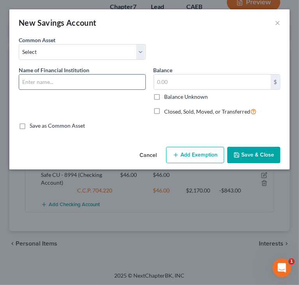
click at [120, 85] on input "text" at bounding box center [82, 82] width 126 height 15
click at [30, 80] on input "TriCounties Bank - 6007" at bounding box center [82, 82] width 126 height 15
type input "TriCounties Bank - 6007"
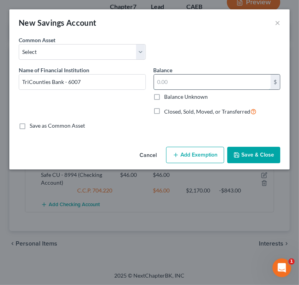
click at [200, 78] on input "text" at bounding box center [212, 82] width 117 height 15
type input "50"
click at [189, 161] on button "Add Exemption" at bounding box center [195, 155] width 58 height 16
select select "2"
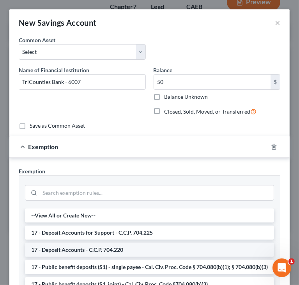
click at [96, 247] on li "17 - Deposit Accounts - C.C.P. 704.220" at bounding box center [149, 250] width 249 height 14
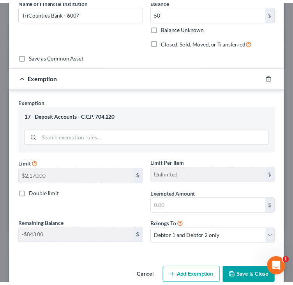
scroll to position [78, 0]
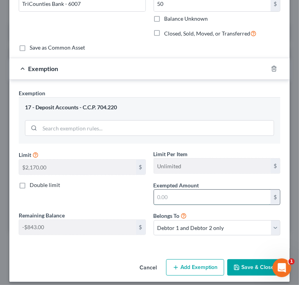
click at [218, 198] on input "text" at bounding box center [212, 197] width 117 height 15
type input "50"
click at [243, 264] on button "Save & Close" at bounding box center [253, 267] width 53 height 16
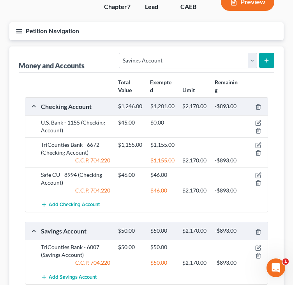
click at [21, 162] on div "Total Value Exempted Limit Remaining Checking Account $1,246.00 $1,201.00 $2,17…" at bounding box center [147, 188] width 256 height 231
click at [18, 154] on div "Money and Accounts Select Account Type Brokerage Cash on Hand Certificates of D…" at bounding box center [146, 174] width 275 height 257
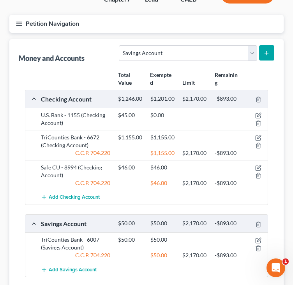
scroll to position [32, 0]
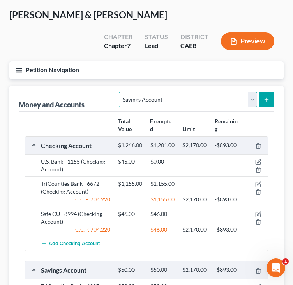
click at [216, 102] on select "Select Account Type Brokerage Cash on Hand Certificates of Deposit Checking Acc…" at bounding box center [188, 100] width 138 height 16
select select "other"
click at [121, 92] on select "Select Account Type Brokerage Cash on Hand Certificates of Deposit Checking Acc…" at bounding box center [188, 100] width 138 height 16
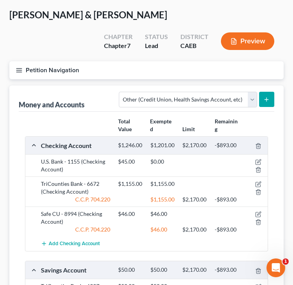
click at [266, 97] on icon "submit" at bounding box center [267, 99] width 6 height 6
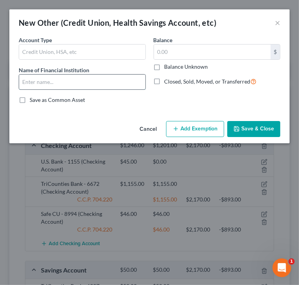
click at [112, 80] on input "text" at bounding box center [82, 82] width 126 height 15
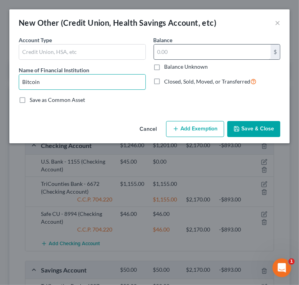
type input "Bitcoin"
click at [218, 50] on input "text" at bounding box center [212, 51] width 117 height 15
type input "99"
drag, startPoint x: 73, startPoint y: 86, endPoint x: 5, endPoint y: 91, distance: 68.0
click at [5, 91] on div "New Other (Credit Union, Health Savings Account, etc) × An exemption set must f…" at bounding box center [149, 142] width 299 height 285
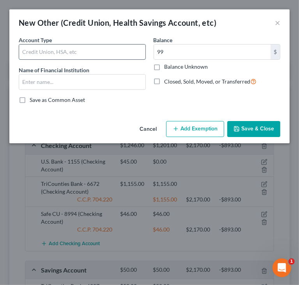
click at [38, 50] on input "text" at bounding box center [82, 51] width 126 height 15
paste input "Bitcoin"
type input "Bitcoin"
click at [248, 128] on button "Save & Close" at bounding box center [253, 129] width 53 height 16
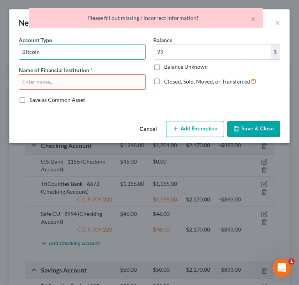
drag, startPoint x: 128, startPoint y: 54, endPoint x: 8, endPoint y: 55, distance: 120.2
click at [8, 55] on div "New Other (Credit Union, Health Savings Account, etc) × An exemption set must f…" at bounding box center [149, 142] width 299 height 285
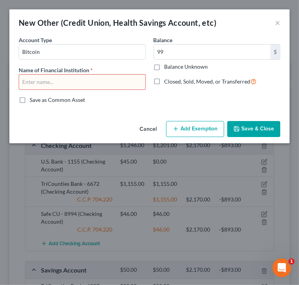
click at [147, 131] on button "Cancel" at bounding box center [148, 130] width 30 height 16
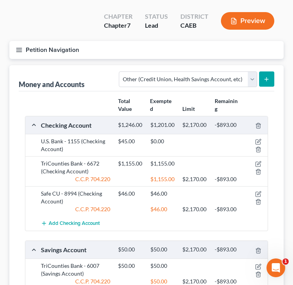
scroll to position [71, 0]
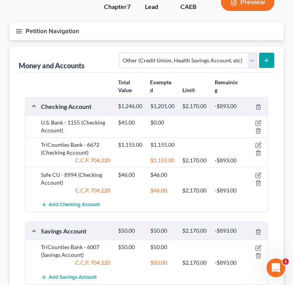
click at [265, 60] on icon "submit" at bounding box center [267, 60] width 6 height 6
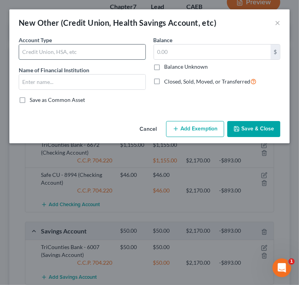
click at [102, 53] on input "text" at bounding box center [82, 51] width 126 height 15
type input "Digital Currency - Crypto"
click at [30, 133] on div "Cancel Add Exemption Save & Close" at bounding box center [149, 131] width 280 height 26
click at [265, 130] on button "Save & Close" at bounding box center [253, 129] width 53 height 16
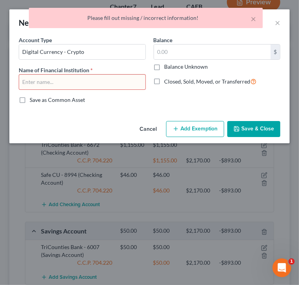
click at [277, 19] on div "× Please fill out missing / incorrect information!" at bounding box center [145, 20] width 299 height 24
click at [277, 21] on div "× Please fill out missing / incorrect information!" at bounding box center [145, 20] width 299 height 24
click at [277, 27] on div "× Please fill out missing / incorrect information!" at bounding box center [145, 20] width 299 height 24
click at [150, 135] on button "Cancel" at bounding box center [148, 130] width 30 height 16
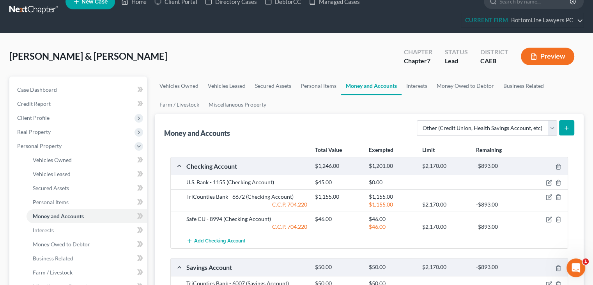
scroll to position [0, 0]
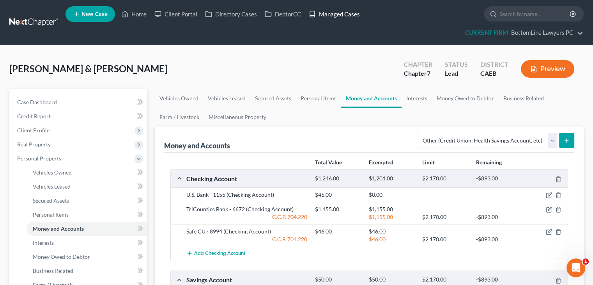
click at [345, 9] on link "Managed Cases" at bounding box center [334, 14] width 59 height 14
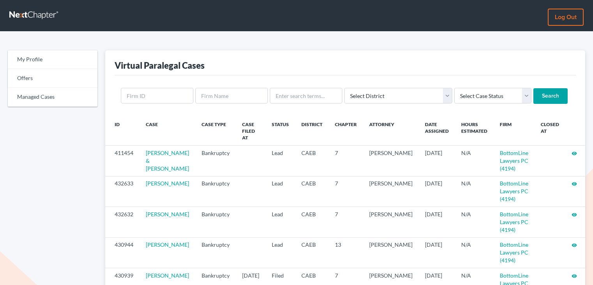
click at [343, 12] on nav "Log out" at bounding box center [296, 15] width 593 height 31
click at [314, 97] on input "text" at bounding box center [306, 96] width 73 height 16
type input "[PERSON_NAME]"
click at [534, 95] on input "Search" at bounding box center [551, 96] width 34 height 16
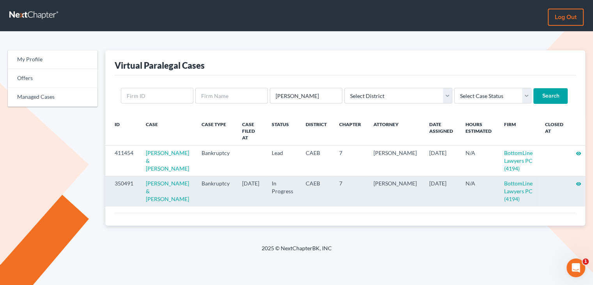
click at [576, 185] on icon "visibility" at bounding box center [578, 183] width 5 height 5
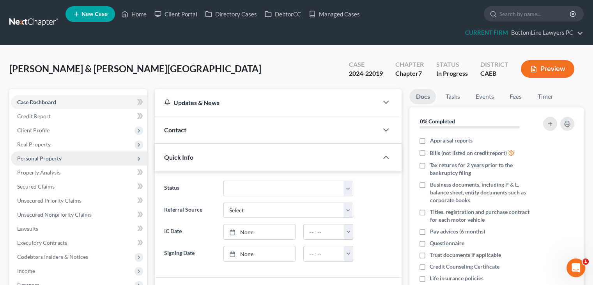
click at [48, 159] on span "Personal Property" at bounding box center [39, 158] width 44 height 7
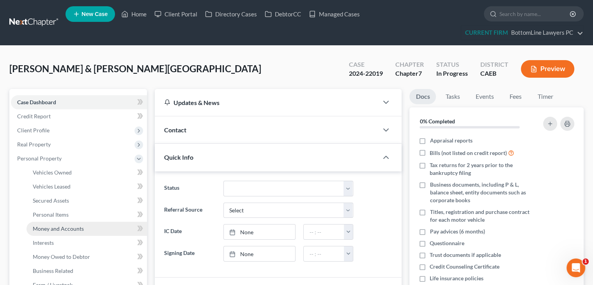
click at [46, 225] on span "Money and Accounts" at bounding box center [58, 228] width 51 height 7
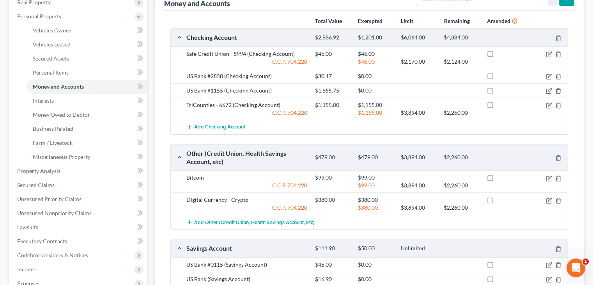
scroll to position [156, 0]
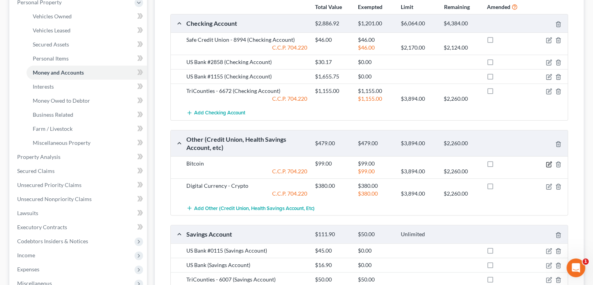
click at [548, 164] on icon "button" at bounding box center [549, 164] width 6 height 6
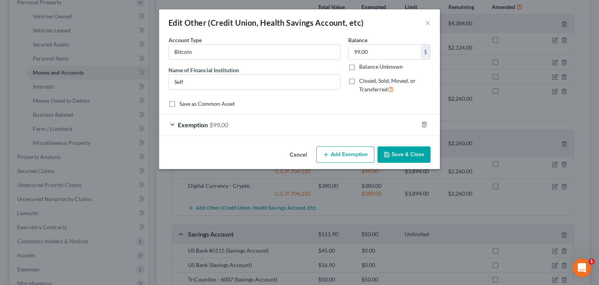
click at [295, 156] on button "Cancel" at bounding box center [299, 155] width 30 height 16
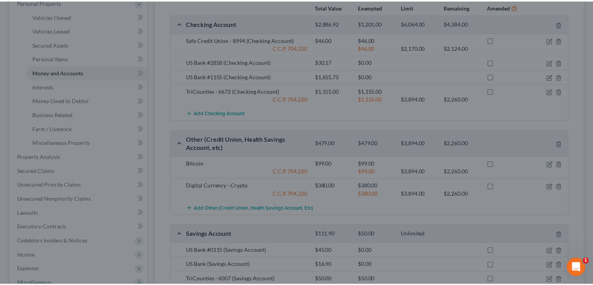
scroll to position [156, 0]
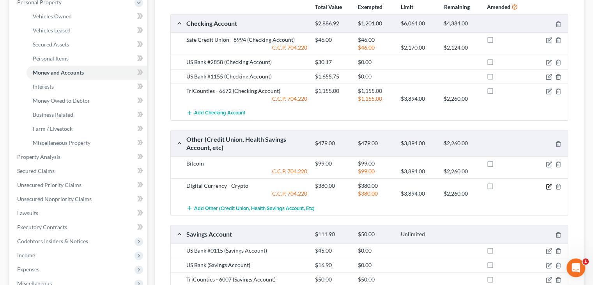
click at [547, 185] on icon "button" at bounding box center [549, 186] width 6 height 6
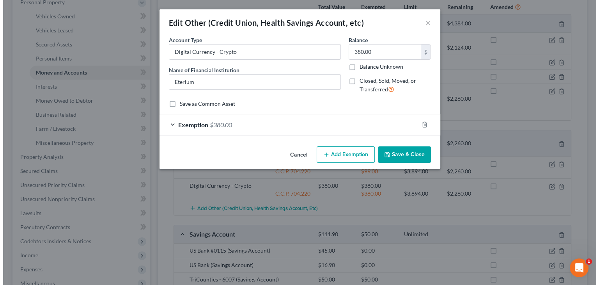
scroll to position [142, 0]
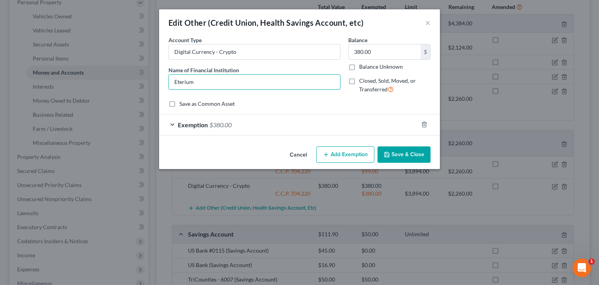
drag, startPoint x: 218, startPoint y: 80, endPoint x: 161, endPoint y: 85, distance: 58.0
click at [161, 85] on div "An exemption set must first be selected from the Filing Information section. Co…" at bounding box center [299, 89] width 281 height 107
click at [296, 152] on button "Cancel" at bounding box center [299, 155] width 30 height 16
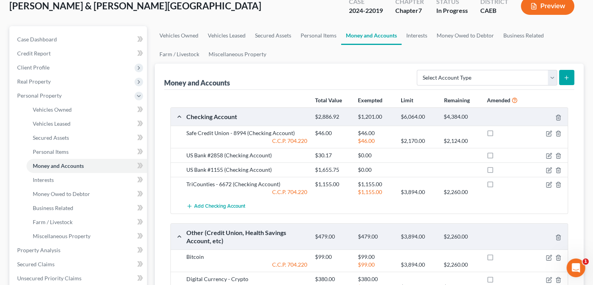
scroll to position [0, 0]
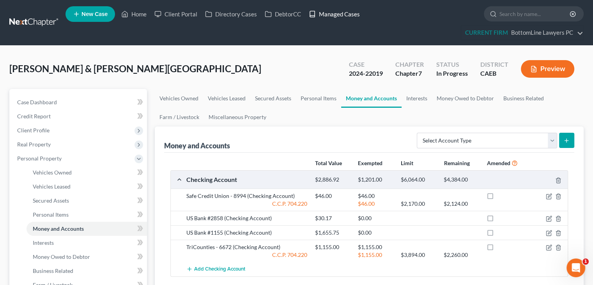
click at [348, 12] on link "Managed Cases" at bounding box center [334, 14] width 59 height 14
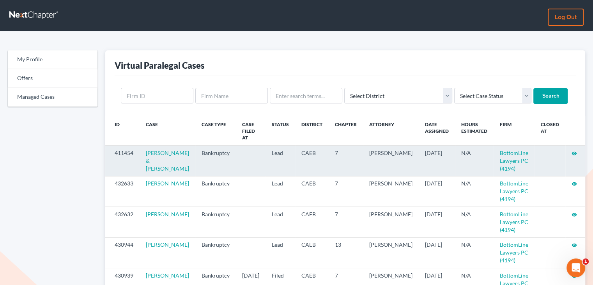
click at [574, 151] on icon "visibility" at bounding box center [574, 153] width 5 height 5
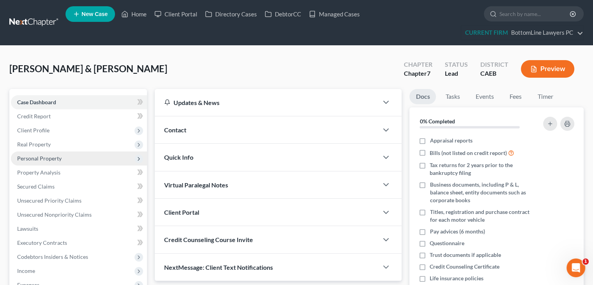
click at [49, 158] on span "Personal Property" at bounding box center [39, 158] width 44 height 7
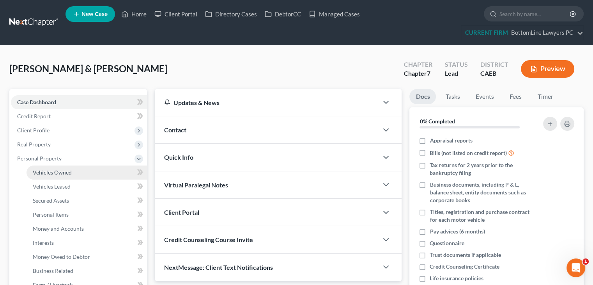
click at [59, 170] on span "Vehicles Owned" at bounding box center [52, 172] width 39 height 7
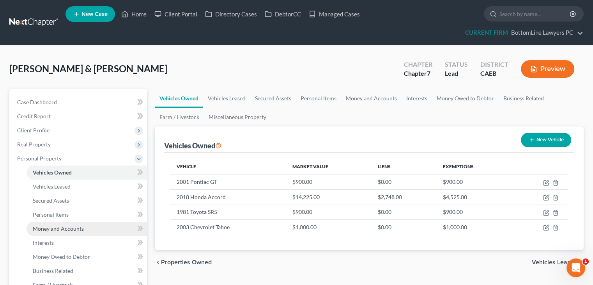
click at [58, 230] on span "Money and Accounts" at bounding box center [58, 228] width 51 height 7
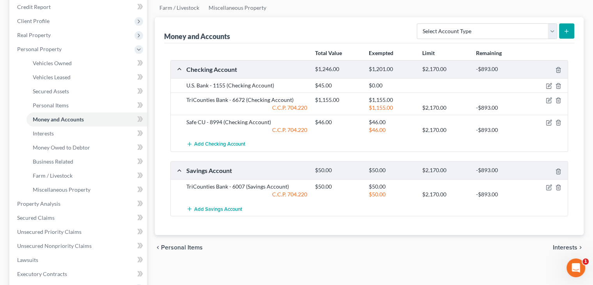
scroll to position [117, 0]
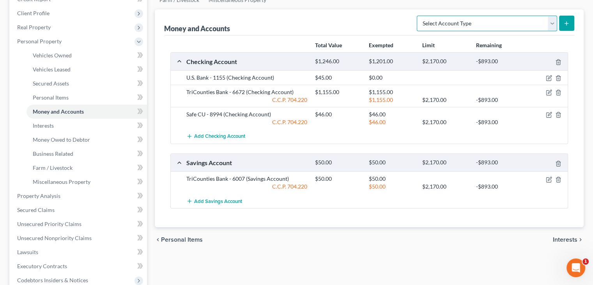
click at [551, 23] on select "Select Account Type Brokerage Cash on Hand Certificates of Deposit Checking Acc…" at bounding box center [487, 24] width 140 height 16
select select "other"
click at [419, 16] on select "Select Account Type Brokerage Cash on Hand Certificates of Deposit Checking Acc…" at bounding box center [487, 24] width 140 height 16
click at [567, 22] on line "submit" at bounding box center [567, 23] width 0 height 4
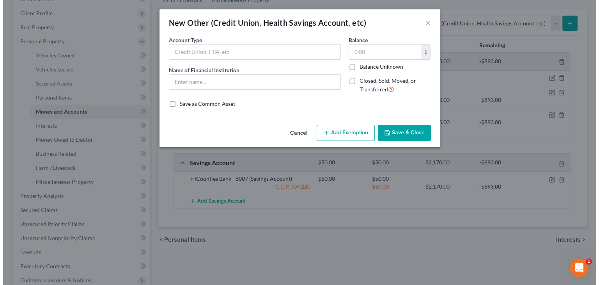
scroll to position [103, 0]
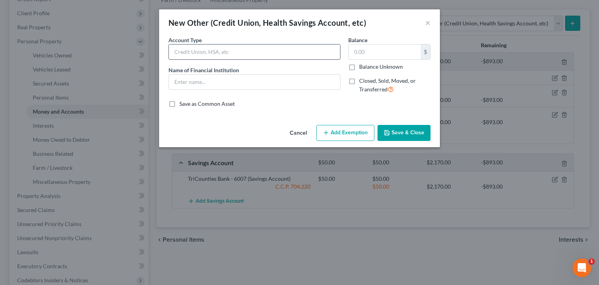
click at [235, 50] on input "text" at bounding box center [254, 51] width 171 height 15
type input "Digital Currency - Crypto"
click at [237, 83] on input "text" at bounding box center [254, 82] width 171 height 15
paste input "Eterium"
type input "Eterium"
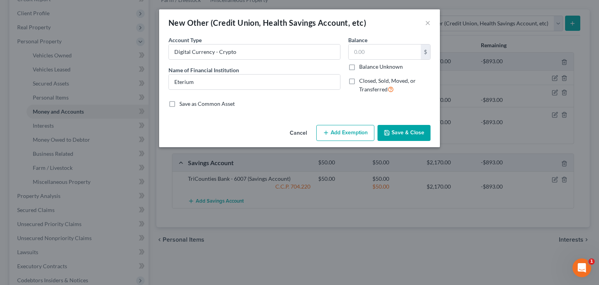
click at [242, 119] on div "An exemption set must first be selected from the Filing Information section. Co…" at bounding box center [299, 79] width 281 height 86
click at [371, 48] on input "text" at bounding box center [385, 51] width 72 height 15
type input "380"
click at [339, 135] on button "Add Exemption" at bounding box center [345, 133] width 58 height 16
select select "2"
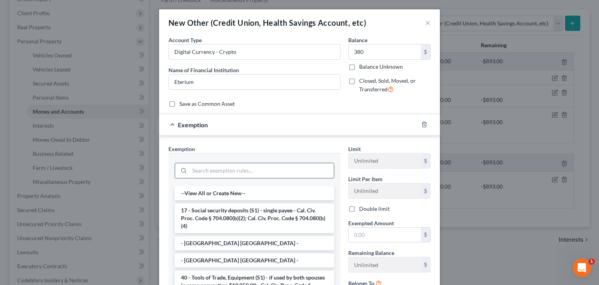
click at [248, 170] on input "search" at bounding box center [262, 170] width 144 height 15
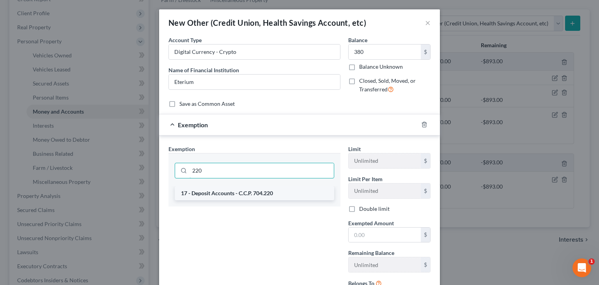
type input "220"
click at [229, 193] on li "17 - Deposit Accounts - C.C.P. 704.220" at bounding box center [255, 193] width 160 height 14
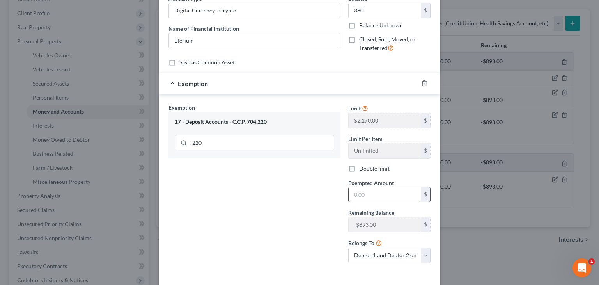
scroll to position [74, 0]
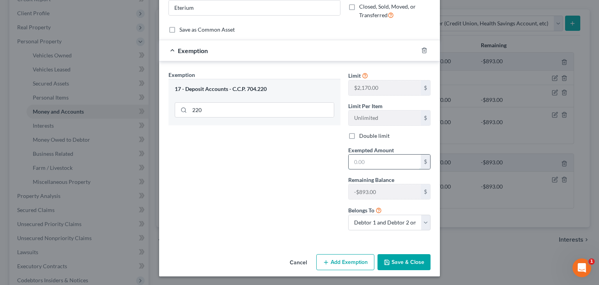
click at [378, 159] on input "text" at bounding box center [385, 161] width 72 height 15
type input "380"
click at [395, 261] on button "Save & Close" at bounding box center [404, 262] width 53 height 16
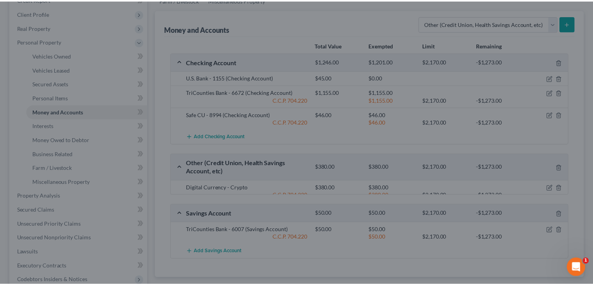
scroll to position [117, 0]
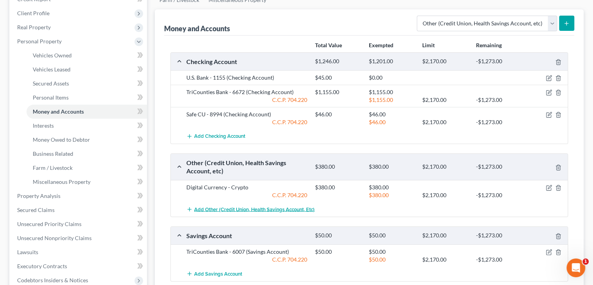
click at [233, 209] on span "Add Other (Credit Union, Health Savings Account, etc)" at bounding box center [254, 209] width 121 height 6
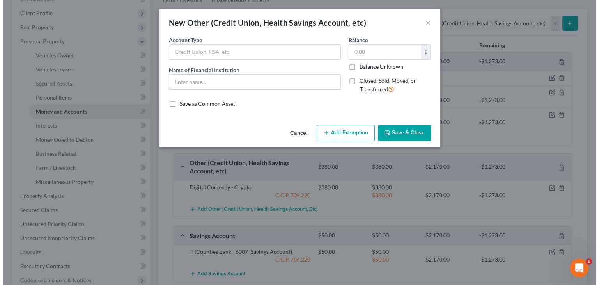
scroll to position [103, 0]
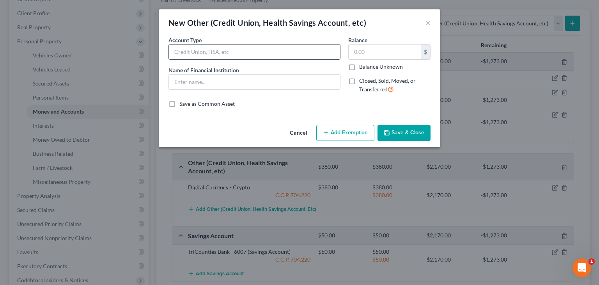
click at [243, 52] on input "text" at bounding box center [254, 51] width 171 height 15
type input "Bitcoin"
click at [212, 85] on input "text" at bounding box center [254, 82] width 171 height 15
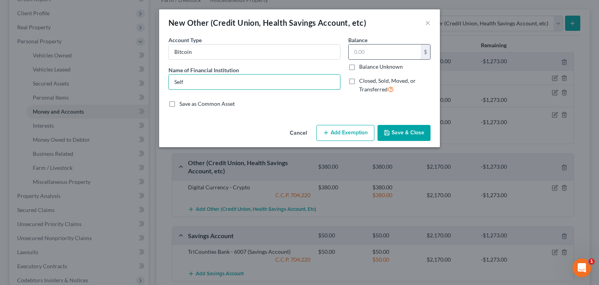
type input "Self"
click at [385, 48] on input "text" at bounding box center [385, 51] width 72 height 15
click at [386, 54] on input "text" at bounding box center [385, 51] width 72 height 15
type input "99"
click at [359, 134] on button "Add Exemption" at bounding box center [345, 133] width 58 height 16
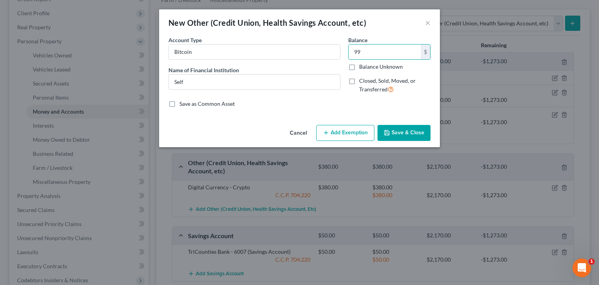
select select "2"
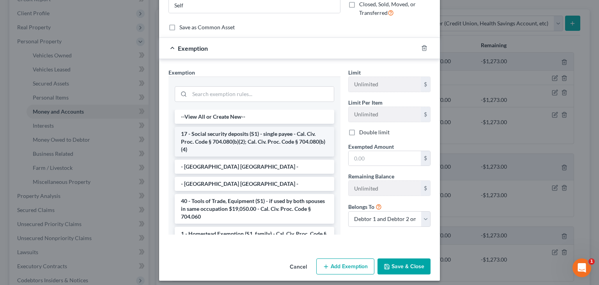
scroll to position [78, 0]
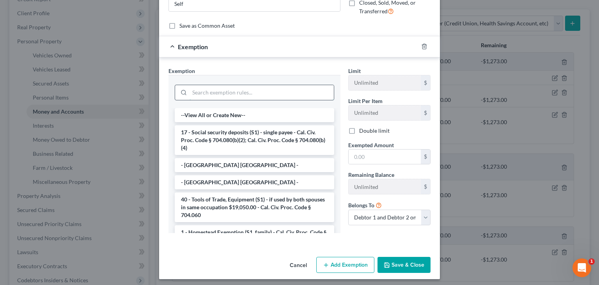
click at [273, 94] on input "search" at bounding box center [262, 92] width 144 height 15
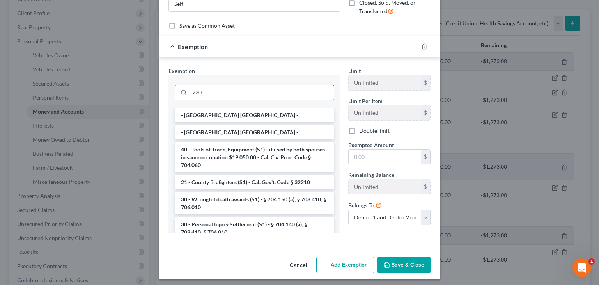
scroll to position [73, 0]
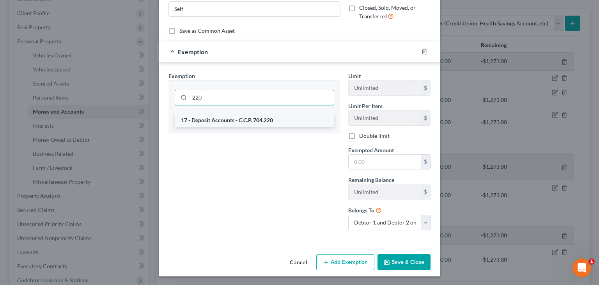
type input "220"
click at [256, 121] on li "17 - Deposit Accounts - C.C.P. 704.220" at bounding box center [255, 120] width 160 height 14
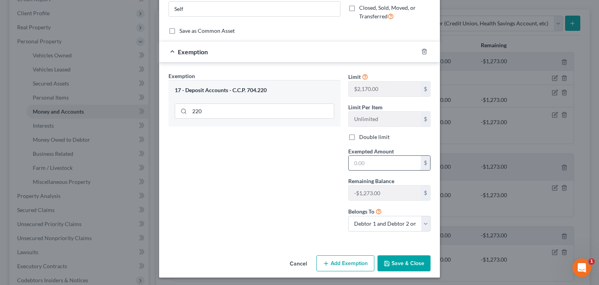
click at [383, 156] on input "text" at bounding box center [385, 163] width 72 height 15
type input "99"
click at [398, 261] on button "Save & Close" at bounding box center [404, 263] width 53 height 16
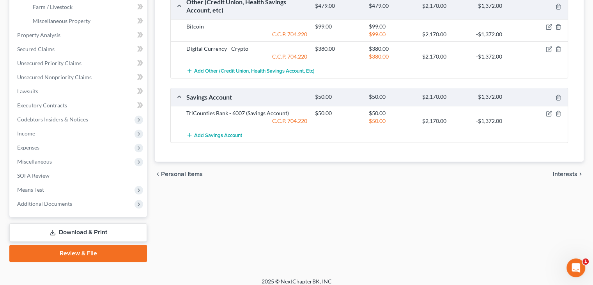
scroll to position [284, 0]
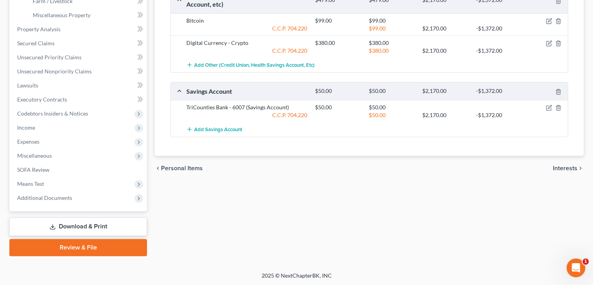
click at [575, 166] on span "Interests" at bounding box center [565, 168] width 25 height 6
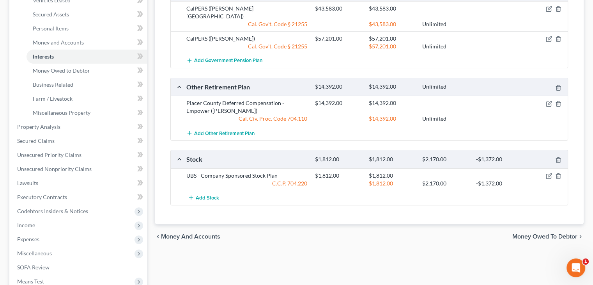
scroll to position [195, 0]
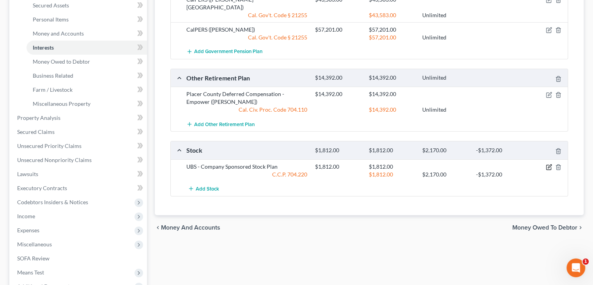
click at [549, 164] on icon "button" at bounding box center [549, 167] width 6 height 6
select select "2"
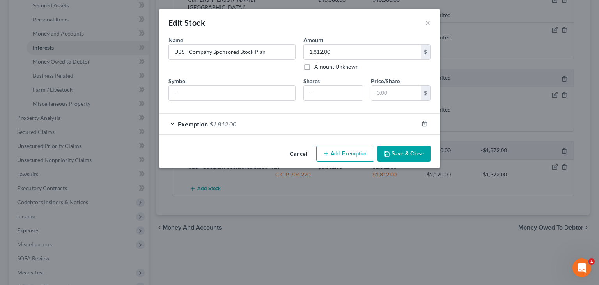
click at [231, 124] on span "$1,812.00" at bounding box center [222, 123] width 27 height 7
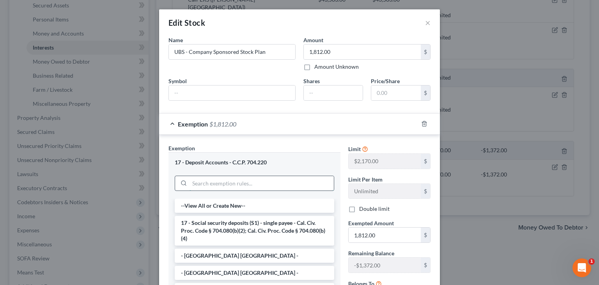
click at [223, 182] on input "search" at bounding box center [262, 183] width 144 height 15
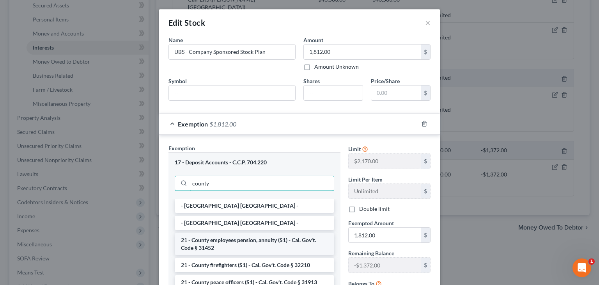
type input "county"
click at [252, 240] on li "21 - County employees pension, annuity (S1) - Cal. Gov't. Code § 31452" at bounding box center [255, 244] width 160 height 22
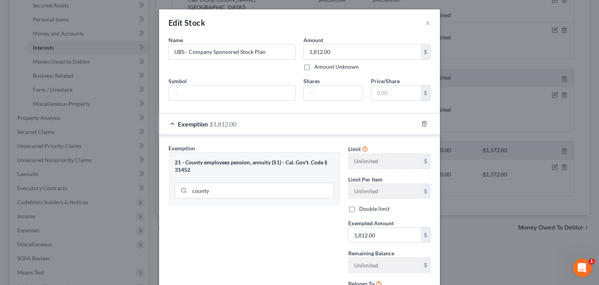
click at [390, 68] on div "Amount Unknown" at bounding box center [367, 67] width 127 height 8
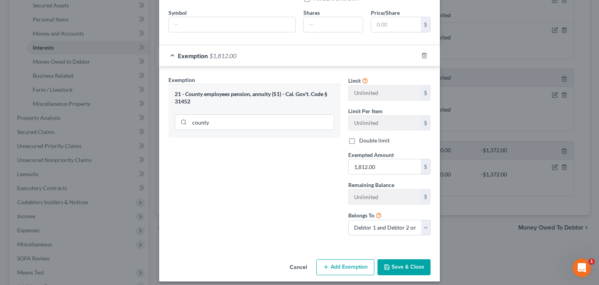
scroll to position [73, 0]
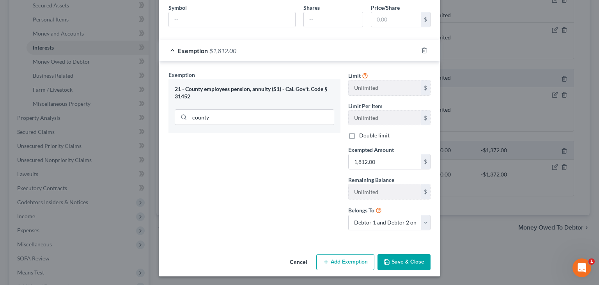
click at [396, 264] on button "Save & Close" at bounding box center [404, 262] width 53 height 16
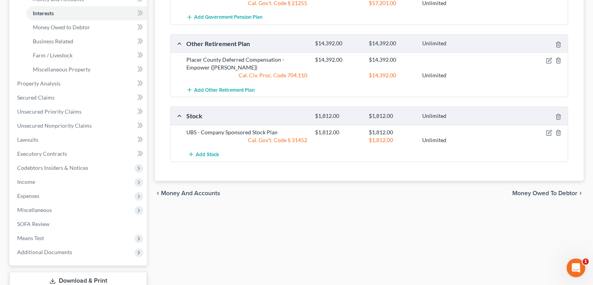
scroll to position [234, 0]
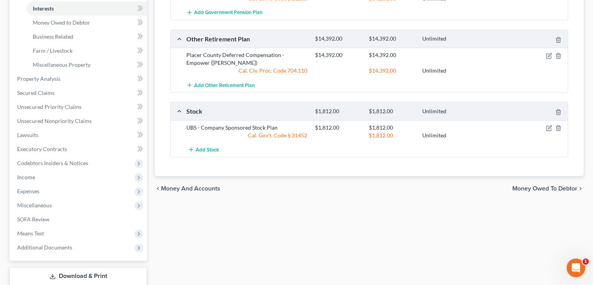
click at [460, 200] on div "Vehicles Owned Vehicles Leased Secured Assets Personal Items Money and Accounts…" at bounding box center [369, 80] width 437 height 451
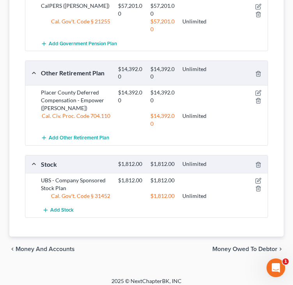
click at [35, 252] on span "Money and Accounts" at bounding box center [45, 249] width 59 height 6
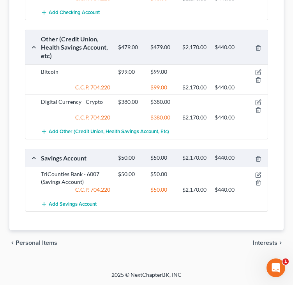
scroll to position [314, 0]
click at [262, 241] on span "Interests" at bounding box center [265, 243] width 25 height 6
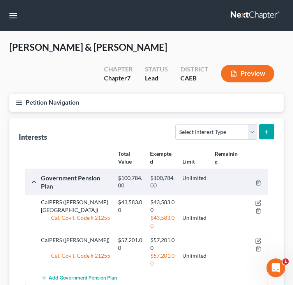
click at [98, 125] on div "Interests Select Interest Type 401K Annuity Bond Education IRA Government Bond …" at bounding box center [147, 131] width 256 height 26
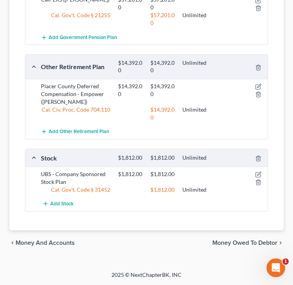
scroll to position [253, 0]
click at [236, 243] on span "Money Owed to Debtor" at bounding box center [245, 243] width 65 height 6
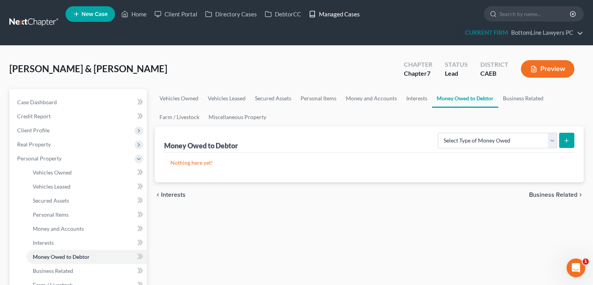
click at [344, 13] on link "Managed Cases" at bounding box center [334, 14] width 59 height 14
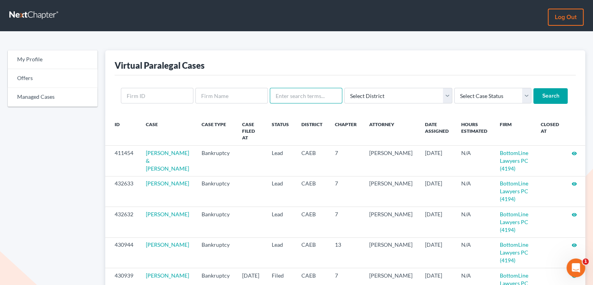
click at [293, 98] on input "text" at bounding box center [306, 96] width 73 height 16
type input "[PERSON_NAME]"
click at [534, 96] on input "Search" at bounding box center [551, 96] width 34 height 16
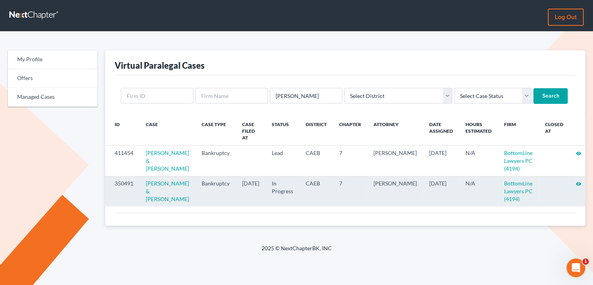
click at [576, 185] on icon "visibility" at bounding box center [578, 183] width 5 height 5
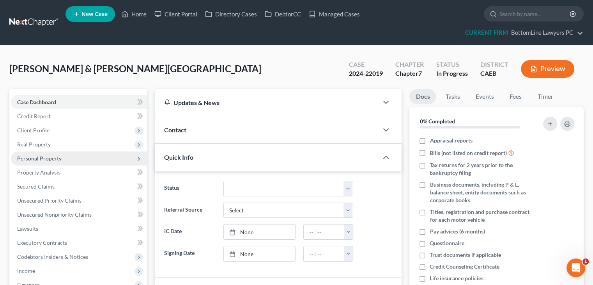
click at [68, 160] on span "Personal Property" at bounding box center [79, 158] width 136 height 14
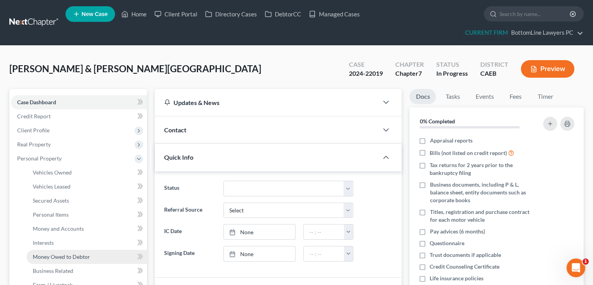
click at [57, 258] on span "Money Owed to Debtor" at bounding box center [61, 256] width 57 height 7
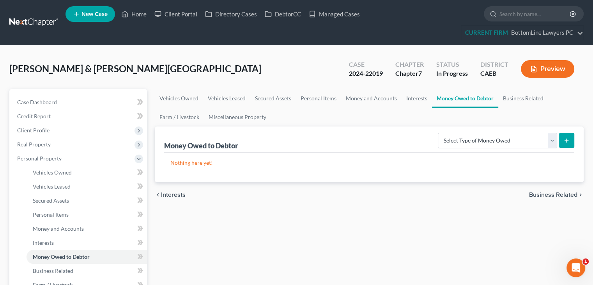
click at [552, 195] on span "Business Related" at bounding box center [553, 195] width 48 height 6
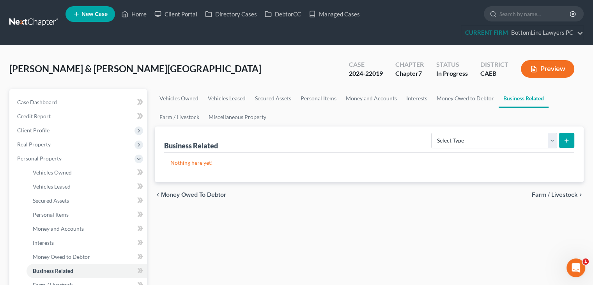
click at [552, 195] on span "Farm / Livestock" at bounding box center [555, 195] width 46 height 6
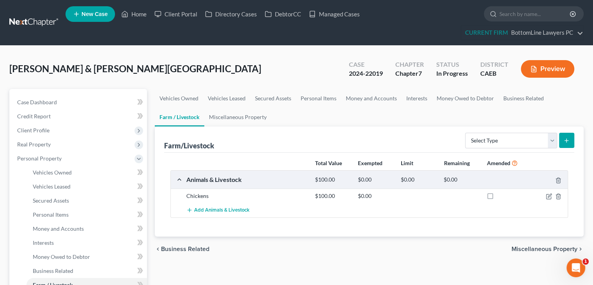
click at [559, 249] on span "Miscellaneous Property" at bounding box center [545, 249] width 66 height 6
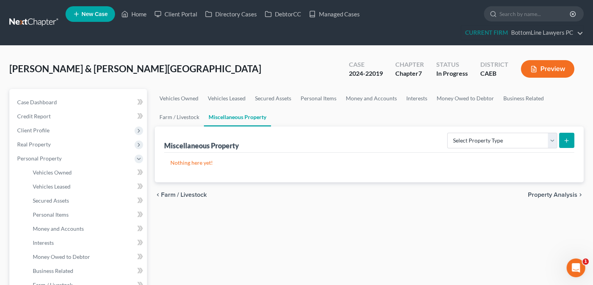
click at [564, 188] on div "chevron_left Farm / Livestock Property Analysis chevron_right" at bounding box center [369, 194] width 429 height 25
click at [562, 192] on span "Property Analysis" at bounding box center [553, 195] width 50 height 6
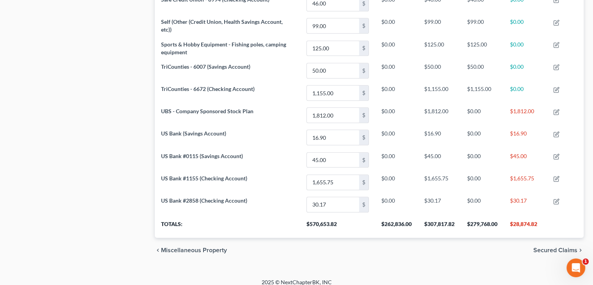
scroll to position [637, 0]
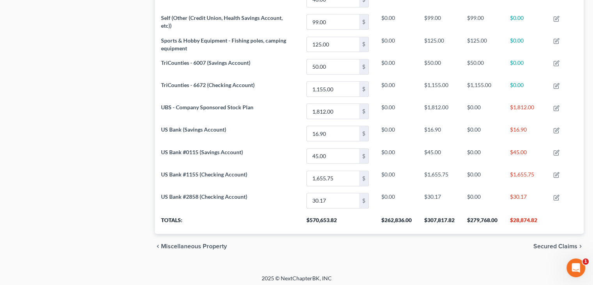
click at [547, 243] on span "Secured Claims" at bounding box center [556, 246] width 44 height 6
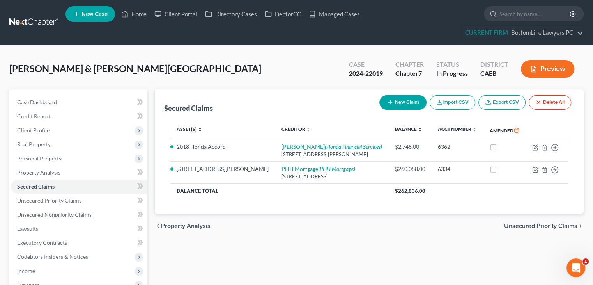
click at [540, 225] on span "Unsecured Priority Claims" at bounding box center [540, 226] width 73 height 6
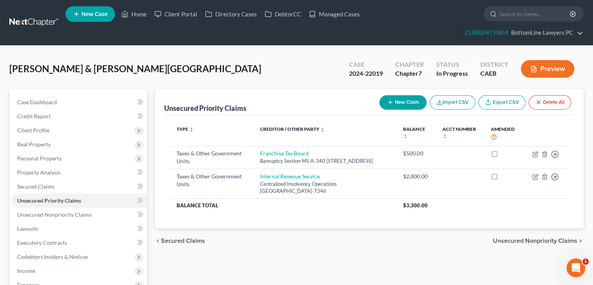
click at [532, 244] on span "Unsecured Nonpriority Claims" at bounding box center [535, 241] width 85 height 6
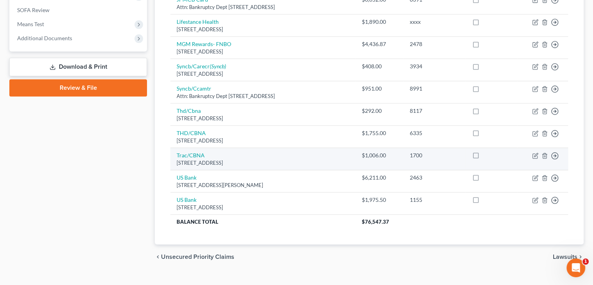
scroll to position [315, 0]
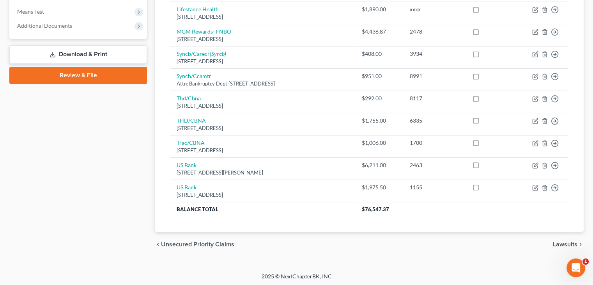
click at [561, 243] on span "Lawsuits" at bounding box center [565, 244] width 25 height 6
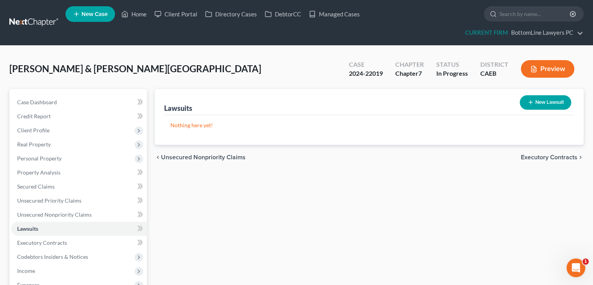
click at [541, 155] on span "Executory Contracts" at bounding box center [549, 157] width 57 height 6
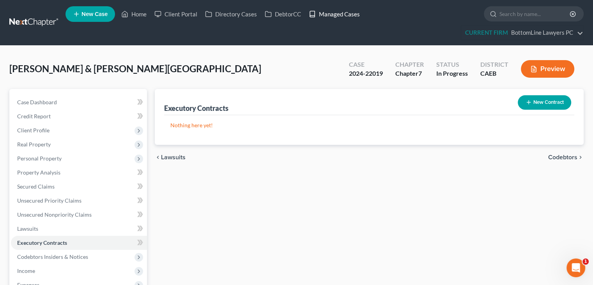
click at [353, 20] on link "Managed Cases" at bounding box center [334, 14] width 59 height 14
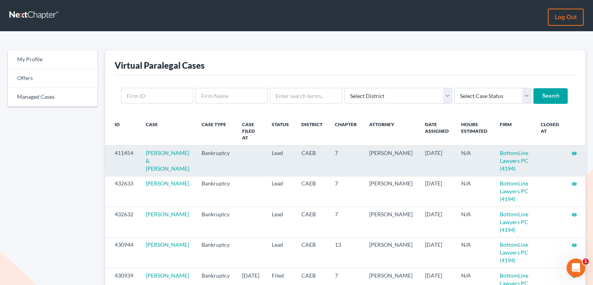
click at [573, 151] on icon "visibility" at bounding box center [574, 153] width 5 height 5
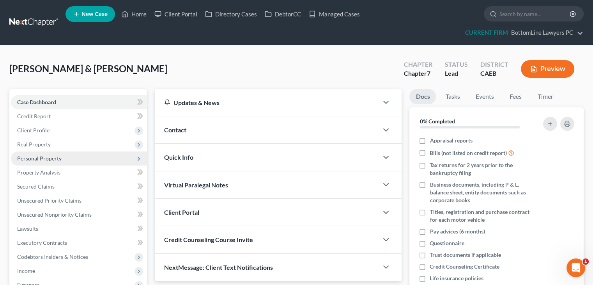
click at [41, 159] on span "Personal Property" at bounding box center [39, 158] width 44 height 7
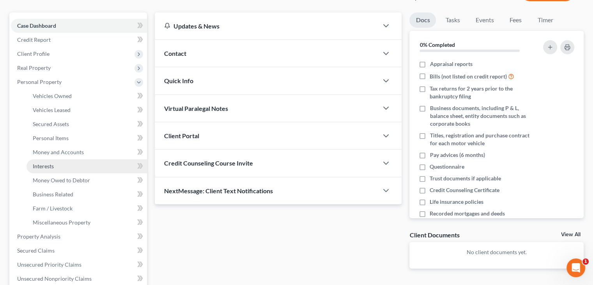
scroll to position [78, 0]
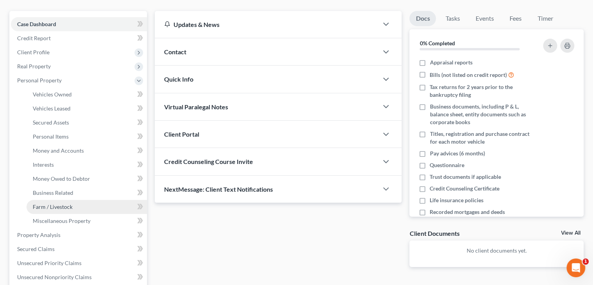
click at [51, 208] on span "Farm / Livestock" at bounding box center [53, 206] width 40 height 7
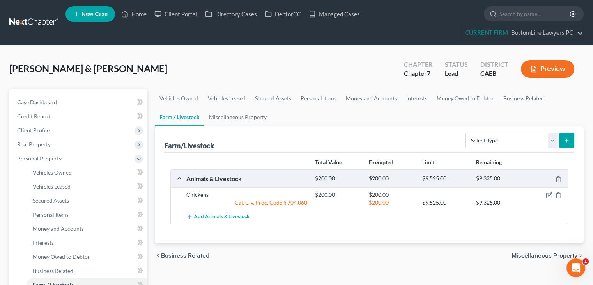
click at [545, 252] on span "Miscellaneous Property" at bounding box center [545, 255] width 66 height 6
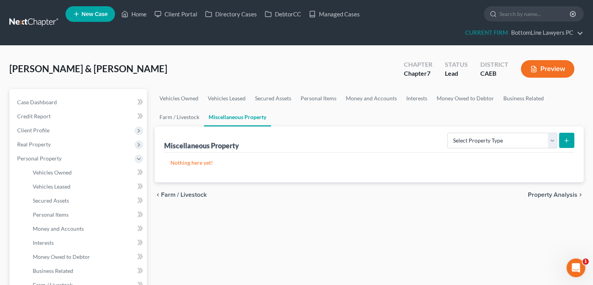
click at [552, 192] on span "Property Analysis" at bounding box center [553, 195] width 50 height 6
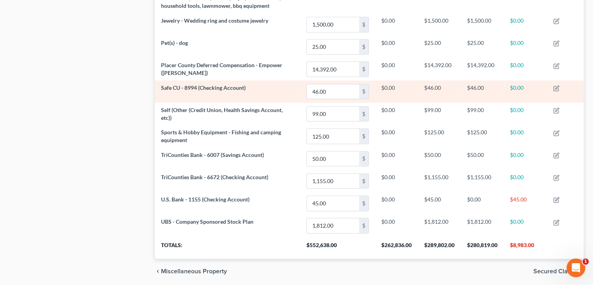
scroll to position [546, 0]
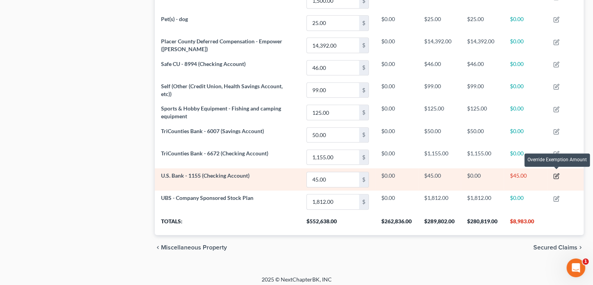
click at [558, 174] on icon "button" at bounding box center [558, 176] width 4 height 4
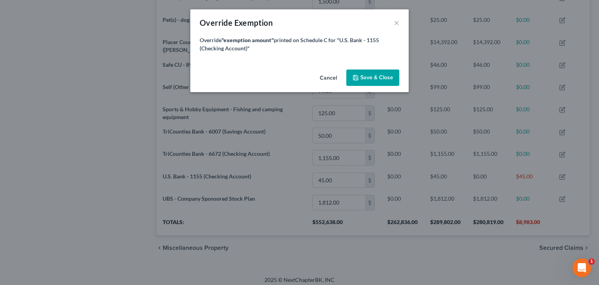
click at [327, 78] on button "Cancel" at bounding box center [329, 78] width 30 height 16
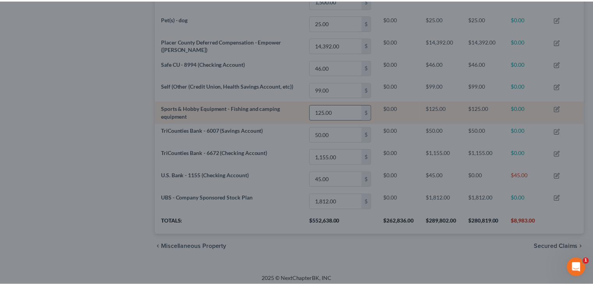
scroll to position [132, 429]
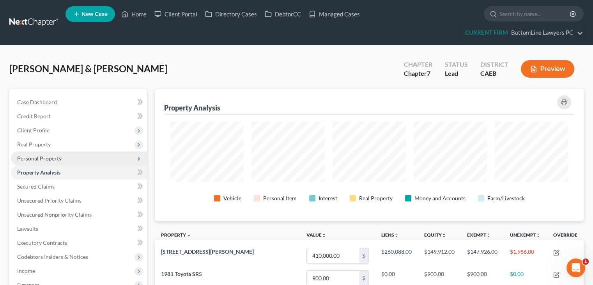
click at [69, 158] on span "Personal Property" at bounding box center [79, 158] width 136 height 14
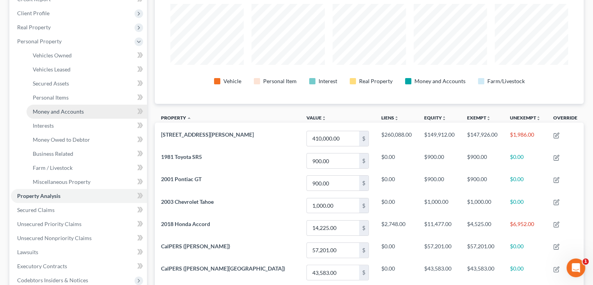
click at [78, 112] on span "Money and Accounts" at bounding box center [58, 111] width 51 height 7
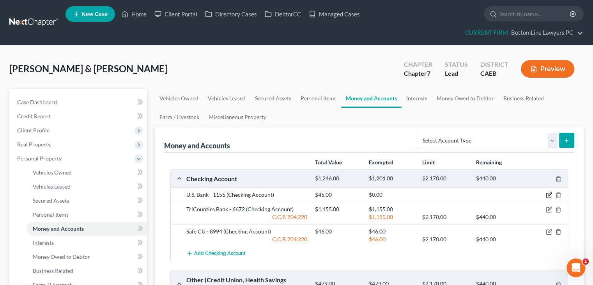
click at [548, 195] on icon "button" at bounding box center [549, 195] width 6 height 6
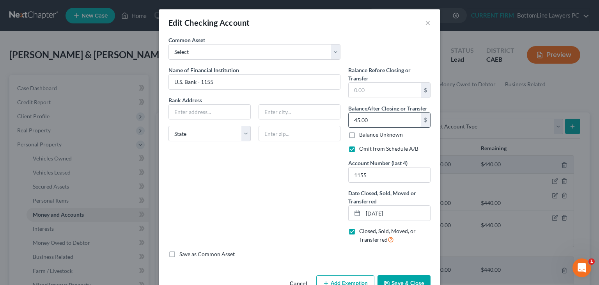
click at [380, 117] on input "45.00" at bounding box center [385, 120] width 72 height 15
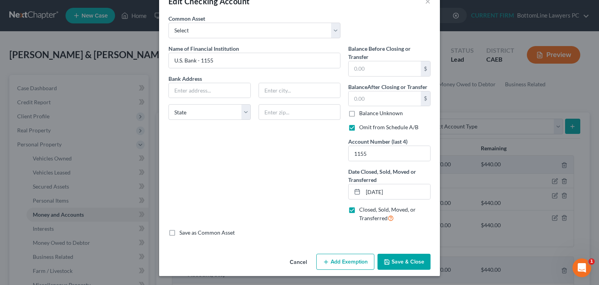
click at [402, 264] on button "Save & Close" at bounding box center [404, 262] width 53 height 16
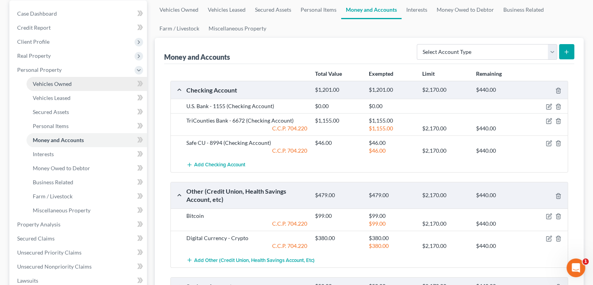
click at [85, 81] on link "Vehicles Owned" at bounding box center [87, 84] width 121 height 14
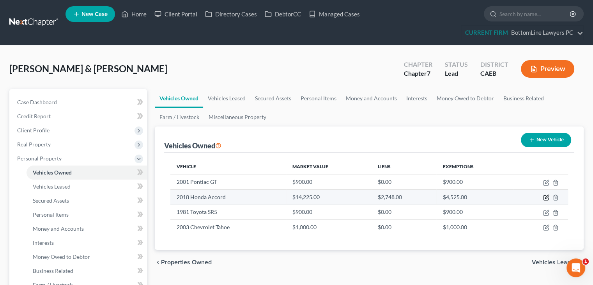
click at [545, 199] on icon "button" at bounding box center [546, 197] width 6 height 6
select select "0"
select select "8"
select select "2"
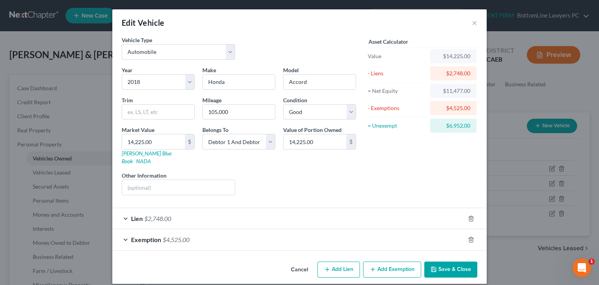
click at [152, 229] on div "Exemption $4,525.00" at bounding box center [288, 239] width 353 height 21
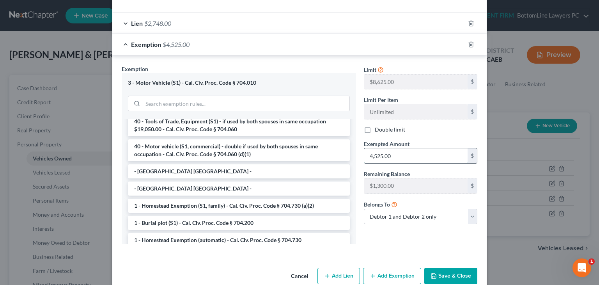
click at [409, 148] on input "4,525.00" at bounding box center [415, 155] width 103 height 15
click at [277, 65] on div "Exemption * 3 - Motor Vehicle (S1) - Cal. Civ. Proc. Code § 704.010 --View All …" at bounding box center [239, 154] width 234 height 179
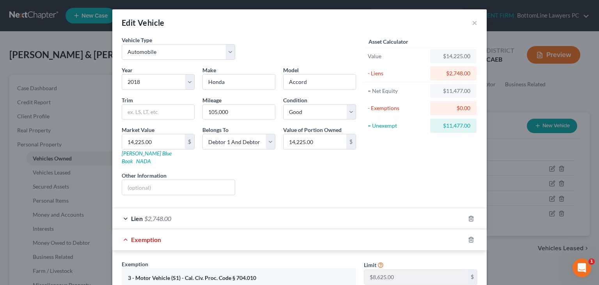
click at [251, 28] on div "Edit Vehicle ×" at bounding box center [299, 22] width 375 height 27
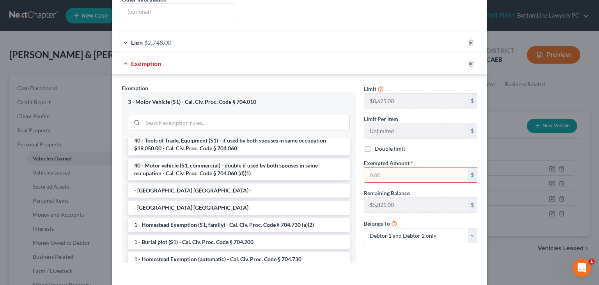
scroll to position [201, 0]
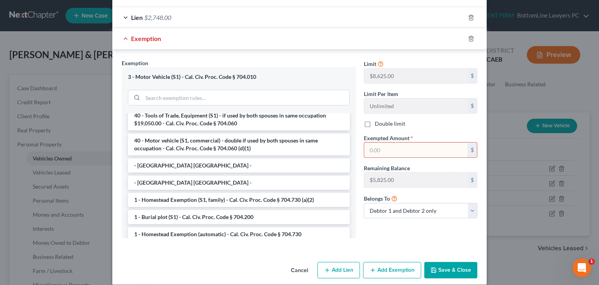
click at [298, 263] on button "Cancel" at bounding box center [300, 271] width 30 height 16
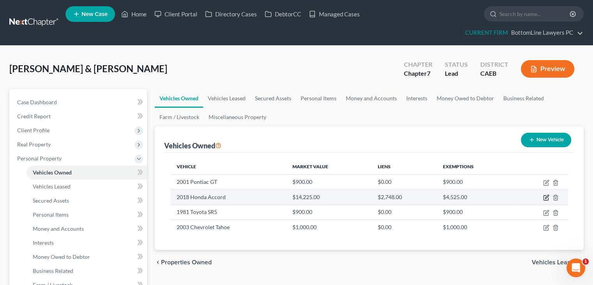
click at [546, 197] on icon "button" at bounding box center [546, 197] width 6 height 6
select select "0"
select select "8"
select select "2"
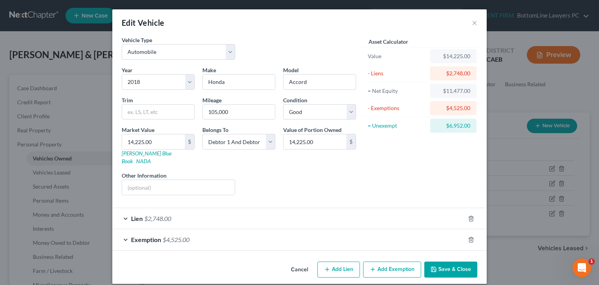
click at [193, 209] on div "Lien $2,748.00" at bounding box center [288, 218] width 353 height 21
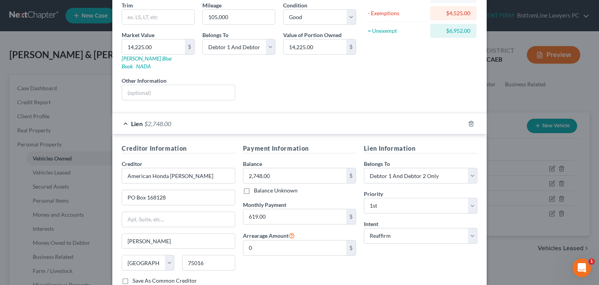
scroll to position [117, 0]
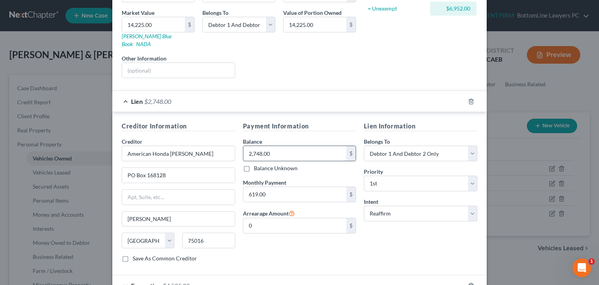
click at [304, 148] on input "2,748.00" at bounding box center [294, 153] width 103 height 15
type input "9,700"
click at [414, 237] on div "Lien Information Belongs To * Select Debtor 1 Only Debtor 2 Only Debtor 1 And D…" at bounding box center [420, 194] width 121 height 147
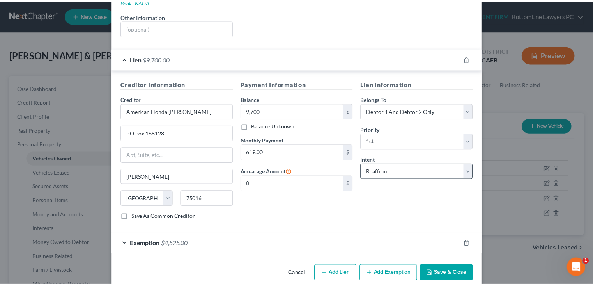
scroll to position [162, 0]
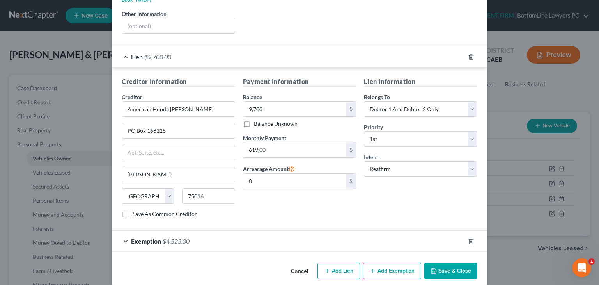
click at [442, 263] on button "Save & Close" at bounding box center [450, 271] width 53 height 16
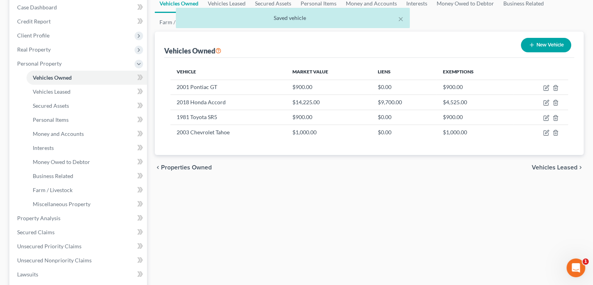
scroll to position [117, 0]
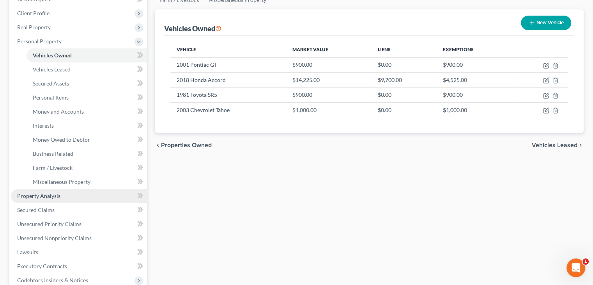
click at [56, 194] on span "Property Analysis" at bounding box center [38, 195] width 43 height 7
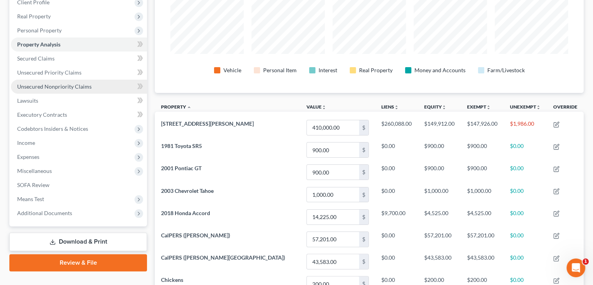
scroll to position [80, 0]
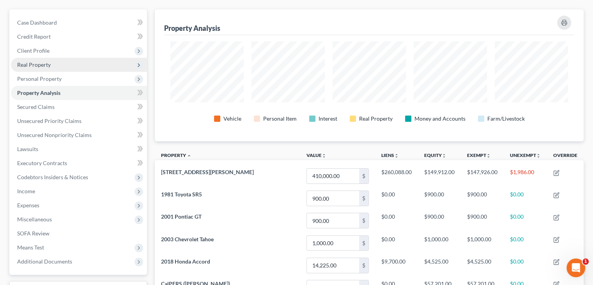
click at [49, 62] on span "Real Property" at bounding box center [34, 64] width 34 height 7
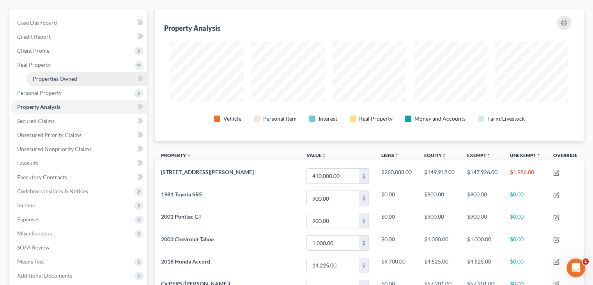
click at [48, 77] on span "Properties Owned" at bounding box center [55, 78] width 44 height 7
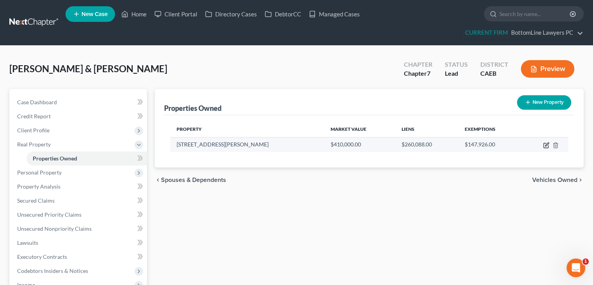
click at [546, 146] on icon "button" at bounding box center [546, 145] width 6 height 6
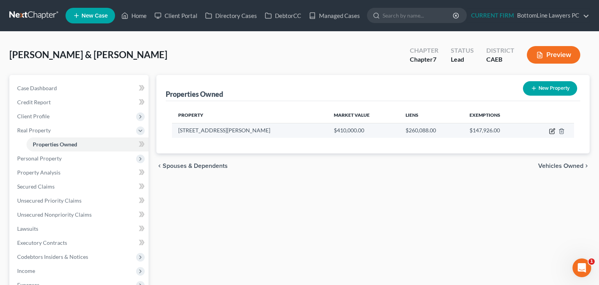
select select "4"
select select "30"
select select "2"
select select "0"
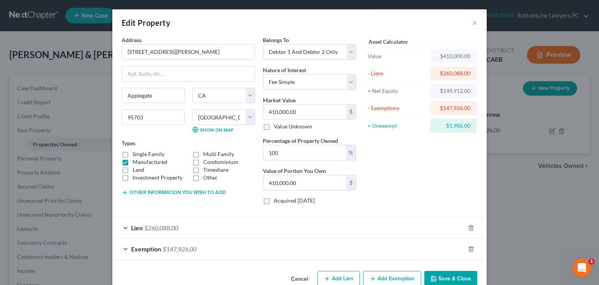
scroll to position [17, 0]
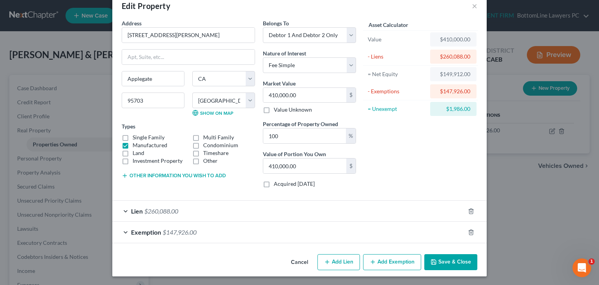
click at [174, 234] on span "$147,926.00" at bounding box center [180, 231] width 34 height 7
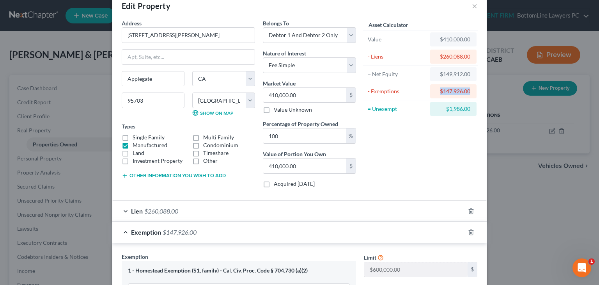
drag, startPoint x: 437, startPoint y: 89, endPoint x: 470, endPoint y: 89, distance: 32.8
click at [470, 89] on div "$147,926.00" at bounding box center [453, 91] width 46 height 14
copy div "$147,926.00"
click at [386, 169] on div "Asset Calculator Value $410,000.00 - Liens $260,088.00 = Net Equity $149,912.00…" at bounding box center [420, 106] width 121 height 175
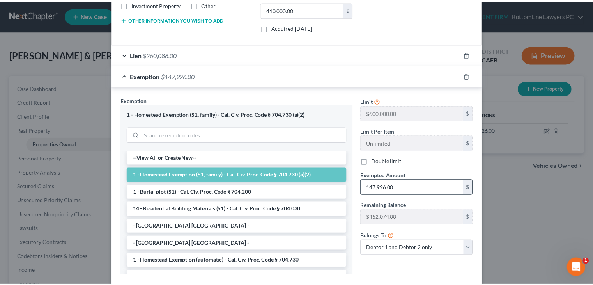
scroll to position [212, 0]
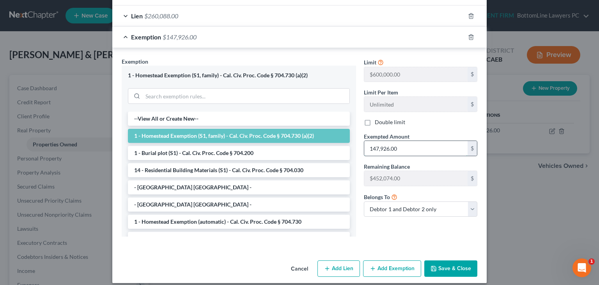
click at [418, 153] on input "147,926.00" at bounding box center [415, 148] width 103 height 15
paste input "$"
type input "147,926.00"
click at [449, 266] on button "Save & Close" at bounding box center [450, 268] width 53 height 16
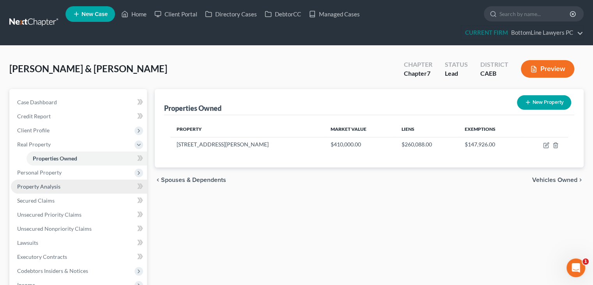
click at [50, 186] on span "Property Analysis" at bounding box center [38, 186] width 43 height 7
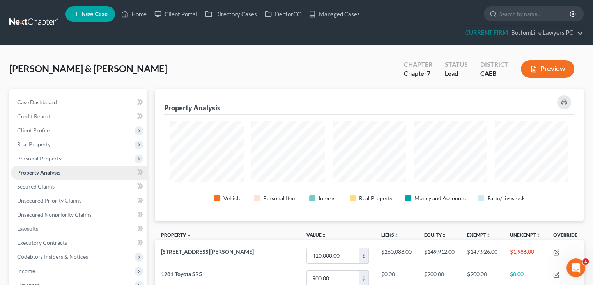
scroll to position [389986, 389688]
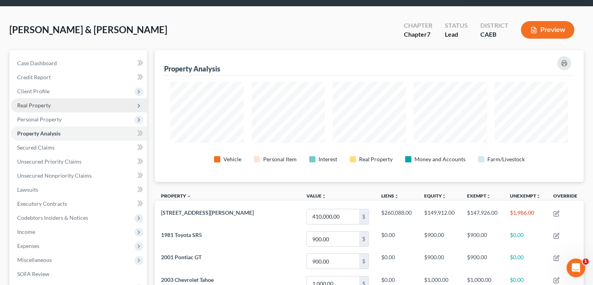
click at [44, 104] on span "Real Property" at bounding box center [34, 105] width 34 height 7
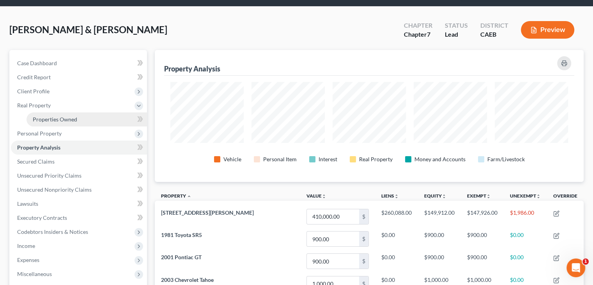
click at [48, 116] on span "Properties Owned" at bounding box center [55, 119] width 44 height 7
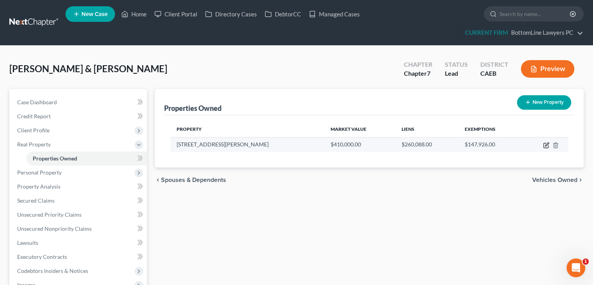
click at [545, 143] on icon "button" at bounding box center [546, 145] width 6 height 6
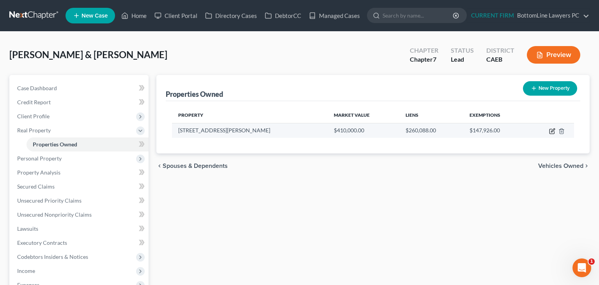
select select "4"
select select "30"
select select "2"
select select "0"
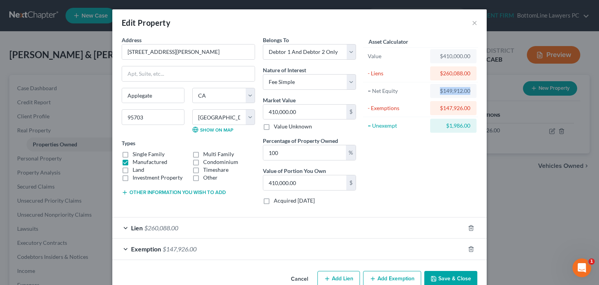
drag, startPoint x: 438, startPoint y: 91, endPoint x: 472, endPoint y: 89, distance: 34.4
click at [472, 89] on div "$149,912.00" at bounding box center [453, 91] width 46 height 14
copy div "$149,912.00"
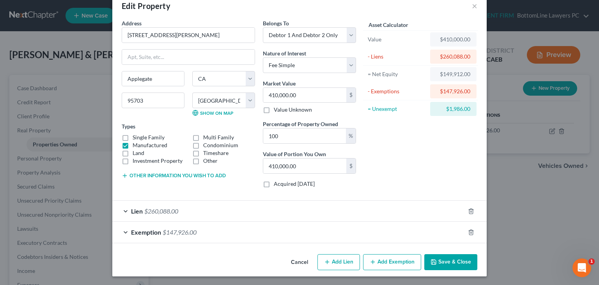
click at [177, 232] on span "$147,926.00" at bounding box center [180, 231] width 34 height 7
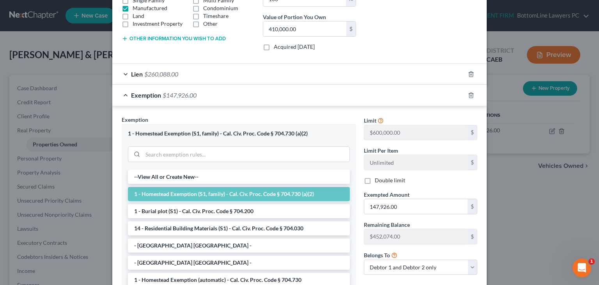
scroll to position [173, 0]
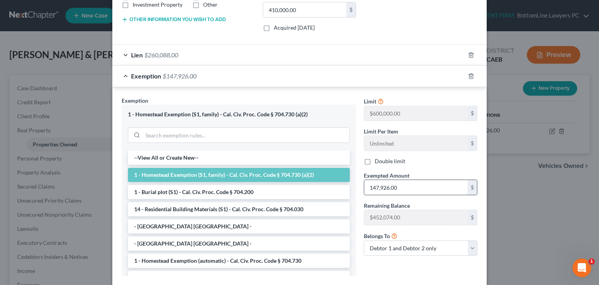
click at [434, 192] on input "147,926.00" at bounding box center [415, 187] width 103 height 15
paste input "$149,912"
type input "149,912.00"
click at [364, 260] on div "Limit $600,000.00 $ Limit Per Item Unlimited $ Double limit Exempted Amount * 1…" at bounding box center [420, 179] width 121 height 166
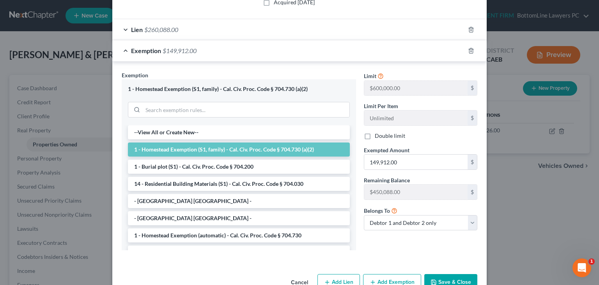
scroll to position [218, 0]
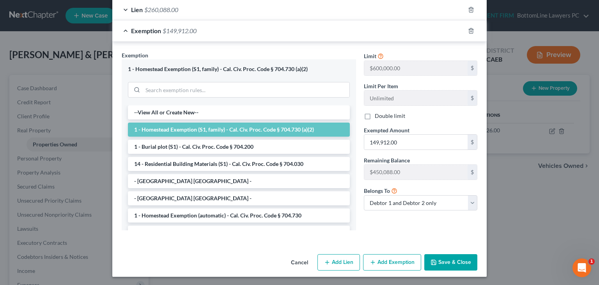
click at [445, 261] on button "Save & Close" at bounding box center [450, 262] width 53 height 16
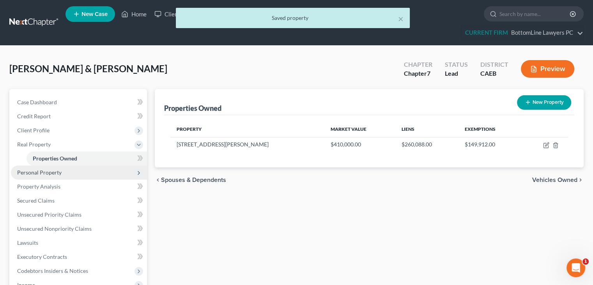
click at [59, 173] on span "Personal Property" at bounding box center [39, 172] width 44 height 7
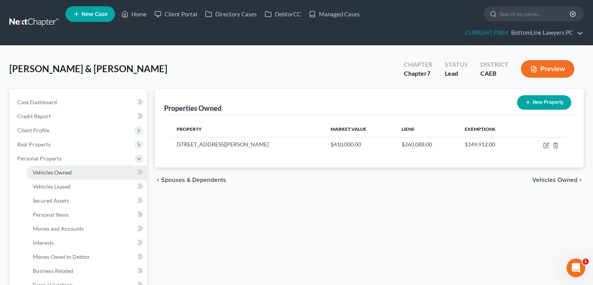
click at [61, 173] on span "Vehicles Owned" at bounding box center [52, 172] width 39 height 7
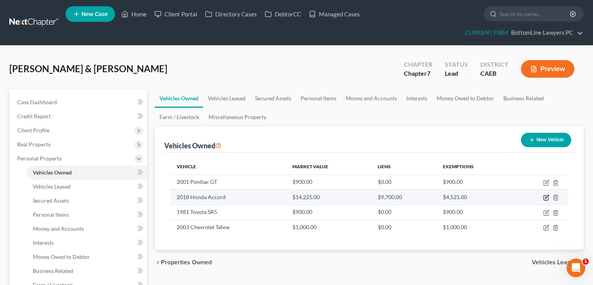
click at [547, 197] on icon "button" at bounding box center [547, 197] width 4 height 4
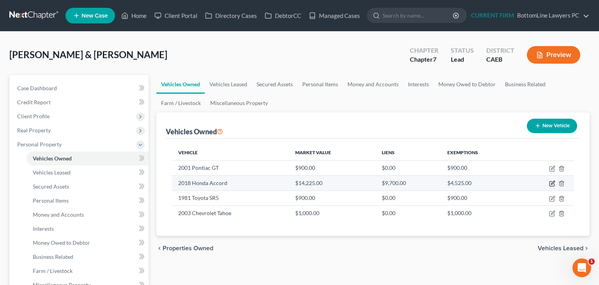
select select "0"
select select "8"
select select "2"
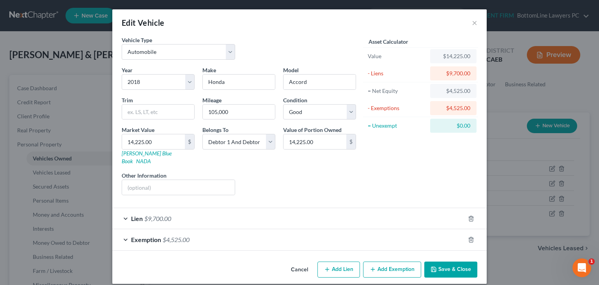
click at [136, 215] on span "Lien" at bounding box center [137, 218] width 12 height 7
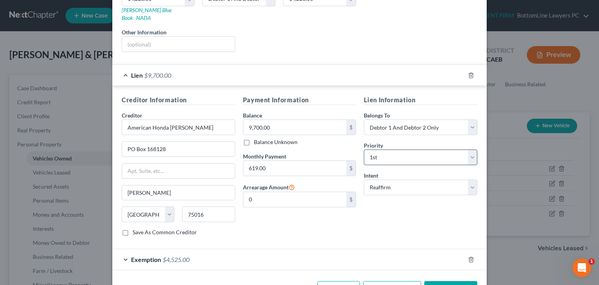
scroll to position [156, 0]
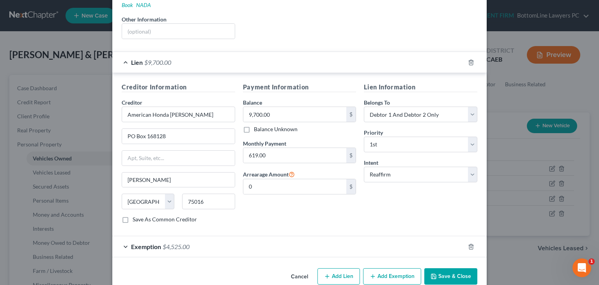
click at [141, 245] on div "Exemption $4,525.00" at bounding box center [288, 246] width 353 height 21
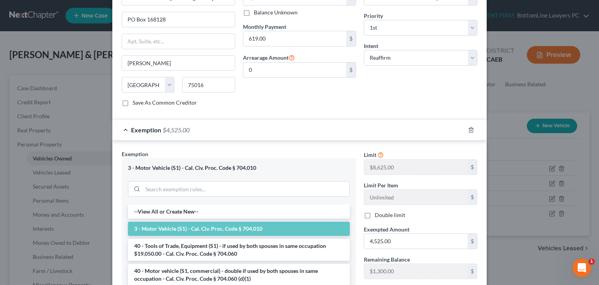
scroll to position [273, 0]
click at [202, 140] on div "Exemption Set must be selected for CA. Exemption * 3 - Motor Vehicle (S1) - Cal…" at bounding box center [299, 240] width 375 height 201
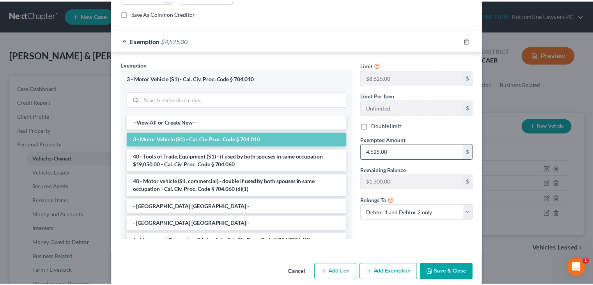
scroll to position [363, 0]
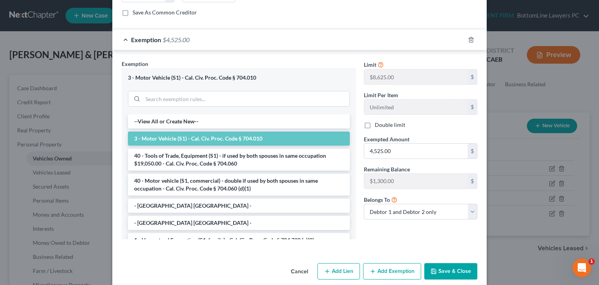
click at [292, 264] on button "Cancel" at bounding box center [300, 272] width 30 height 16
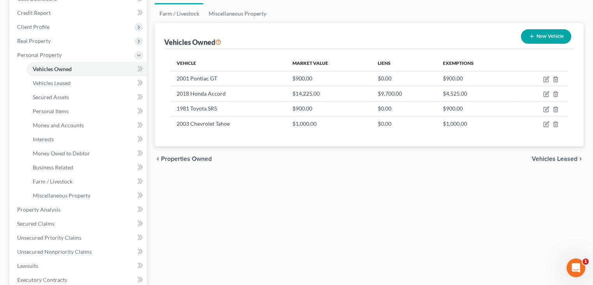
scroll to position [117, 0]
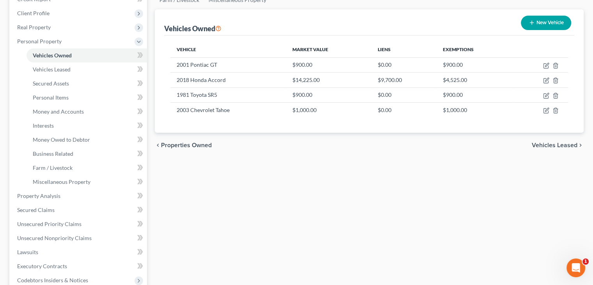
click at [554, 144] on span "Vehicles Leased" at bounding box center [555, 145] width 46 height 6
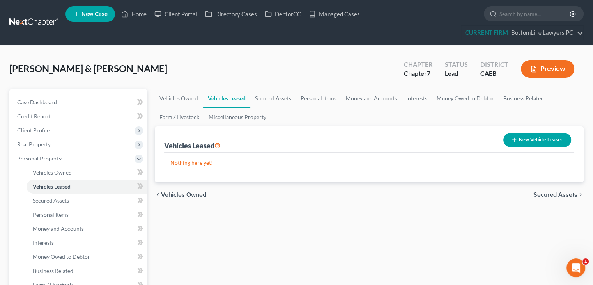
click at [551, 195] on span "Secured Assets" at bounding box center [556, 195] width 44 height 6
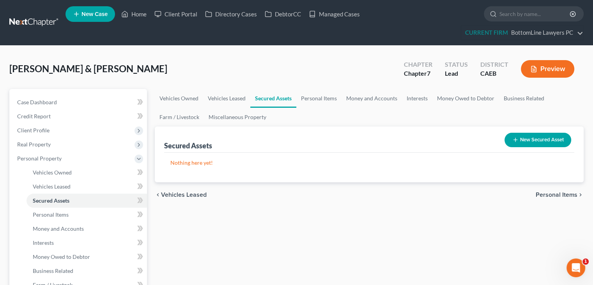
click at [550, 195] on span "Personal Items" at bounding box center [557, 195] width 42 height 6
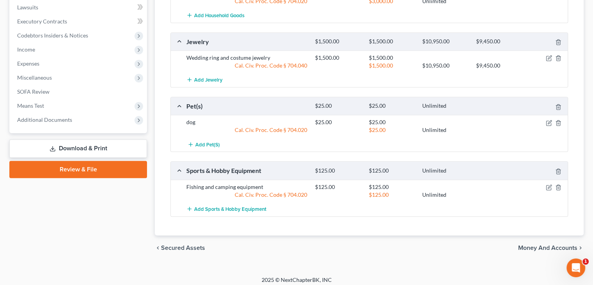
scroll to position [364, 0]
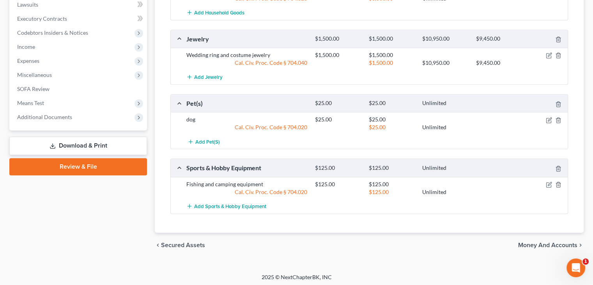
click at [534, 242] on span "Money and Accounts" at bounding box center [547, 245] width 59 height 6
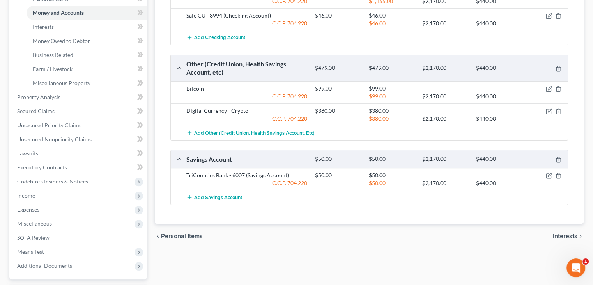
scroll to position [234, 0]
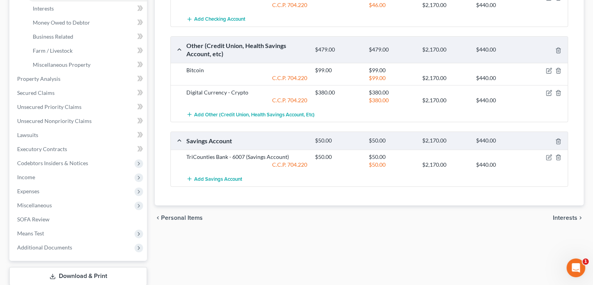
click at [563, 215] on span "Interests" at bounding box center [565, 218] width 25 height 6
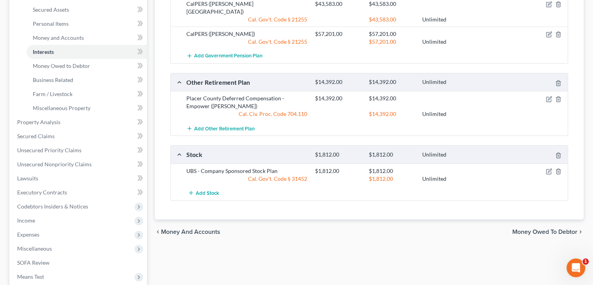
scroll to position [195, 0]
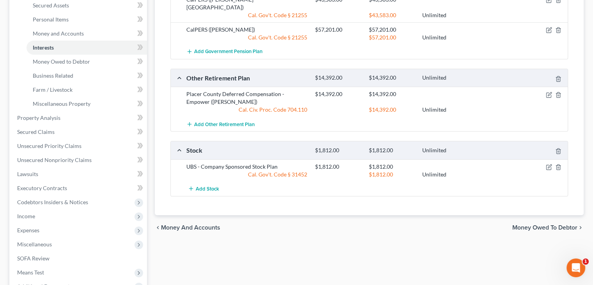
click at [547, 215] on div "chevron_left Money and Accounts Money Owed to Debtor chevron_right" at bounding box center [369, 227] width 429 height 25
click at [553, 224] on span "Money Owed to Debtor" at bounding box center [545, 227] width 65 height 6
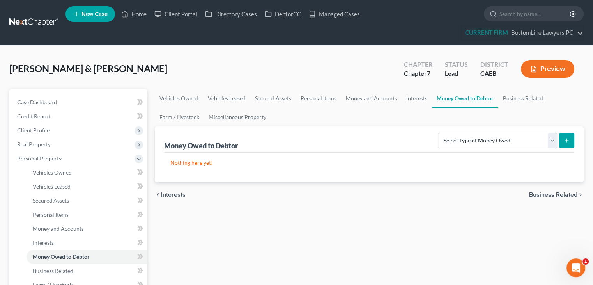
click at [559, 194] on span "Business Related" at bounding box center [553, 195] width 48 height 6
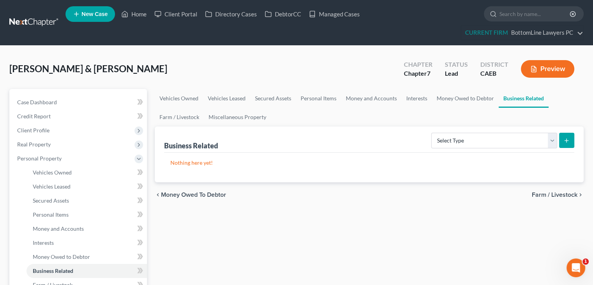
click at [558, 192] on span "Farm / Livestock" at bounding box center [555, 195] width 46 height 6
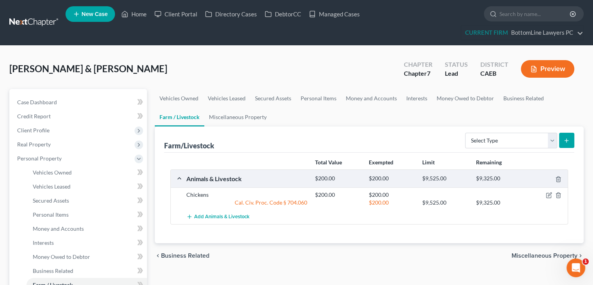
click at [546, 257] on span "Miscellaneous Property" at bounding box center [545, 255] width 66 height 6
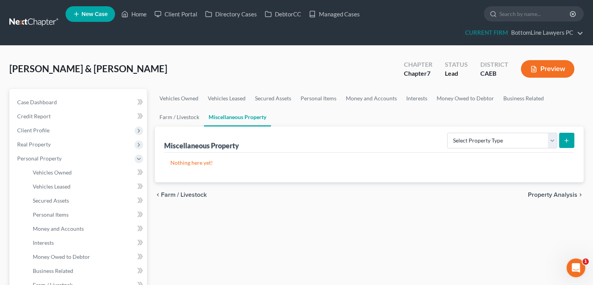
click at [543, 195] on span "Property Analysis" at bounding box center [553, 195] width 50 height 6
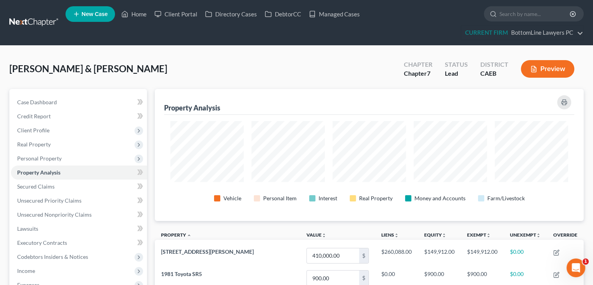
scroll to position [132, 429]
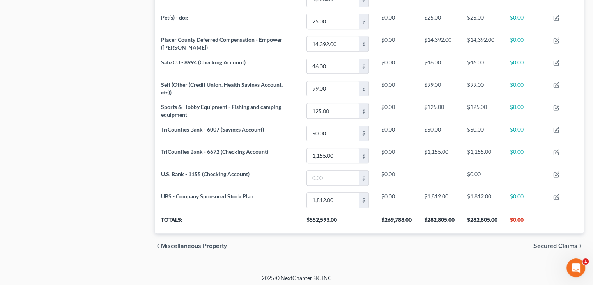
click at [559, 243] on span "Secured Claims" at bounding box center [556, 246] width 44 height 6
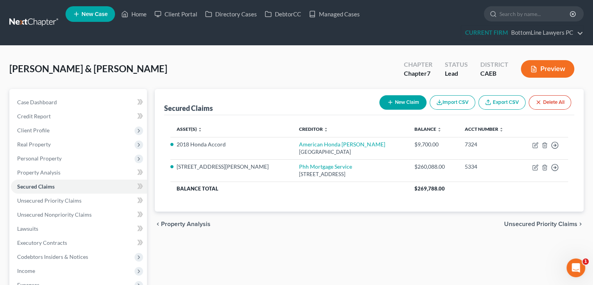
click at [530, 222] on span "Unsecured Priority Claims" at bounding box center [540, 224] width 73 height 6
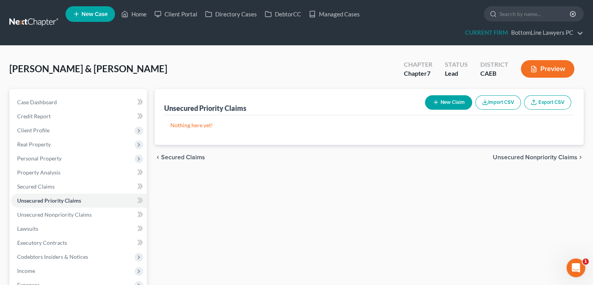
click at [507, 152] on div "chevron_left Secured Claims Unsecured Nonpriority Claims chevron_right" at bounding box center [369, 157] width 429 height 25
click at [523, 155] on span "Unsecured Nonpriority Claims" at bounding box center [535, 157] width 85 height 6
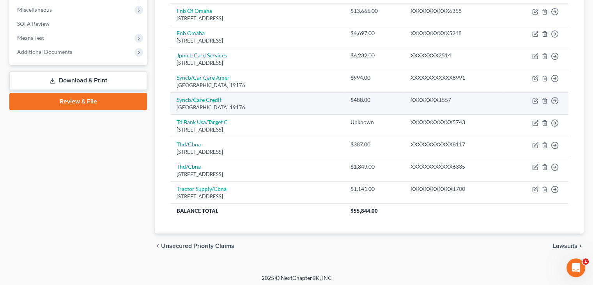
scroll to position [290, 0]
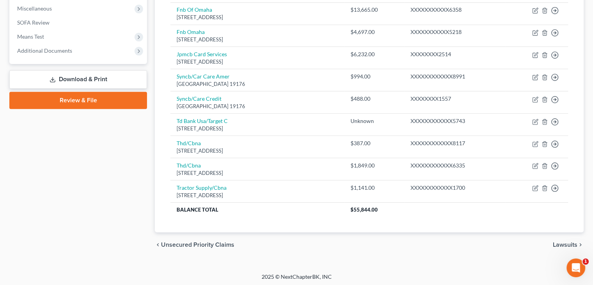
click at [561, 241] on span "Lawsuits" at bounding box center [565, 244] width 25 height 6
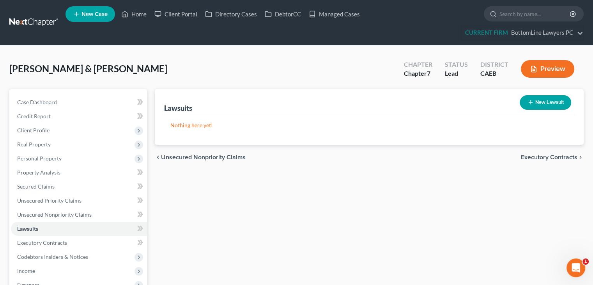
click at [543, 156] on span "Executory Contracts" at bounding box center [549, 157] width 57 height 6
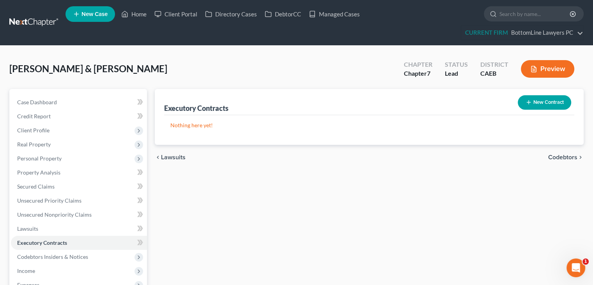
click at [563, 157] on span "Codebtors" at bounding box center [563, 157] width 29 height 6
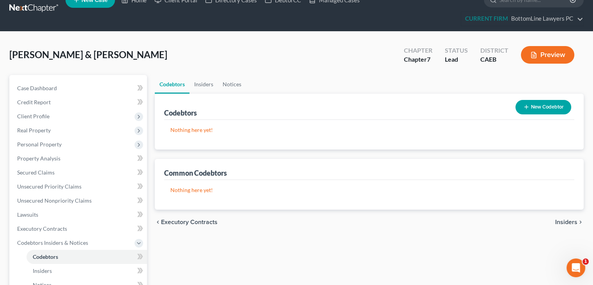
scroll to position [39, 0]
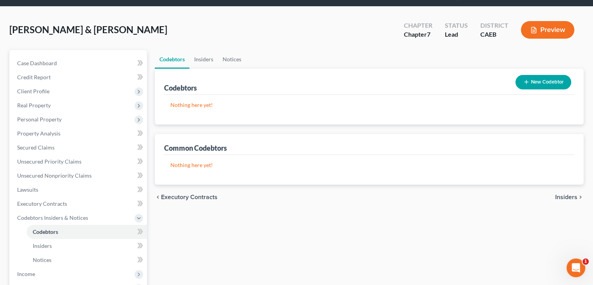
click at [568, 197] on span "Insiders" at bounding box center [567, 197] width 22 height 6
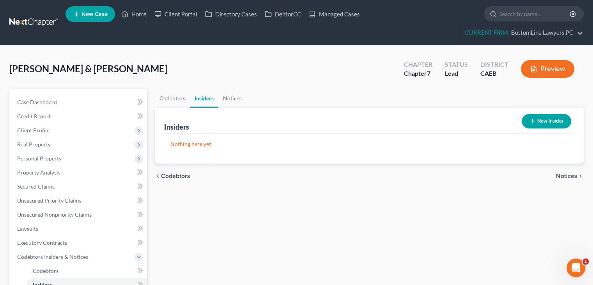
click at [569, 180] on div "chevron_left Codebtors Notices chevron_right" at bounding box center [369, 175] width 429 height 25
click at [568, 176] on span "Notices" at bounding box center [566, 176] width 21 height 6
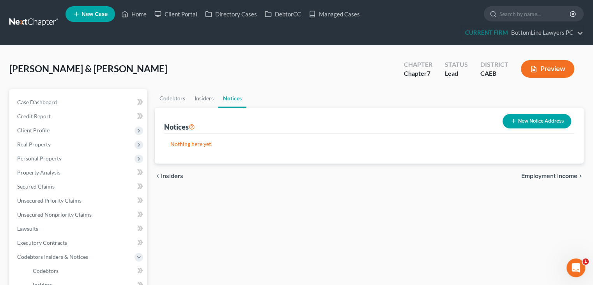
click at [568, 176] on span "Employment Income" at bounding box center [550, 176] width 56 height 6
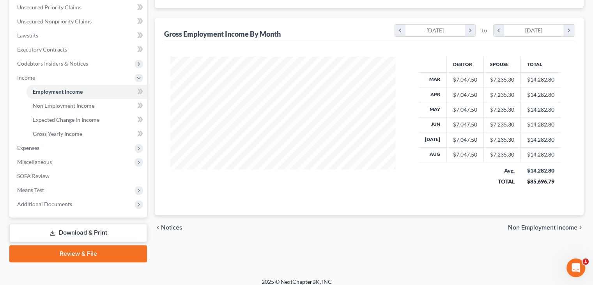
scroll to position [195, 0]
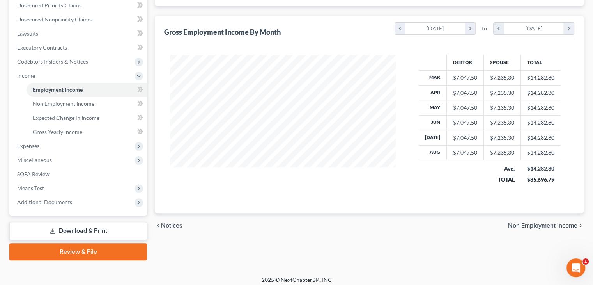
click at [549, 225] on span "Non Employment Income" at bounding box center [542, 225] width 69 height 6
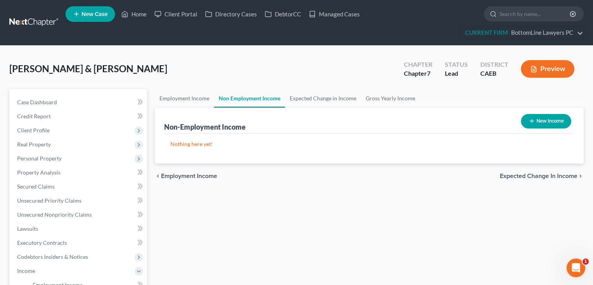
click at [548, 176] on span "Expected Change in Income" at bounding box center [539, 176] width 78 height 6
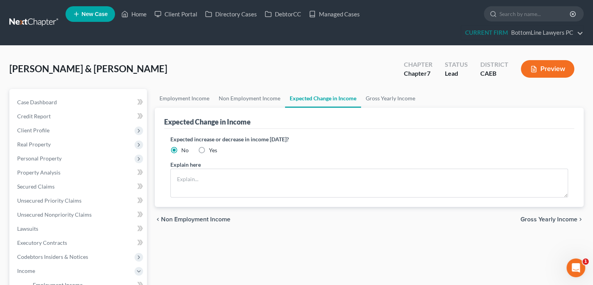
click at [545, 216] on span "Gross Yearly Income" at bounding box center [549, 219] width 57 height 6
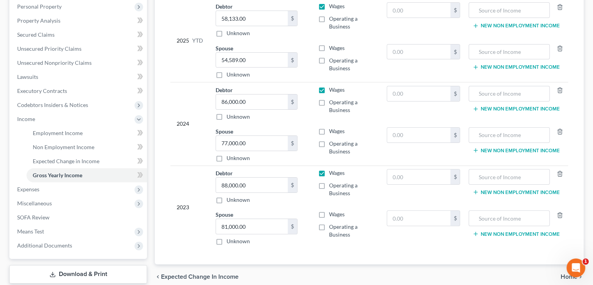
scroll to position [156, 0]
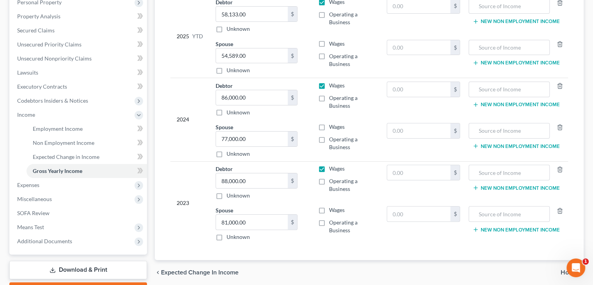
click at [175, 136] on td "2024" at bounding box center [189, 119] width 39 height 83
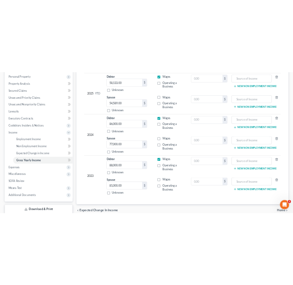
scroll to position [199, 0]
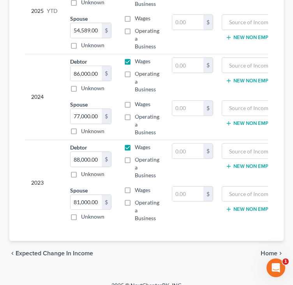
click at [39, 108] on div "2024" at bounding box center [44, 96] width 27 height 78
type input "65,856"
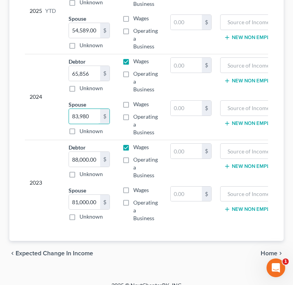
scroll to position [0, 0]
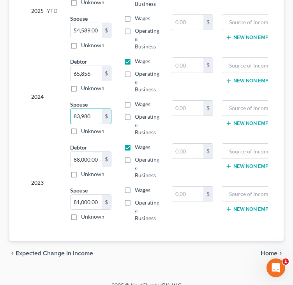
type input "83,980"
click at [76, 159] on input "88,000.00" at bounding box center [86, 159] width 31 height 15
type input "84,188"
click at [75, 200] on input "81,000.00" at bounding box center [86, 202] width 31 height 15
type input "69,296"
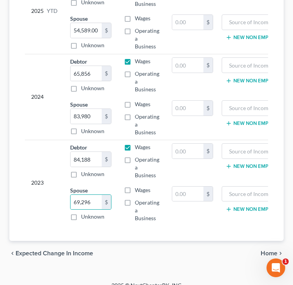
click at [48, 150] on div "2023" at bounding box center [44, 182] width 27 height 78
click at [19, 153] on div "Year Income (AGI) Source of Income Non Employment Income 2025 YTD Debtor 58,133…" at bounding box center [147, 91] width 256 height 302
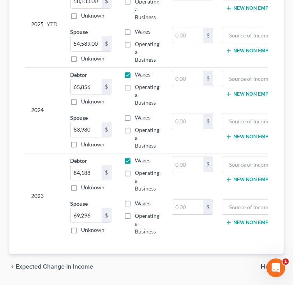
scroll to position [215, 0]
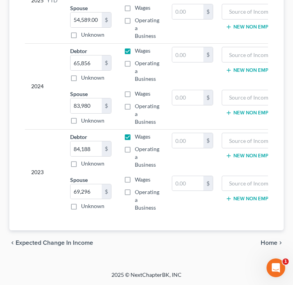
click at [265, 243] on span "Home" at bounding box center [269, 243] width 17 height 6
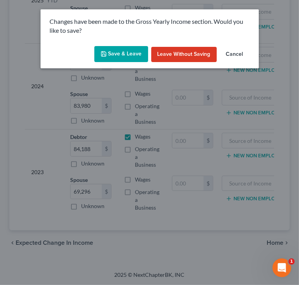
click at [134, 54] on button "Save & Leave" at bounding box center [121, 54] width 54 height 16
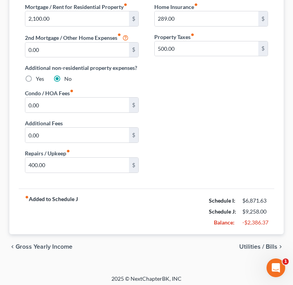
scroll to position [145, 0]
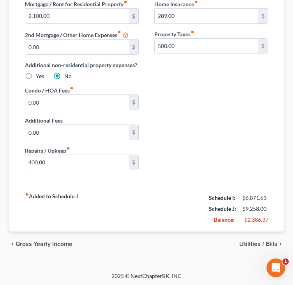
click at [206, 116] on div "Mortgage / Rent for Residential Property fiber_manual_record 2,100.00 $ 2nd Mor…" at bounding box center [146, 88] width 259 height 176
